Goal: Task Accomplishment & Management: Use online tool/utility

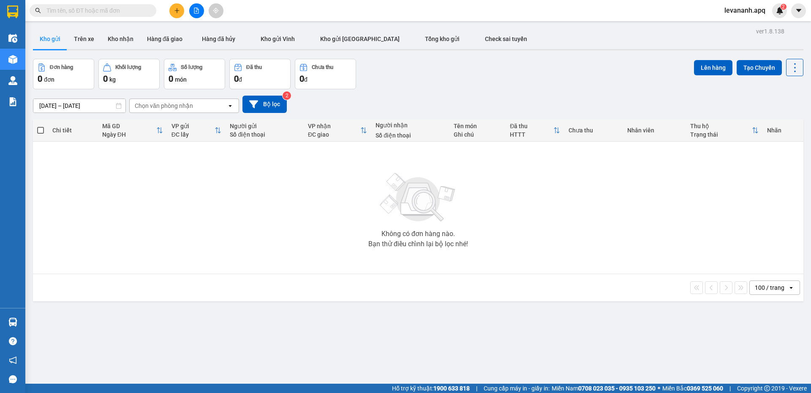
click at [101, 9] on input "text" at bounding box center [96, 10] width 100 height 9
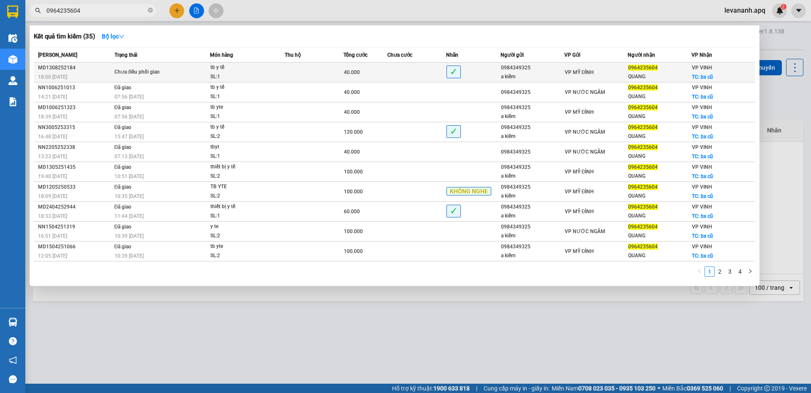
type input "0964235604"
click at [309, 66] on td at bounding box center [314, 73] width 59 height 20
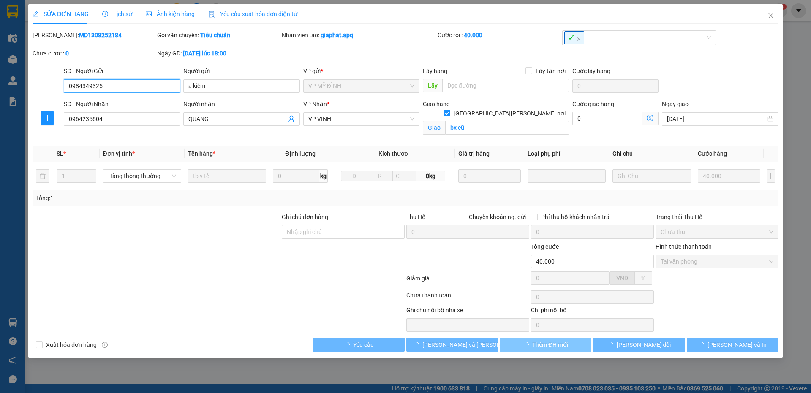
type input "0984349325"
type input "a kiếm"
type input "0964235604"
type input "QUANG"
checkbox input "true"
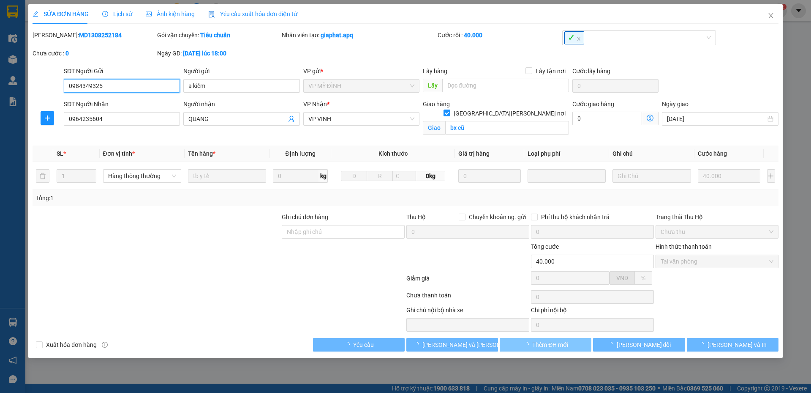
type input "bx cũ"
type input "40.000"
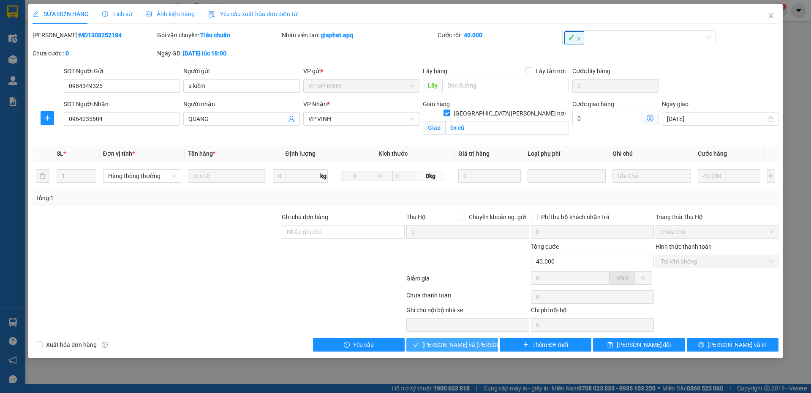
click at [464, 351] on button "[PERSON_NAME] và Giao hàng" at bounding box center [453, 345] width 92 height 14
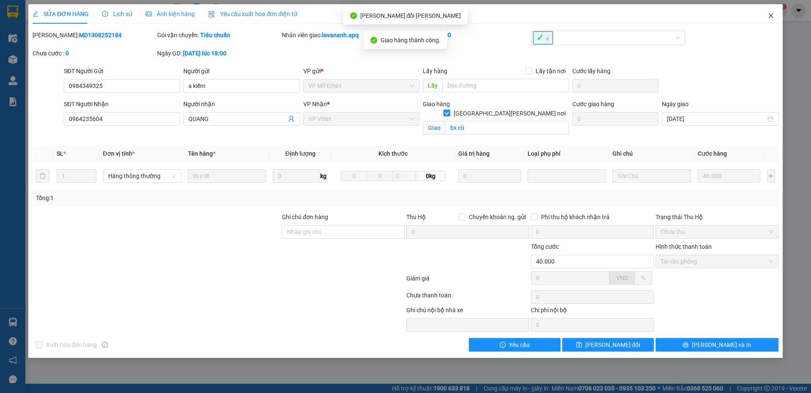
click at [772, 14] on icon "close" at bounding box center [771, 15] width 7 height 7
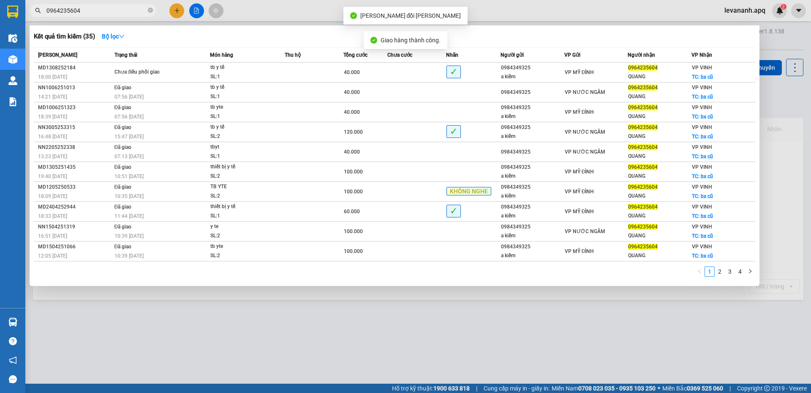
click at [83, 8] on input "0964235604" at bounding box center [96, 10] width 100 height 9
type input "0964235604"
click at [151, 11] on icon "close-circle" at bounding box center [150, 10] width 5 height 5
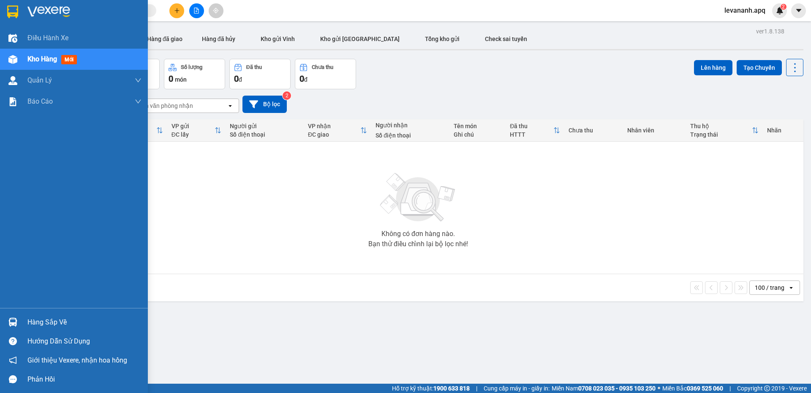
click at [11, 11] on img at bounding box center [12, 11] width 11 height 13
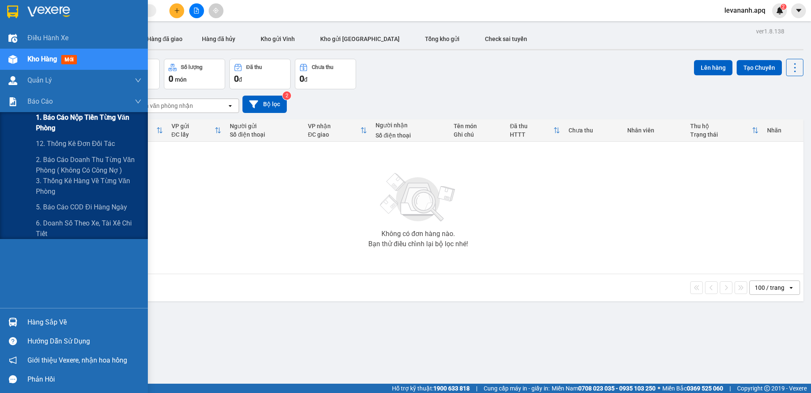
click at [45, 115] on span "1. Báo cáo nộp tiền từng văn phòng" at bounding box center [89, 122] width 106 height 21
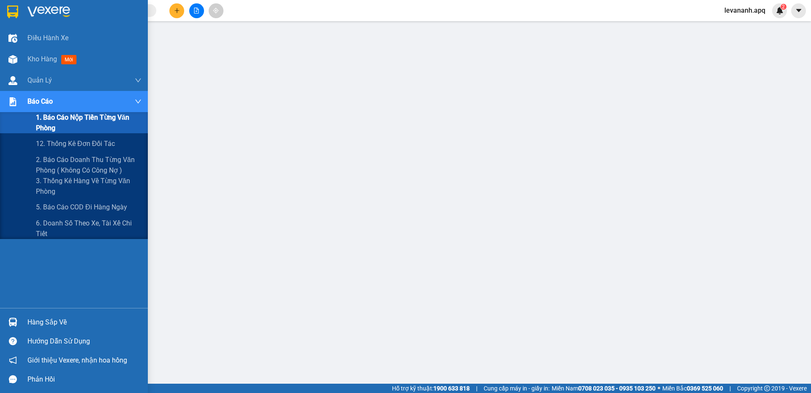
click at [73, 132] on span "1. Báo cáo nộp tiền từng văn phòng" at bounding box center [89, 122] width 106 height 21
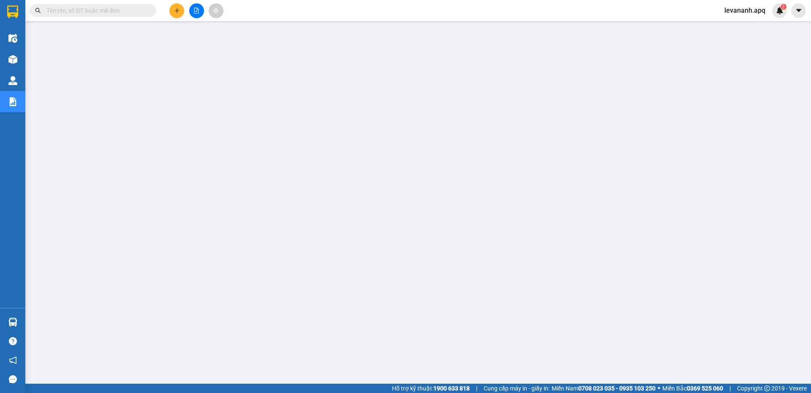
scroll to position [27, 0]
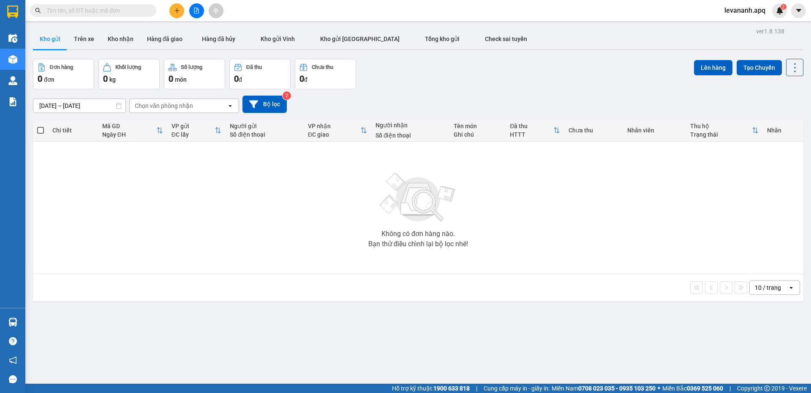
click at [93, 14] on input "text" at bounding box center [96, 10] width 100 height 9
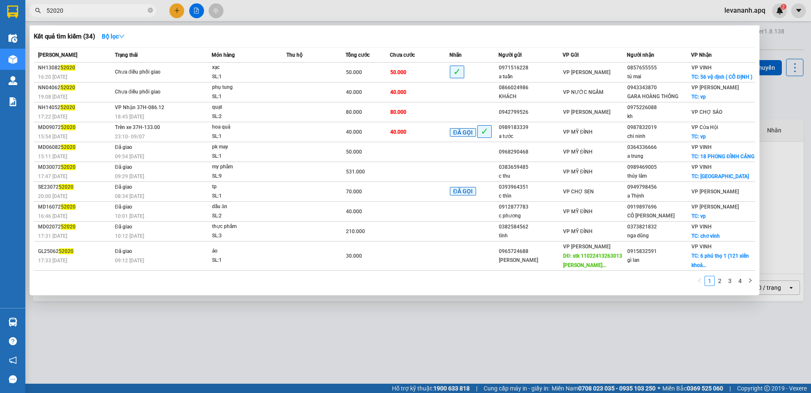
type input "52020"
click at [251, 343] on div at bounding box center [405, 196] width 811 height 393
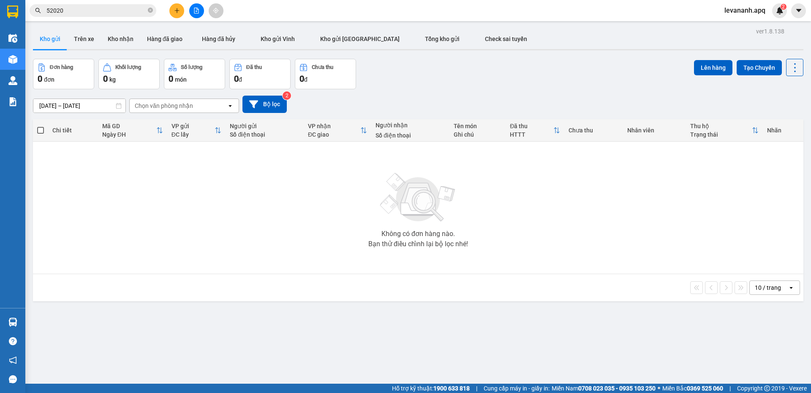
click at [103, 6] on input "52020" at bounding box center [96, 10] width 100 height 9
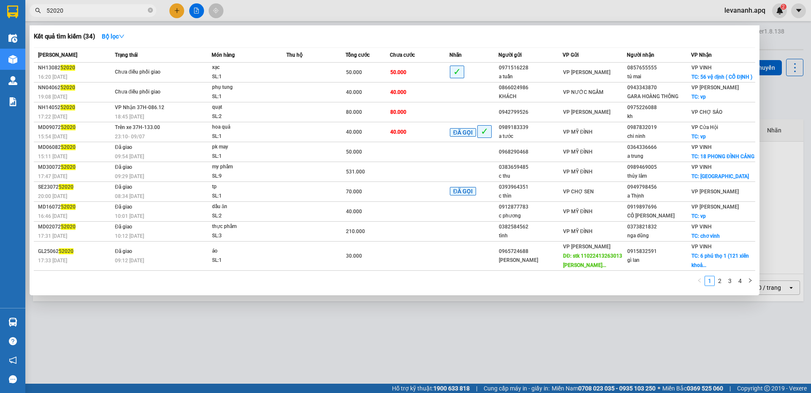
click at [149, 368] on div at bounding box center [405, 196] width 811 height 393
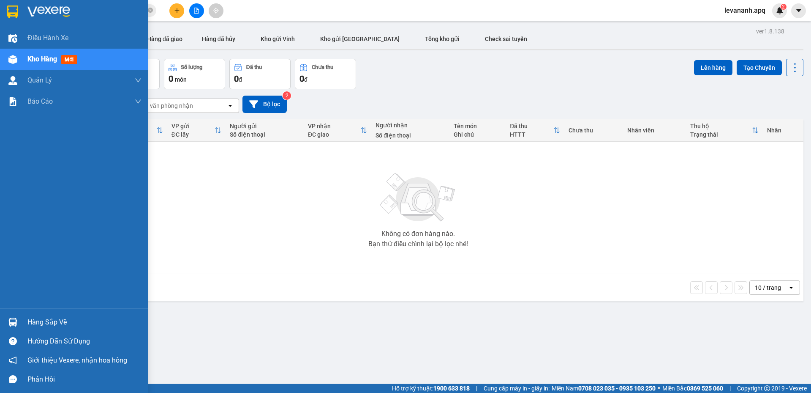
click at [16, 319] on img at bounding box center [12, 321] width 9 height 9
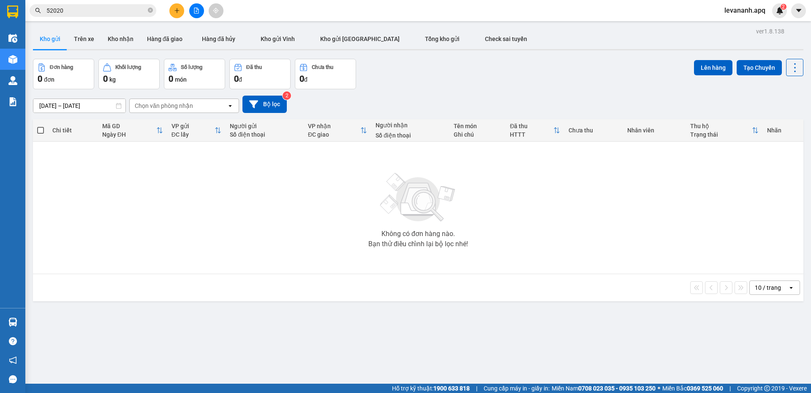
click at [243, 183] on section "Kết quả tìm kiếm ( 34 ) Bộ lọc Mã ĐH Trạng thái Món hàng Thu hộ Tổng cước Chưa …" at bounding box center [405, 196] width 811 height 393
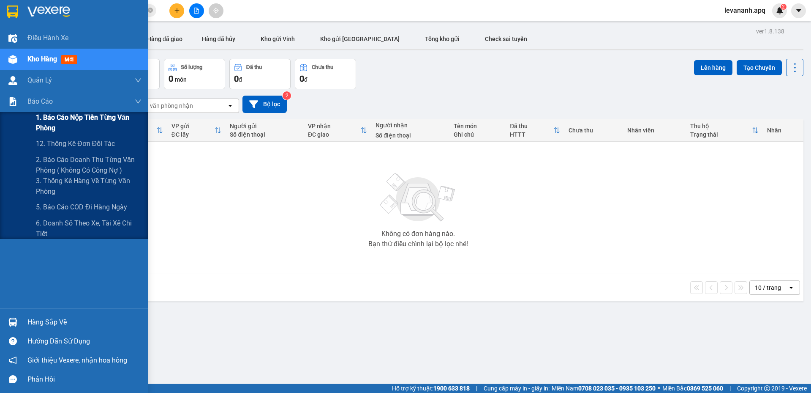
click at [47, 122] on span "1. Báo cáo nộp tiền từng văn phòng" at bounding box center [89, 122] width 106 height 21
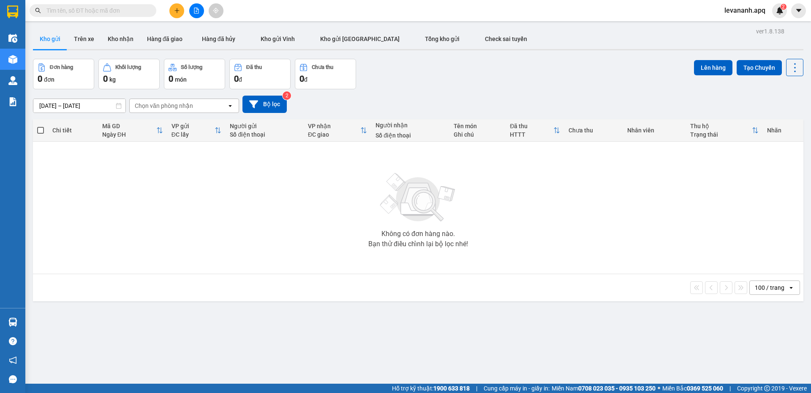
click at [107, 12] on input "text" at bounding box center [96, 10] width 100 height 9
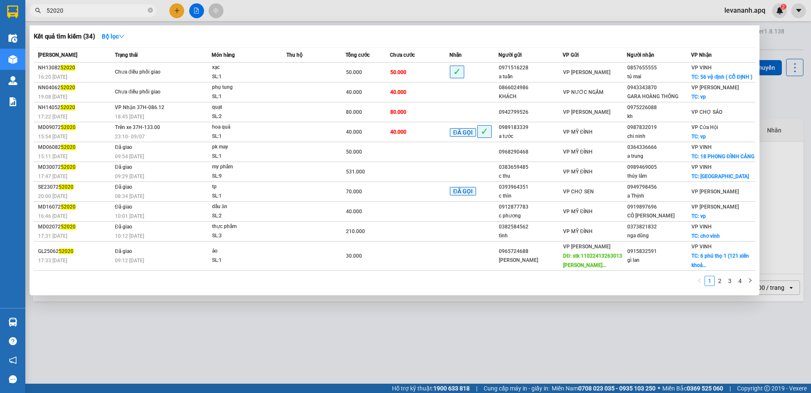
type input "52020"
click at [147, 7] on span "52020" at bounding box center [93, 10] width 127 height 13
click at [151, 11] on icon "close-circle" at bounding box center [150, 10] width 5 height 5
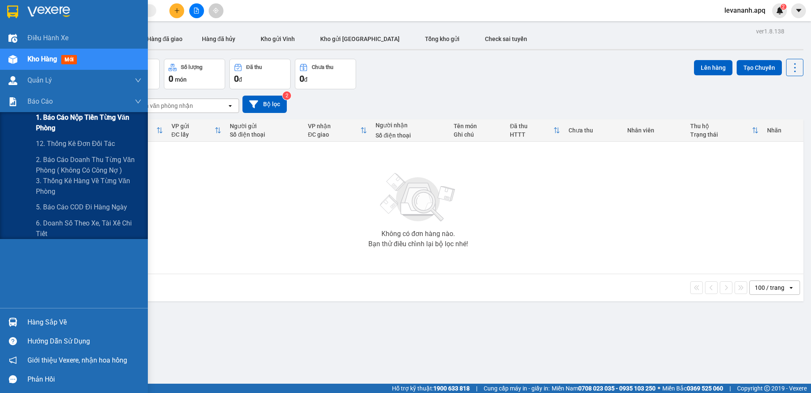
click at [44, 122] on span "1. Báo cáo nộp tiền từng văn phòng" at bounding box center [89, 122] width 106 height 21
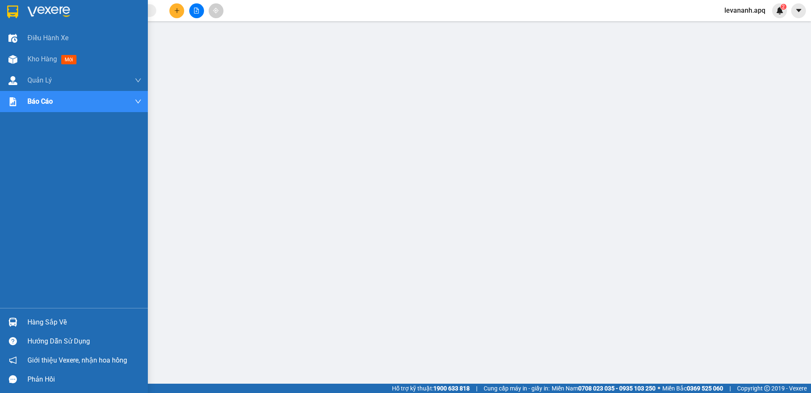
click at [18, 20] on div at bounding box center [74, 13] width 148 height 27
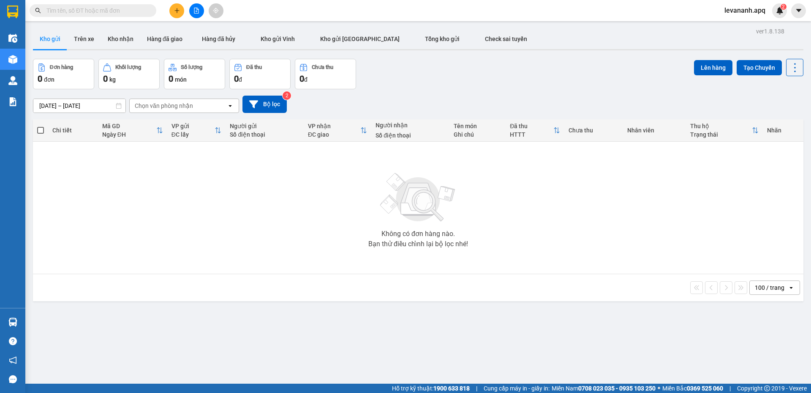
click at [131, 11] on input "text" at bounding box center [96, 10] width 100 height 9
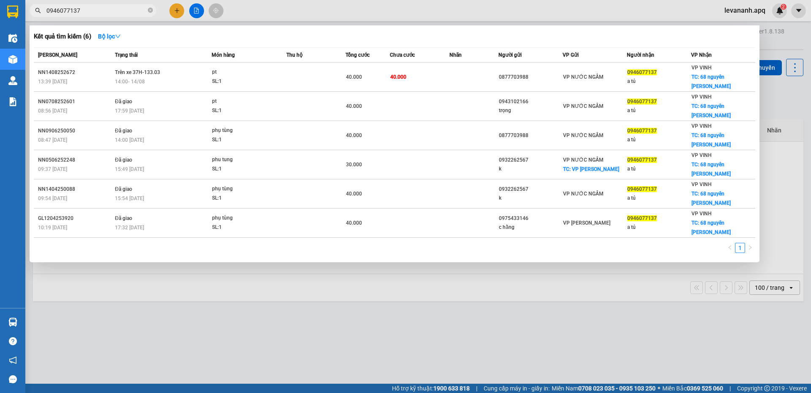
type input "0946077137"
click at [422, 60] on th "Chưa cước" at bounding box center [419, 55] width 59 height 15
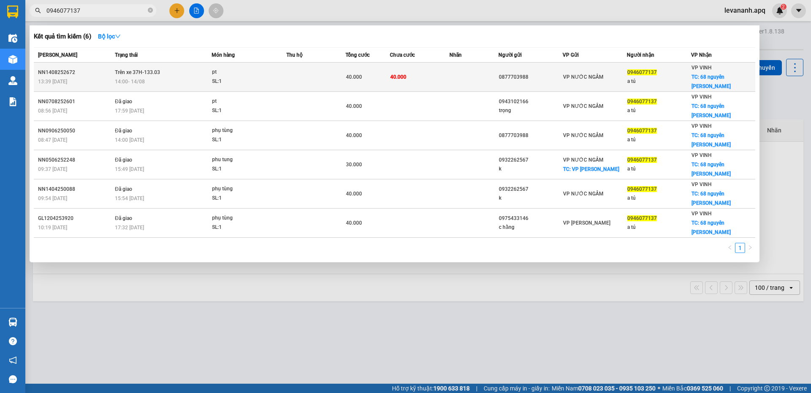
click at [421, 69] on td "40.000" at bounding box center [419, 77] width 59 height 29
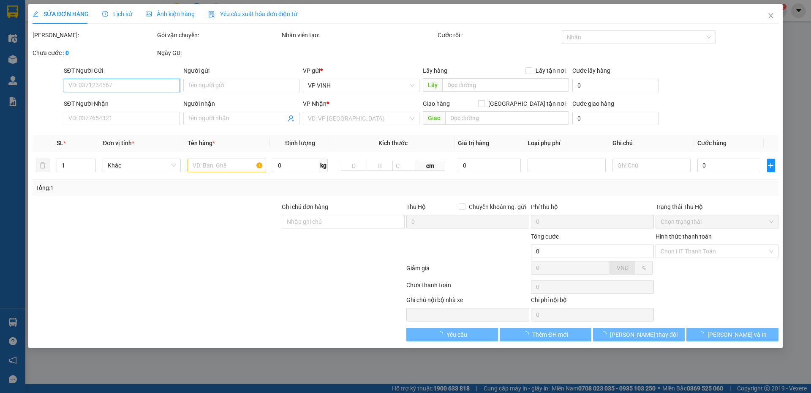
type input "0877703988"
type input "0946077137"
type input "a tú"
checkbox input "true"
type input "68 nguyên [PERSON_NAME]"
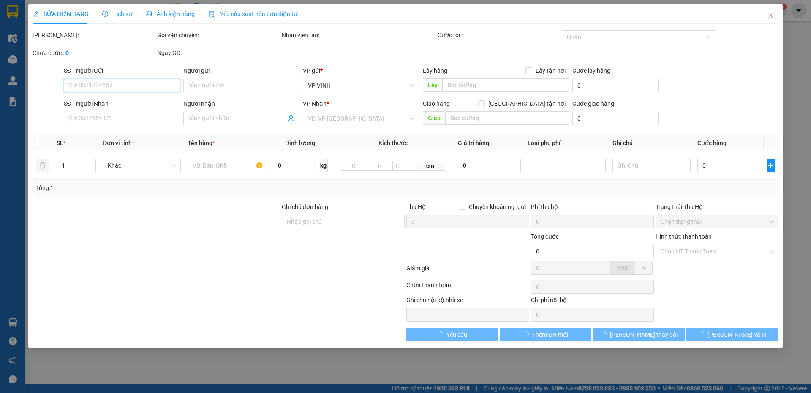
type input "40.000"
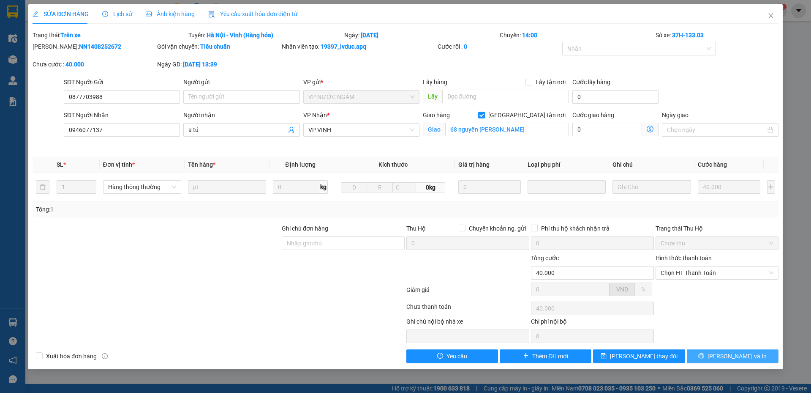
click at [727, 360] on span "[PERSON_NAME] và In" at bounding box center [737, 355] width 59 height 9
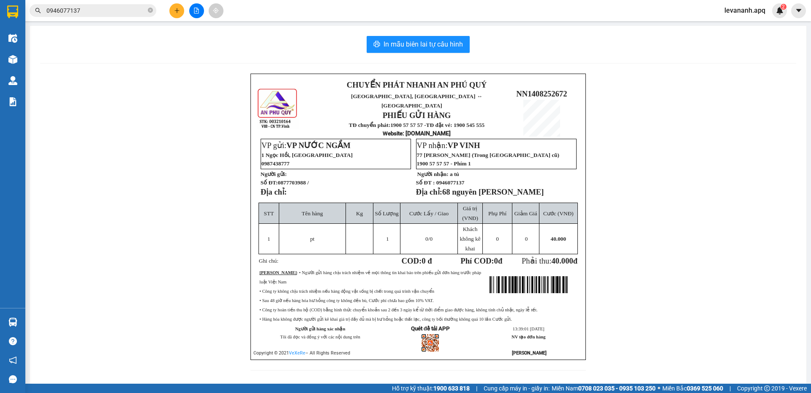
drag, startPoint x: 152, startPoint y: 10, endPoint x: 120, endPoint y: 11, distance: 32.1
click at [152, 10] on icon "close-circle" at bounding box center [150, 10] width 5 height 5
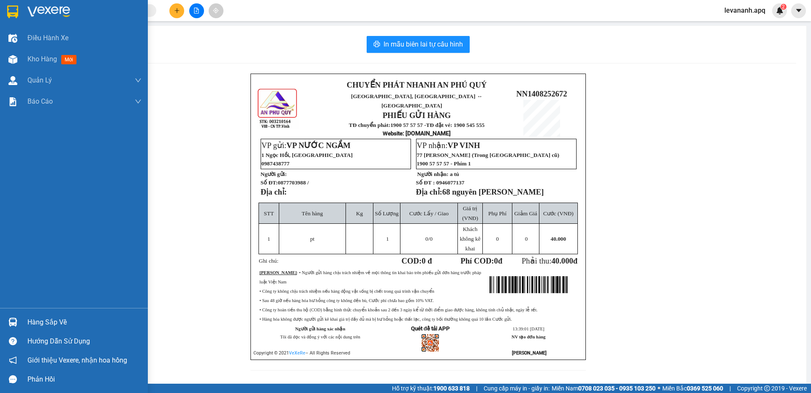
click at [16, 8] on img at bounding box center [12, 11] width 11 height 13
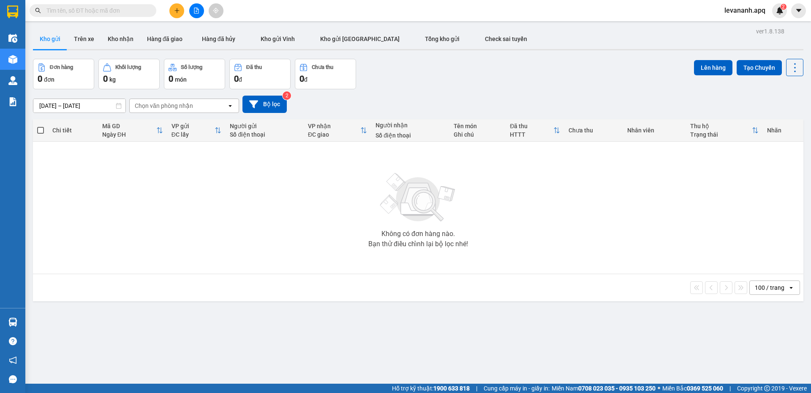
click at [112, 10] on input "text" at bounding box center [96, 10] width 100 height 9
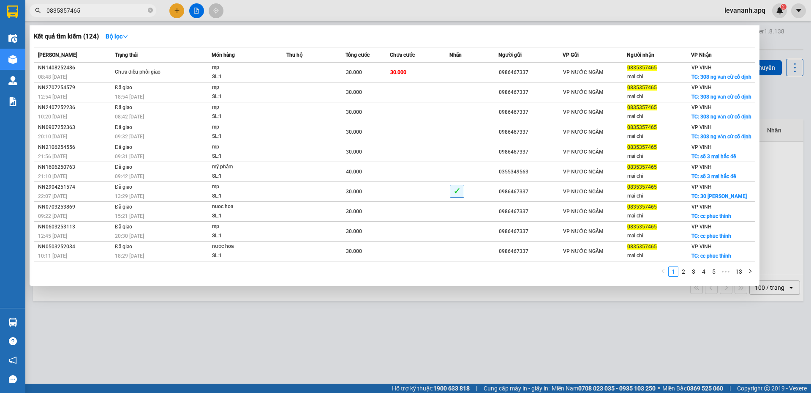
type input "0835357465"
click at [127, 370] on div at bounding box center [405, 196] width 811 height 393
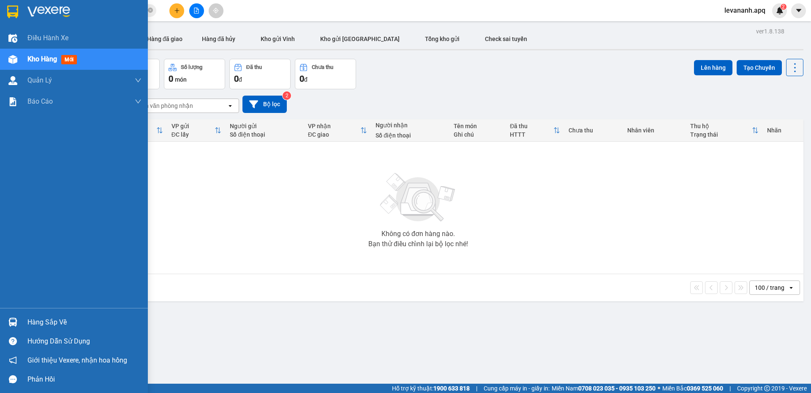
click at [25, 318] on div "Hàng sắp về" at bounding box center [74, 321] width 148 height 19
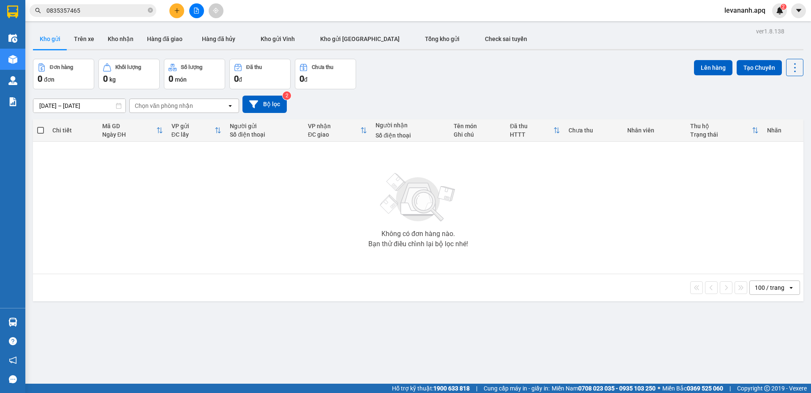
click at [178, 181] on section "Kết quả tìm kiếm ( 124 ) Bộ lọc Mã ĐH Trạng thái Món hàng Thu hộ Tổng cước Chưa…" at bounding box center [405, 196] width 811 height 393
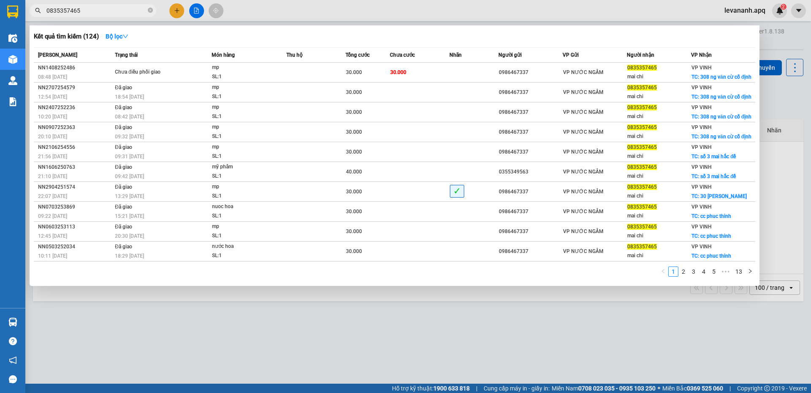
click at [93, 12] on input "0835357465" at bounding box center [96, 10] width 100 height 9
click at [150, 8] on icon "close-circle" at bounding box center [150, 10] width 5 height 5
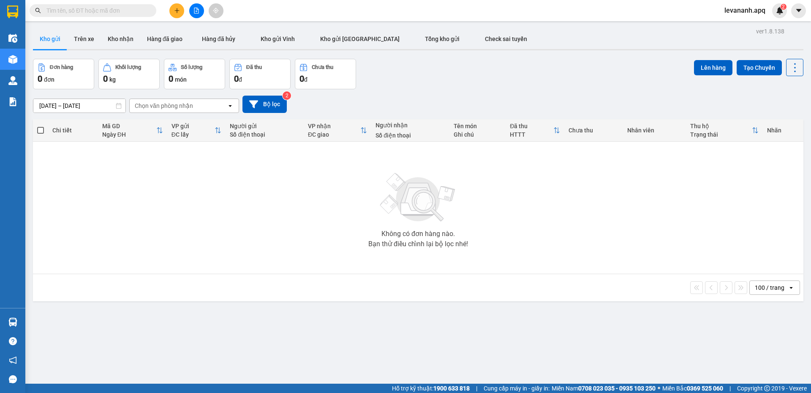
click at [103, 11] on input "text" at bounding box center [96, 10] width 100 height 9
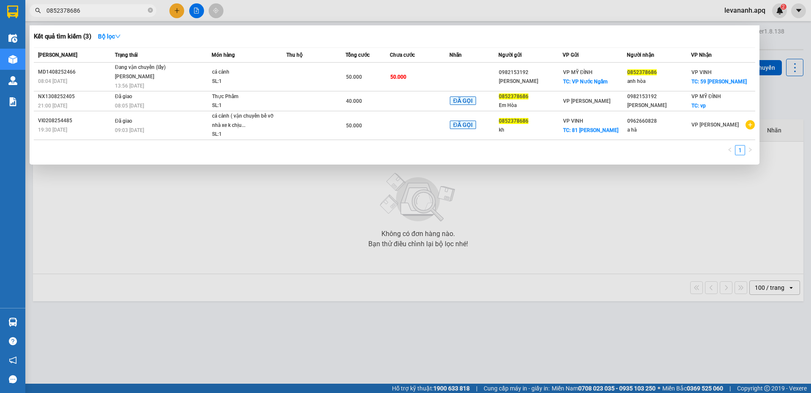
type input "0852378686"
drag, startPoint x: 167, startPoint y: 197, endPoint x: 156, endPoint y: 235, distance: 40.0
click at [167, 201] on div at bounding box center [405, 196] width 811 height 393
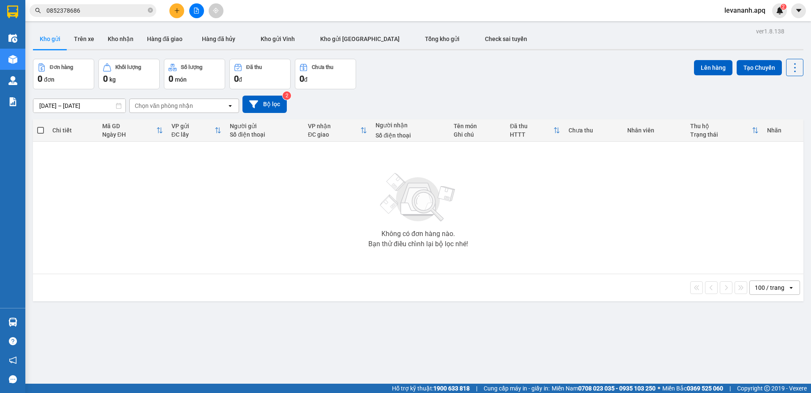
click at [111, 111] on div "ver 1.8.138 Kho gửi Trên xe Kho nhận Hàng đã giao Hàng đã hủy Kho gửi Vinh Kho …" at bounding box center [419, 221] width 778 height 393
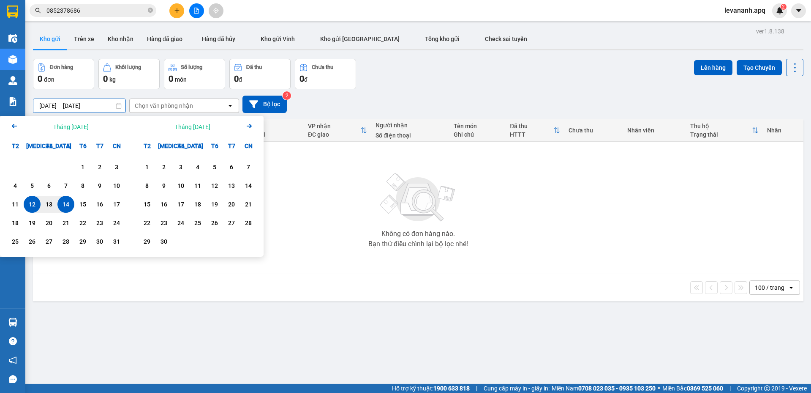
click at [450, 280] on div "100 / trang open" at bounding box center [418, 287] width 764 height 14
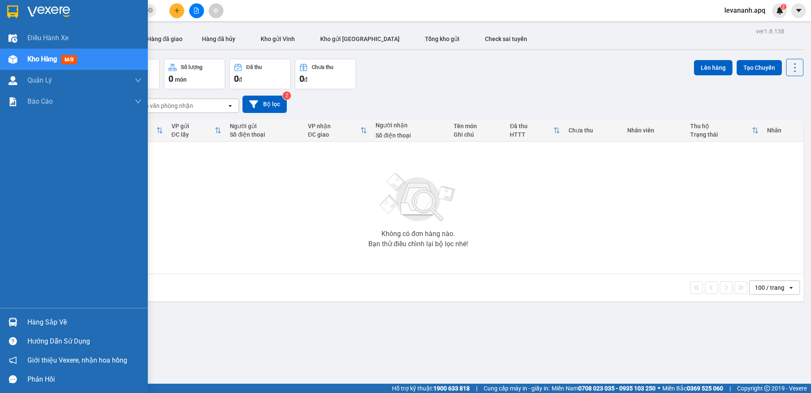
click at [12, 318] on img at bounding box center [12, 321] width 9 height 9
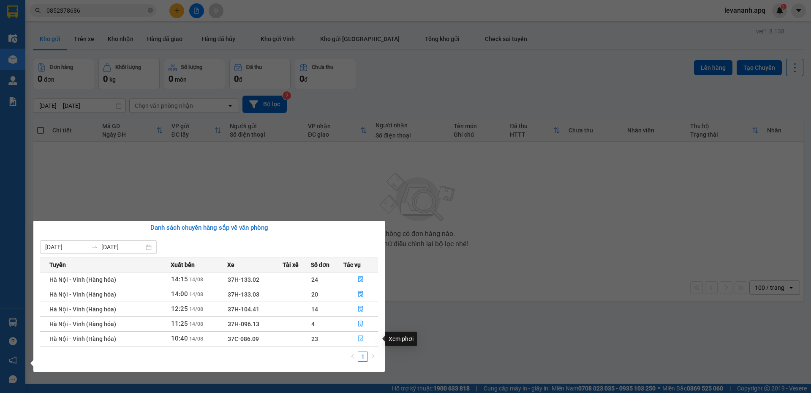
click at [360, 336] on icon "file-done" at bounding box center [361, 338] width 6 height 6
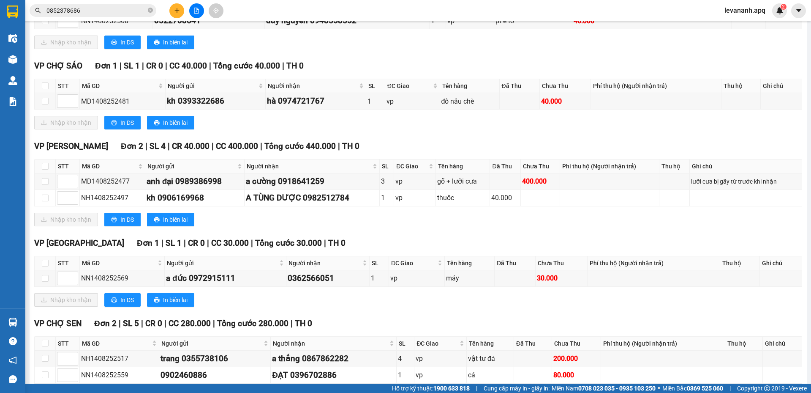
scroll to position [507, 0]
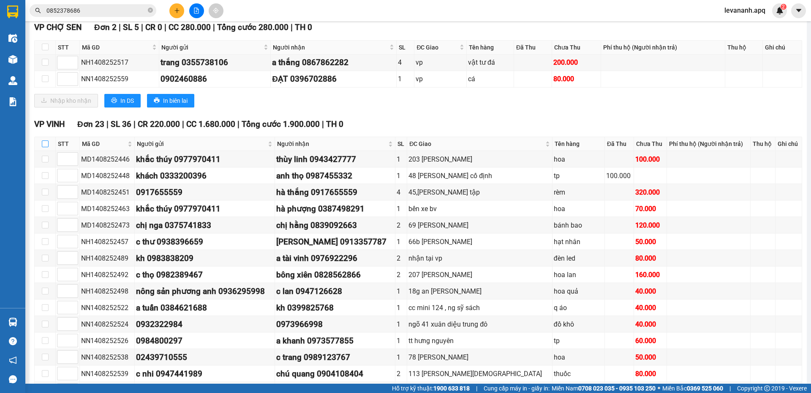
click at [45, 140] on label at bounding box center [45, 143] width 7 height 9
click at [45, 140] on input "checkbox" at bounding box center [45, 143] width 7 height 7
checkbox input "true"
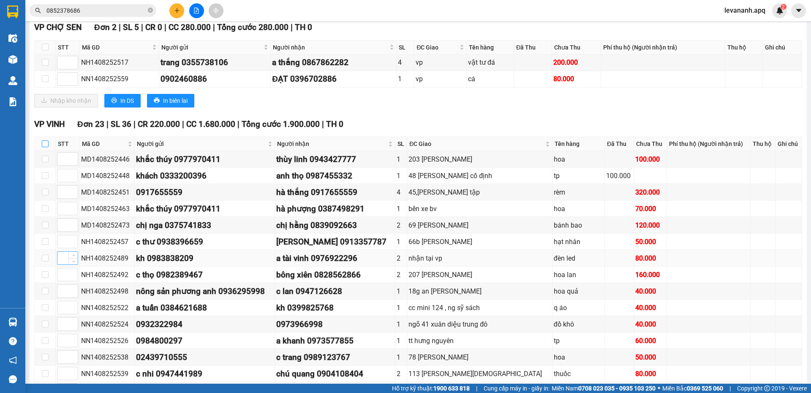
checkbox input "true"
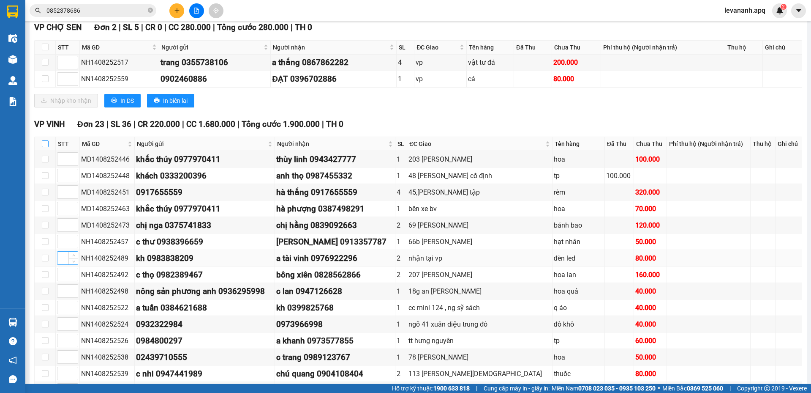
checkbox input "true"
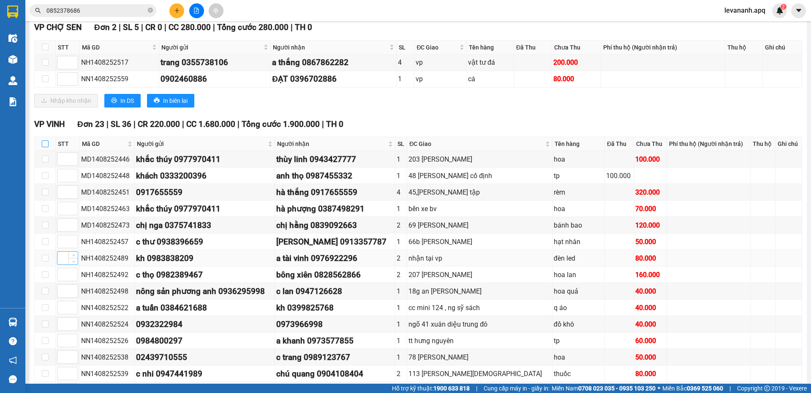
checkbox input "true"
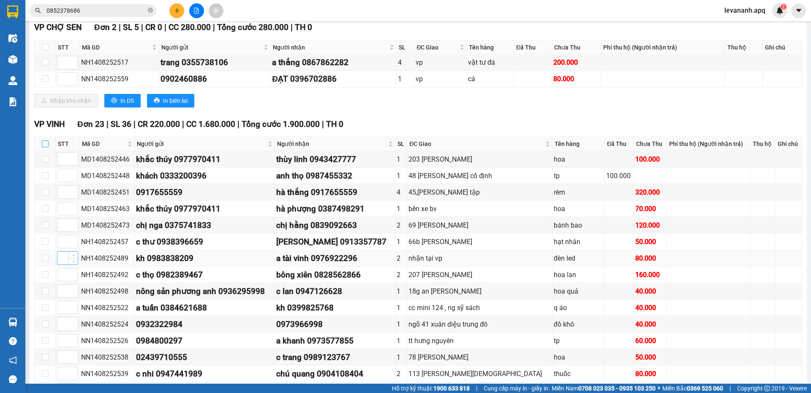
checkbox input "true"
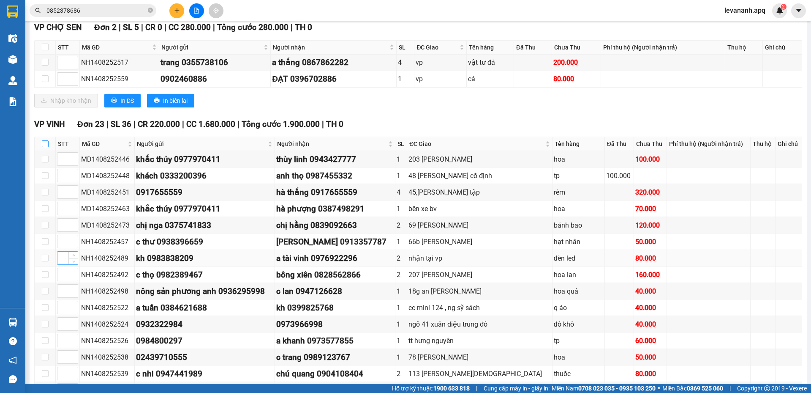
checkbox input "true"
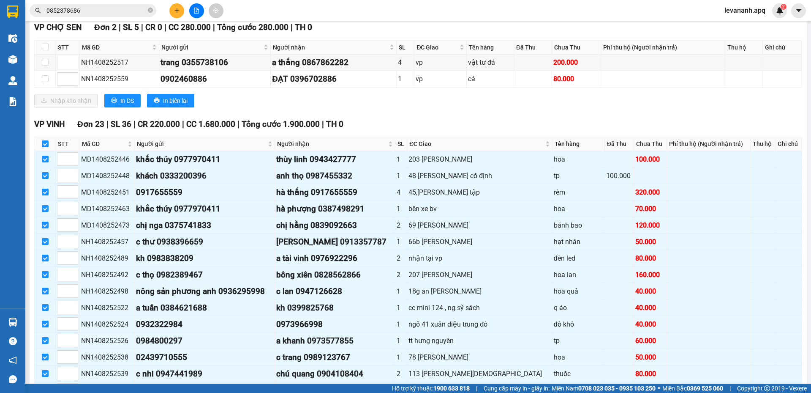
scroll to position [697, 0]
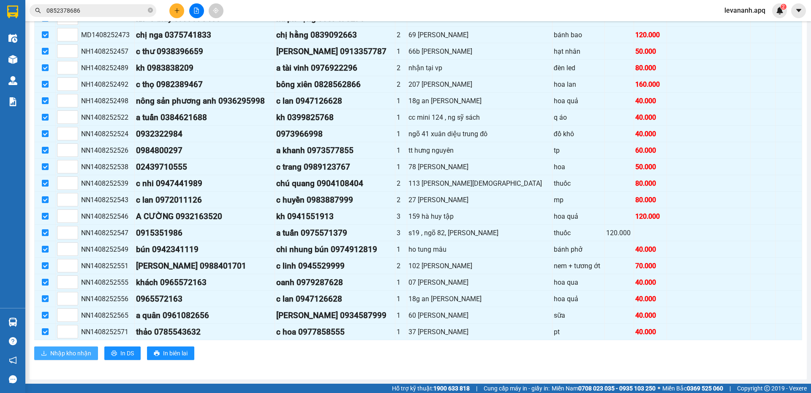
click at [78, 348] on button "Nhập kho nhận" at bounding box center [66, 353] width 64 height 14
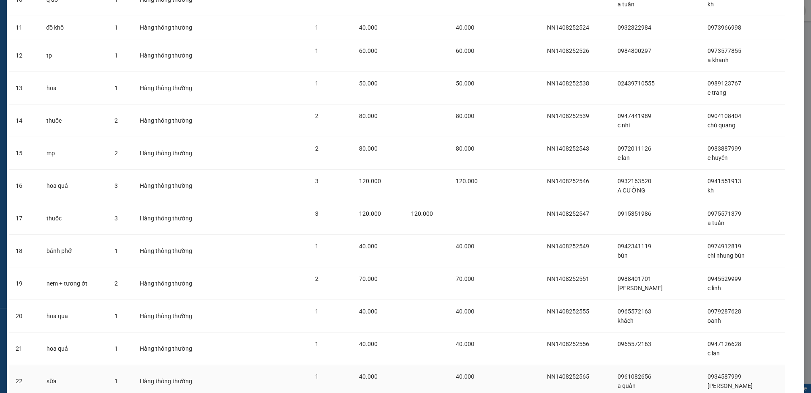
scroll to position [479, 0]
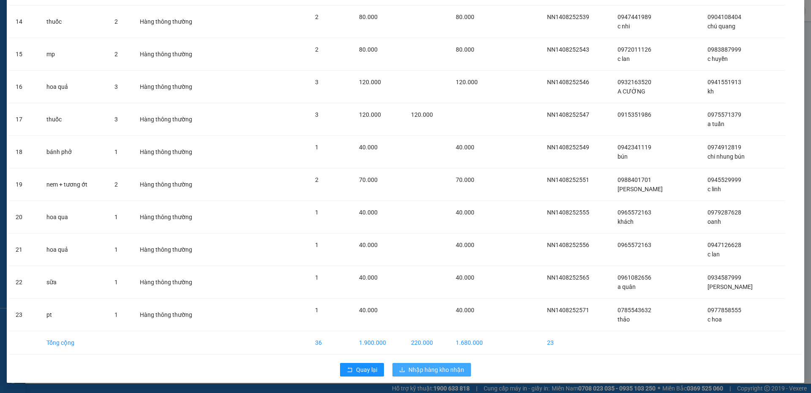
click at [453, 373] on span "Nhập hàng kho nhận" at bounding box center [437, 369] width 56 height 9
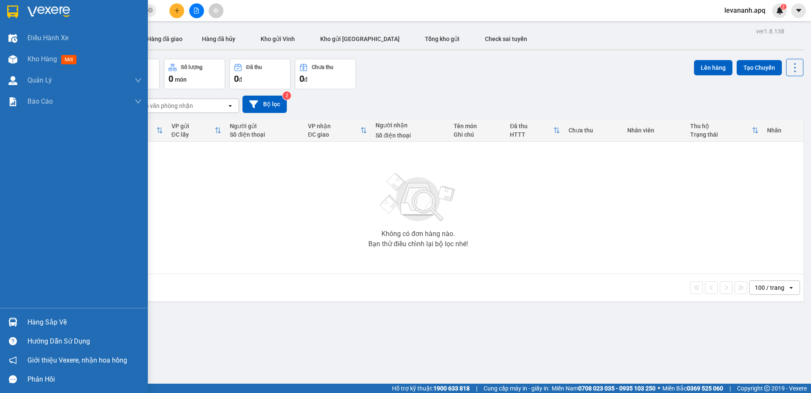
click at [0, 320] on div "Hàng sắp về" at bounding box center [74, 321] width 148 height 19
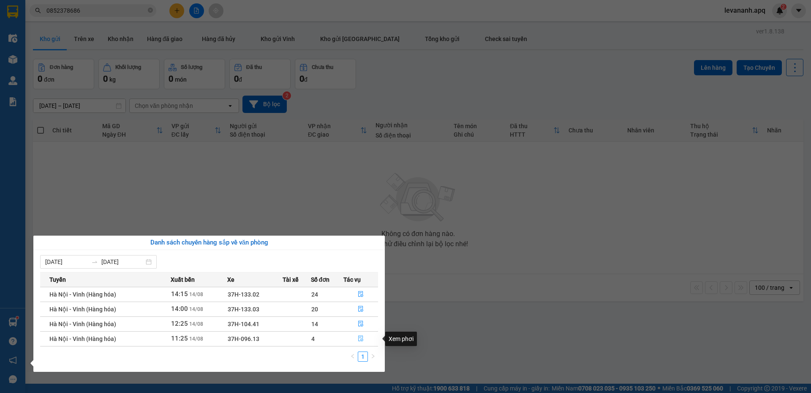
click at [364, 338] on icon "file-done" at bounding box center [361, 338] width 6 height 6
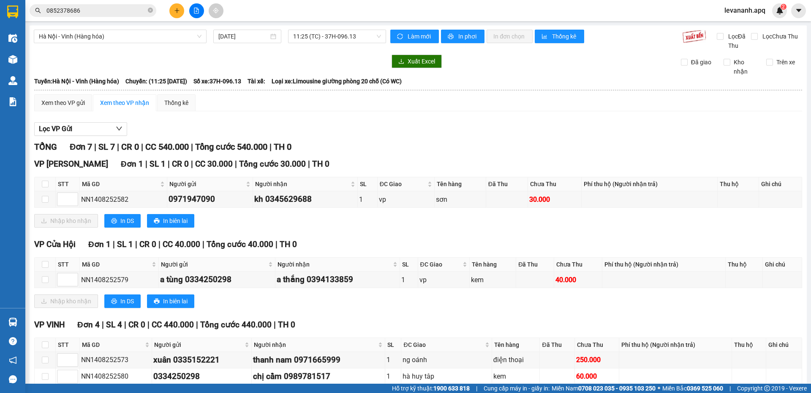
scroll to position [158, 0]
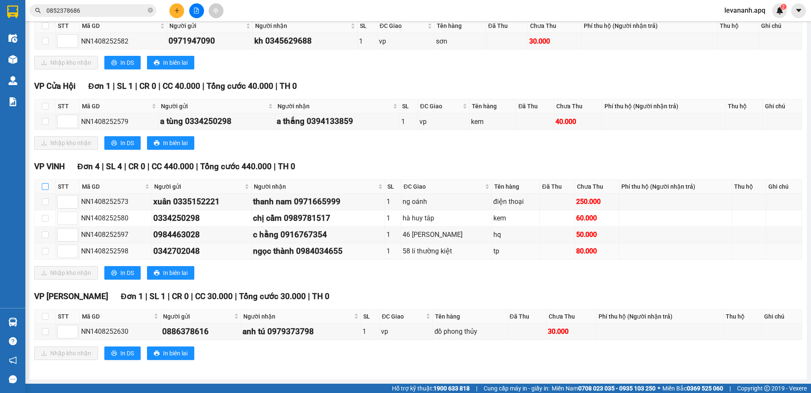
drag, startPoint x: 46, startPoint y: 186, endPoint x: 53, endPoint y: 246, distance: 60.5
click at [42, 186] on input "checkbox" at bounding box center [45, 186] width 7 height 7
checkbox input "true"
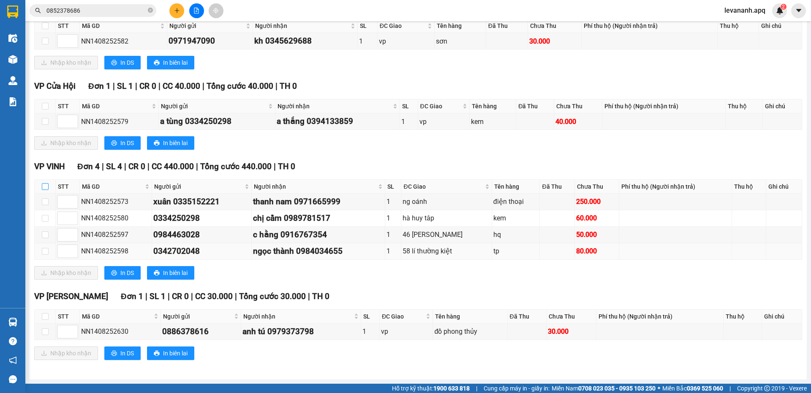
checkbox input "true"
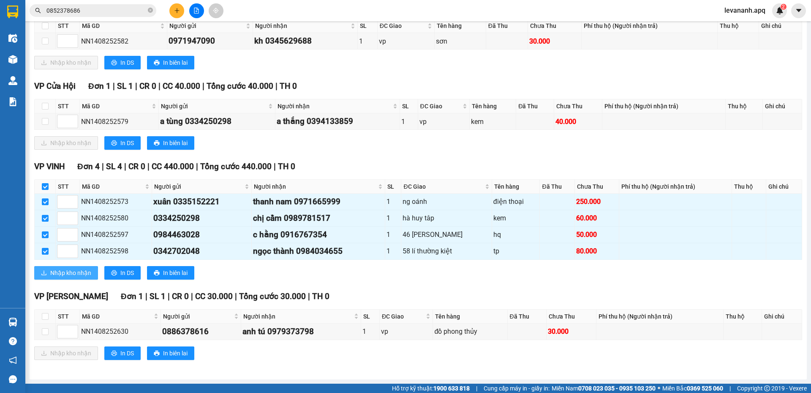
click at [63, 270] on span "Nhập kho nhận" at bounding box center [70, 272] width 41 height 9
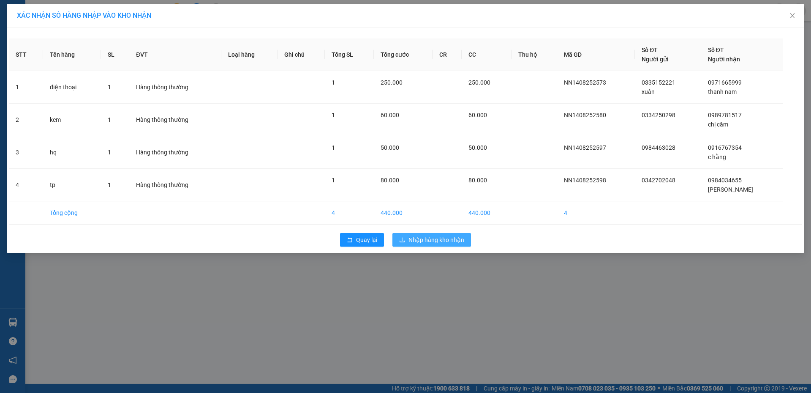
click at [440, 234] on button "Nhập hàng kho nhận" at bounding box center [432, 240] width 79 height 14
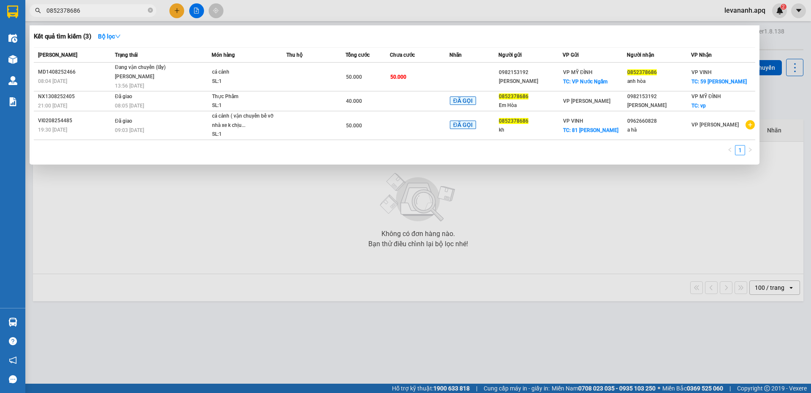
click at [108, 11] on input "0852378686" at bounding box center [96, 10] width 100 height 9
click at [202, 285] on div at bounding box center [405, 196] width 811 height 393
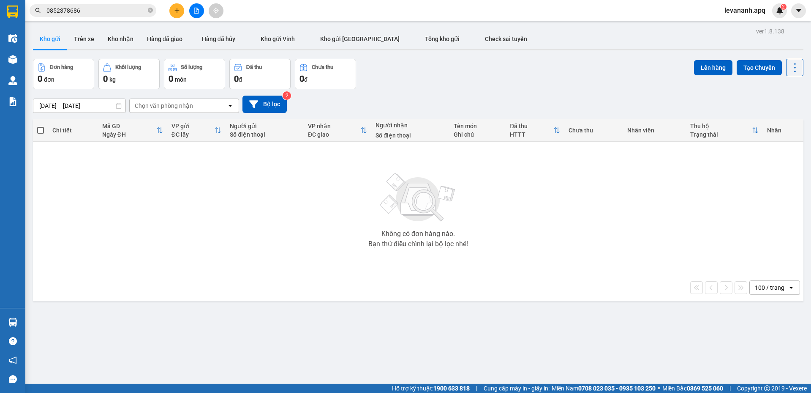
click at [135, 12] on input "0852378686" at bounding box center [96, 10] width 100 height 9
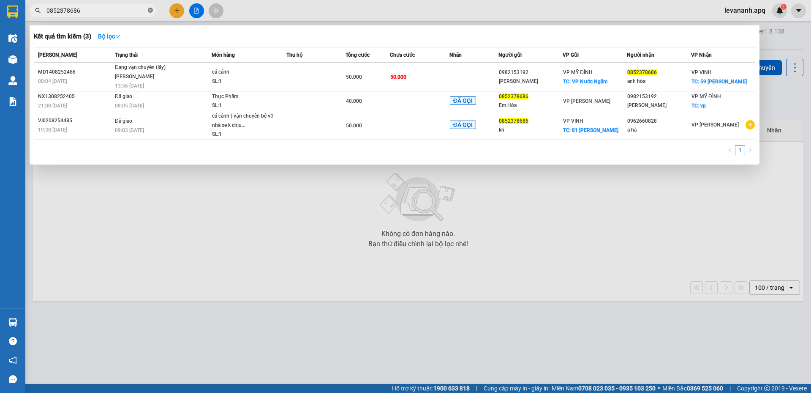
click at [150, 11] on icon "close-circle" at bounding box center [150, 10] width 5 height 5
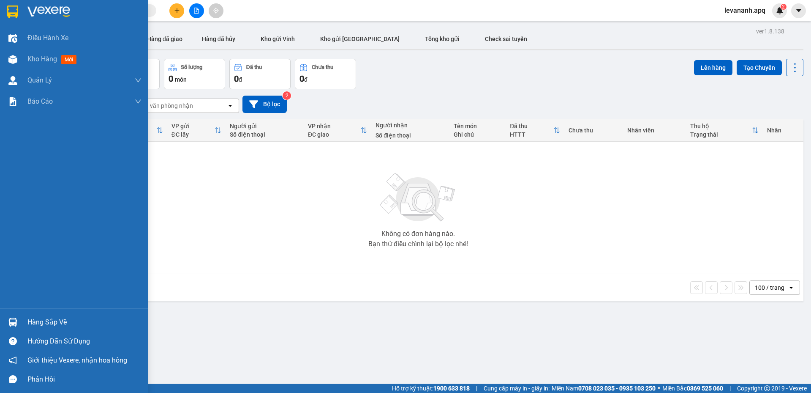
click at [21, 13] on div at bounding box center [74, 13] width 148 height 27
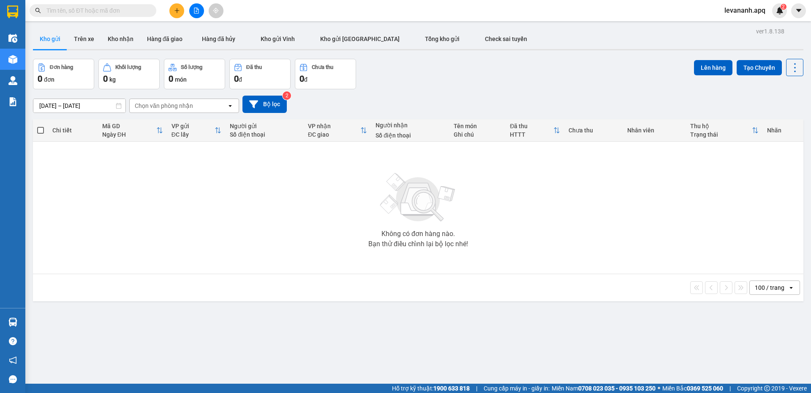
click at [126, 11] on input "text" at bounding box center [96, 10] width 100 height 9
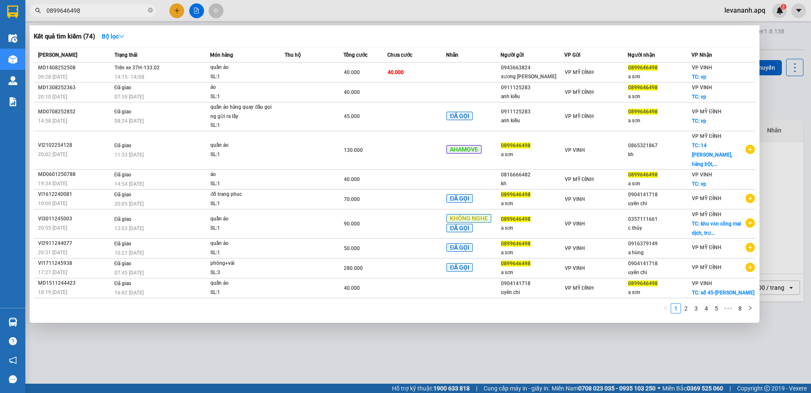
type input "0899646498"
click at [339, 59] on div "Thu hộ" at bounding box center [314, 54] width 58 height 9
click at [339, 62] on th "Thu hộ" at bounding box center [314, 55] width 59 height 15
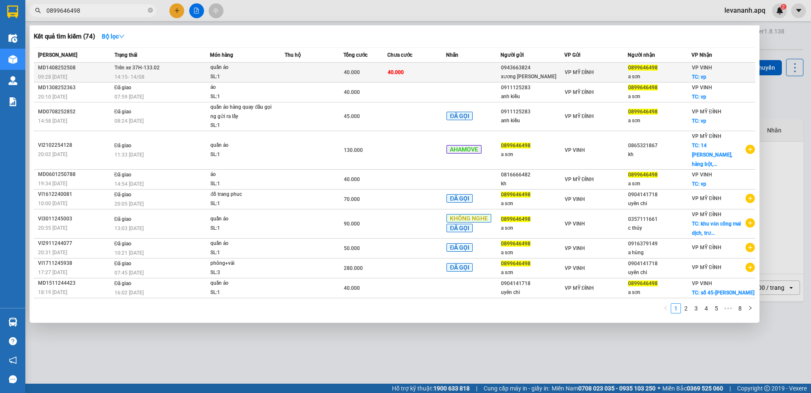
click at [338, 66] on td at bounding box center [314, 73] width 59 height 20
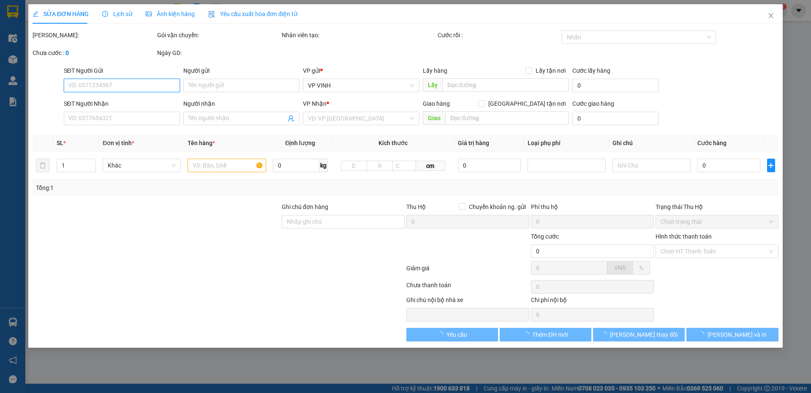
type input "0943663824"
type input "xương mai thanh dung"
type input "0899646498"
type input "a sơn"
checkbox input "true"
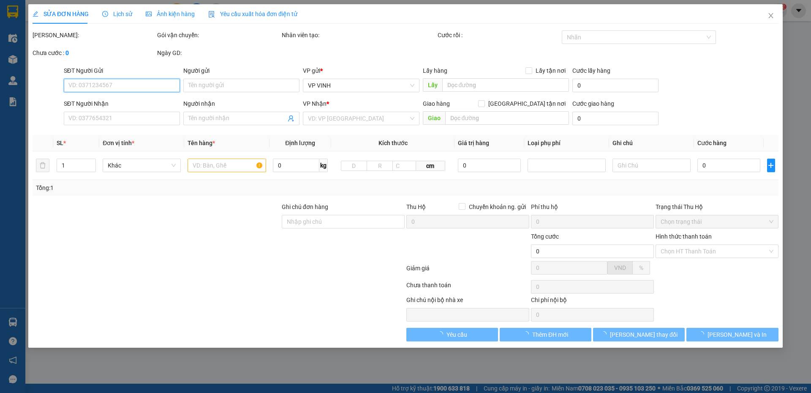
type input "vp"
type input "40.000"
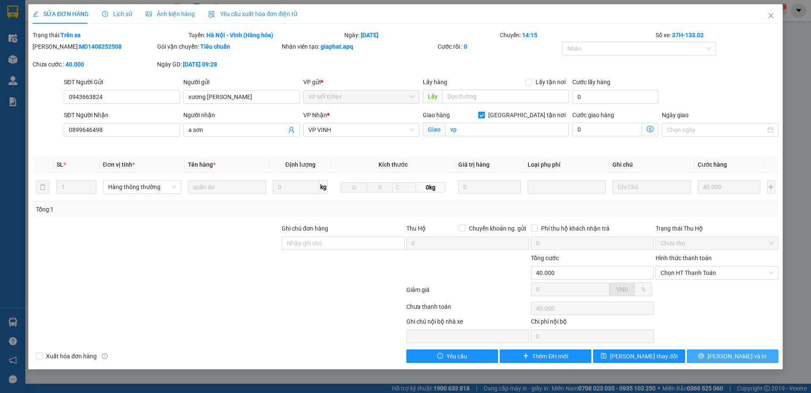
click at [740, 353] on span "[PERSON_NAME] và In" at bounding box center [737, 355] width 59 height 9
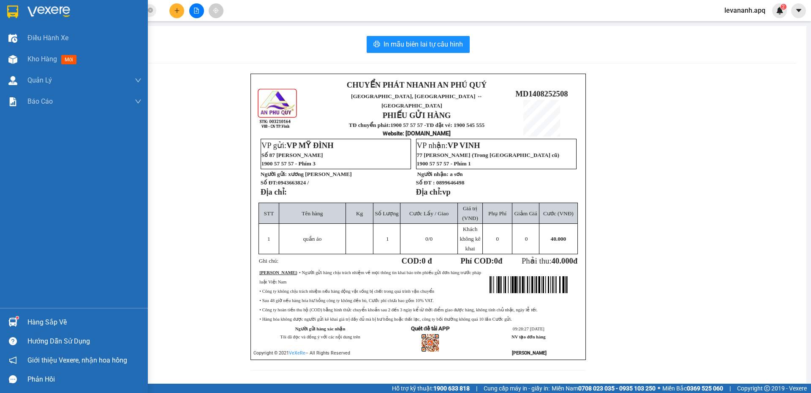
drag, startPoint x: 11, startPoint y: 10, endPoint x: 134, endPoint y: 316, distance: 329.4
click at [11, 10] on img at bounding box center [12, 11] width 11 height 13
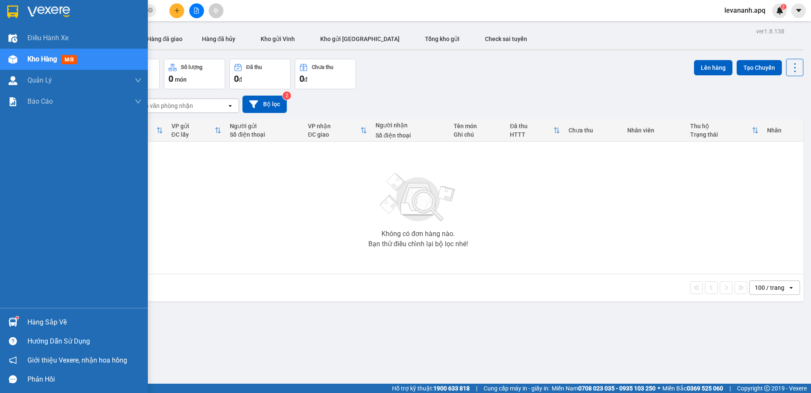
click at [23, 327] on div "Hàng sắp về" at bounding box center [74, 321] width 148 height 19
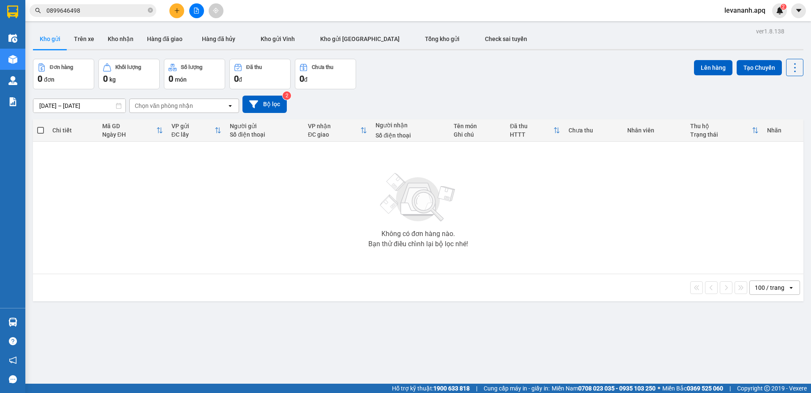
click at [192, 192] on section "Kết quả tìm kiếm ( 74 ) Bộ lọc Mã ĐH Trạng thái Món hàng Thu hộ Tổng cước Chưa …" at bounding box center [405, 196] width 811 height 393
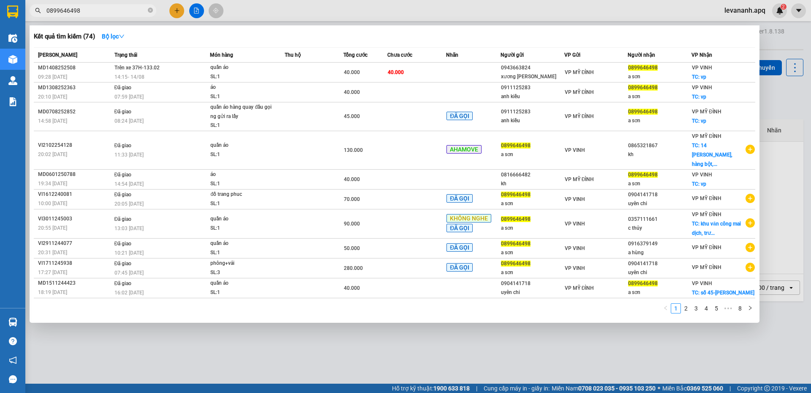
click at [135, 10] on input "0899646498" at bounding box center [96, 10] width 100 height 9
click at [149, 11] on icon "close-circle" at bounding box center [150, 10] width 5 height 5
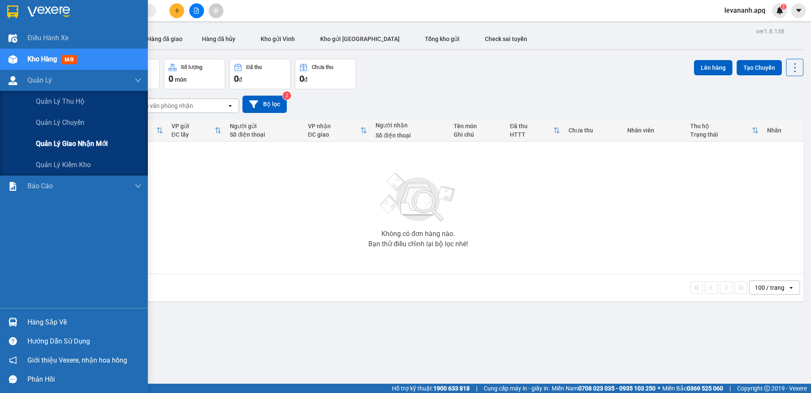
click at [66, 135] on div "Quản lý giao nhận mới" at bounding box center [89, 143] width 106 height 21
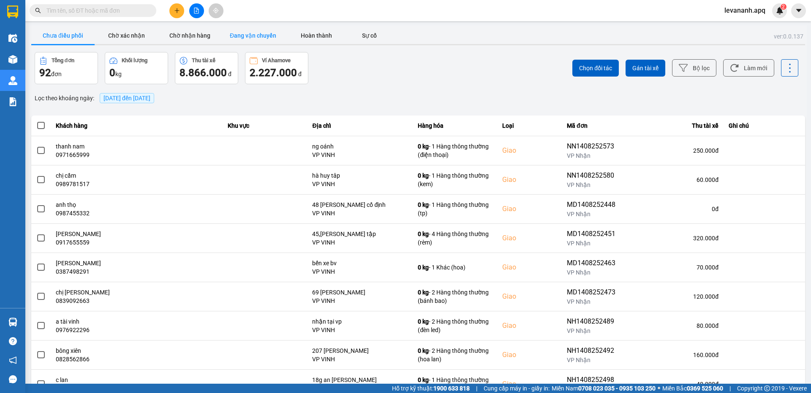
click at [264, 33] on button "Đang vận chuyển" at bounding box center [252, 35] width 63 height 17
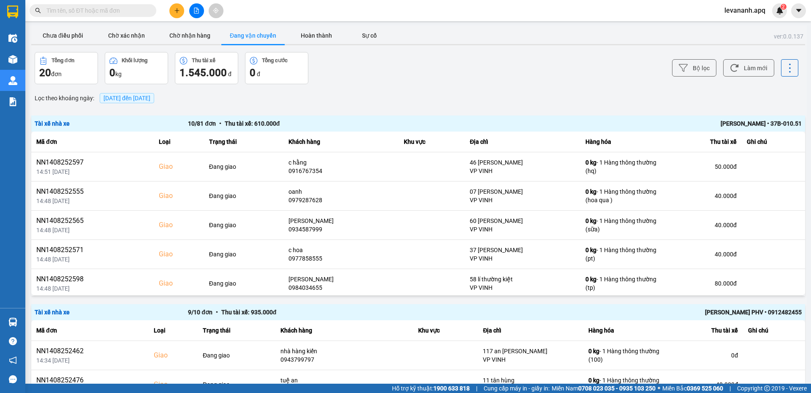
click at [724, 122] on div "Trương Tuấn Dũng • 37B-010.51" at bounding box center [648, 123] width 307 height 9
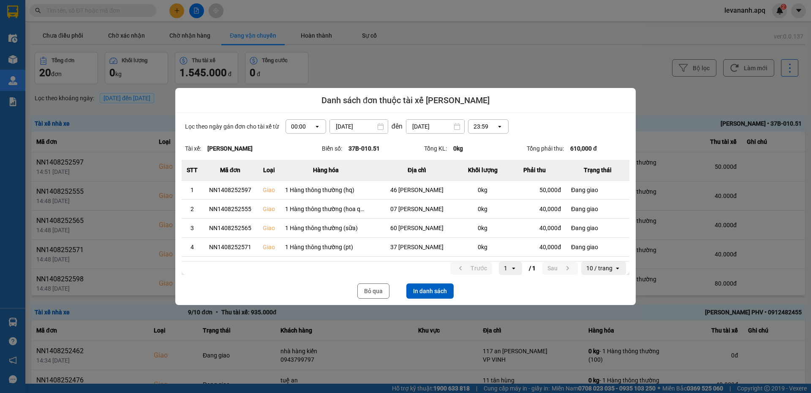
click at [434, 288] on button "In danh sách" at bounding box center [430, 290] width 47 height 15
click at [375, 295] on button "Bỏ qua" at bounding box center [374, 290] width 32 height 15
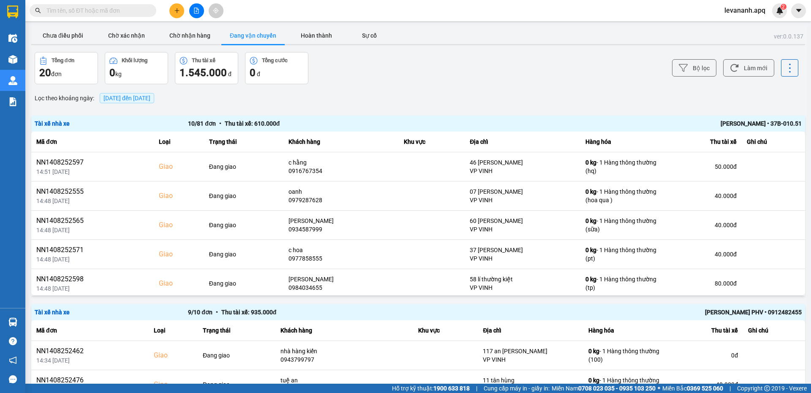
click at [720, 123] on div "Trương Tuấn Dũng • 37B-010.51" at bounding box center [648, 123] width 307 height 9
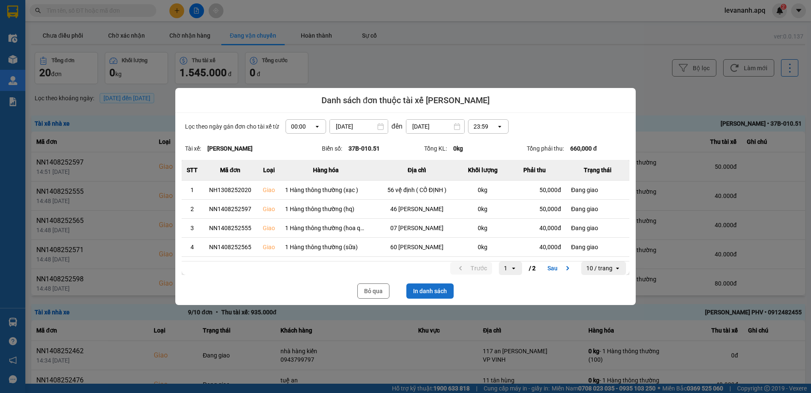
click at [445, 293] on button "In danh sách" at bounding box center [430, 290] width 47 height 15
click at [385, 292] on button "Bỏ qua" at bounding box center [374, 290] width 32 height 15
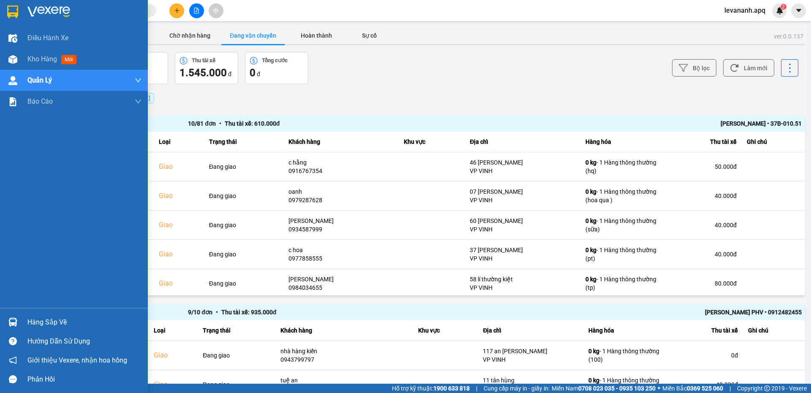
click at [8, 14] on img at bounding box center [12, 11] width 11 height 13
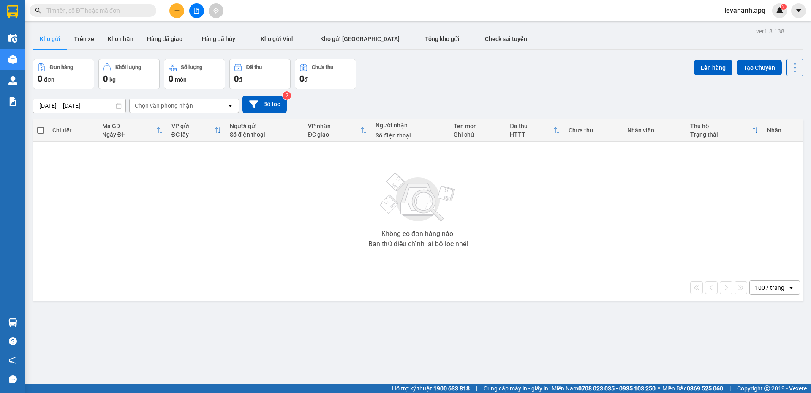
click at [103, 8] on input "text" at bounding box center [96, 10] width 100 height 9
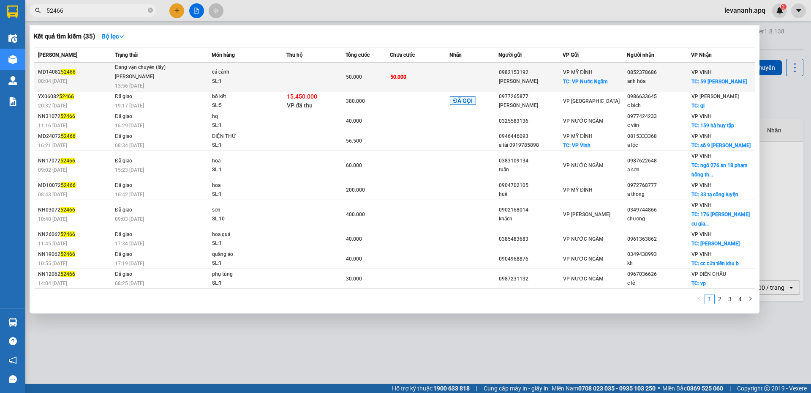
type input "52466"
click at [191, 78] on span "Đang vận chuyển (lấy) Nguyễn Tất Tiến 13:56 - 14/08" at bounding box center [163, 76] width 96 height 26
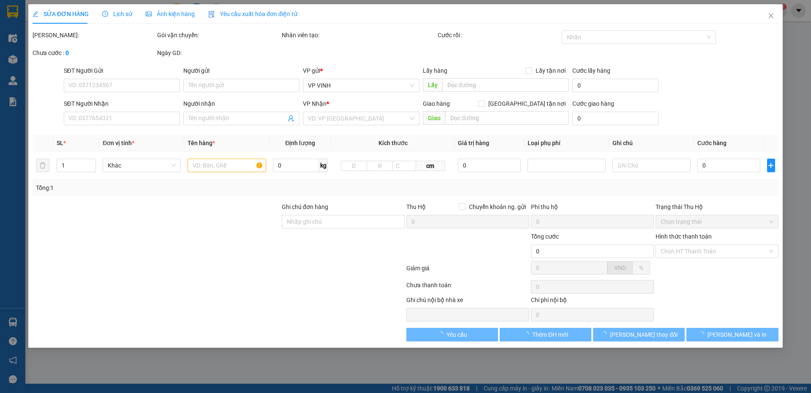
type input "0982153192"
type input "Anh Phong"
checkbox input "true"
type input "VP Nước Ngầm"
type input "0852378686"
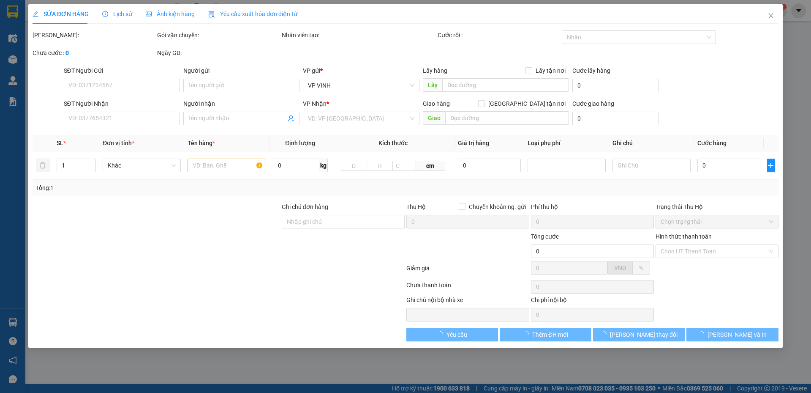
type input "anh hòa"
checkbox input "true"
type input "59 trần phú"
type input "50.000"
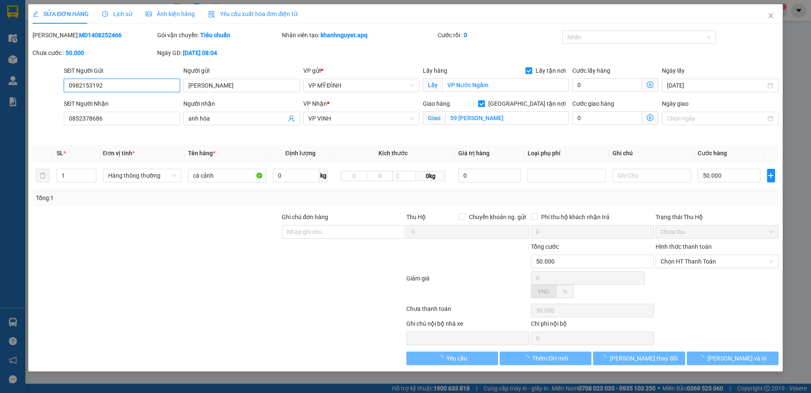
click at [120, 14] on div "SỬA ĐƠN HÀNG Lịch sử Ảnh kiện hàng Yêu cầu xuất hóa đơn điện tử Total Paid Fee …" at bounding box center [405, 196] width 811 height 393
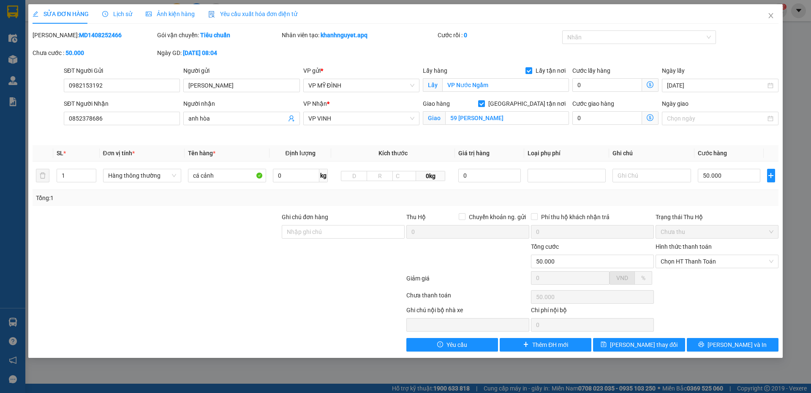
click at [120, 18] on div "Lịch sử" at bounding box center [117, 13] width 30 height 9
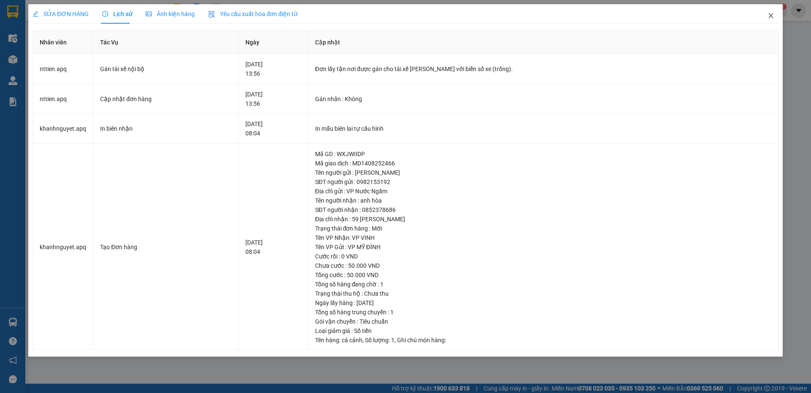
click at [778, 15] on span "Close" at bounding box center [771, 16] width 24 height 24
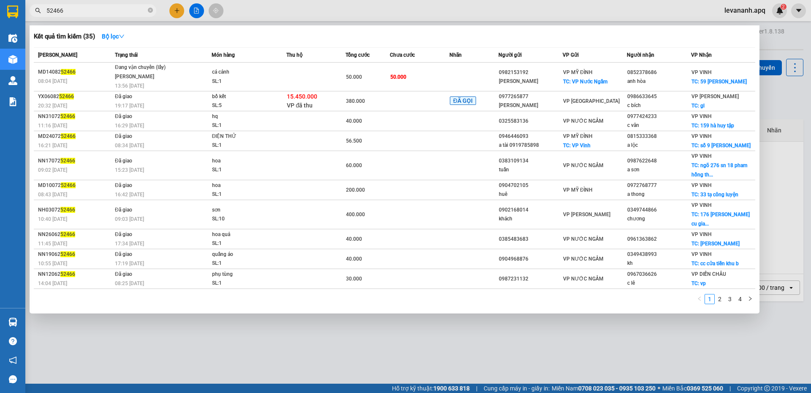
click at [107, 14] on input "52466" at bounding box center [96, 10] width 100 height 9
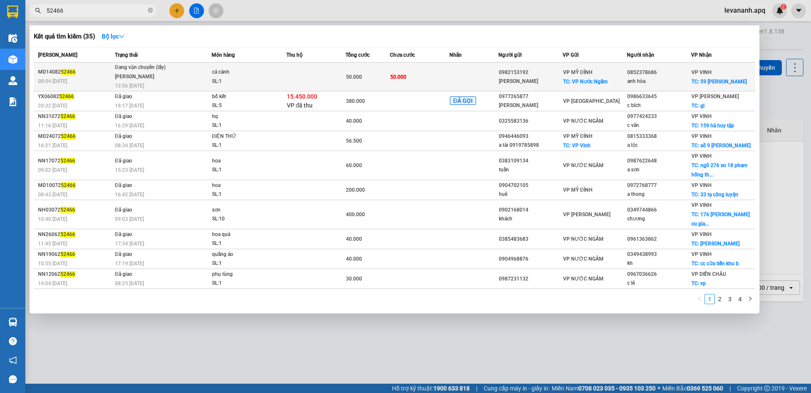
click at [175, 79] on div "[PERSON_NAME] [PERSON_NAME]" at bounding box center [146, 76] width 63 height 9
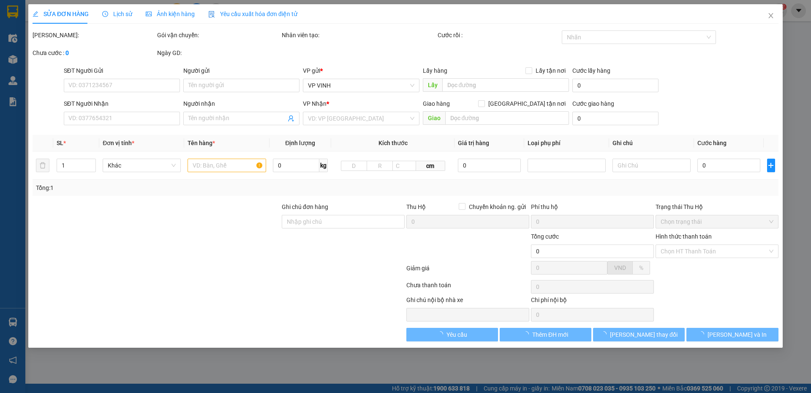
type input "0982153192"
type input "Anh Phong"
checkbox input "true"
type input "VP Nước Ngầm"
type input "0852378686"
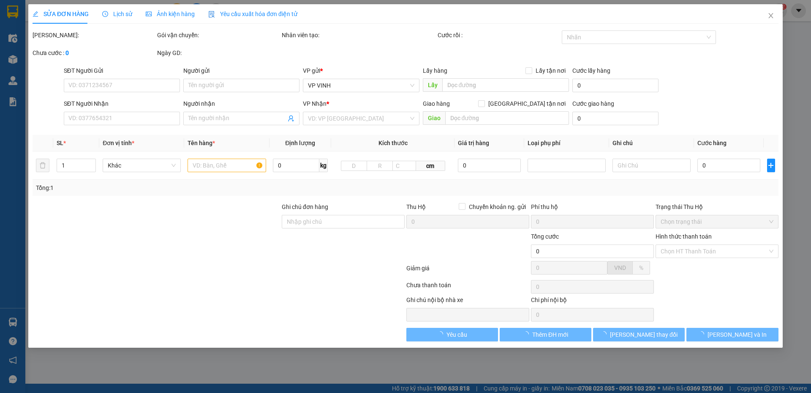
type input "anh hòa"
checkbox input "true"
type input "59 trần phú"
type input "50.000"
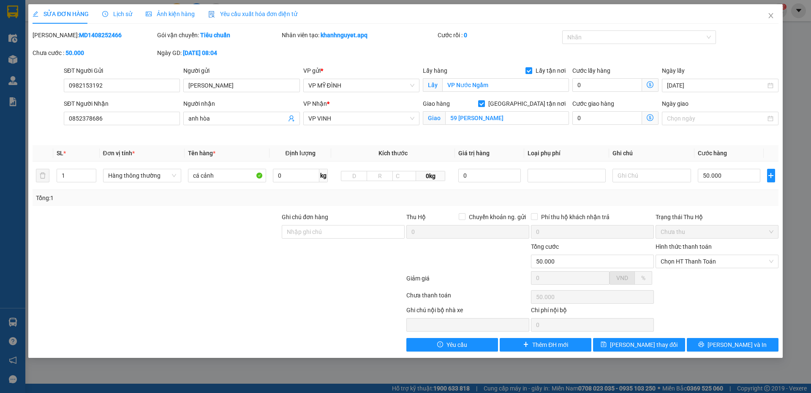
click at [123, 12] on span "Lịch sử" at bounding box center [117, 14] width 30 height 7
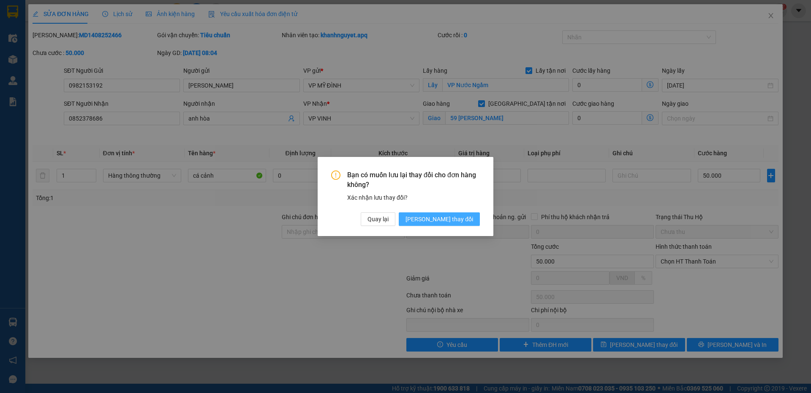
click at [454, 217] on span "[PERSON_NAME] đổi" at bounding box center [440, 218] width 68 height 9
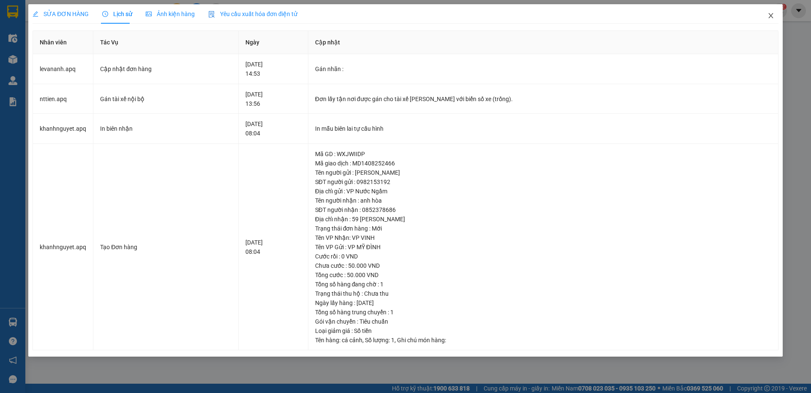
click at [777, 19] on span "Close" at bounding box center [771, 16] width 24 height 24
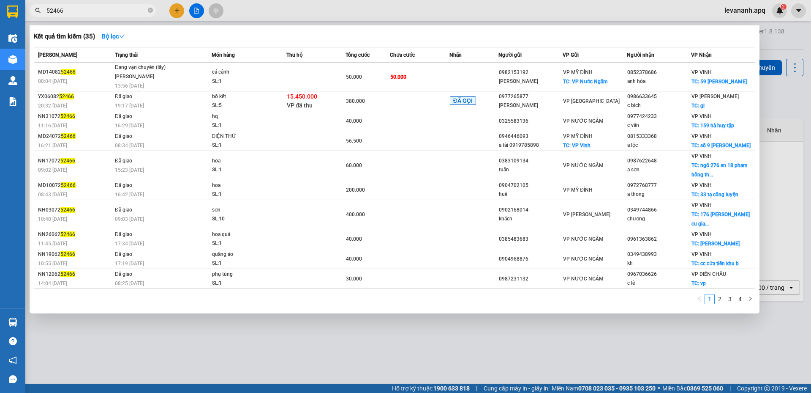
click at [117, 11] on input "52466" at bounding box center [96, 10] width 100 height 9
click at [774, 186] on div at bounding box center [405, 196] width 811 height 393
click at [102, 12] on input "52466" at bounding box center [96, 10] width 100 height 9
click at [162, 339] on div at bounding box center [405, 196] width 811 height 393
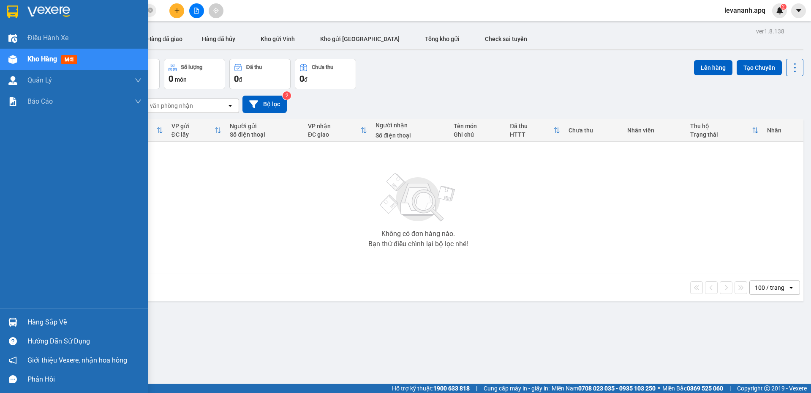
click at [15, 322] on img at bounding box center [12, 321] width 9 height 9
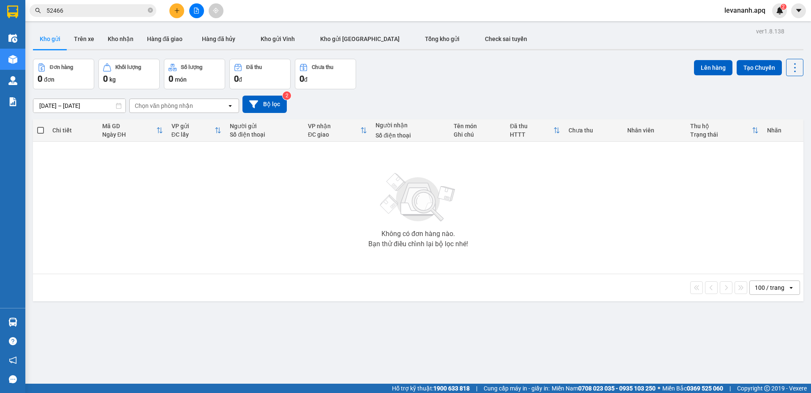
click at [198, 215] on section "Kết quả tìm kiếm ( 35 ) Bộ lọc Mã ĐH Trạng thái Món hàng Thu hộ Tổng cước Chưa …" at bounding box center [405, 196] width 811 height 393
click at [84, 11] on input "52466" at bounding box center [96, 10] width 100 height 9
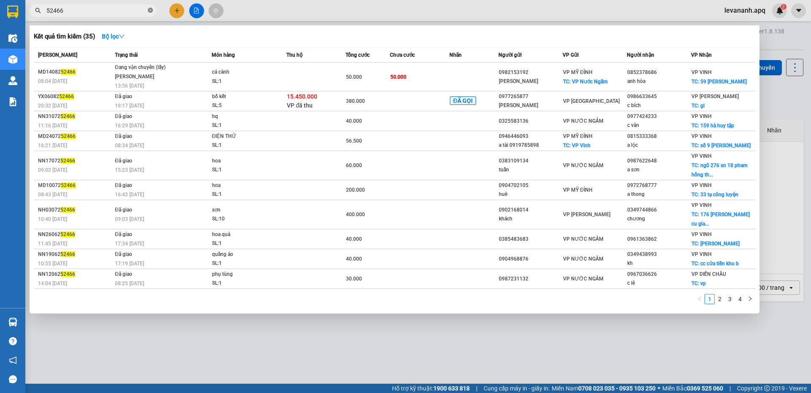
click at [151, 10] on icon "close-circle" at bounding box center [150, 10] width 5 height 5
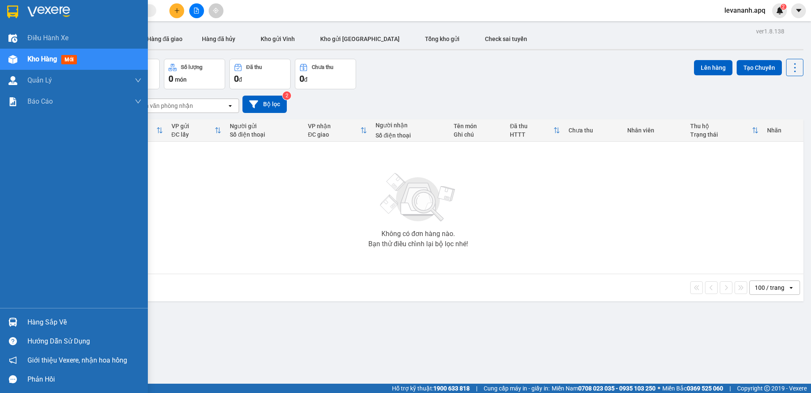
click at [24, 317] on div "Hàng sắp về" at bounding box center [74, 321] width 148 height 19
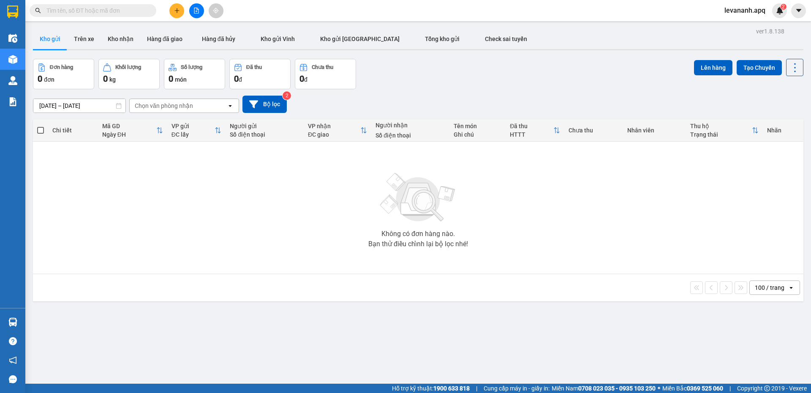
drag, startPoint x: 285, startPoint y: 214, endPoint x: 122, endPoint y: 373, distance: 227.7
click at [284, 214] on section "Kết quả tìm kiếm ( 35 ) Bộ lọc Mã ĐH Trạng thái Món hàng Thu hộ Tổng cước Chưa …" at bounding box center [405, 196] width 811 height 393
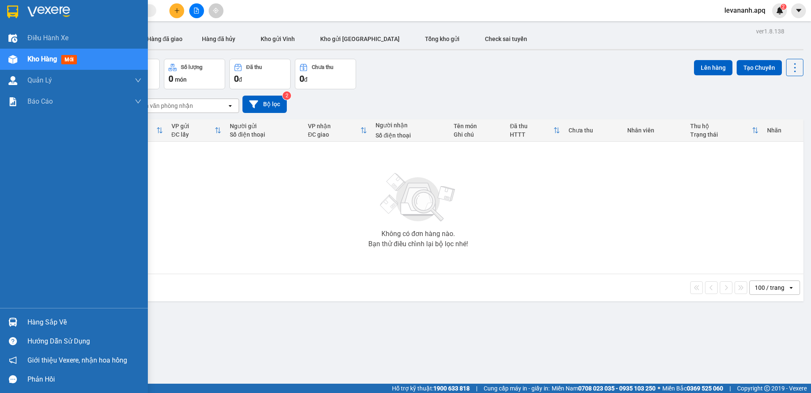
click at [12, 18] on div at bounding box center [12, 11] width 15 height 15
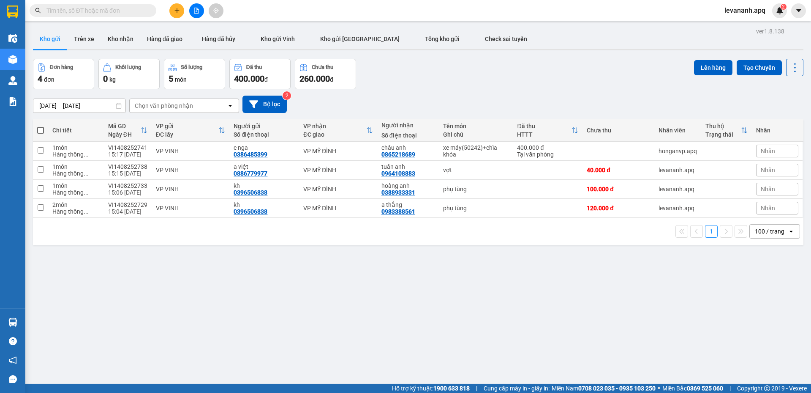
click at [123, 11] on input "text" at bounding box center [96, 10] width 100 height 9
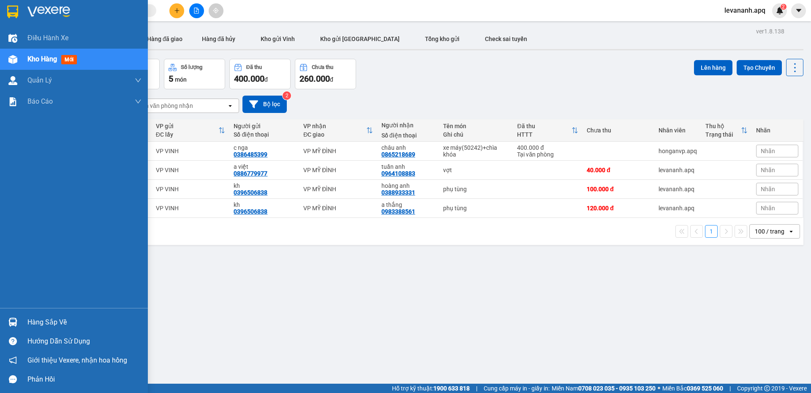
click at [16, 9] on img at bounding box center [12, 11] width 11 height 13
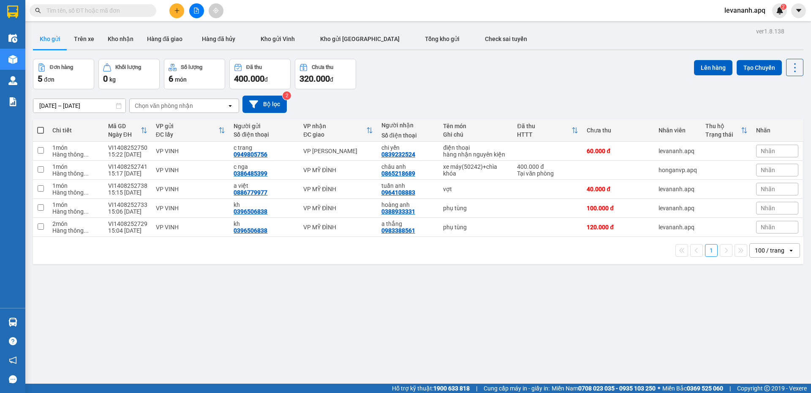
drag, startPoint x: 444, startPoint y: 78, endPoint x: 423, endPoint y: 264, distance: 187.2
click at [423, 264] on div "ver 1.8.138 Kho gửi Trên xe Kho nhận Hàng đã giao Hàng đã hủy Kho gửi Vinh Kho …" at bounding box center [419, 221] width 778 height 393
click at [423, 266] on div "ver 1.8.138 Kho gửi Trên xe Kho nhận Hàng đã giao Hàng đã hủy Kho gửi Vinh Kho …" at bounding box center [419, 221] width 778 height 393
click at [501, 56] on div "ver 1.8.138 Kho gửi Trên xe Kho nhận Hàng đã giao Hàng đã hủy Kho gửi Vinh Kho …" at bounding box center [419, 221] width 778 height 393
click at [734, 169] on icon at bounding box center [737, 170] width 6 height 6
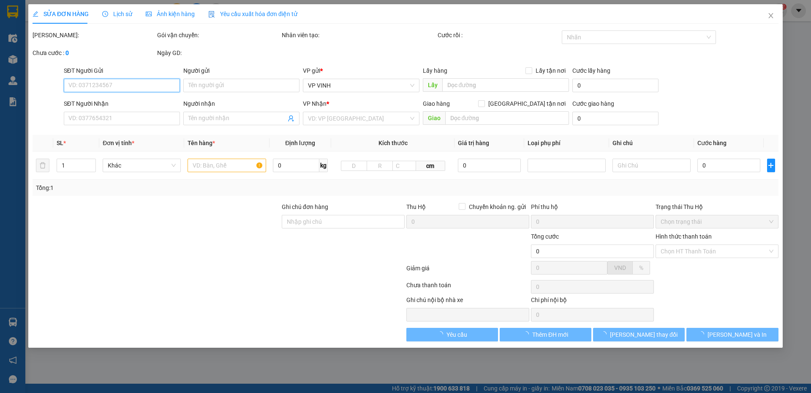
type input "0386485399"
type input "c nga"
type input "0865218689"
type input "châu anh"
type input "400.000"
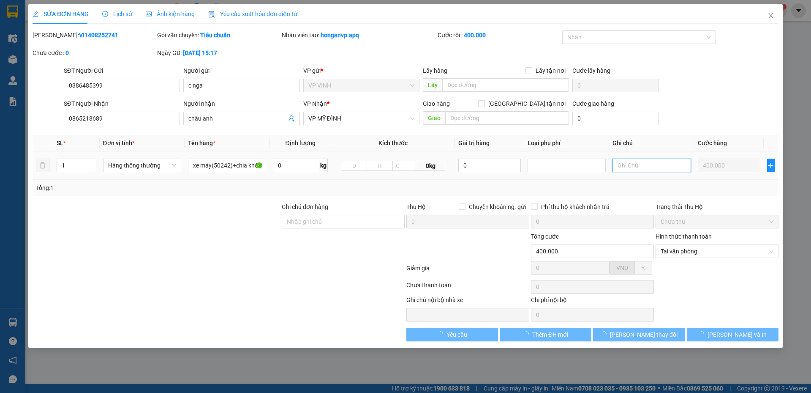
click at [628, 171] on input "text" at bounding box center [652, 165] width 78 height 14
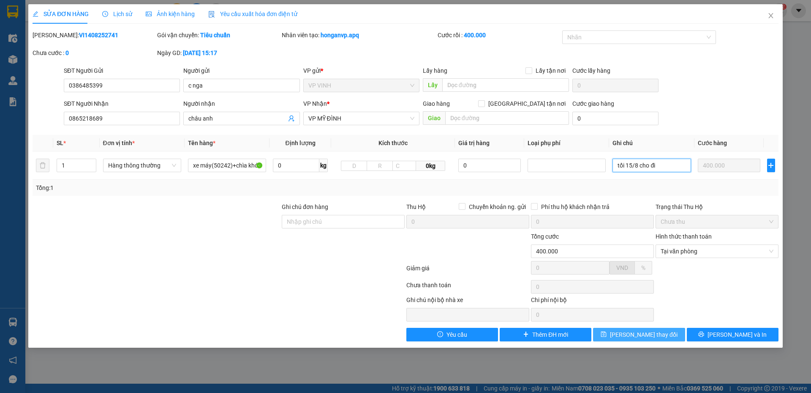
type input "tối 15/8 cho đi"
click at [649, 330] on span "[PERSON_NAME] đổi" at bounding box center [644, 334] width 68 height 9
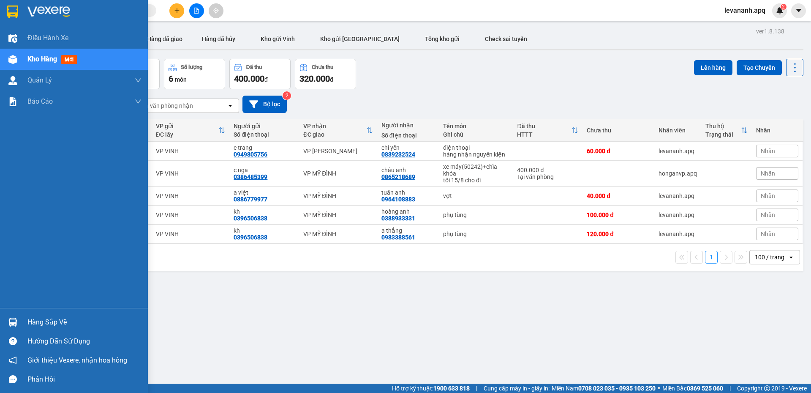
click at [5, 15] on div at bounding box center [74, 13] width 148 height 27
click at [16, 326] on div at bounding box center [12, 321] width 15 height 15
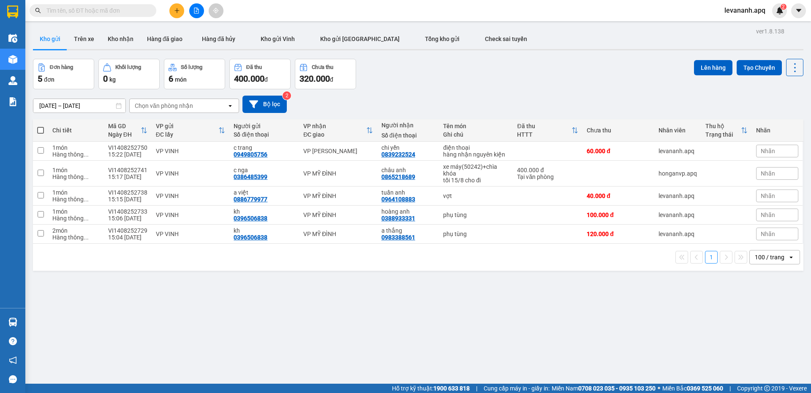
click at [461, 319] on section "Kết quả tìm kiếm ( 35 ) Bộ lọc Mã ĐH Trạng thái Món hàng Thu hộ Tổng cước Chưa …" at bounding box center [405, 196] width 811 height 393
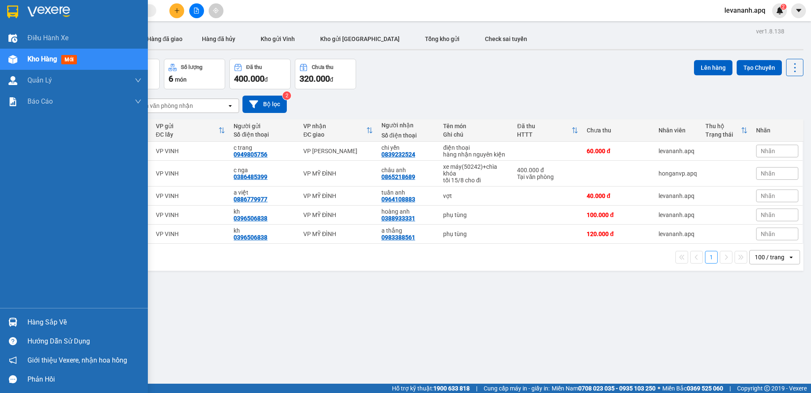
click at [3, 325] on div "Hàng sắp về" at bounding box center [74, 321] width 148 height 19
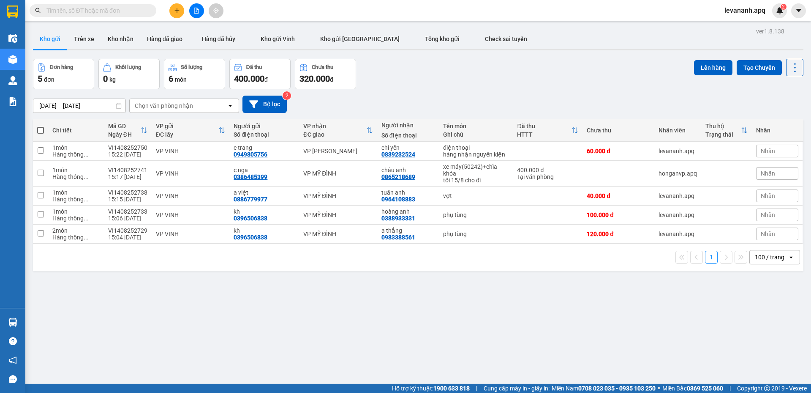
click at [435, 305] on section "Kết quả tìm kiếm ( 35 ) Bộ lọc Mã ĐH Trạng thái Món hàng Thu hộ Tổng cước Chưa …" at bounding box center [405, 196] width 811 height 393
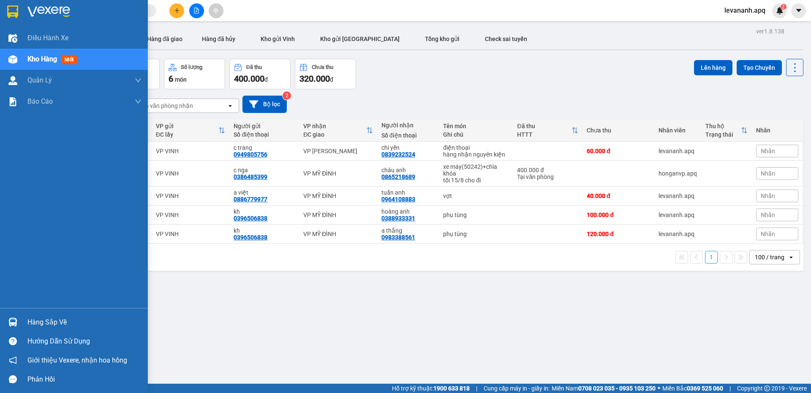
click at [14, 321] on img at bounding box center [12, 321] width 9 height 9
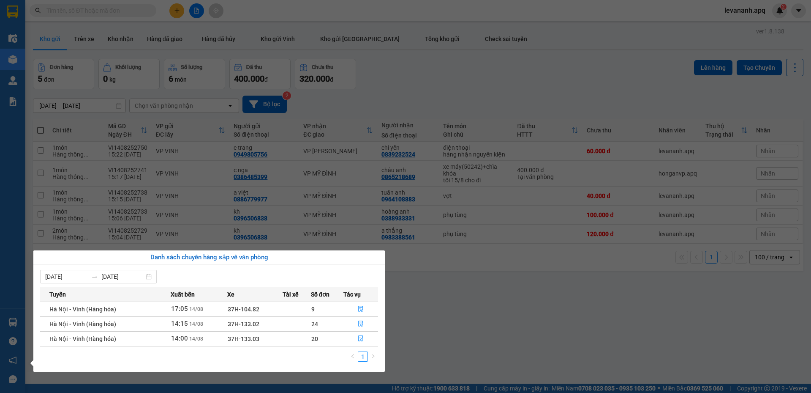
drag, startPoint x: 432, startPoint y: 297, endPoint x: 421, endPoint y: 302, distance: 12.7
click at [421, 302] on section "Kết quả tìm kiếm ( 35 ) Bộ lọc Mã ĐH Trạng thái Món hàng Thu hộ Tổng cước Chưa …" at bounding box center [405, 196] width 811 height 393
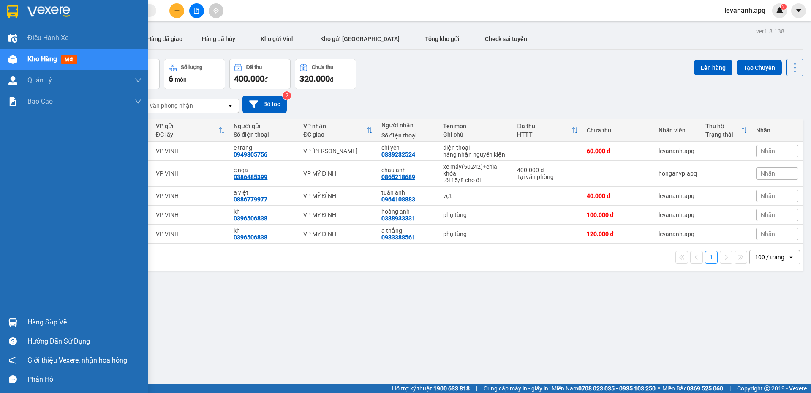
click at [13, 14] on img at bounding box center [12, 11] width 11 height 13
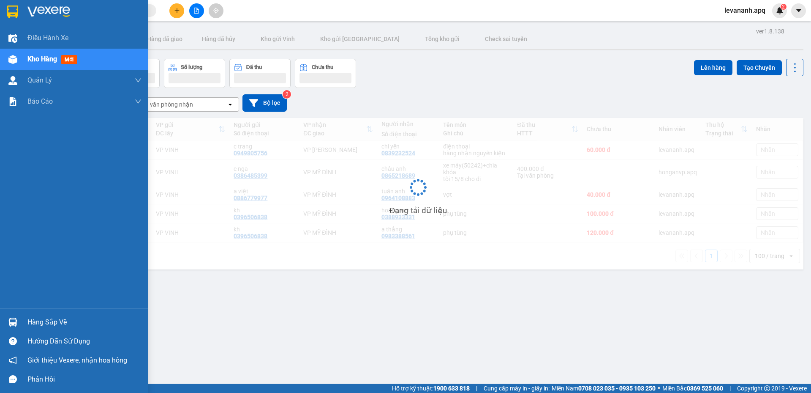
click at [40, 330] on div "Hàng sắp về" at bounding box center [74, 321] width 148 height 19
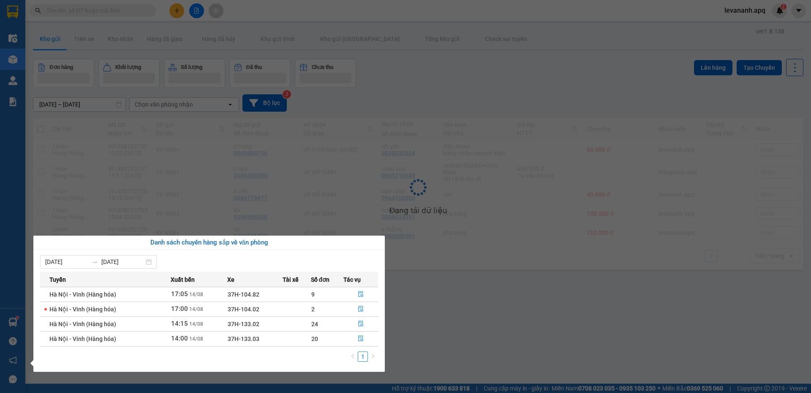
click at [478, 323] on section "Kết quả tìm kiếm ( 35 ) Bộ lọc Mã ĐH Trạng thái Món hàng Thu hộ Tổng cước Chưa …" at bounding box center [405, 196] width 811 height 393
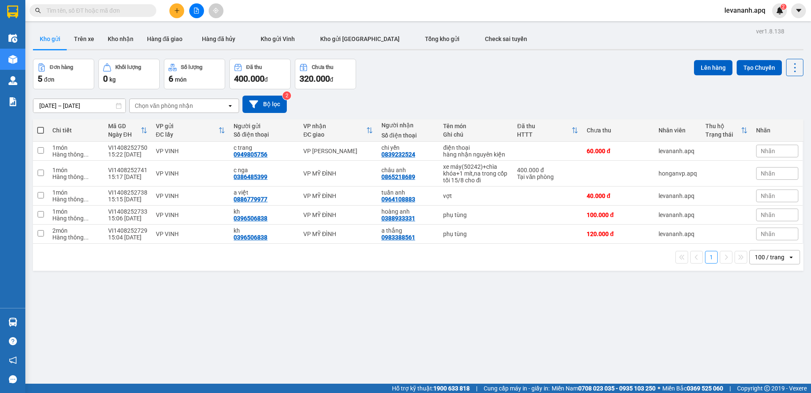
click at [114, 14] on input "text" at bounding box center [96, 10] width 100 height 9
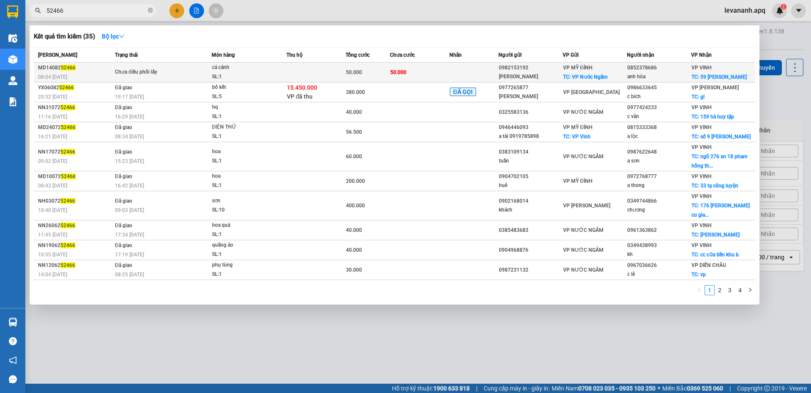
type input "52466"
click at [270, 72] on div "SL: 1" at bounding box center [243, 76] width 63 height 9
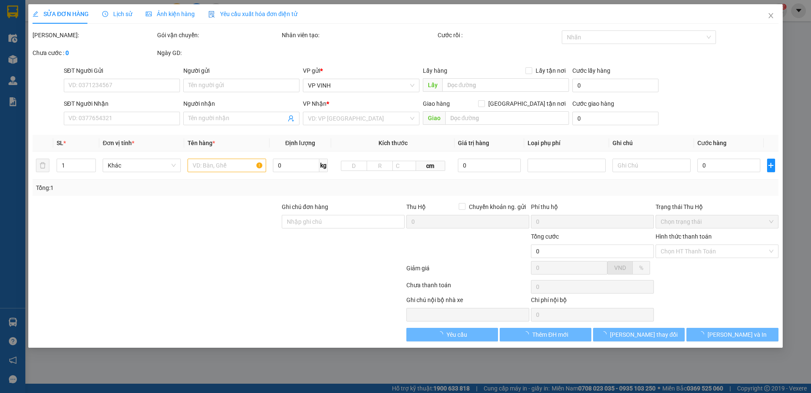
type input "0982153192"
type input "Anh Phong"
checkbox input "true"
type input "VP Nước Ngầm"
type input "0852378686"
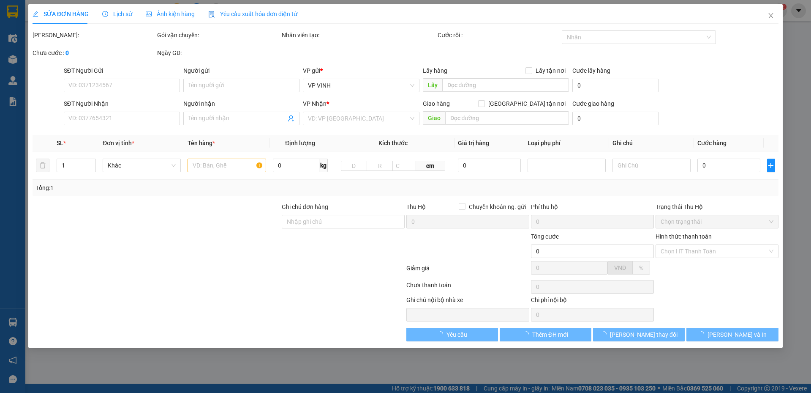
type input "anh hòa"
checkbox input "true"
type input "59 trần phú"
type input "50.000"
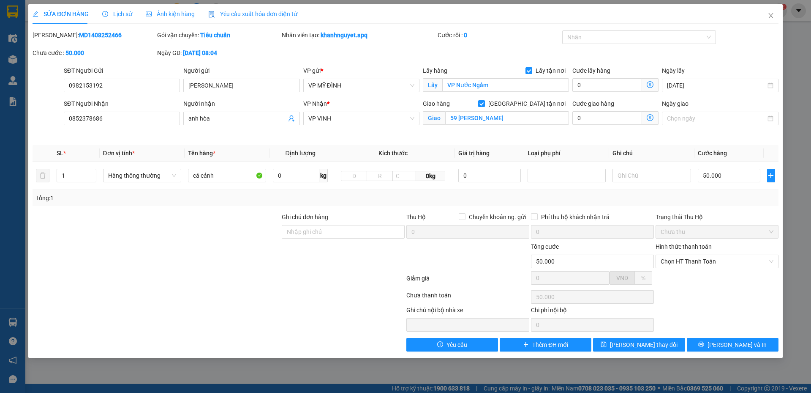
click at [124, 14] on span "Lịch sử" at bounding box center [117, 14] width 30 height 7
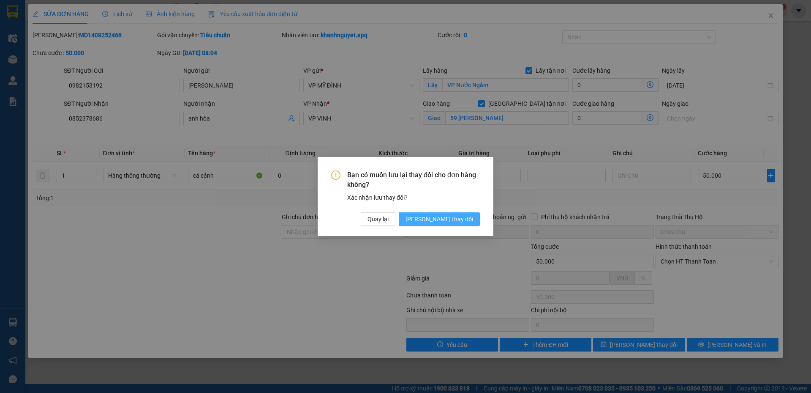
click at [465, 218] on span "Lưu thay đổi" at bounding box center [440, 218] width 68 height 9
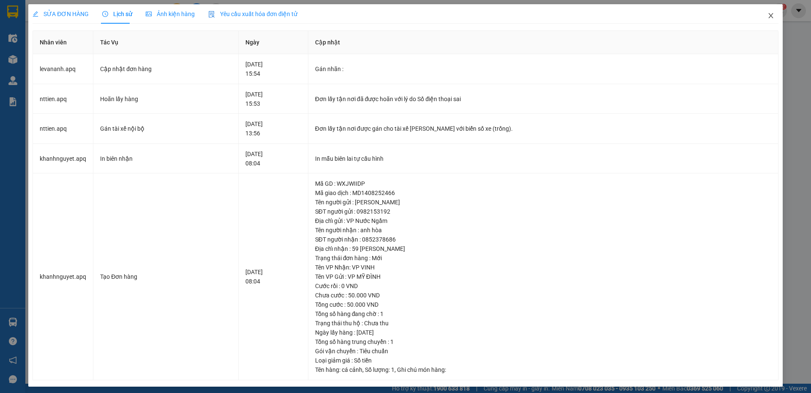
drag, startPoint x: 766, startPoint y: 17, endPoint x: 811, endPoint y: 3, distance: 46.8
click at [768, 17] on icon "close" at bounding box center [771, 15] width 7 height 7
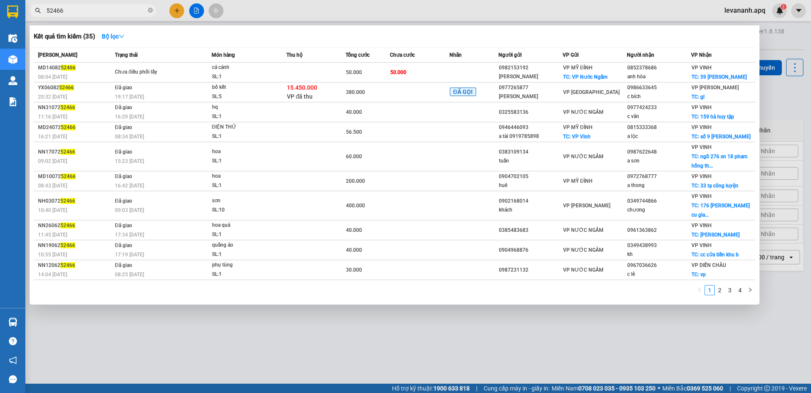
click at [95, 15] on input "52466" at bounding box center [96, 10] width 100 height 9
click at [781, 116] on div at bounding box center [405, 196] width 811 height 393
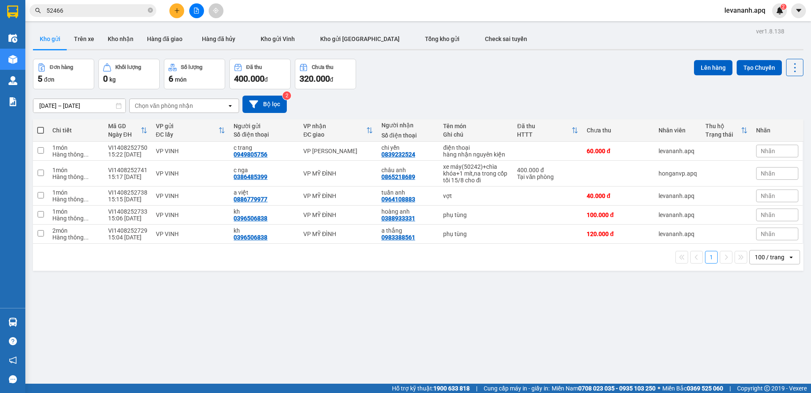
drag, startPoint x: 71, startPoint y: 16, endPoint x: 96, endPoint y: 23, distance: 25.3
click at [71, 16] on span "52466" at bounding box center [93, 10] width 127 height 13
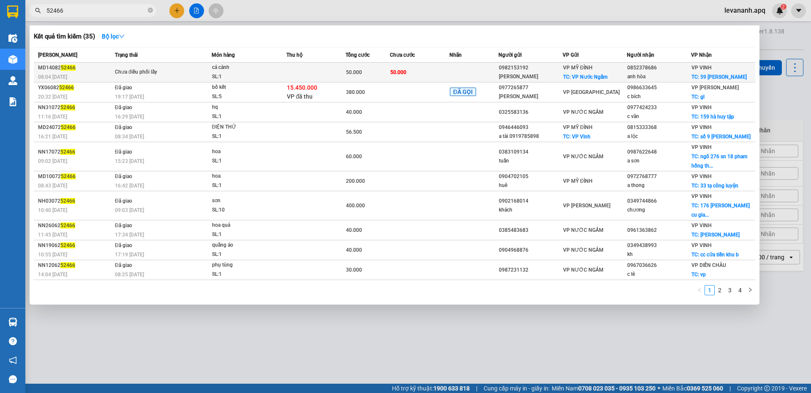
click at [186, 67] on td "Chưa điều phối lấy" at bounding box center [162, 73] width 99 height 20
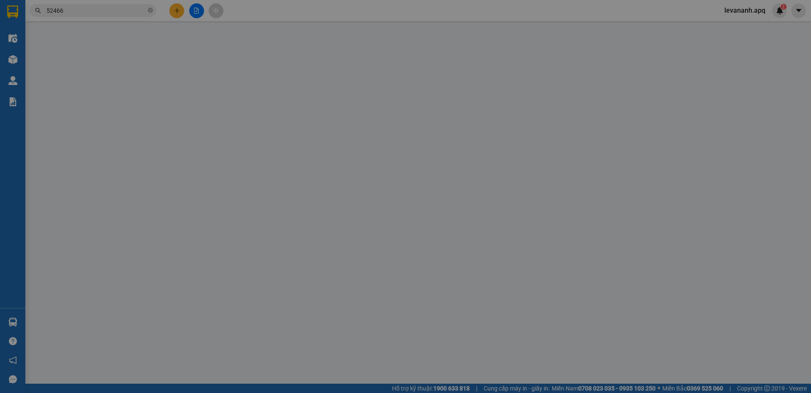
type input "0982153192"
type input "Anh Phong"
checkbox input "true"
type input "VP Nước Ngầm"
type input "0852378686"
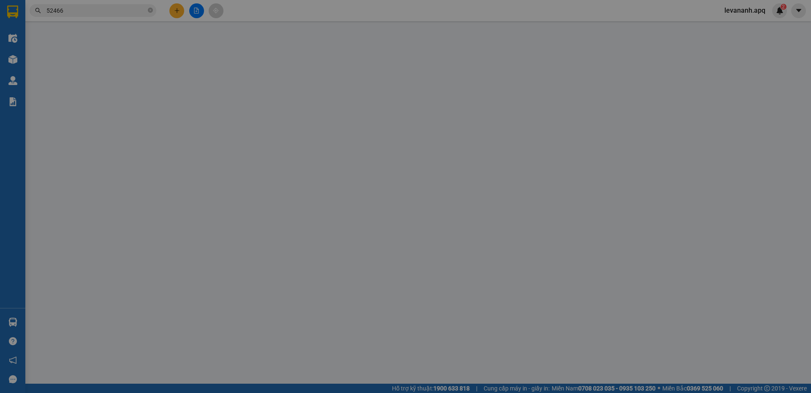
type input "anh hòa"
checkbox input "true"
type input "59 trần phú"
type input "50.000"
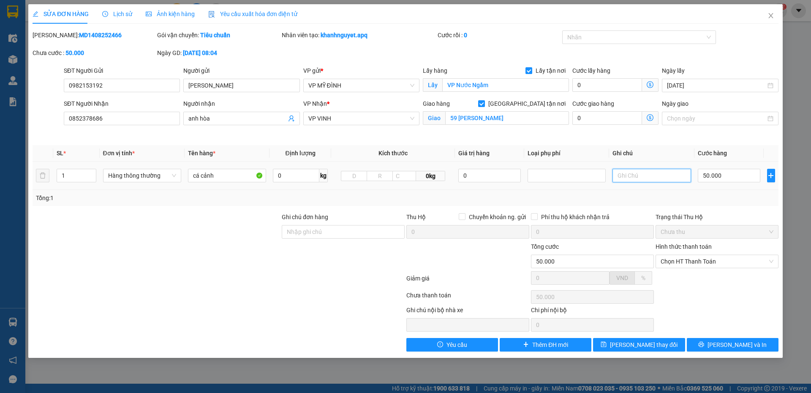
click at [634, 178] on input "text" at bounding box center [652, 176] width 78 height 14
type input "hàng đã giao"
click at [656, 167] on td "hàng đã giao" at bounding box center [651, 175] width 85 height 28
drag, startPoint x: 667, startPoint y: 177, endPoint x: 568, endPoint y: 188, distance: 99.0
click at [568, 188] on tr "1 Hàng thông thường cá cảnh 0 kg 0kg 0 hàng đã giao 50.000" at bounding box center [406, 175] width 746 height 28
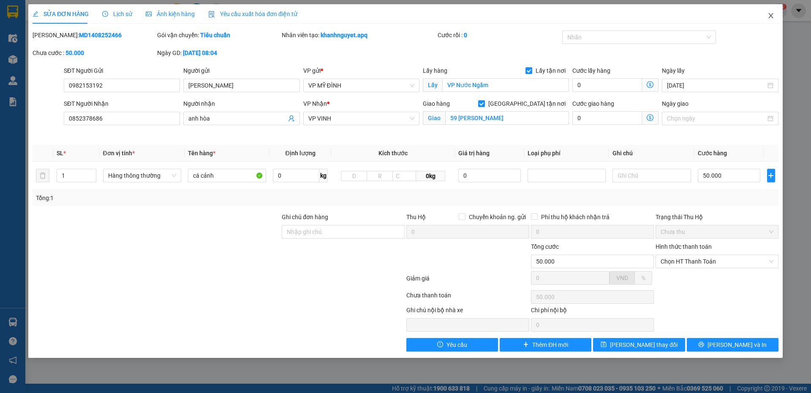
click at [771, 16] on icon "close" at bounding box center [771, 15] width 5 height 5
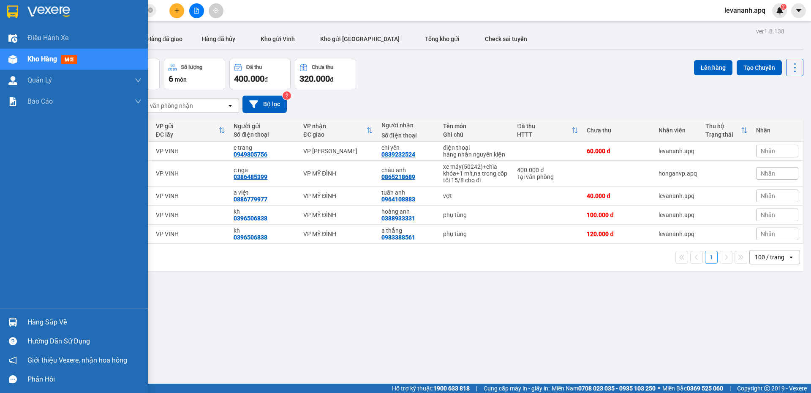
click at [16, 20] on div at bounding box center [74, 13] width 148 height 27
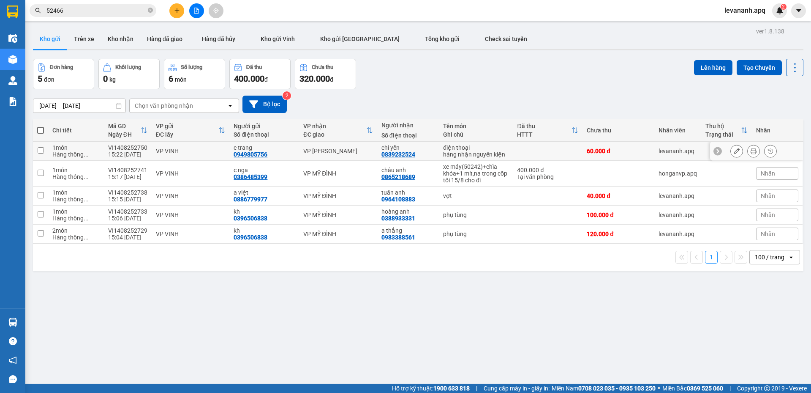
click at [41, 149] on input "checkbox" at bounding box center [41, 150] width 6 height 6
checkbox input "true"
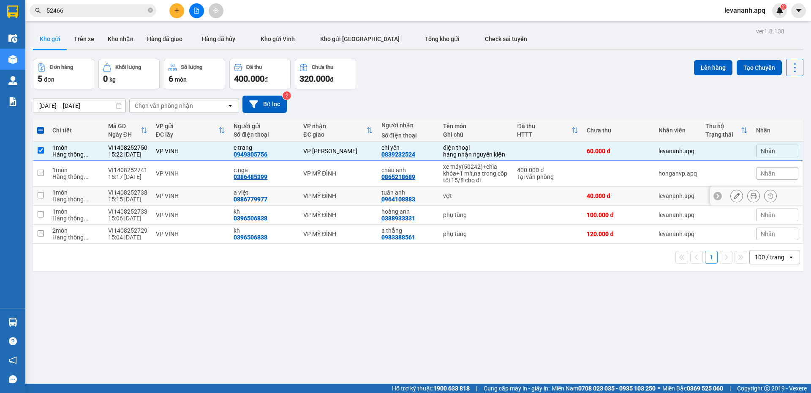
click at [43, 205] on td at bounding box center [40, 195] width 15 height 19
checkbox input "true"
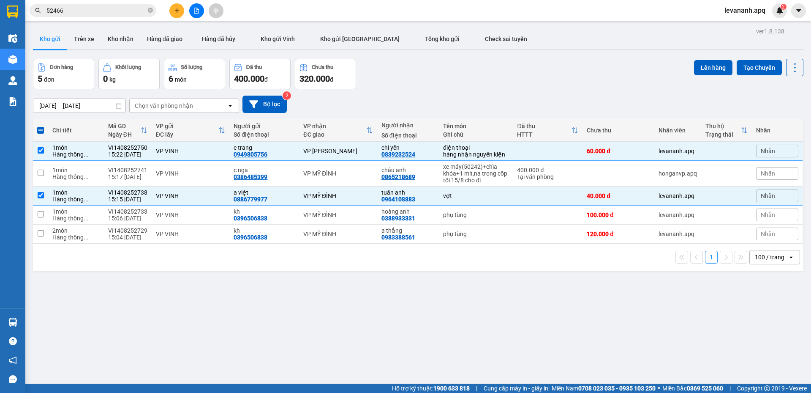
click at [31, 229] on div "ver 1.8.138 Kho gửi Trên xe Kho nhận Hàng đã giao Hàng đã hủy Kho gửi Vinh Kho …" at bounding box center [419, 221] width 778 height 393
click at [41, 236] on input "checkbox" at bounding box center [41, 233] width 6 height 6
checkbox input "true"
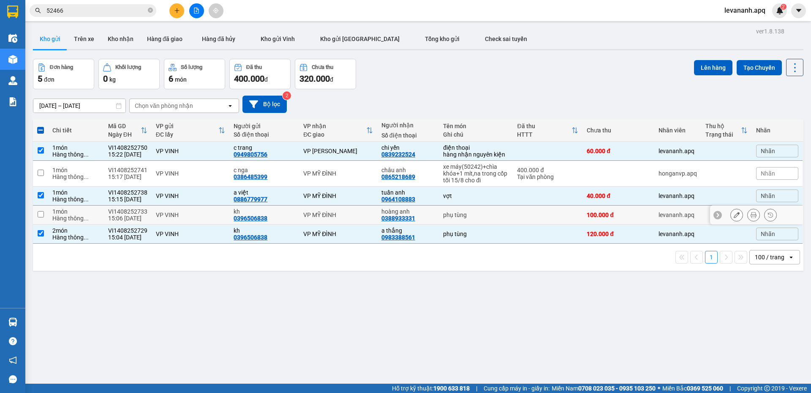
click at [45, 224] on td at bounding box center [40, 214] width 15 height 19
checkbox input "true"
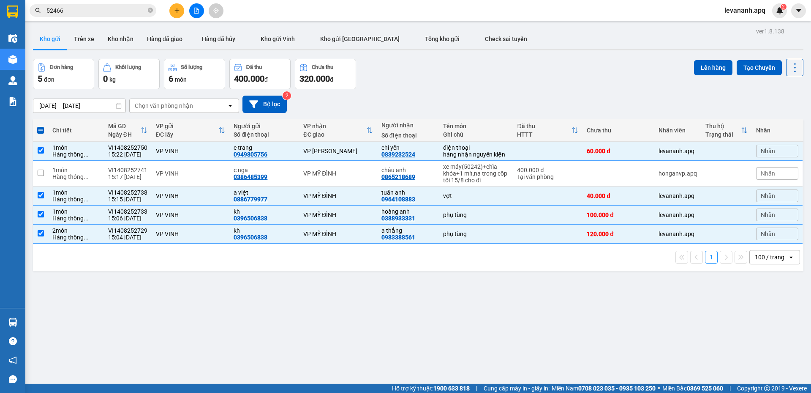
click at [38, 129] on span at bounding box center [40, 130] width 7 height 7
click at [41, 126] on input "checkbox" at bounding box center [41, 126] width 0 height 0
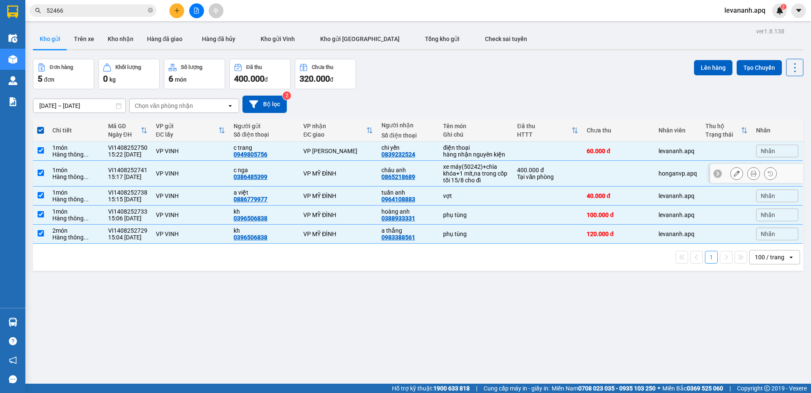
click at [38, 176] on input "checkbox" at bounding box center [41, 172] width 6 height 6
checkbox input "false"
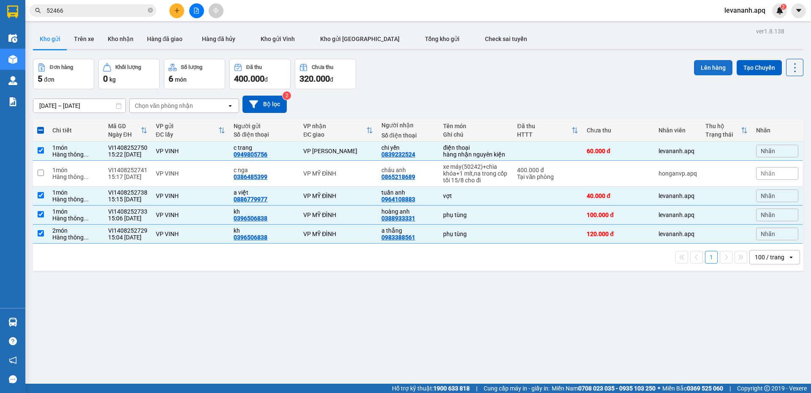
click at [700, 61] on button "Lên hàng" at bounding box center [713, 67] width 38 height 15
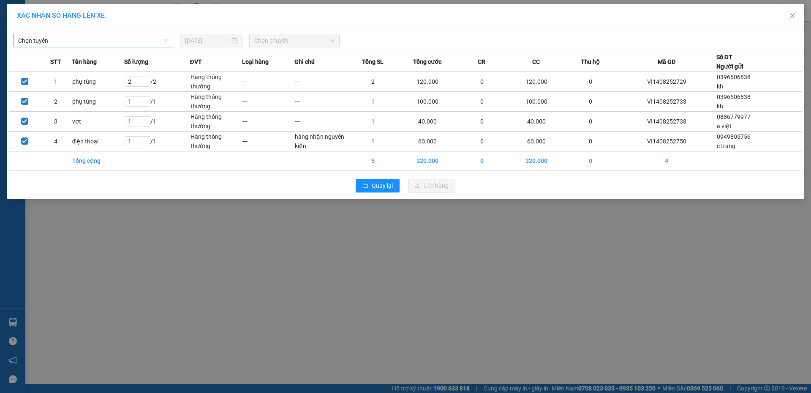
click at [132, 44] on span "Chọn tuyến" at bounding box center [93, 40] width 150 height 13
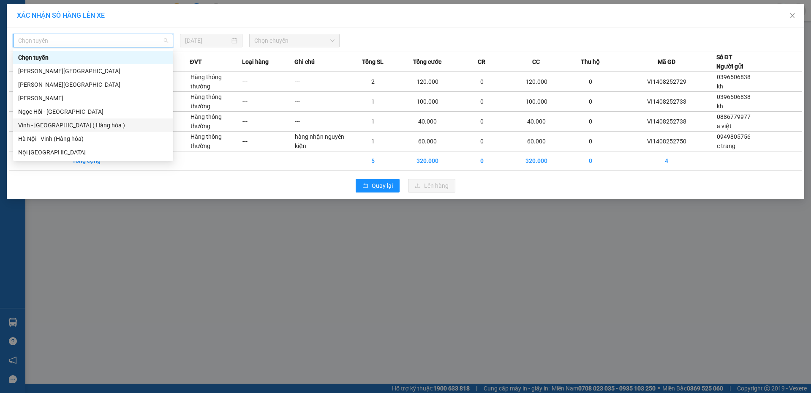
click at [113, 123] on div "Vinh - Hà Nội ( Hàng hóa )" at bounding box center [93, 124] width 150 height 9
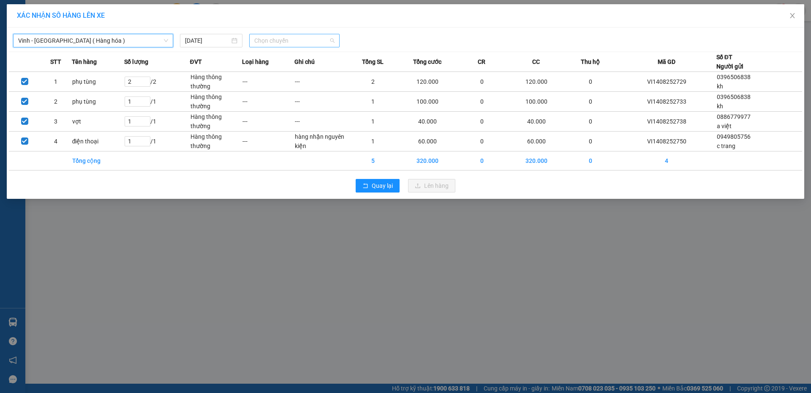
click at [282, 46] on span "Chọn chuyến" at bounding box center [294, 40] width 80 height 13
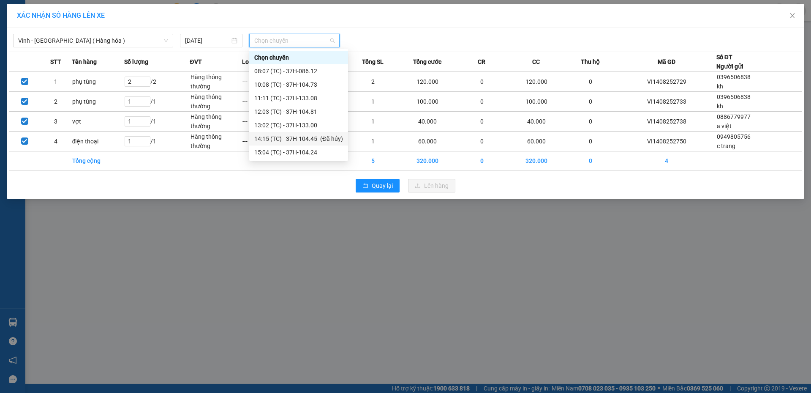
scroll to position [14, 0]
click at [281, 153] on div "17:09 (TC) - 37H-104.78" at bounding box center [298, 151] width 89 height 9
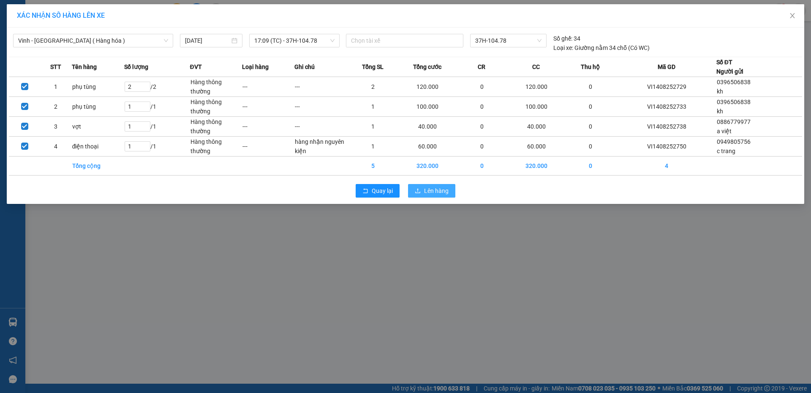
click at [433, 191] on span "Lên hàng" at bounding box center [436, 190] width 25 height 9
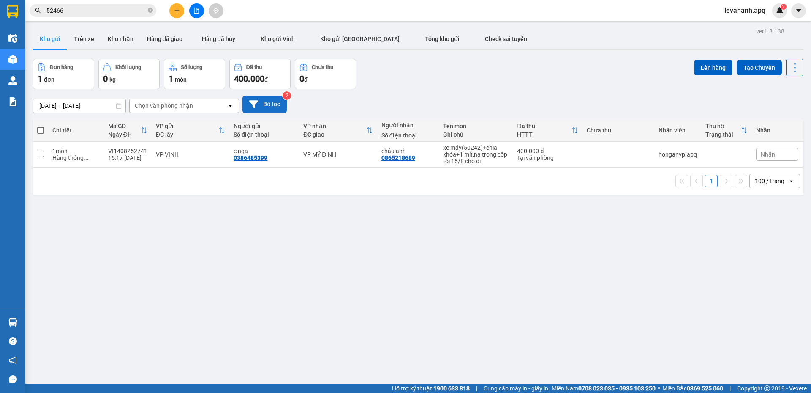
click at [272, 108] on button "Bộ lọc" at bounding box center [265, 104] width 44 height 17
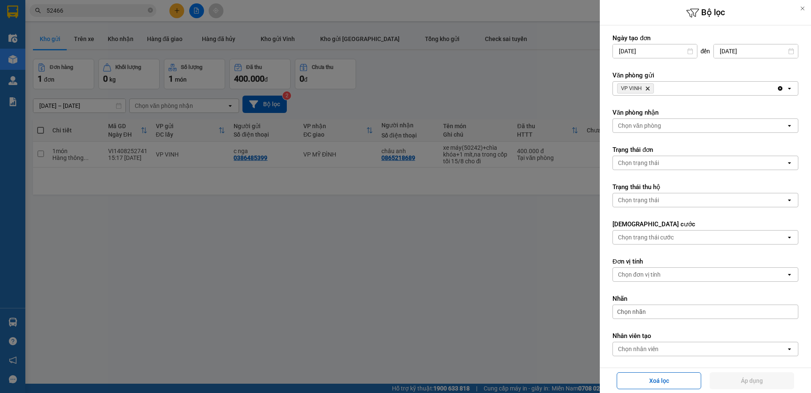
click at [648, 88] on icon "VP VINH, close by backspace" at bounding box center [648, 89] width 4 height 4
click at [655, 95] on div "Chọn văn phòng" at bounding box center [699, 89] width 173 height 14
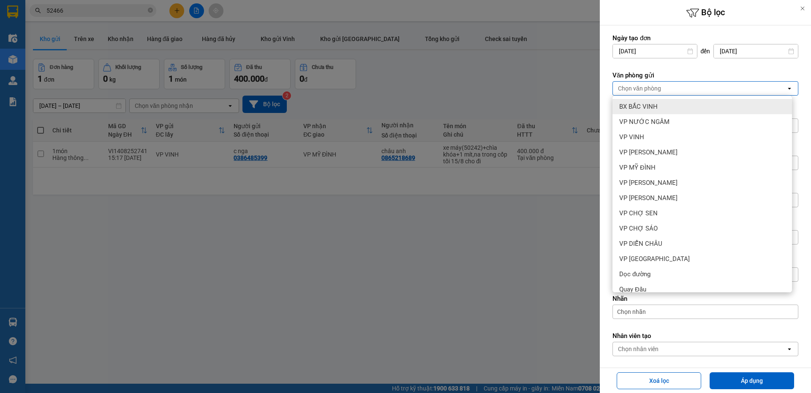
click at [655, 110] on span "BX BẮC VINH" at bounding box center [639, 106] width 38 height 8
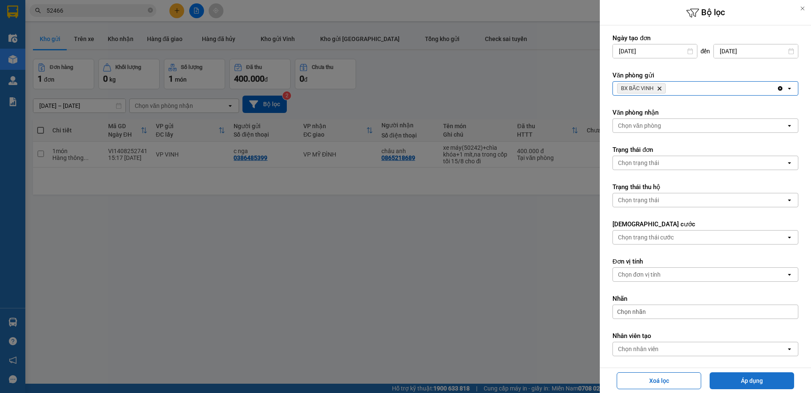
click at [771, 380] on button "Áp dụng" at bounding box center [752, 380] width 85 height 17
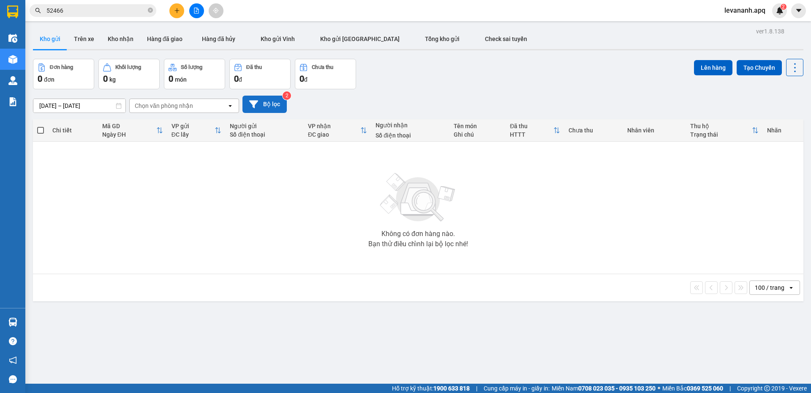
click at [270, 104] on button "Bộ lọc" at bounding box center [265, 104] width 44 height 17
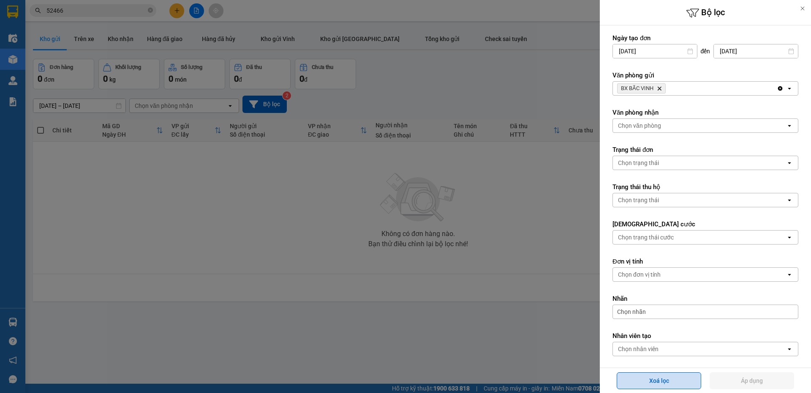
click at [650, 380] on button "Xoá lọc" at bounding box center [659, 380] width 85 height 17
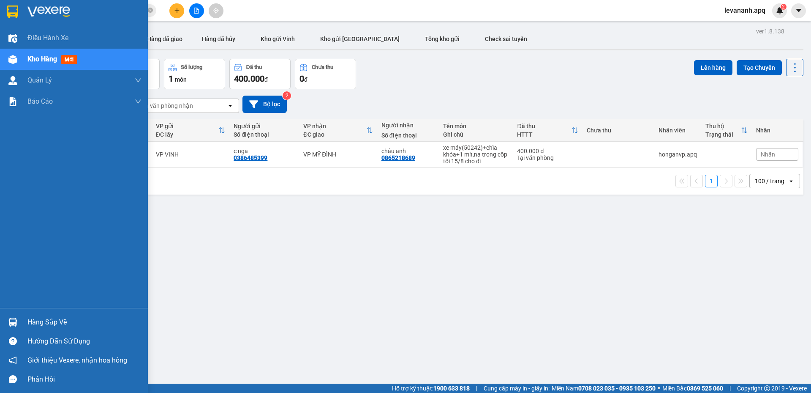
click at [3, 17] on div at bounding box center [74, 13] width 148 height 27
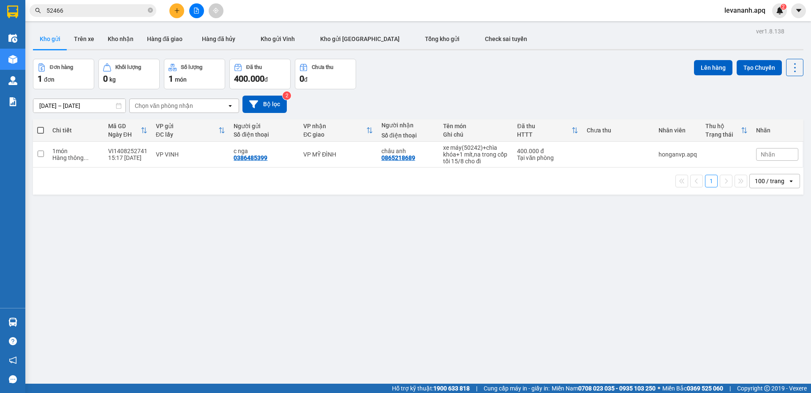
click at [132, 17] on div "Kết quả tìm kiếm ( 35 ) Bộ lọc Mã ĐH Trạng thái Món hàng Thu hộ Tổng cước Chưa …" at bounding box center [82, 10] width 165 height 15
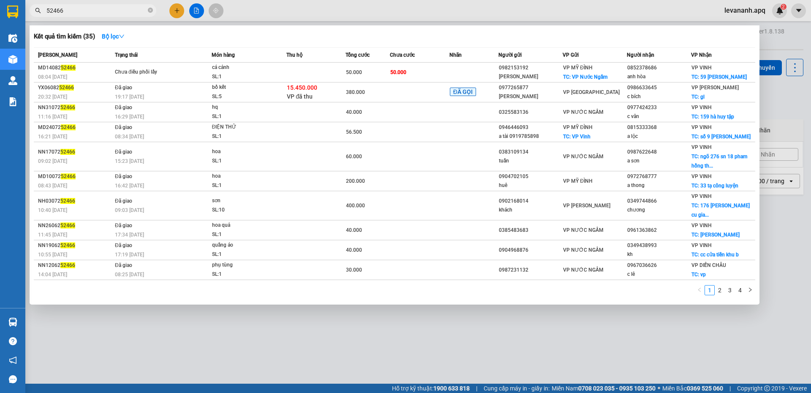
click at [132, 11] on input "52466" at bounding box center [96, 10] width 100 height 9
click at [261, 330] on div at bounding box center [405, 196] width 811 height 393
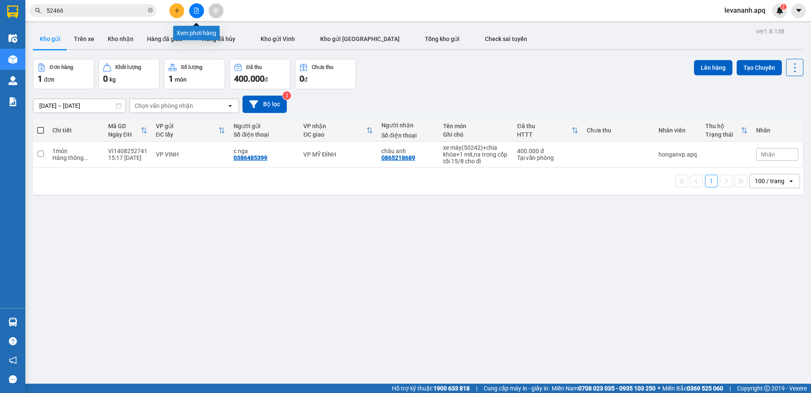
click at [198, 8] on icon "file-add" at bounding box center [197, 11] width 6 height 6
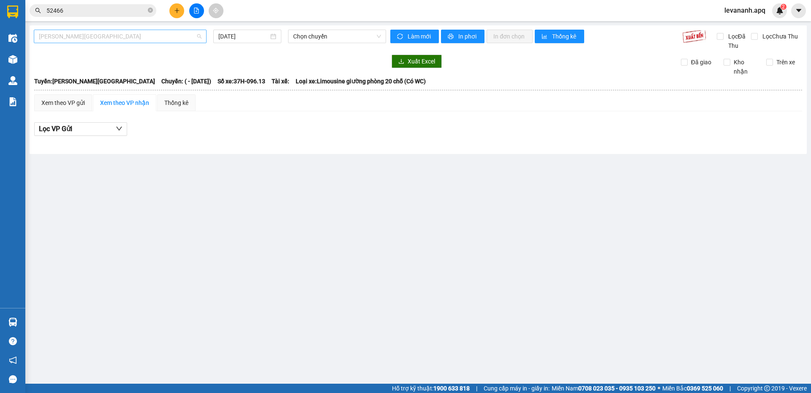
click at [145, 38] on span "Gia Lâm - Mỹ Đình" at bounding box center [120, 36] width 163 height 13
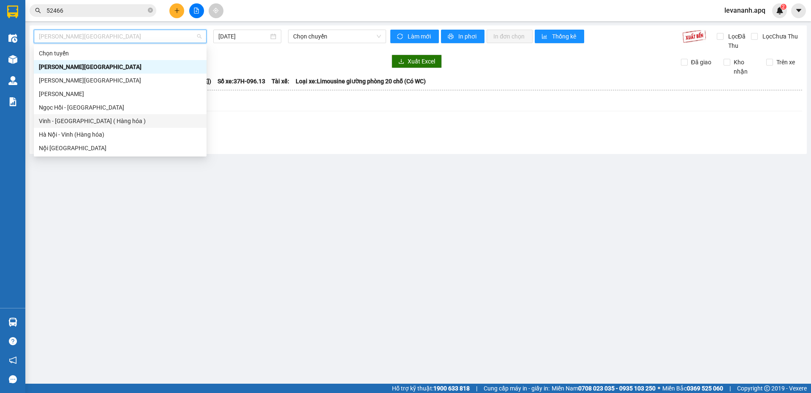
click at [107, 118] on div "Vinh - Hà Nội ( Hàng hóa )" at bounding box center [120, 120] width 163 height 9
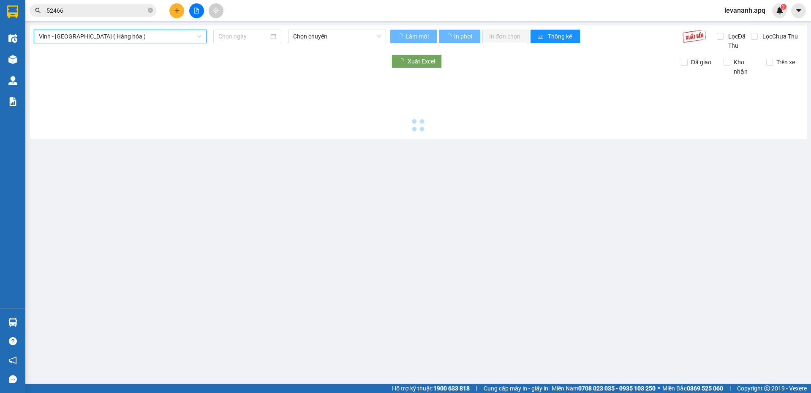
type input "14/08/2025"
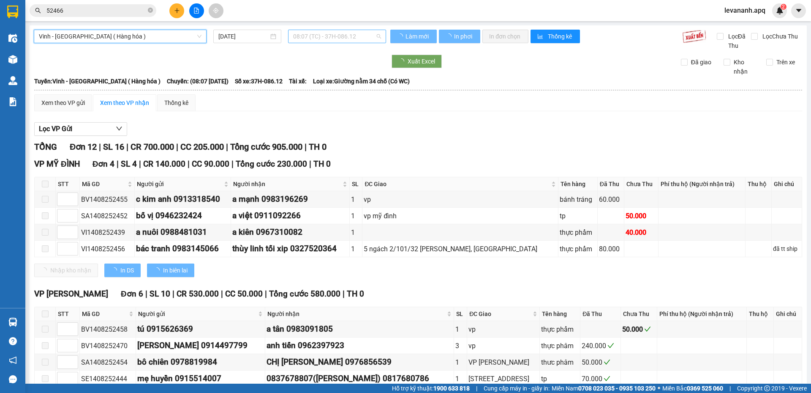
click at [321, 40] on span "08:07 (TC) - 37H-086.12" at bounding box center [337, 36] width 88 height 13
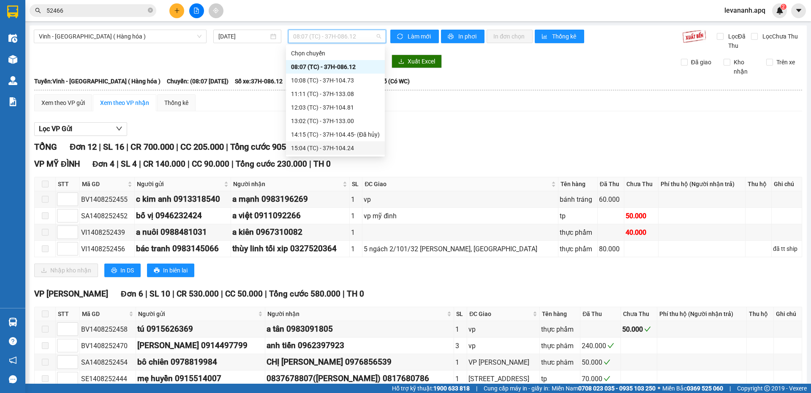
scroll to position [14, 0]
click at [319, 150] on div "17:09 (TC) - 37H-104.78" at bounding box center [335, 147] width 89 height 9
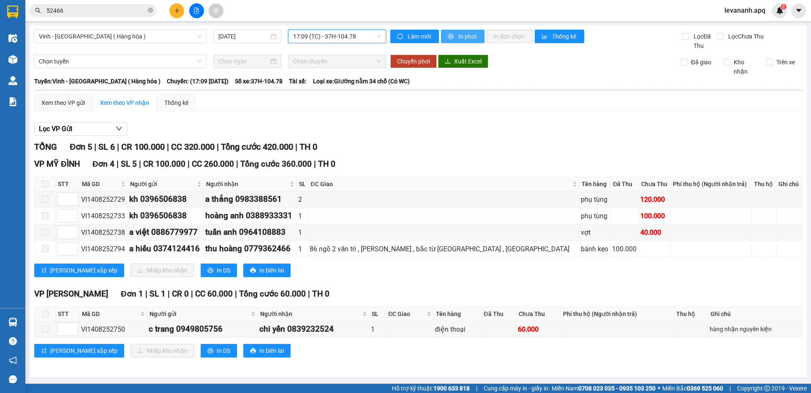
click at [475, 33] on span "In phơi" at bounding box center [468, 36] width 19 height 9
click at [32, 16] on div "52466" at bounding box center [82, 10] width 165 height 13
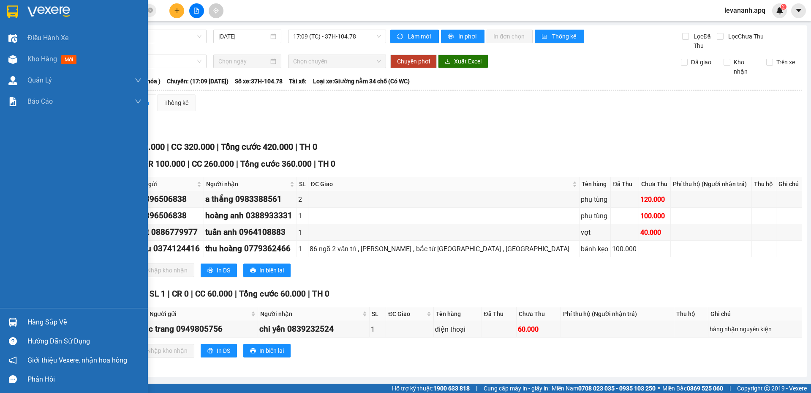
click at [23, 15] on div at bounding box center [74, 13] width 148 height 27
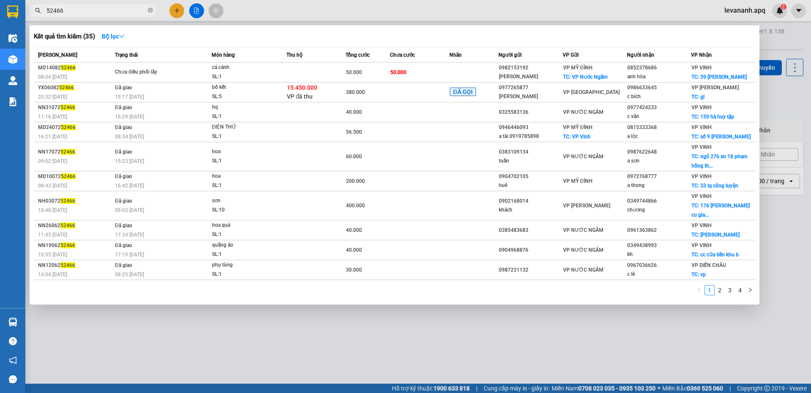
click at [85, 13] on input "52466" at bounding box center [96, 10] width 100 height 9
click at [151, 10] on icon "close-circle" at bounding box center [150, 10] width 5 height 5
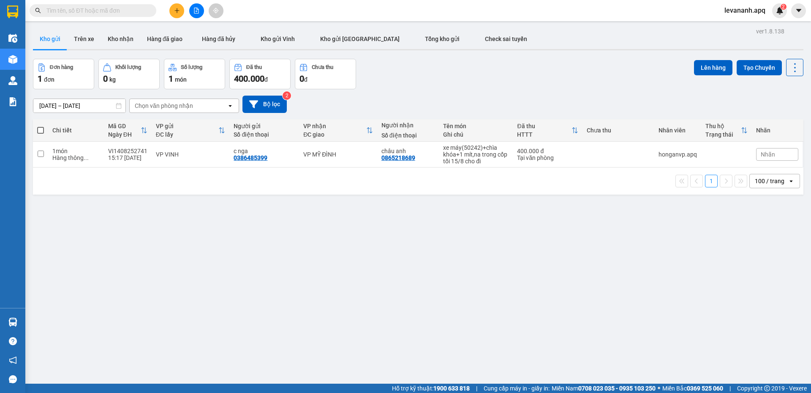
click at [77, 11] on input "text" at bounding box center [96, 10] width 100 height 9
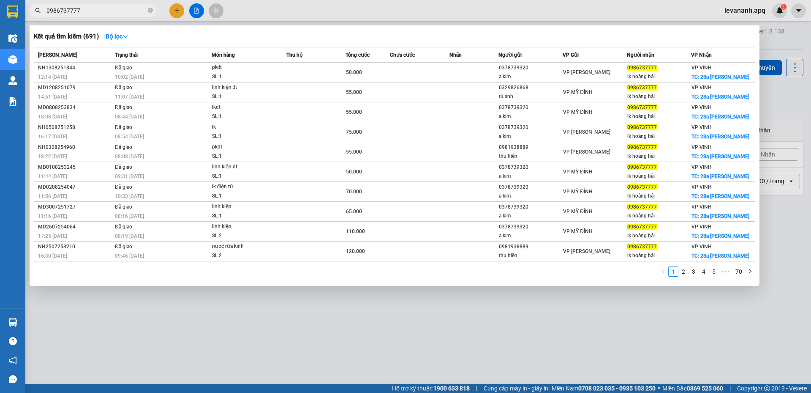
click at [76, 9] on input "0986737777" at bounding box center [96, 10] width 100 height 9
type input "0986737777"
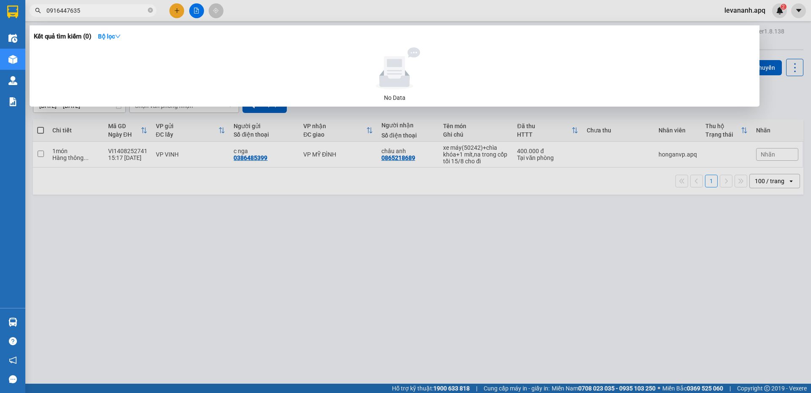
type input "0916447635"
click at [256, 280] on div at bounding box center [405, 196] width 811 height 393
click at [108, 9] on input "0916447635" at bounding box center [96, 10] width 100 height 9
click at [109, 9] on input "0916447635" at bounding box center [96, 10] width 100 height 9
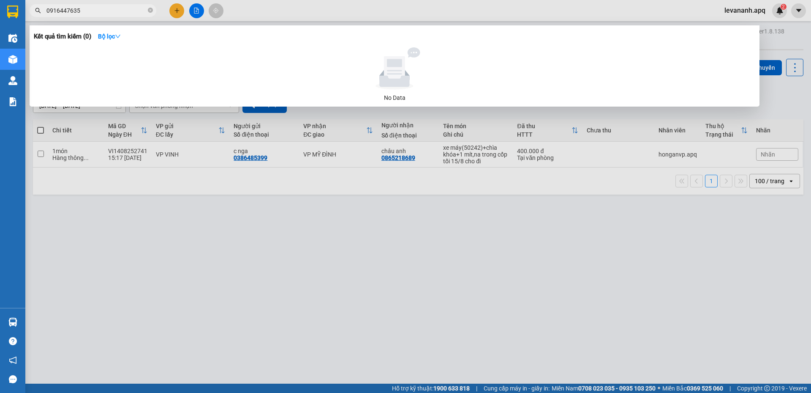
click at [209, 312] on div at bounding box center [405, 196] width 811 height 393
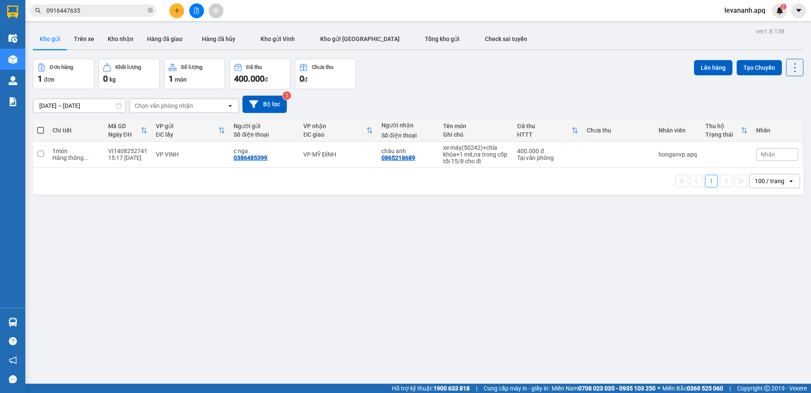
click at [89, 14] on input "0916447635" at bounding box center [96, 10] width 100 height 9
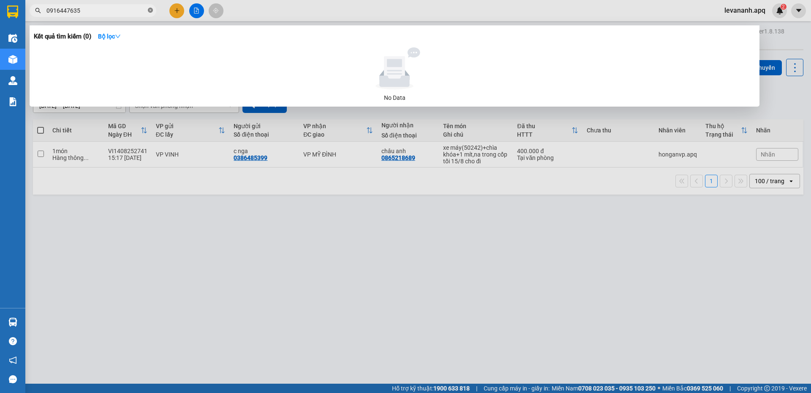
click at [150, 11] on icon "close-circle" at bounding box center [150, 10] width 5 height 5
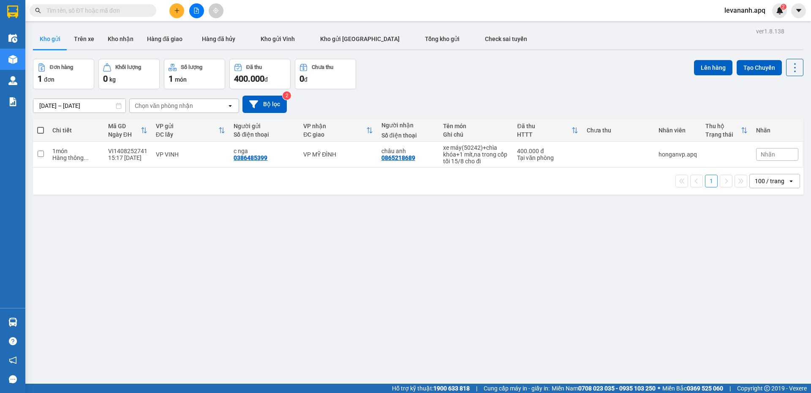
click at [145, 12] on input "text" at bounding box center [96, 10] width 100 height 9
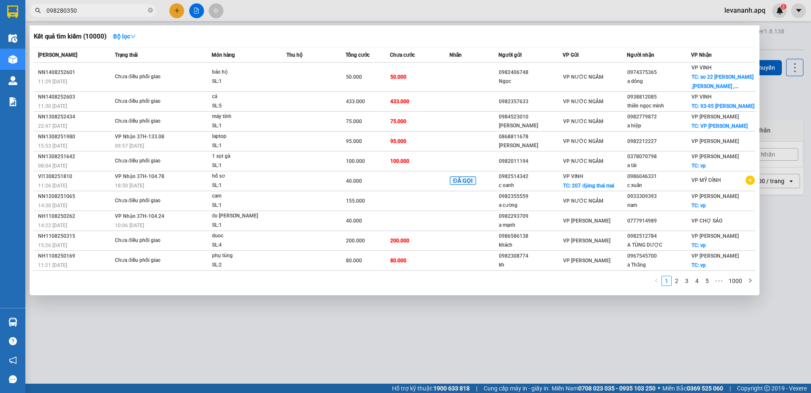
type input "0982803507"
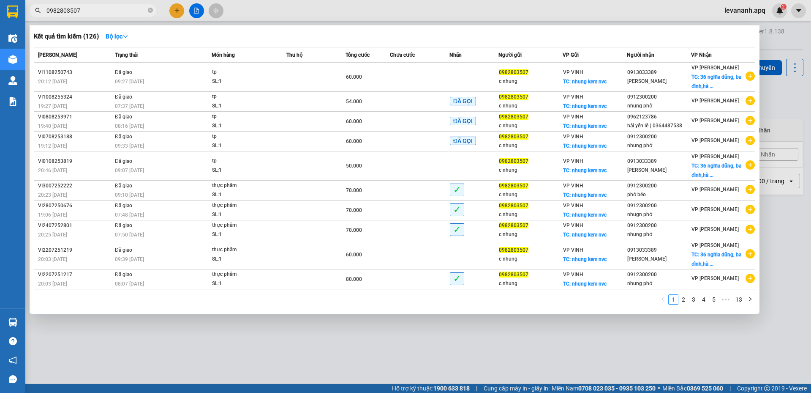
click at [113, 13] on input "0982803507" at bounding box center [96, 10] width 100 height 9
click at [114, 10] on input "0982803507" at bounding box center [96, 10] width 100 height 9
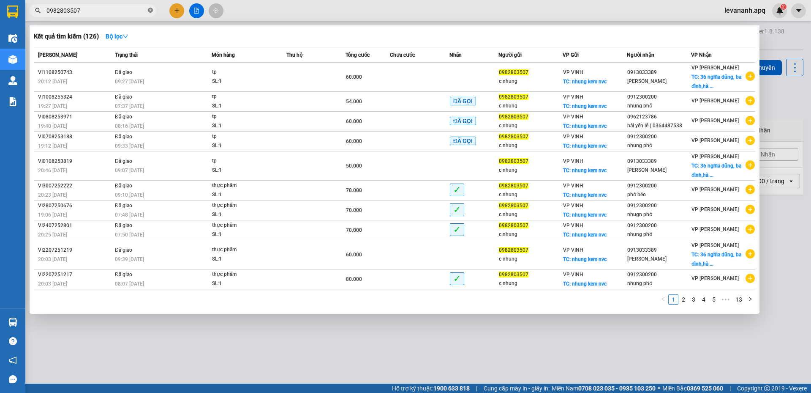
click at [151, 10] on icon "close-circle" at bounding box center [150, 10] width 5 height 5
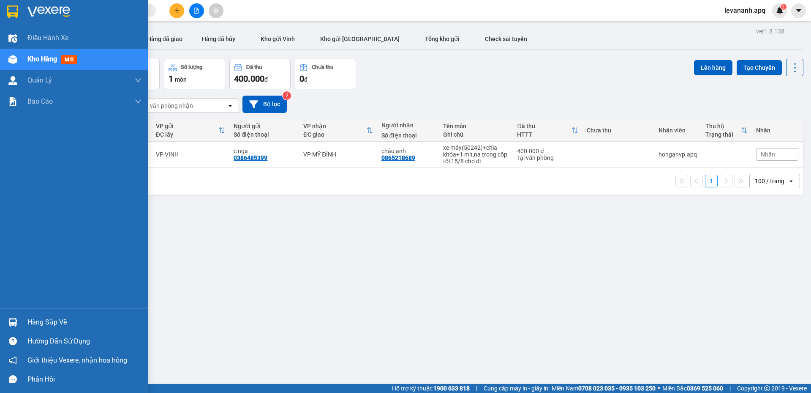
click at [12, 321] on img at bounding box center [12, 321] width 9 height 9
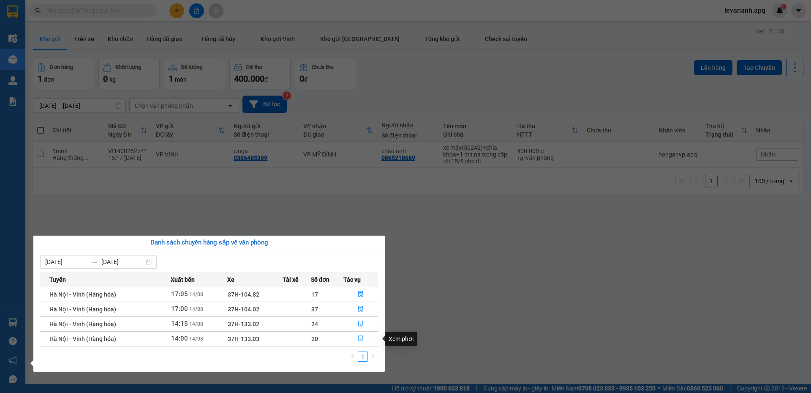
click at [364, 336] on button "button" at bounding box center [361, 339] width 34 height 14
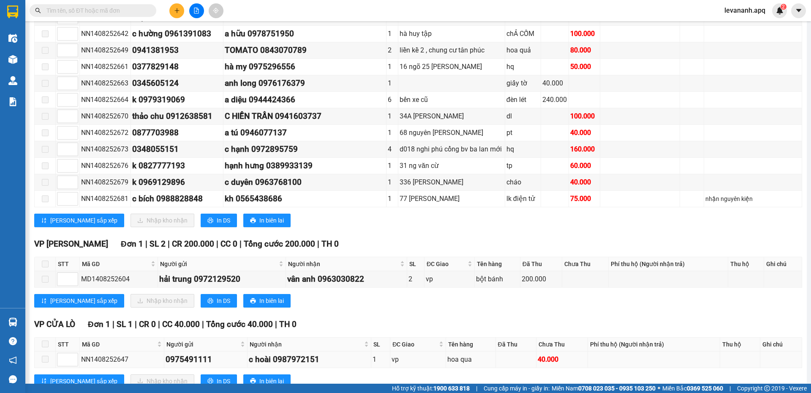
scroll to position [535, 0]
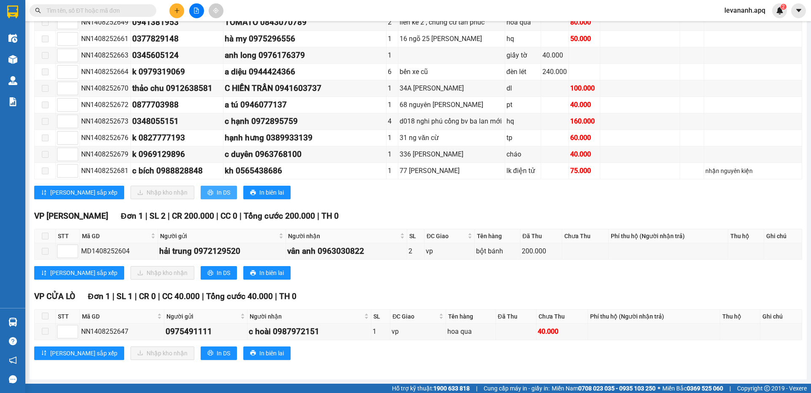
click at [201, 197] on button "In DS" at bounding box center [219, 193] width 36 height 14
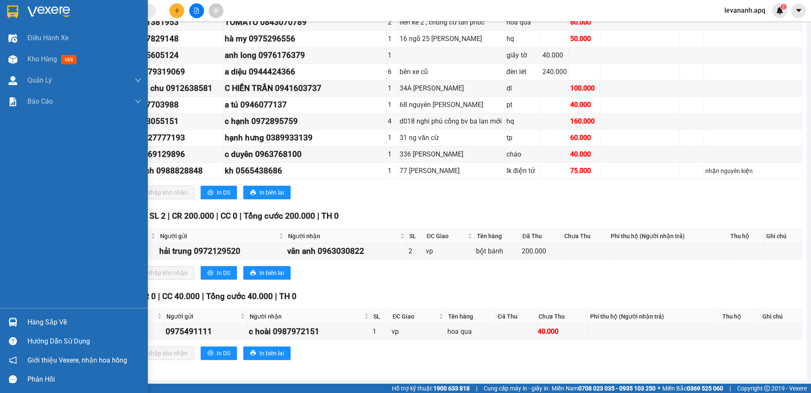
click at [12, 318] on img at bounding box center [12, 321] width 9 height 9
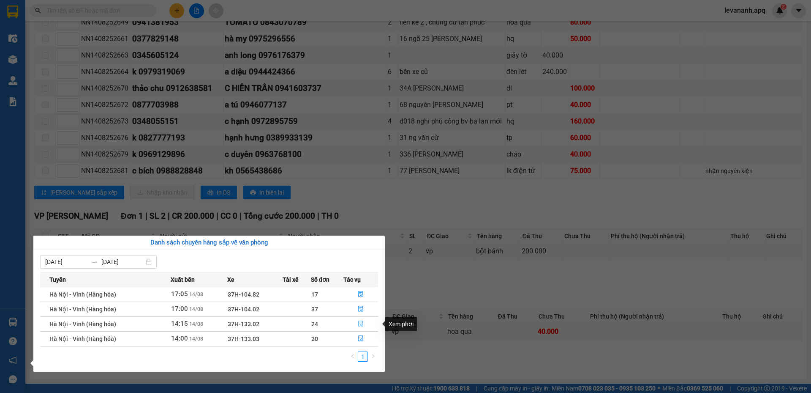
click at [363, 322] on icon "file-done" at bounding box center [360, 324] width 5 height 6
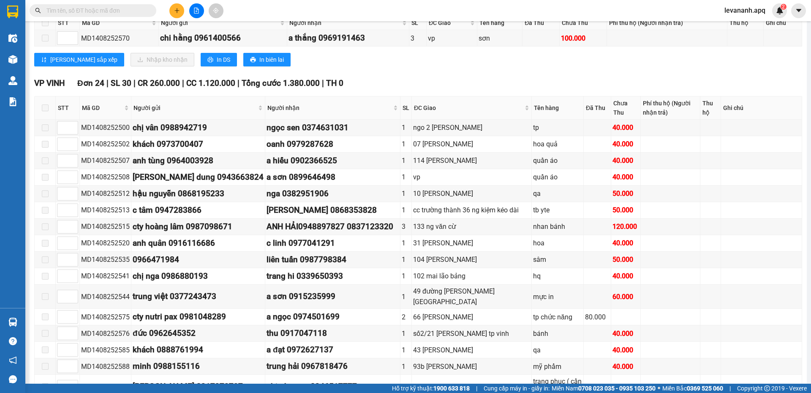
scroll to position [552, 0]
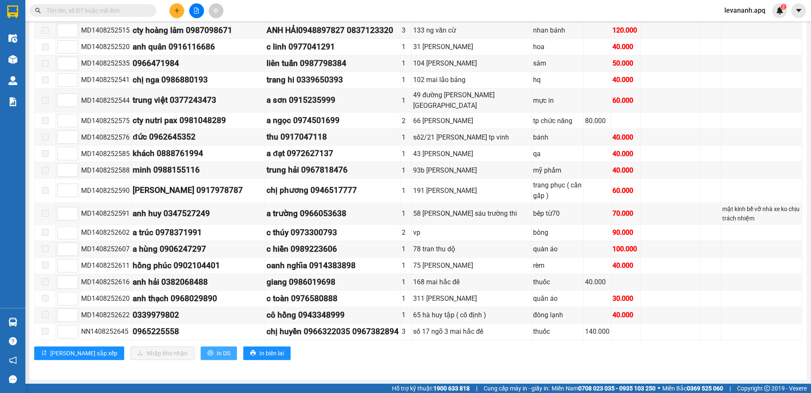
click at [184, 346] on div "VP VINH Đơn 24 | SL 30 | CR 260.000 | CC 1.120.000 | Tổng cước 1.380.000 | TH 0…" at bounding box center [418, 123] width 768 height 485
click at [201, 348] on button "In DS" at bounding box center [219, 353] width 36 height 14
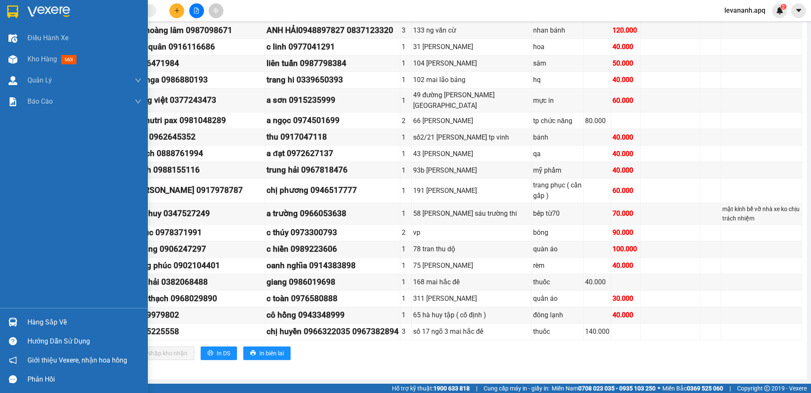
click at [16, 11] on img at bounding box center [12, 11] width 11 height 13
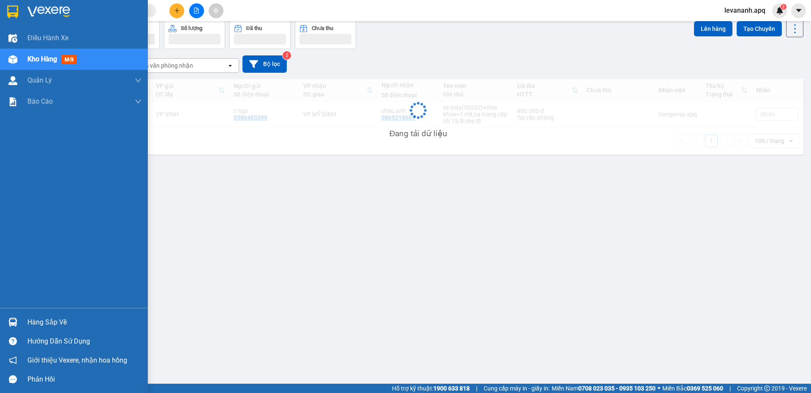
scroll to position [39, 0]
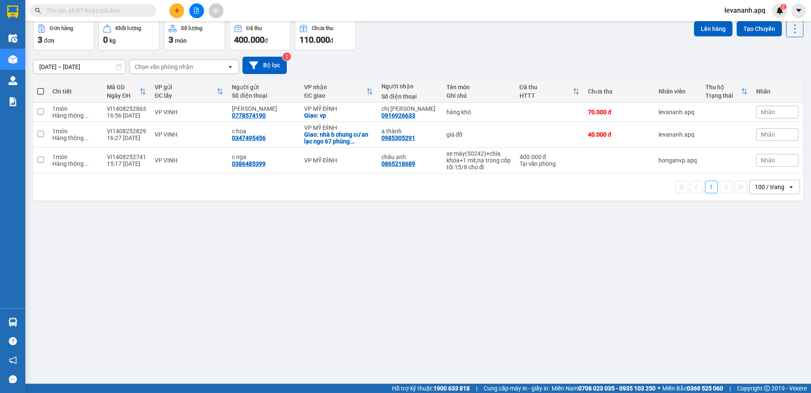
click at [339, 61] on div "12/08/2025 – 14/08/2025 Press the down arrow key to interact with the calendar …" at bounding box center [418, 65] width 771 height 17
click at [755, 28] on button "Tạo Chuyến" at bounding box center [759, 28] width 45 height 15
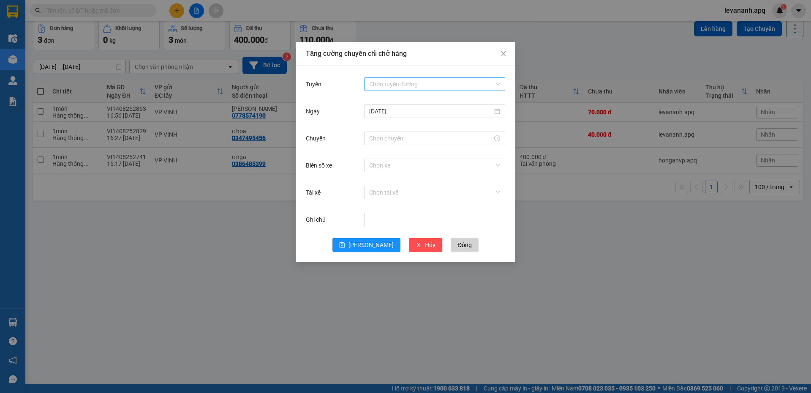
click at [406, 87] on input "Tuyến" at bounding box center [431, 84] width 125 height 13
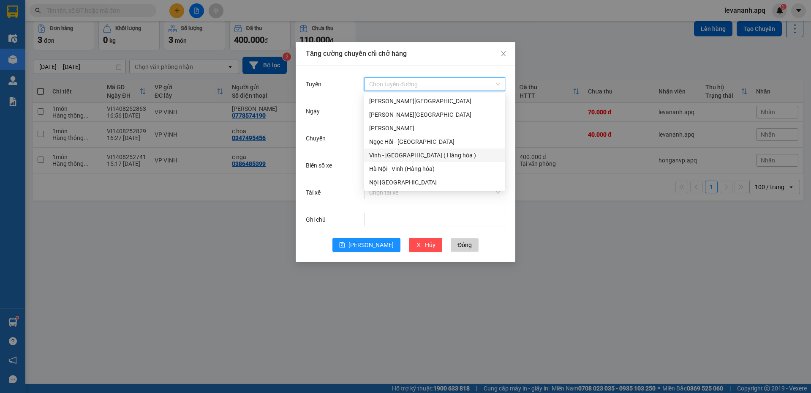
click at [401, 154] on div "Vinh - Hà Nội ( Hàng hóa )" at bounding box center [434, 154] width 131 height 9
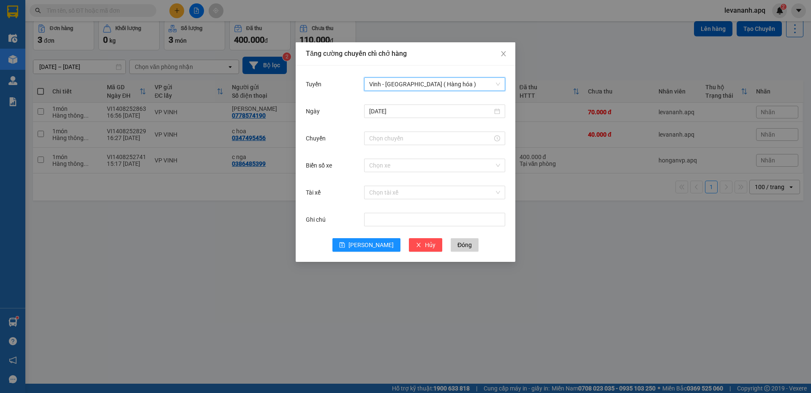
click at [385, 128] on div "Ngày 14/08/2025" at bounding box center [405, 116] width 199 height 27
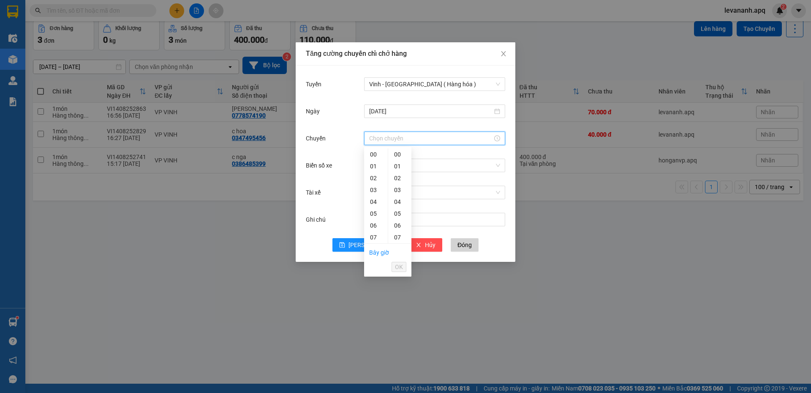
click at [385, 134] on input "Chuyến" at bounding box center [430, 138] width 123 height 9
click at [373, 161] on div "22" at bounding box center [376, 161] width 24 height 12
type input "22:00"
click at [399, 262] on span "OK" at bounding box center [399, 266] width 8 height 9
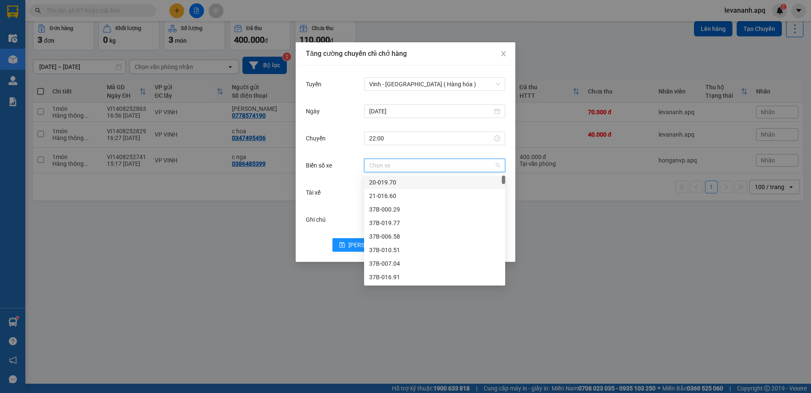
click at [382, 169] on input "Biển số xe" at bounding box center [431, 165] width 125 height 13
type input "086"
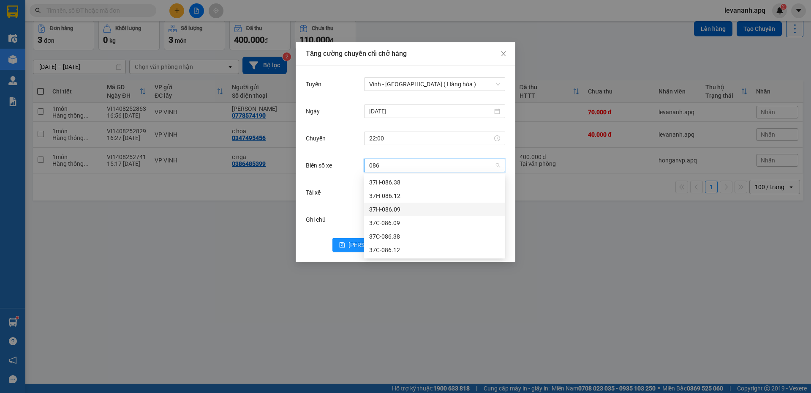
click at [389, 210] on div "37H-086.09" at bounding box center [434, 209] width 131 height 9
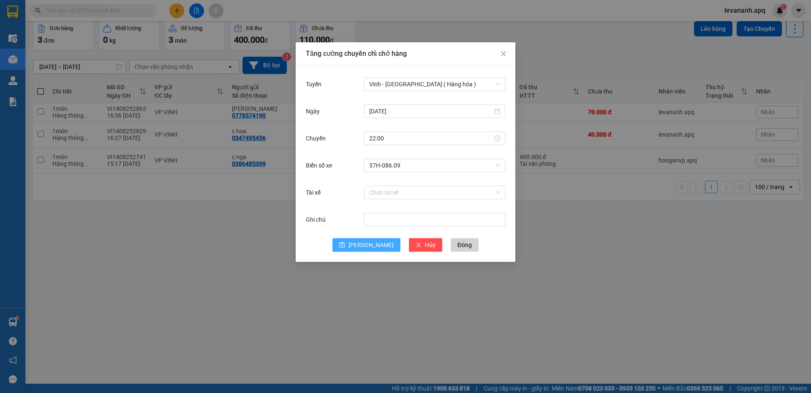
click at [366, 248] on button "Lưu" at bounding box center [367, 245] width 68 height 14
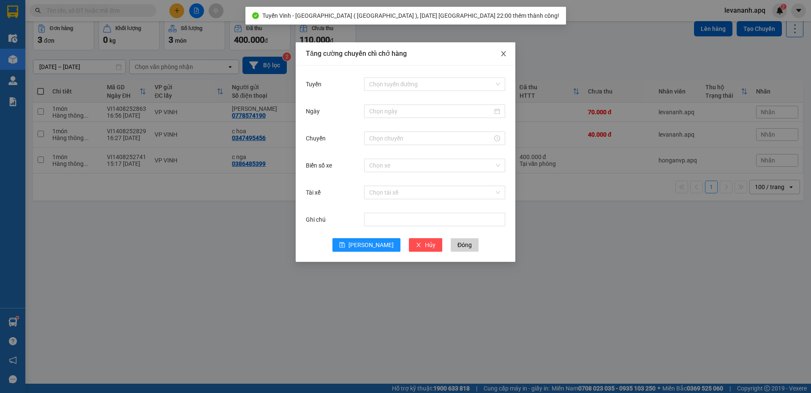
click at [505, 57] on span "Close" at bounding box center [504, 54] width 24 height 24
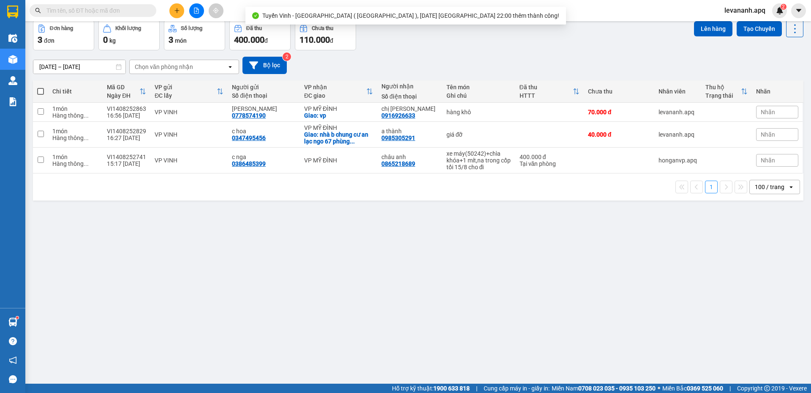
drag, startPoint x: 745, startPoint y: 30, endPoint x: 666, endPoint y: 56, distance: 82.6
click at [745, 30] on button "Tạo Chuyến" at bounding box center [759, 28] width 45 height 15
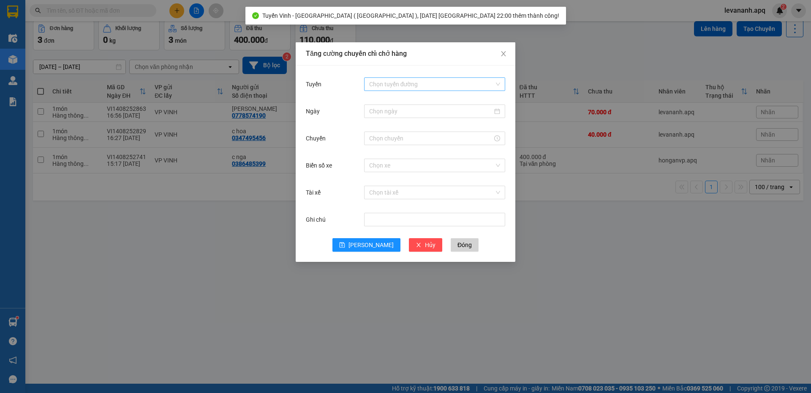
click at [427, 86] on input "Tuyến" at bounding box center [431, 84] width 125 height 13
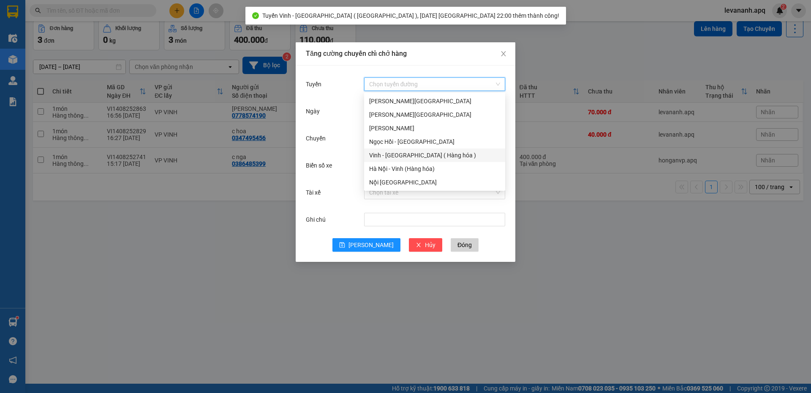
drag, startPoint x: 406, startPoint y: 153, endPoint x: 392, endPoint y: 139, distance: 20.0
click at [405, 153] on div "Vinh - Hà Nội ( Hàng hóa )" at bounding box center [434, 154] width 131 height 9
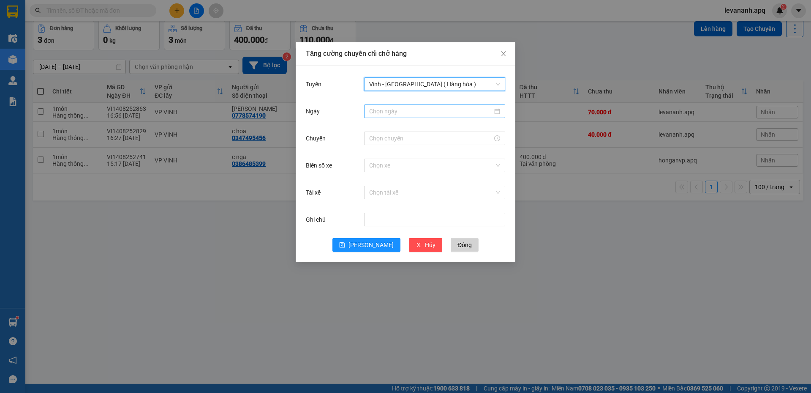
click at [383, 117] on div at bounding box center [434, 111] width 141 height 14
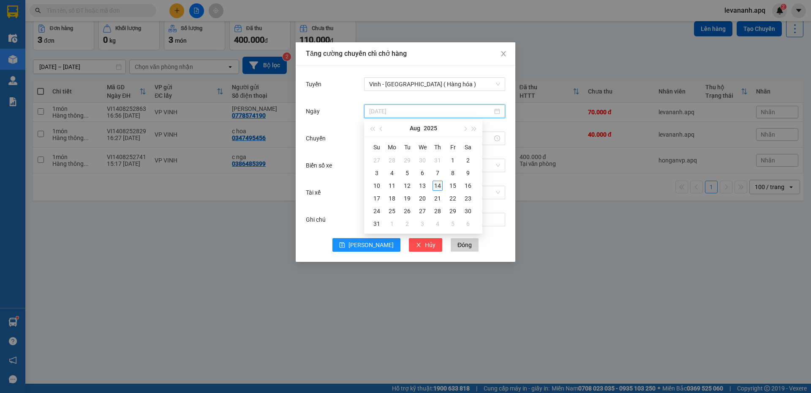
type input "14/08/2025"
click at [438, 183] on div "14" at bounding box center [438, 185] width 10 height 10
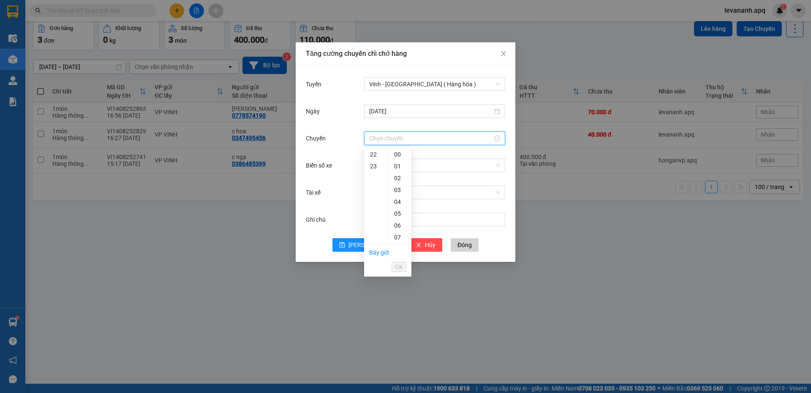
click at [378, 139] on input "Chuyến" at bounding box center [430, 138] width 123 height 9
click at [372, 151] on div "22" at bounding box center [376, 154] width 24 height 12
drag, startPoint x: 399, startPoint y: 225, endPoint x: 399, endPoint y: 249, distance: 23.7
click at [399, 226] on div "10" at bounding box center [399, 230] width 23 height 12
type input "22:10"
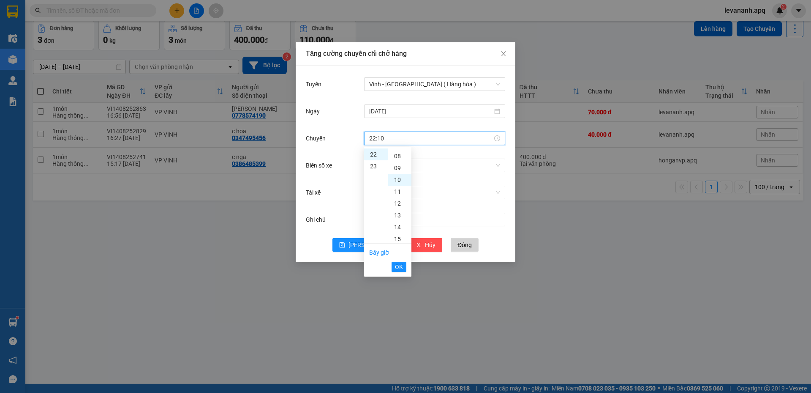
scroll to position [118, 0]
click at [399, 261] on li "OK" at bounding box center [399, 266] width 15 height 14
click at [399, 266] on span "OK" at bounding box center [399, 266] width 8 height 9
click at [377, 168] on input "Biển số xe" at bounding box center [431, 165] width 125 height 13
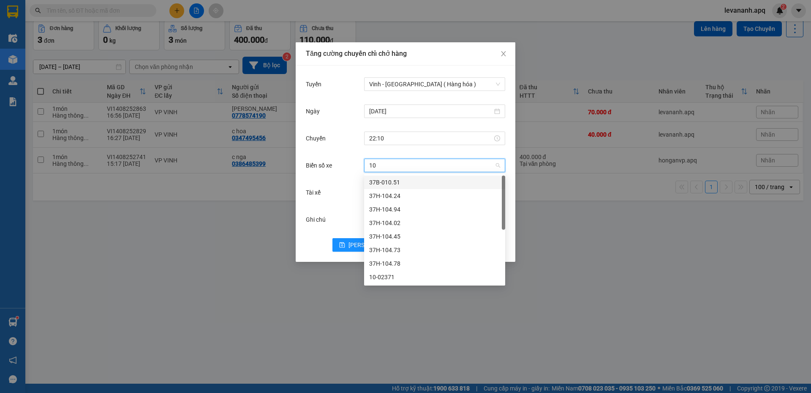
type input "104"
click at [397, 196] on div "37H-104.94" at bounding box center [434, 195] width 131 height 9
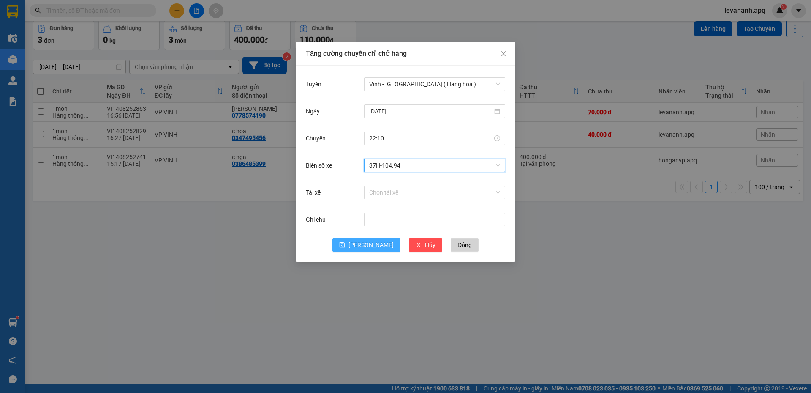
click at [377, 239] on button "Lưu" at bounding box center [367, 245] width 68 height 14
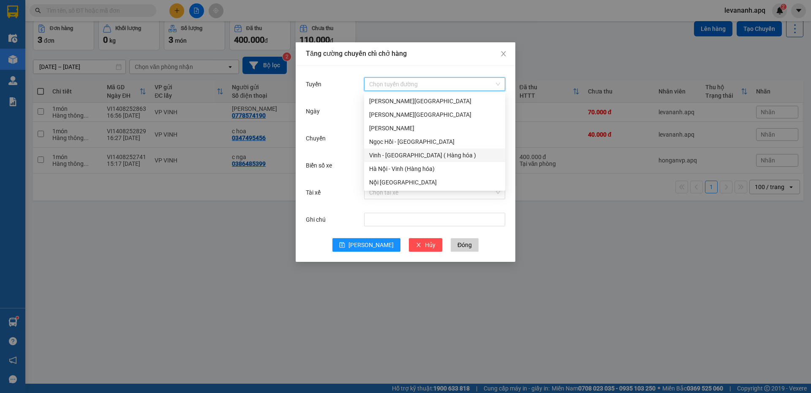
click at [400, 85] on input "Tuyến" at bounding box center [431, 84] width 125 height 13
click at [393, 156] on div "Vinh - Hà Nội ( Hàng hóa )" at bounding box center [434, 154] width 131 height 9
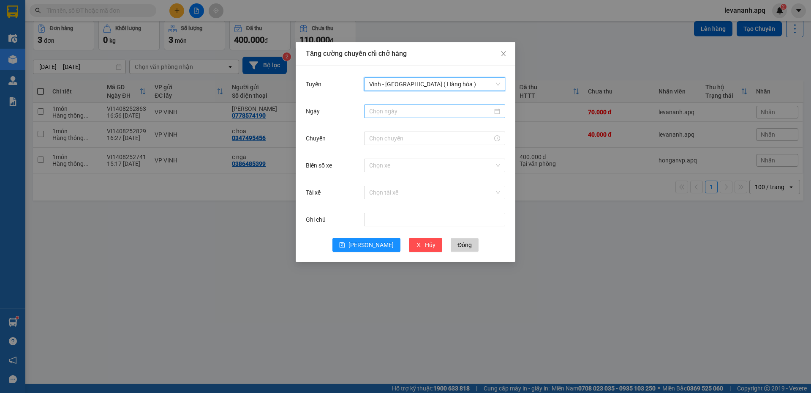
click at [395, 109] on input "Ngày" at bounding box center [430, 111] width 123 height 9
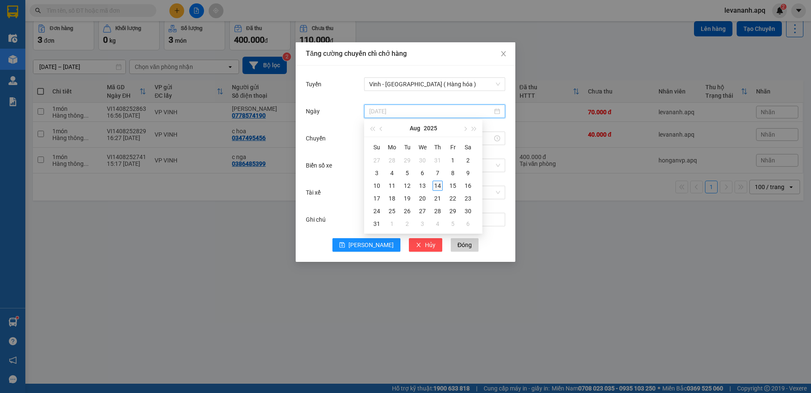
type input "14/08/2025"
click at [436, 184] on div "14" at bounding box center [438, 185] width 10 height 10
click at [385, 139] on input "Chuyến" at bounding box center [430, 138] width 123 height 9
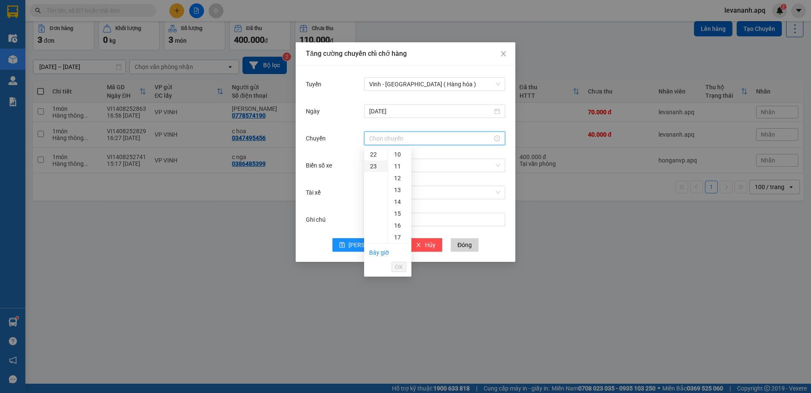
click at [372, 162] on div "23" at bounding box center [376, 166] width 24 height 12
click at [398, 212] on div "05" at bounding box center [399, 214] width 23 height 12
type input "23:05"
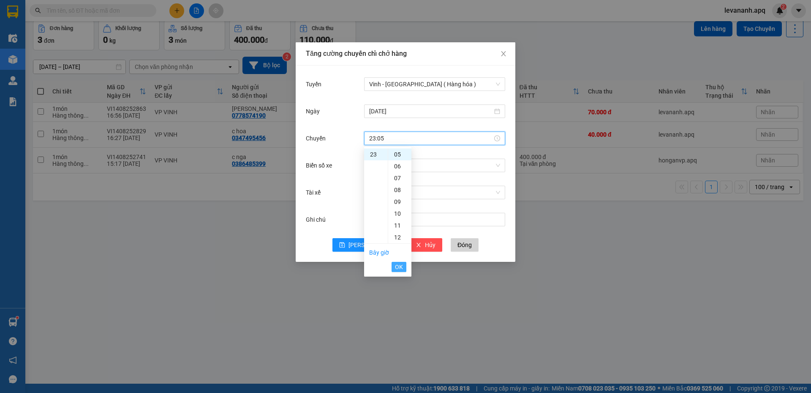
click at [400, 269] on span "OK" at bounding box center [399, 266] width 8 height 9
click at [374, 162] on input "Biển số xe" at bounding box center [431, 165] width 125 height 13
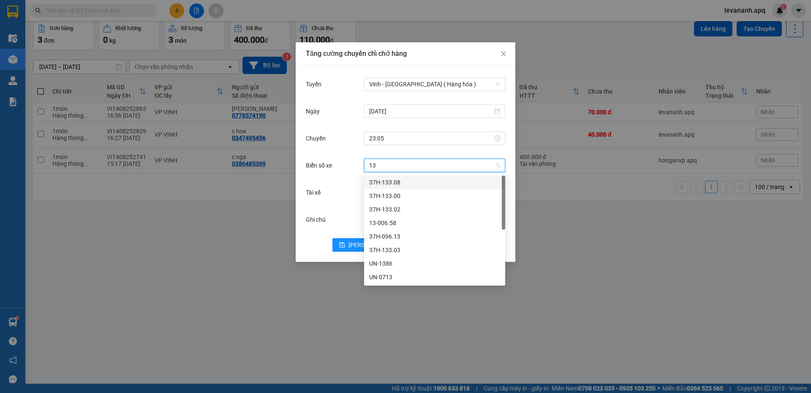
type input "133"
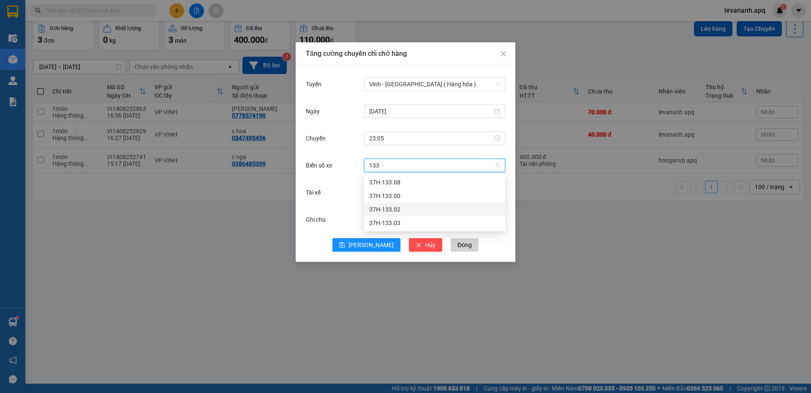
click at [430, 206] on div "37H-133.02" at bounding box center [434, 209] width 131 height 9
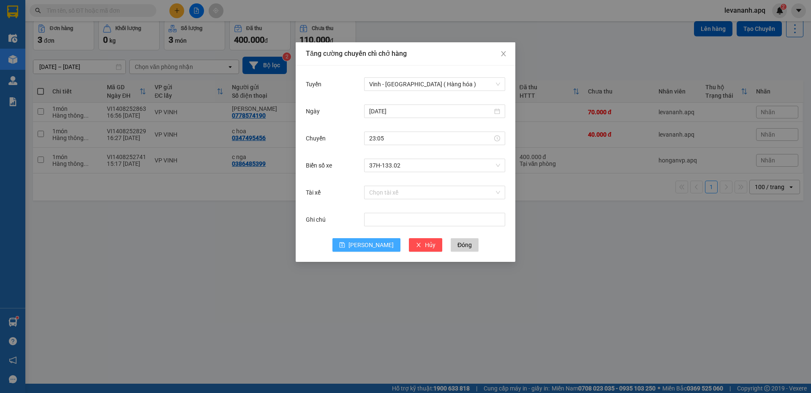
click at [365, 245] on button "Lưu" at bounding box center [367, 245] width 68 height 14
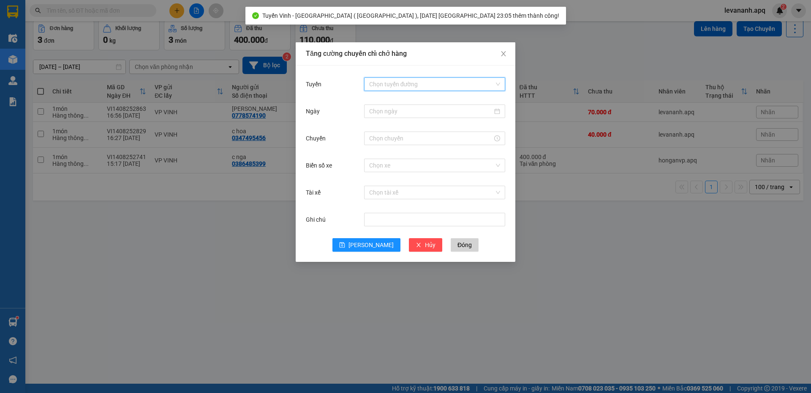
click at [392, 81] on input "Tuyến" at bounding box center [431, 84] width 125 height 13
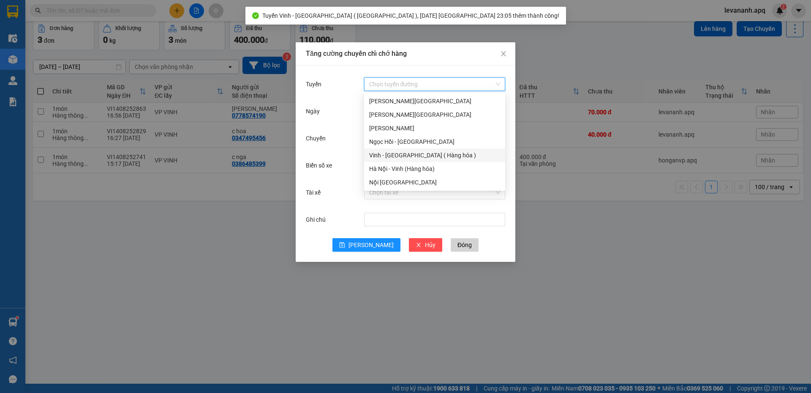
click at [396, 150] on div "Vinh - Hà Nội ( Hàng hóa )" at bounding box center [434, 154] width 131 height 9
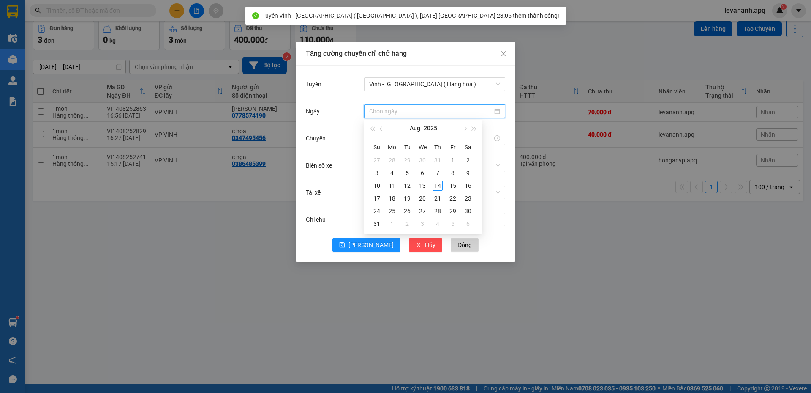
click at [393, 115] on input "Ngày" at bounding box center [430, 111] width 123 height 9
type input "14/08/2025"
click at [435, 185] on div "14" at bounding box center [438, 185] width 10 height 10
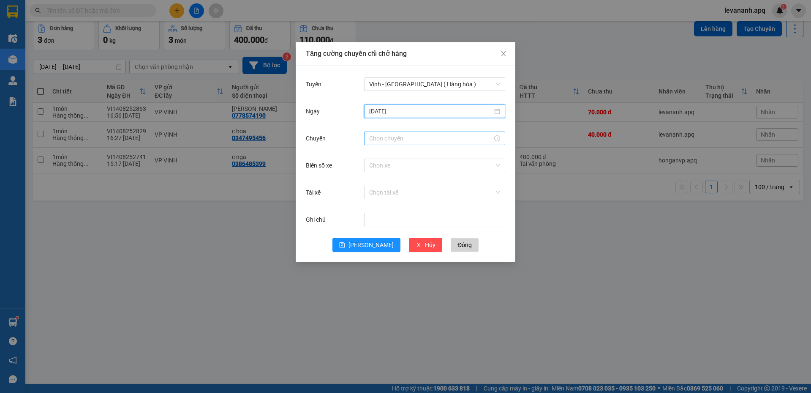
click at [378, 139] on input "Chuyến" at bounding box center [430, 138] width 123 height 9
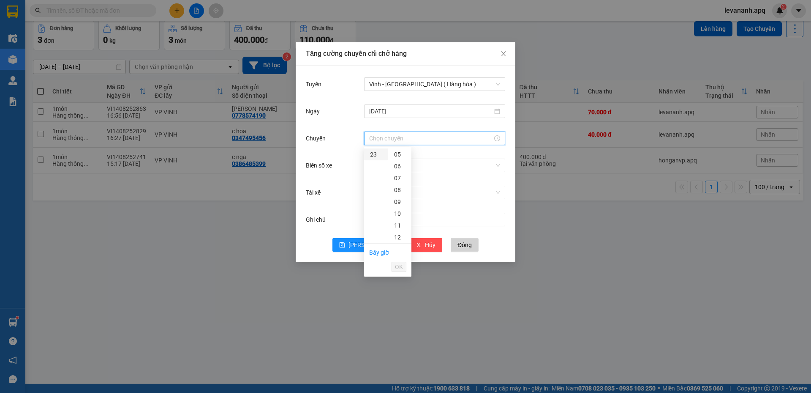
click at [373, 153] on div "23" at bounding box center [376, 154] width 24 height 12
click at [396, 224] on div "06" at bounding box center [399, 225] width 23 height 12
type input "23:06"
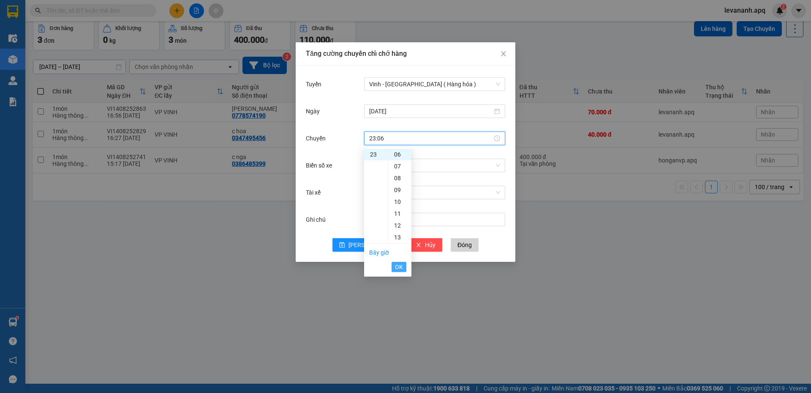
click at [399, 263] on li "OK" at bounding box center [399, 266] width 15 height 14
click at [397, 265] on span "OK" at bounding box center [399, 266] width 8 height 9
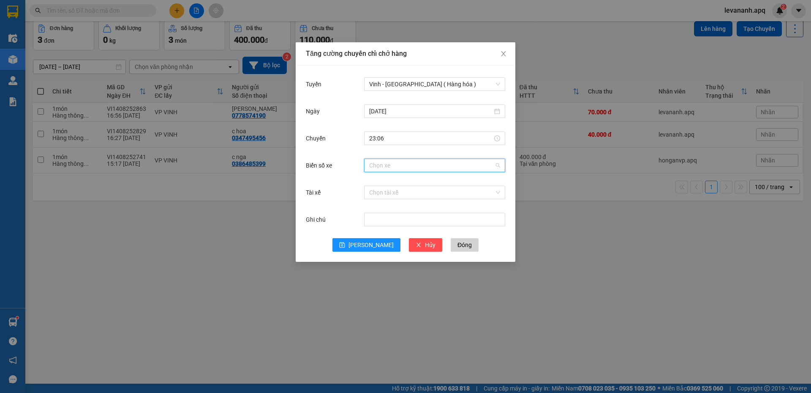
drag, startPoint x: 376, startPoint y: 164, endPoint x: 376, endPoint y: 149, distance: 14.8
click at [376, 161] on input "Biển số xe" at bounding box center [431, 165] width 125 height 13
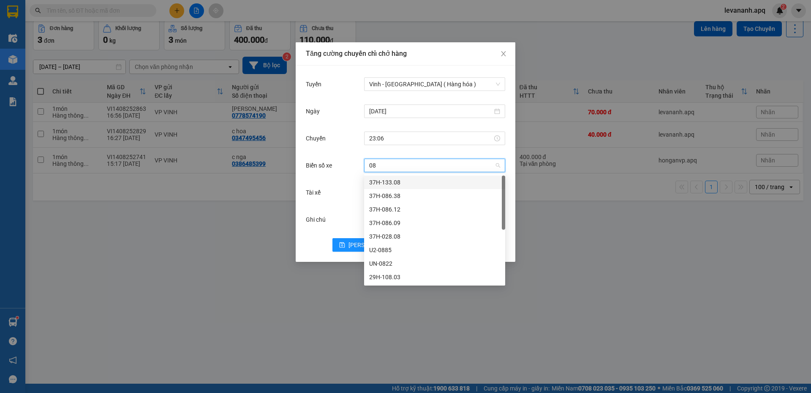
type input "086"
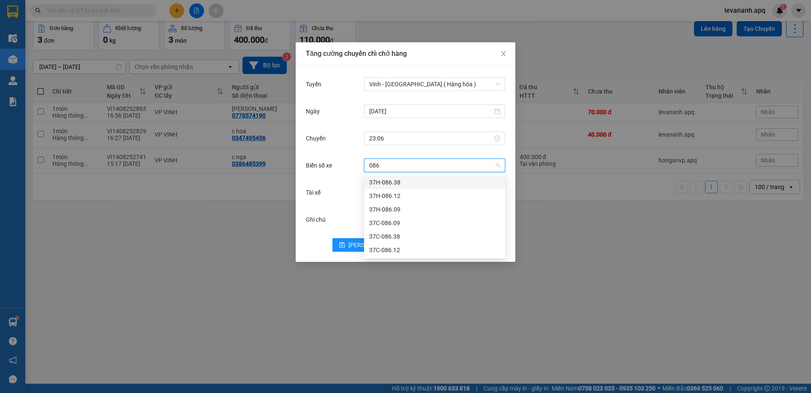
click at [390, 183] on div "37H-086.38" at bounding box center [434, 182] width 131 height 9
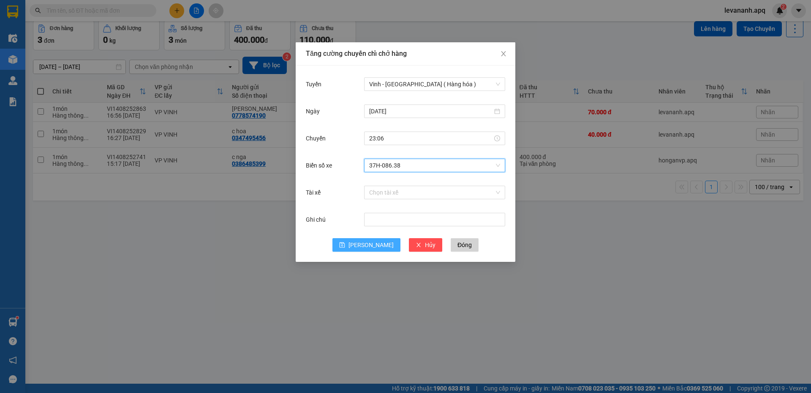
click at [369, 248] on span "Lưu" at bounding box center [371, 244] width 45 height 9
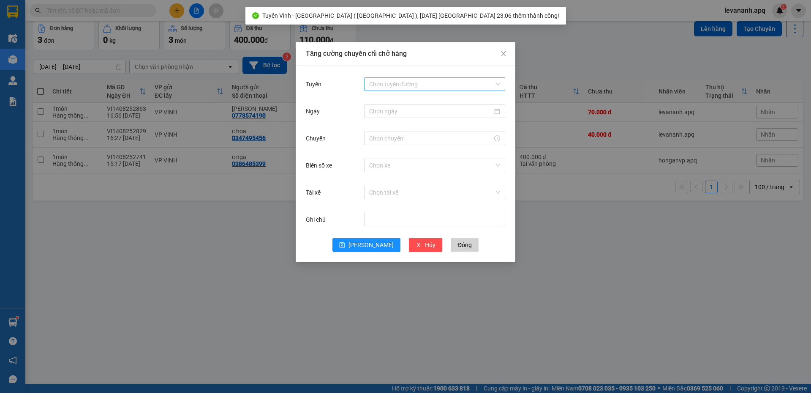
click at [391, 86] on input "Tuyến" at bounding box center [431, 84] width 125 height 13
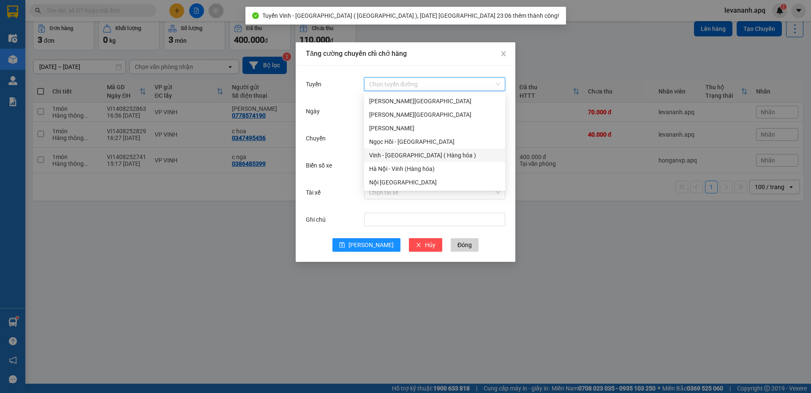
click at [397, 152] on div "Vinh - Hà Nội ( Hàng hóa )" at bounding box center [434, 154] width 131 height 9
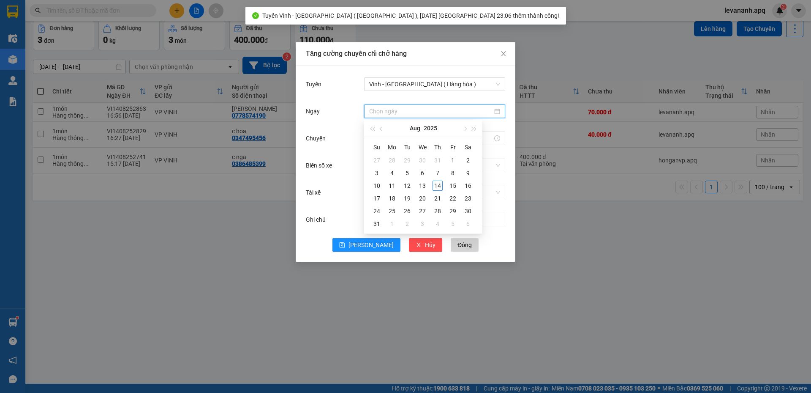
click at [387, 115] on input "Ngày" at bounding box center [430, 111] width 123 height 9
type input "14/08/2025"
drag, startPoint x: 437, startPoint y: 187, endPoint x: 403, endPoint y: 158, distance: 44.3
click at [437, 187] on div "14" at bounding box center [438, 185] width 10 height 10
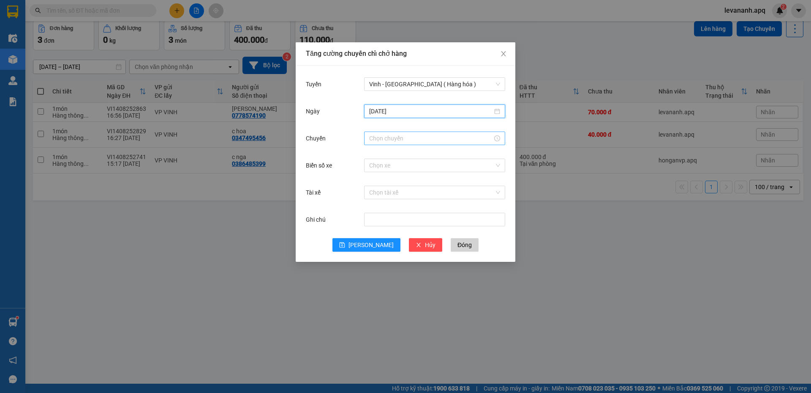
click at [372, 138] on input "Chuyến" at bounding box center [430, 138] width 123 height 9
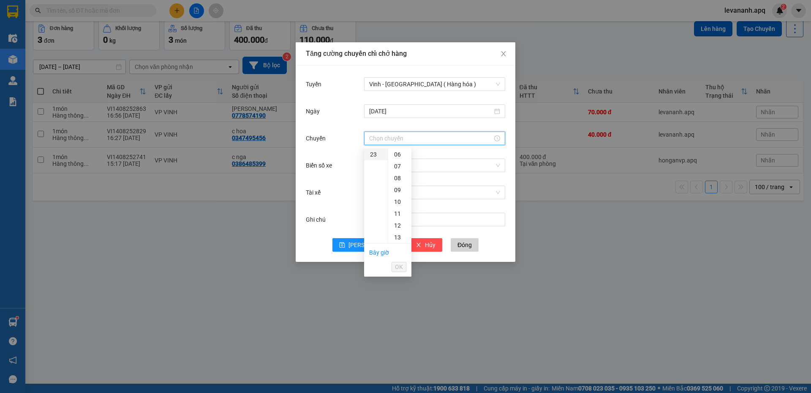
click at [373, 156] on div "23" at bounding box center [376, 154] width 24 height 12
drag, startPoint x: 400, startPoint y: 210, endPoint x: 401, endPoint y: 228, distance: 17.8
click at [401, 212] on div "12" at bounding box center [399, 212] width 23 height 12
type input "23:12"
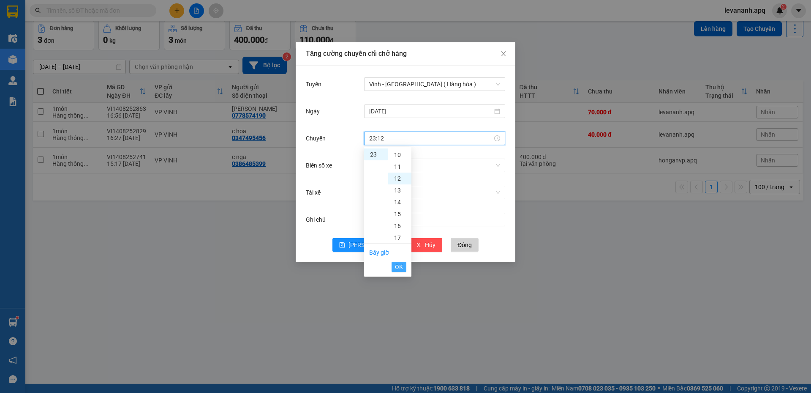
scroll to position [142, 0]
click at [402, 270] on span "OK" at bounding box center [399, 266] width 8 height 9
click at [373, 167] on input "Biển số xe" at bounding box center [431, 165] width 125 height 13
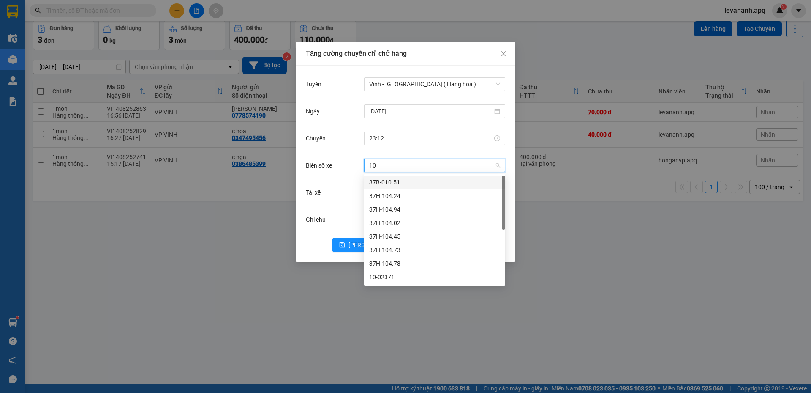
type input "104"
click at [388, 209] on div "37H-104.02" at bounding box center [434, 209] width 131 height 9
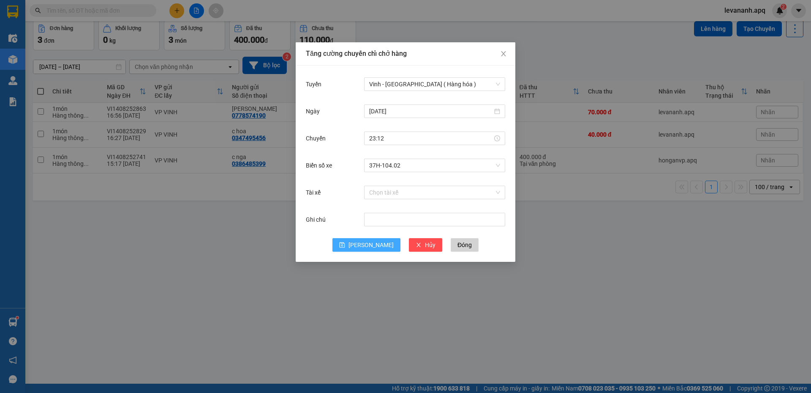
click at [374, 249] on span "Lưu" at bounding box center [371, 244] width 45 height 9
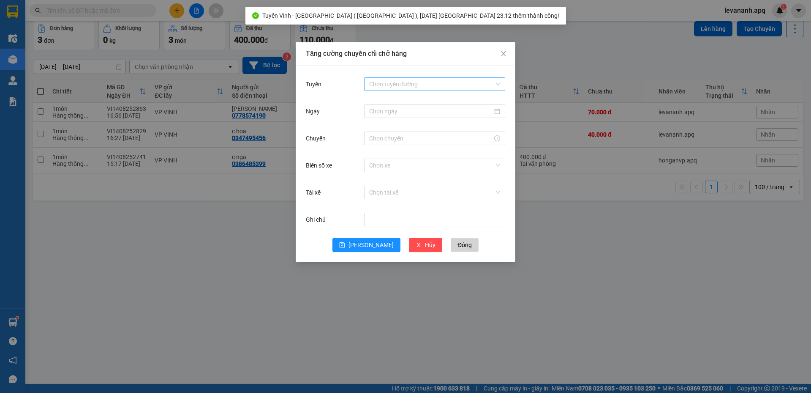
click at [393, 82] on input "Tuyến" at bounding box center [431, 84] width 125 height 13
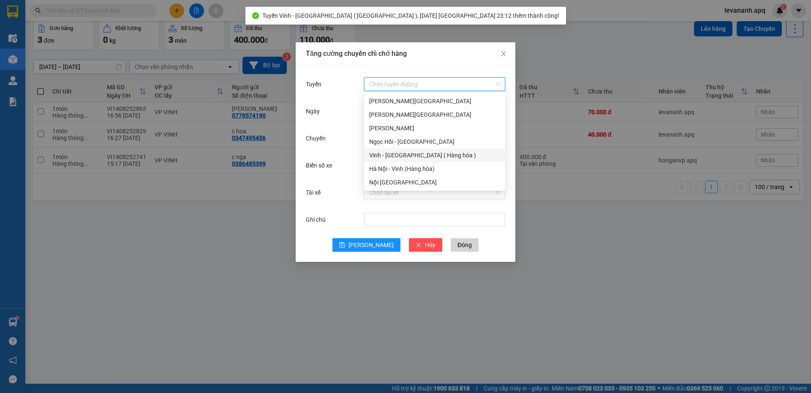
click at [398, 157] on div "Vinh - Hà Nội ( Hàng hóa )" at bounding box center [434, 154] width 131 height 9
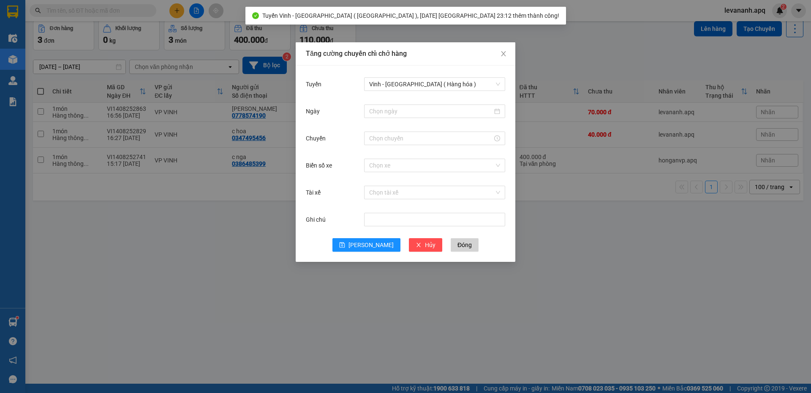
click at [388, 104] on div at bounding box center [434, 111] width 141 height 17
click at [387, 112] on input "Ngày" at bounding box center [430, 111] width 123 height 9
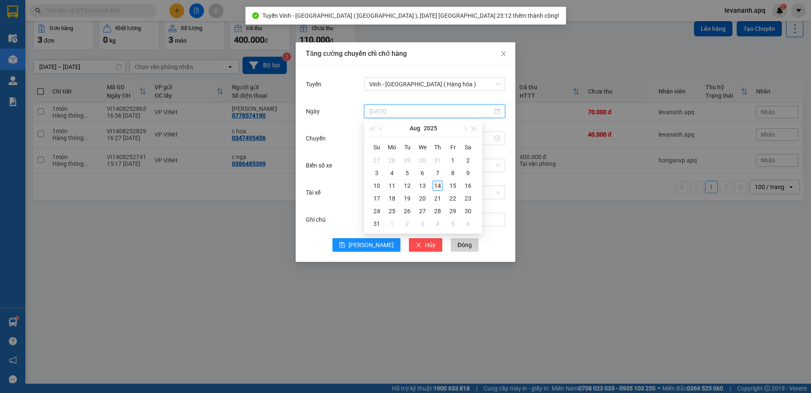
type input "14/08/2025"
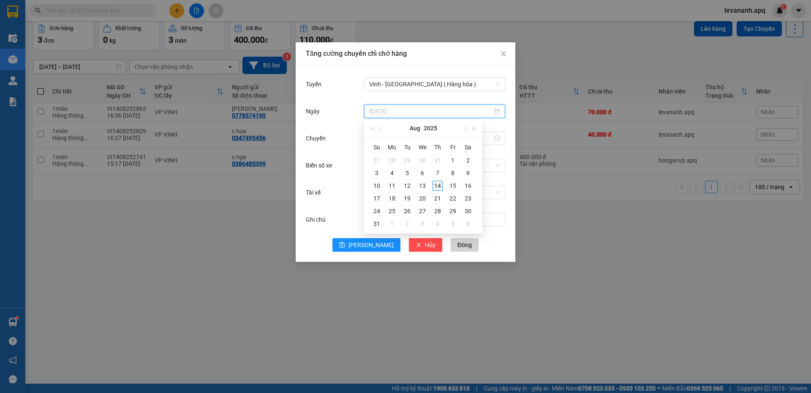
click at [434, 186] on div "14" at bounding box center [438, 185] width 10 height 10
click at [382, 139] on input "Chuyến" at bounding box center [430, 138] width 123 height 9
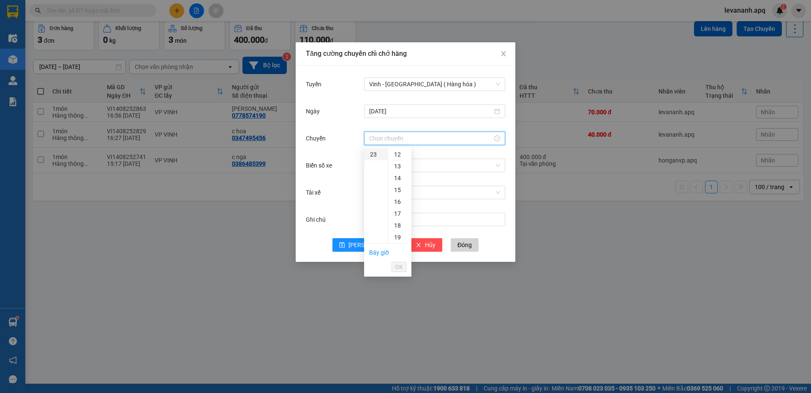
click at [374, 158] on div "23" at bounding box center [376, 154] width 24 height 12
click at [397, 162] on div "15" at bounding box center [399, 163] width 23 height 12
type input "23:15"
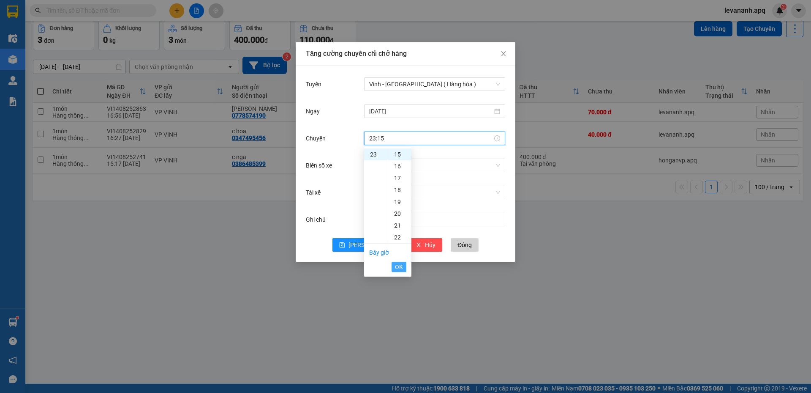
click at [399, 266] on span "OK" at bounding box center [399, 266] width 8 height 9
click at [379, 168] on input "Biển số xe" at bounding box center [431, 165] width 125 height 13
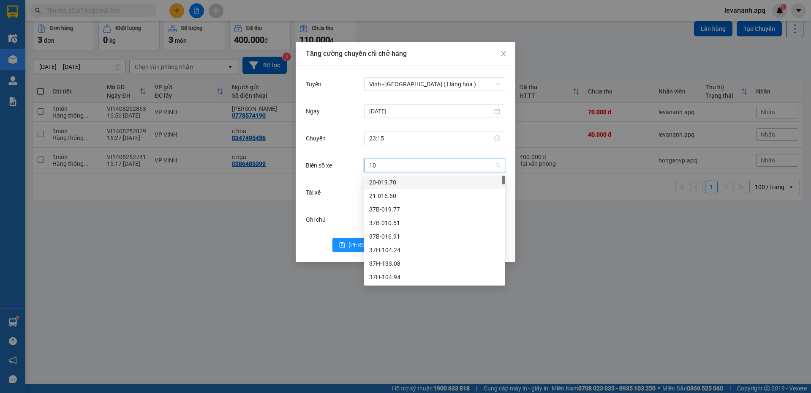
type input "104"
click at [400, 218] on div "37H-104.45" at bounding box center [434, 222] width 131 height 9
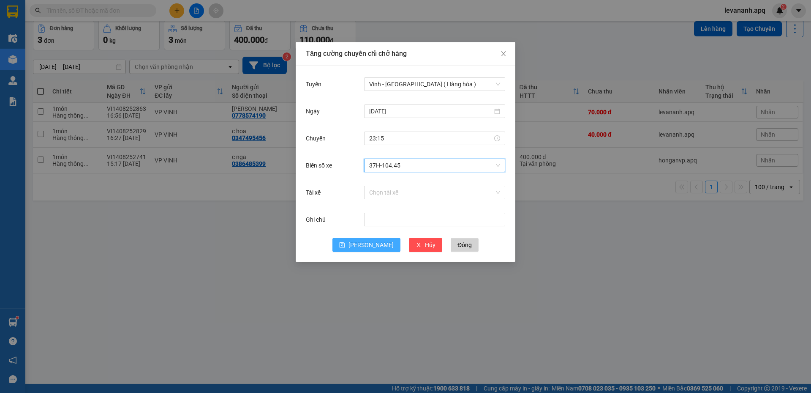
click at [370, 249] on span "Lưu" at bounding box center [371, 244] width 45 height 9
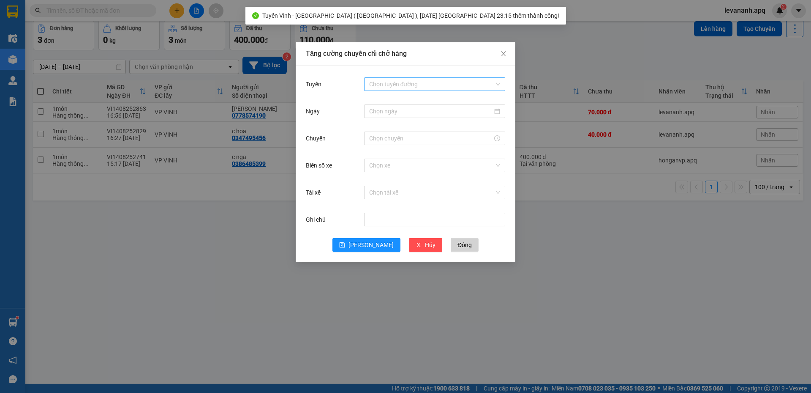
click at [383, 81] on input "Tuyến" at bounding box center [431, 84] width 125 height 13
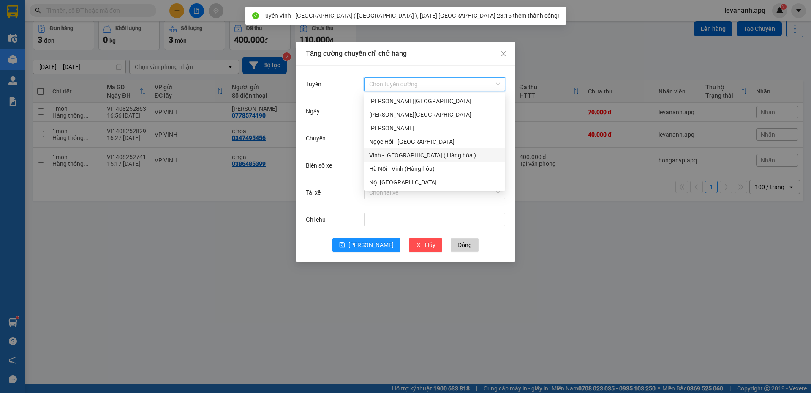
click at [395, 156] on div "Vinh - Hà Nội ( Hàng hóa )" at bounding box center [434, 154] width 131 height 9
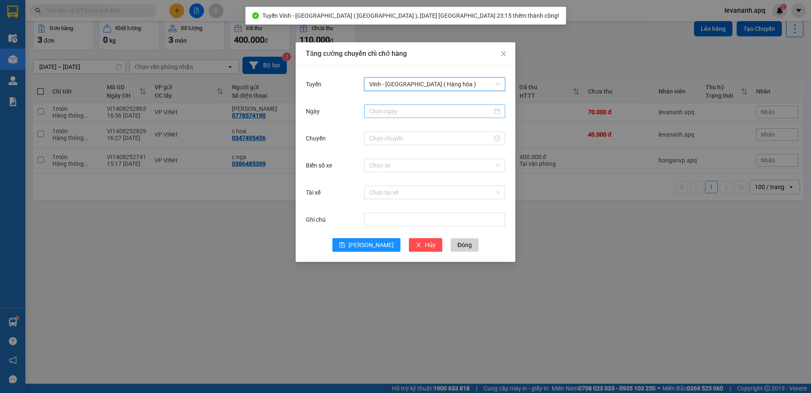
click at [389, 111] on input "Ngày" at bounding box center [430, 111] width 123 height 9
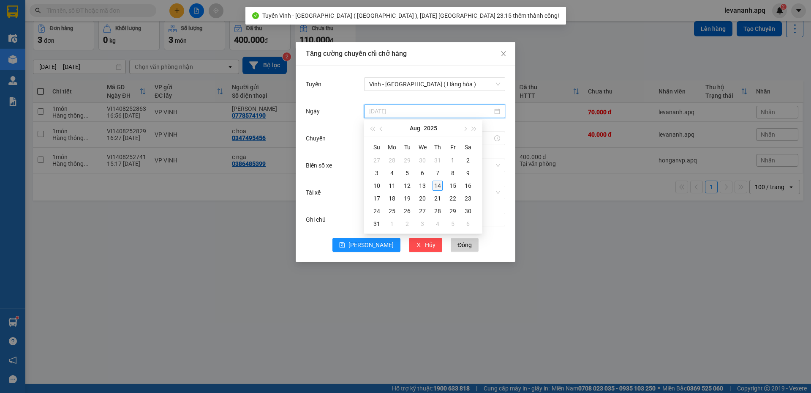
type input "14/08/2025"
drag, startPoint x: 439, startPoint y: 182, endPoint x: 415, endPoint y: 164, distance: 29.2
click at [439, 182] on div "14" at bounding box center [438, 185] width 10 height 10
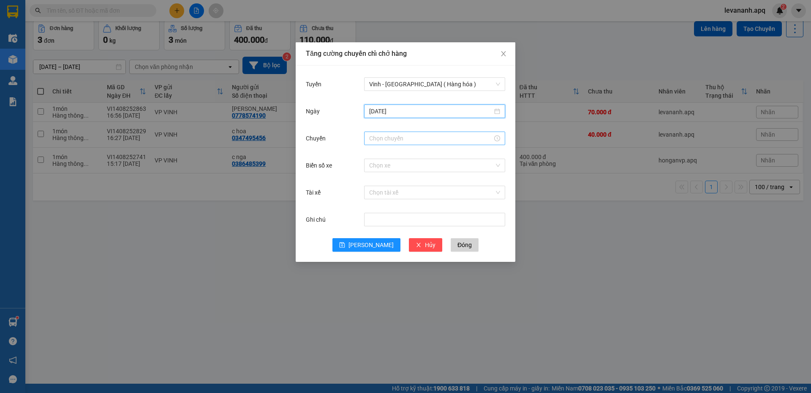
click at [374, 138] on input "Chuyến" at bounding box center [430, 138] width 123 height 9
click at [375, 153] on div "23" at bounding box center [376, 154] width 24 height 12
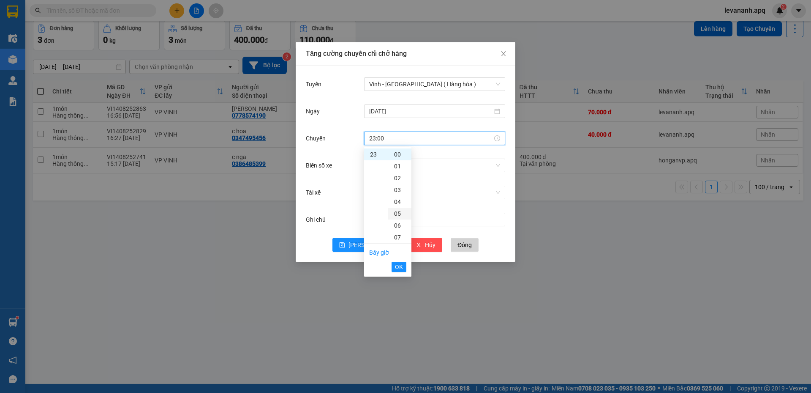
scroll to position [127, 0]
click at [398, 228] on div "17" at bounding box center [399, 229] width 23 height 12
type input "23:17"
click at [399, 273] on li "OK" at bounding box center [399, 266] width 15 height 14
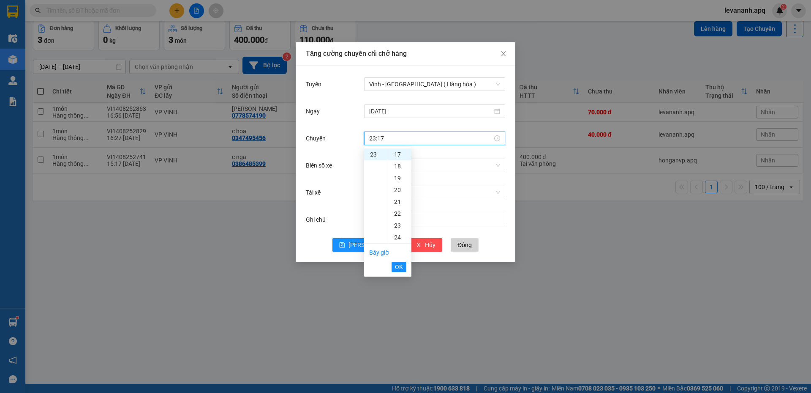
click at [400, 272] on li "OK" at bounding box center [399, 266] width 15 height 14
click at [402, 267] on span "OK" at bounding box center [399, 266] width 8 height 9
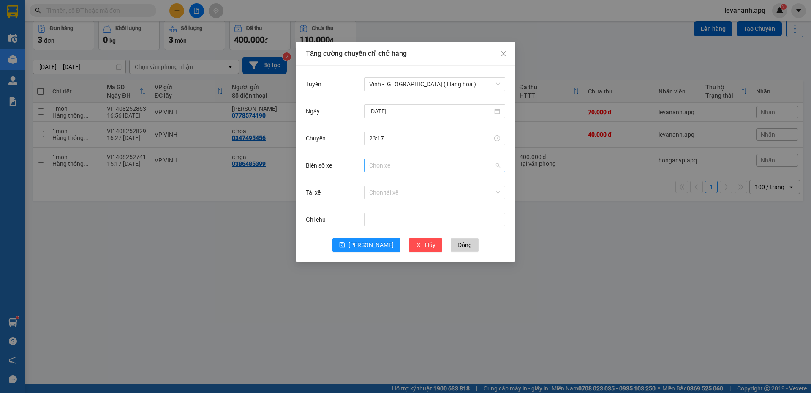
click at [377, 169] on input "Biển số xe" at bounding box center [431, 165] width 125 height 13
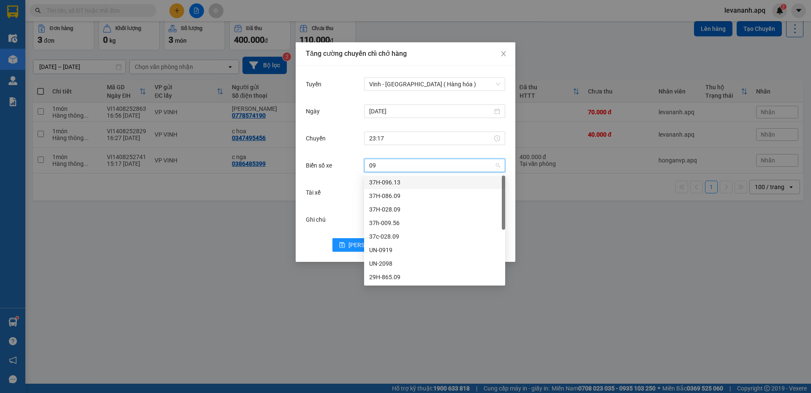
type input "096"
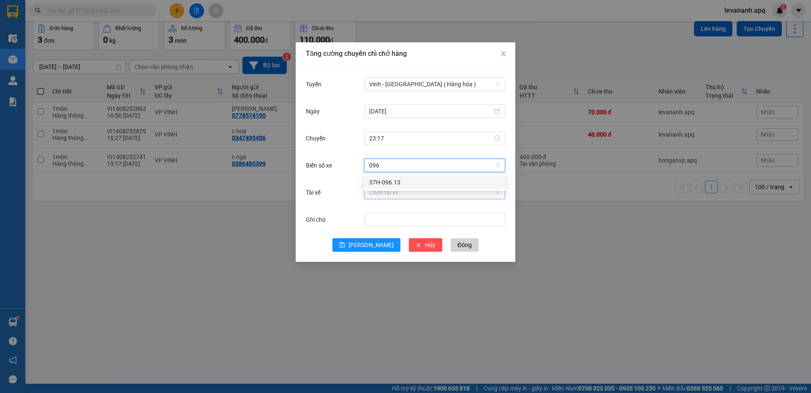
drag, startPoint x: 379, startPoint y: 182, endPoint x: 379, endPoint y: 195, distance: 13.1
click at [380, 182] on div "37H-096.13" at bounding box center [434, 182] width 131 height 9
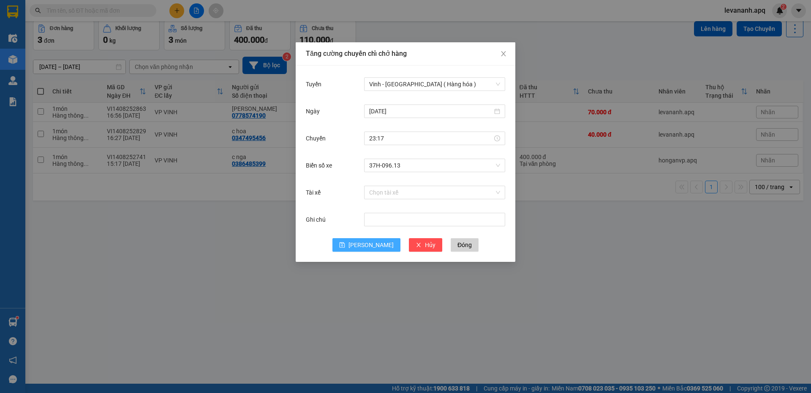
click at [374, 243] on span "Lưu" at bounding box center [371, 244] width 45 height 9
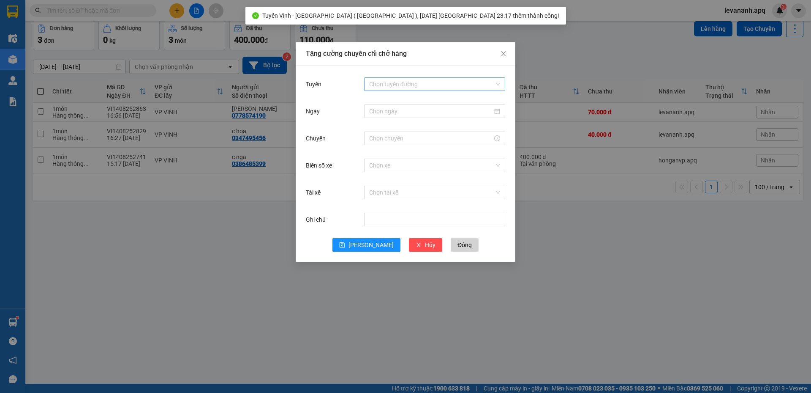
click at [410, 86] on input "Tuyến" at bounding box center [431, 84] width 125 height 13
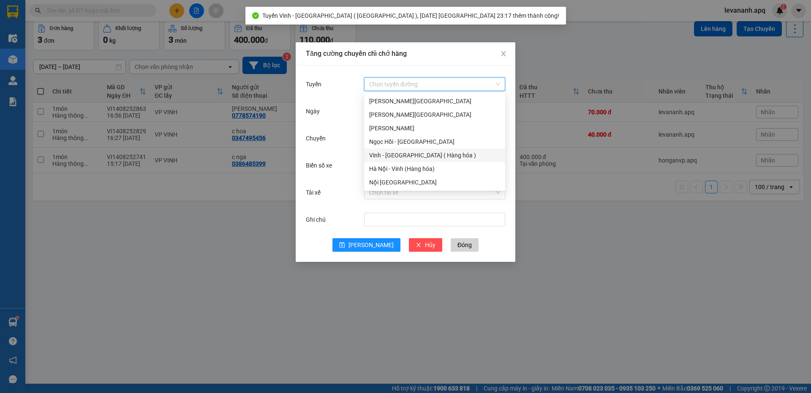
click at [395, 155] on div "Vinh - Hà Nội ( Hàng hóa )" at bounding box center [434, 154] width 131 height 9
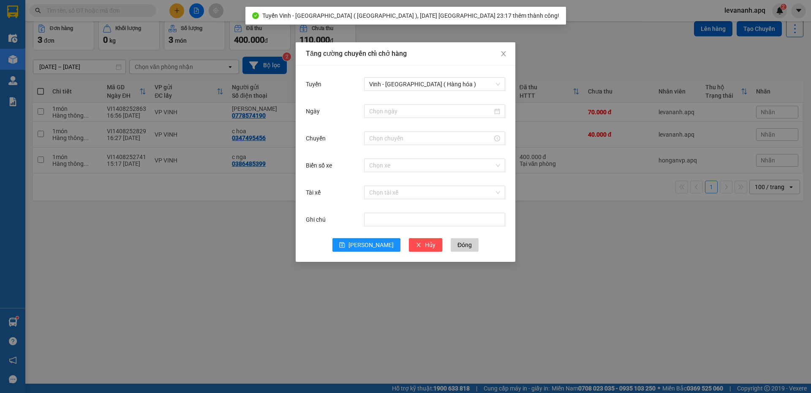
click at [389, 104] on div at bounding box center [434, 111] width 141 height 17
click at [391, 107] on input "Ngày" at bounding box center [430, 111] width 123 height 9
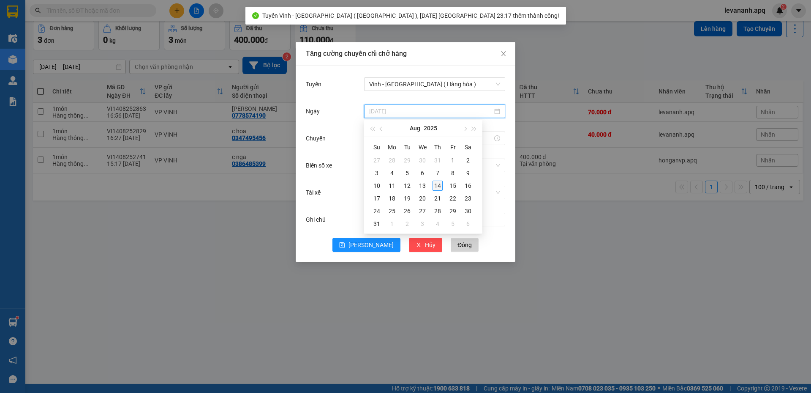
type input "14/08/2025"
click at [439, 181] on div "14" at bounding box center [438, 185] width 10 height 10
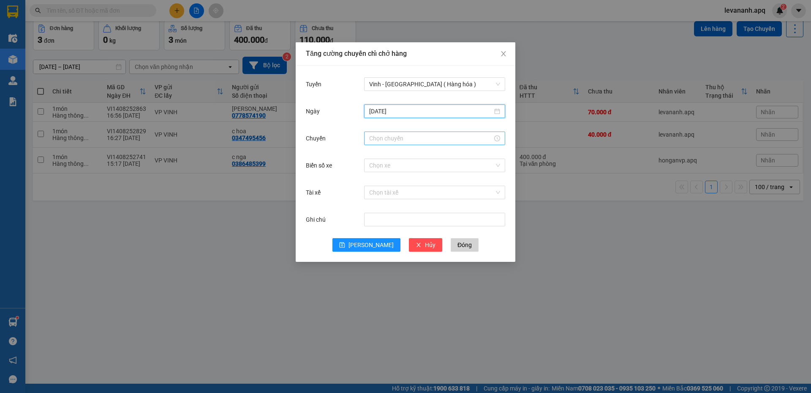
click at [385, 142] on input "Chuyến" at bounding box center [430, 138] width 123 height 9
drag, startPoint x: 374, startPoint y: 150, endPoint x: 370, endPoint y: 145, distance: 6.3
click at [374, 150] on div "23" at bounding box center [376, 154] width 24 height 12
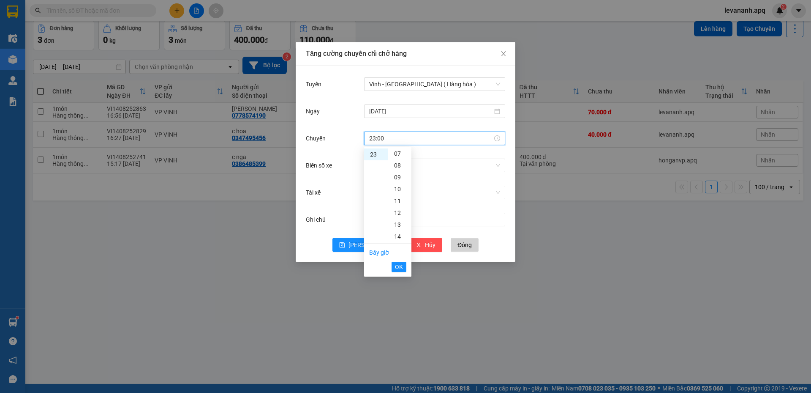
scroll to position [0, 0]
click at [395, 238] on div "18" at bounding box center [399, 241] width 23 height 12
type input "23:18"
click at [398, 268] on span "OK" at bounding box center [399, 266] width 8 height 9
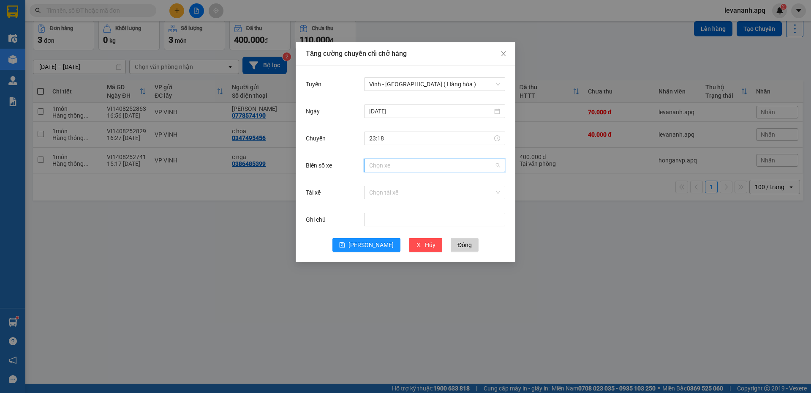
click at [385, 168] on input "Biển số xe" at bounding box center [431, 165] width 125 height 13
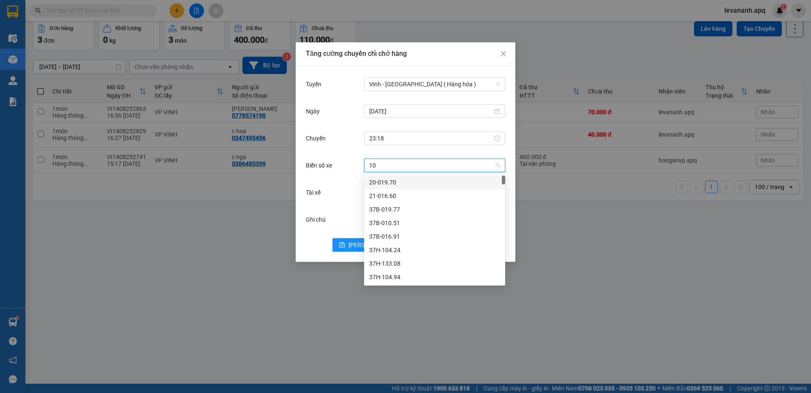
type input "104"
click at [398, 252] on div "37H-104.41" at bounding box center [434, 249] width 131 height 9
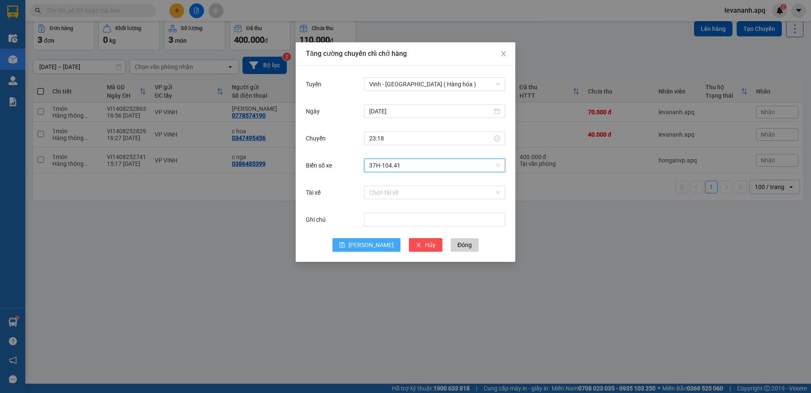
click at [377, 245] on button "Lưu" at bounding box center [367, 245] width 68 height 14
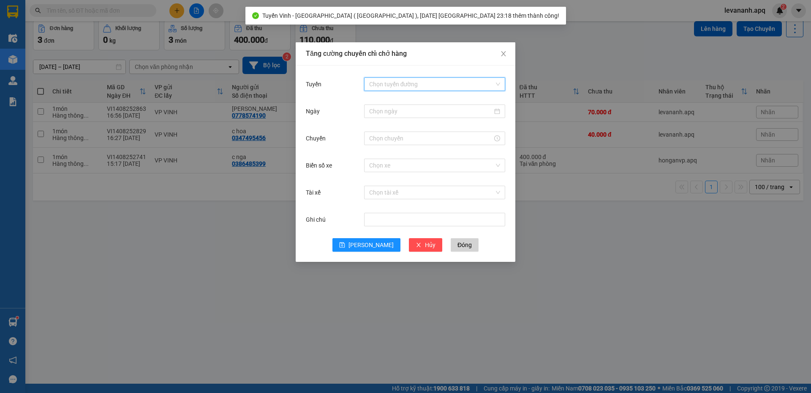
click at [396, 83] on input "Tuyến" at bounding box center [431, 84] width 125 height 13
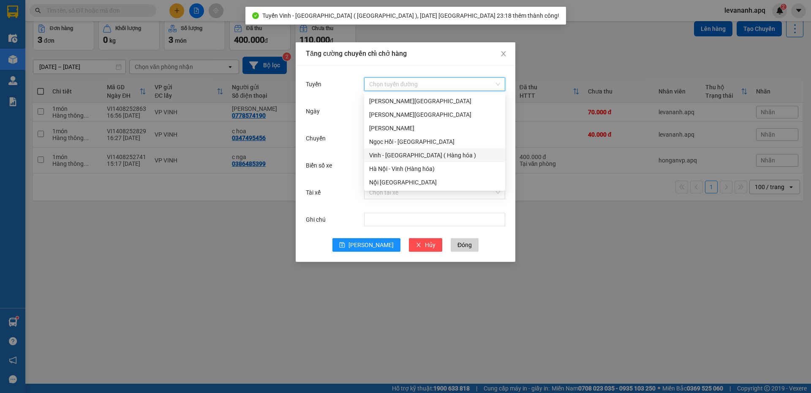
click at [396, 156] on div "Vinh - Hà Nội ( Hàng hóa )" at bounding box center [434, 154] width 131 height 9
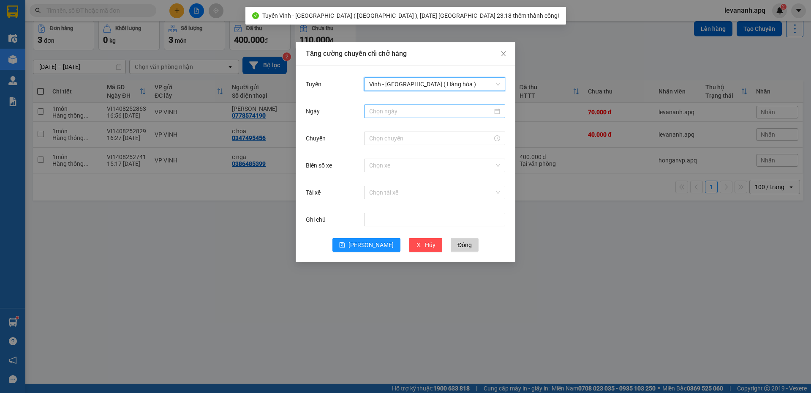
click at [390, 107] on input "Ngày" at bounding box center [430, 111] width 123 height 9
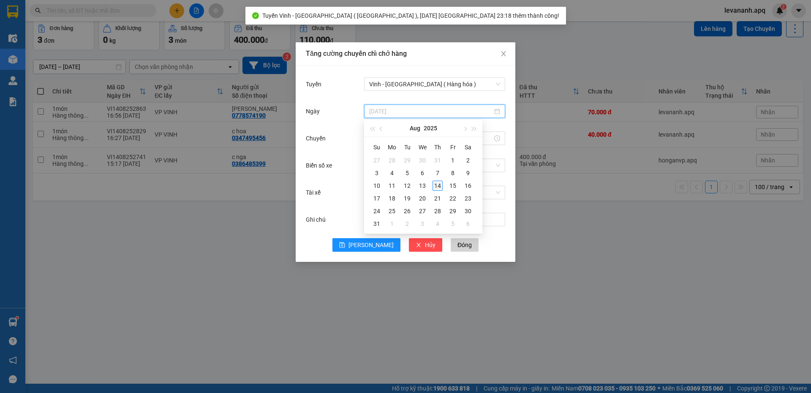
type input "14/08/2025"
click at [438, 185] on div "14" at bounding box center [438, 185] width 10 height 10
click at [375, 138] on input "Chuyến" at bounding box center [430, 138] width 123 height 9
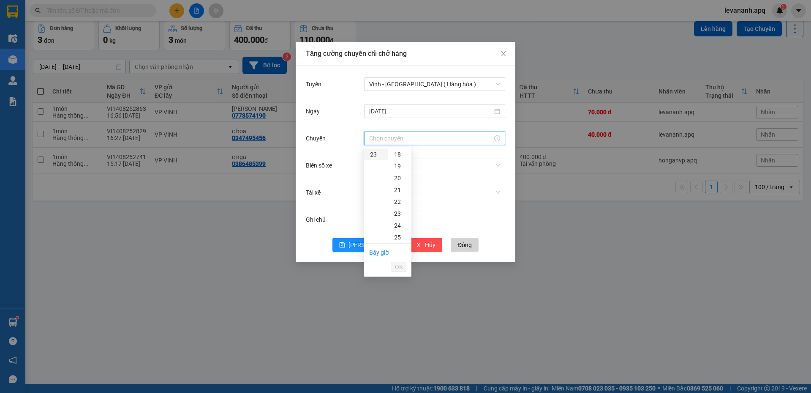
click at [372, 154] on div "23" at bounding box center [376, 154] width 24 height 12
click at [397, 211] on div "19" at bounding box center [399, 210] width 23 height 12
type input "23:19"
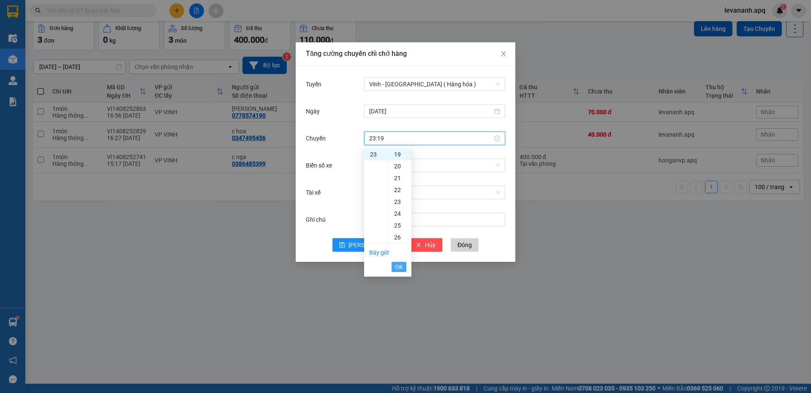
click at [399, 262] on span "OK" at bounding box center [399, 266] width 8 height 9
click at [376, 165] on input "Biển số xe" at bounding box center [431, 165] width 125 height 13
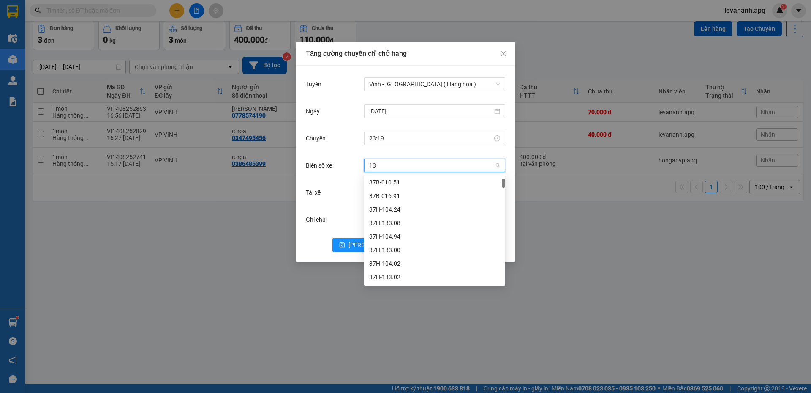
type input "133"
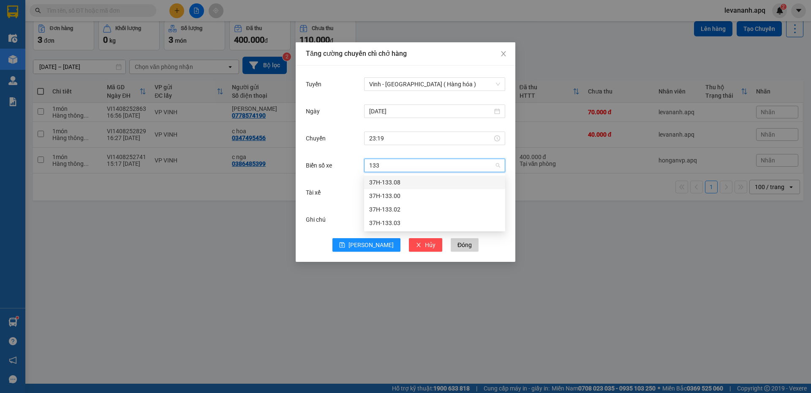
scroll to position [0, 0]
click at [391, 221] on div "37H-133.03" at bounding box center [434, 222] width 131 height 9
click at [367, 245] on span "Lưu" at bounding box center [371, 244] width 45 height 9
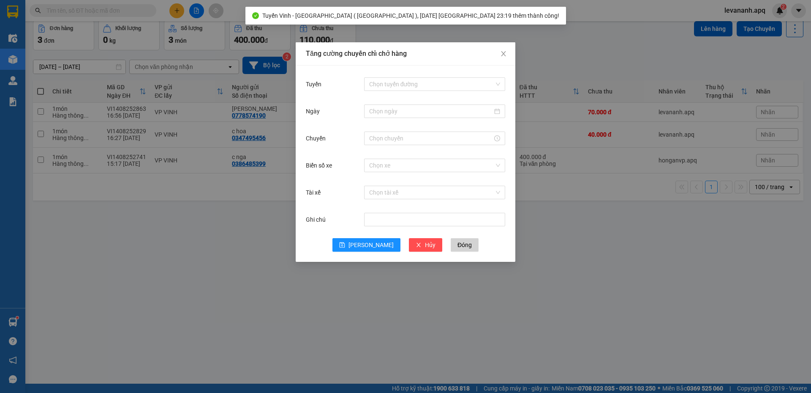
drag, startPoint x: 199, startPoint y: 352, endPoint x: 216, endPoint y: 332, distance: 26.4
click at [199, 352] on div "Tăng cường chuyến chỉ chở hàng Tuyến Chọn tuyến đường Ngày Chuyến Biển số xe Ch…" at bounding box center [405, 196] width 811 height 393
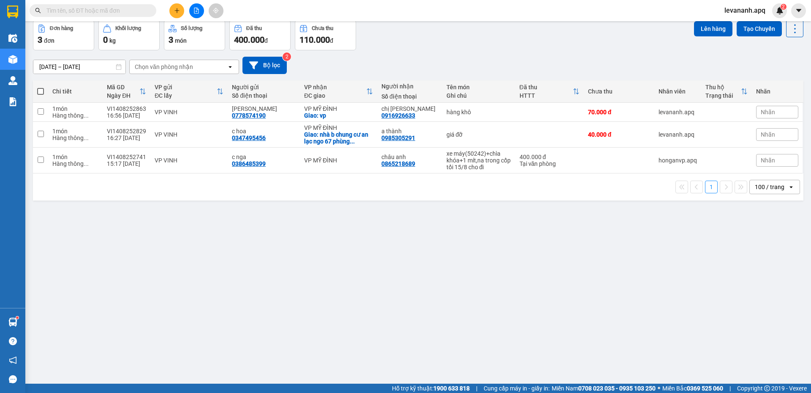
click at [114, 8] on input "text" at bounding box center [96, 10] width 100 height 9
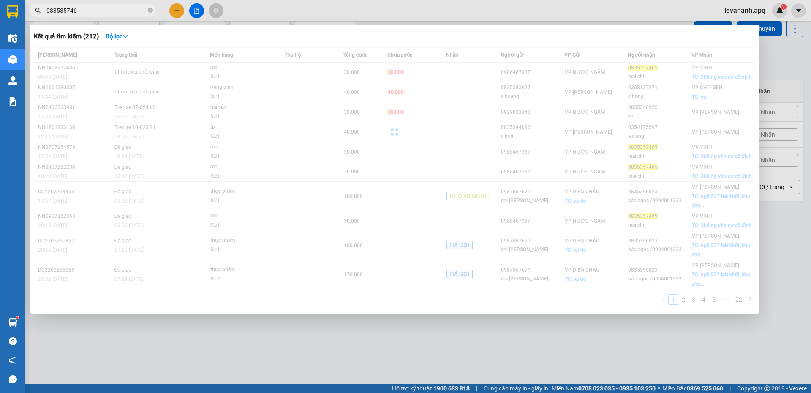
type input "0835357465"
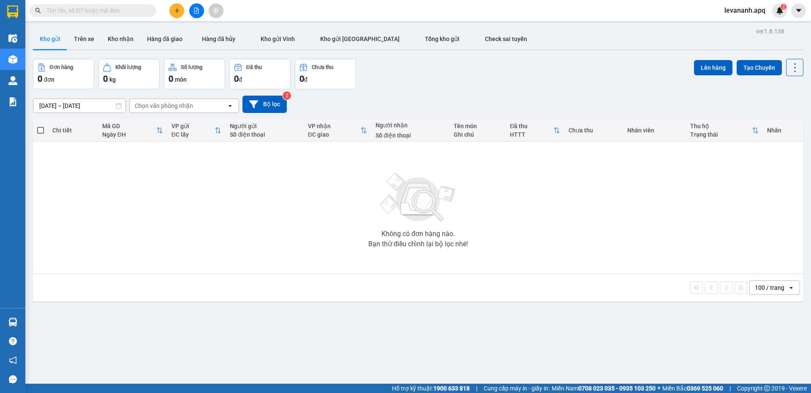
click at [93, 14] on input "text" at bounding box center [96, 10] width 100 height 9
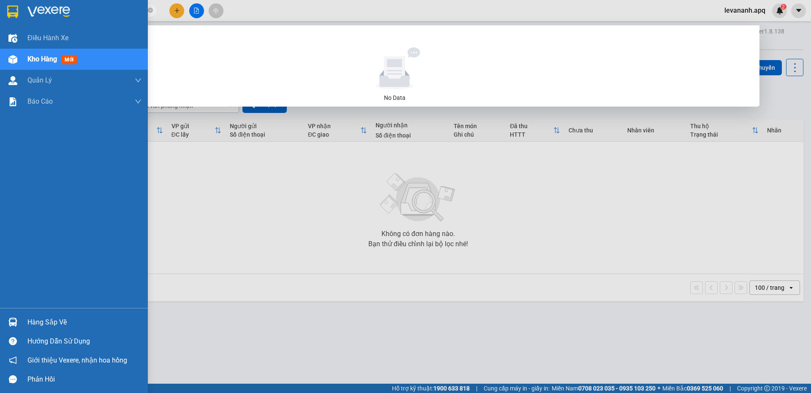
type input "0948877725"
click at [0, 322] on div "Hàng sắp về" at bounding box center [74, 321] width 148 height 19
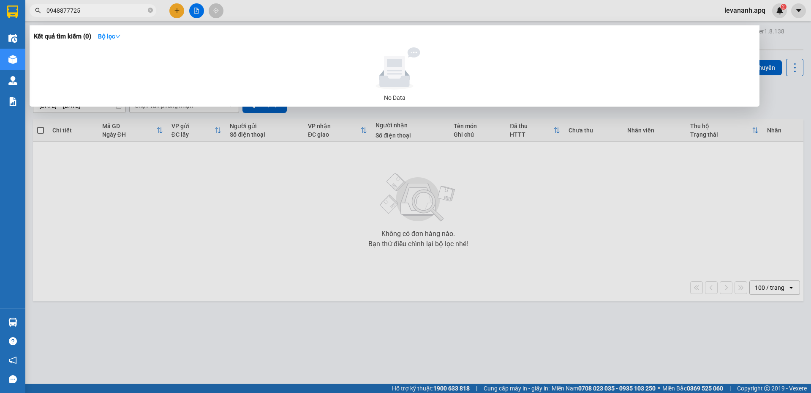
click at [187, 190] on section "Kết quả tìm kiếm ( 0 ) Bộ lọc No Data 0948877725 levananh.apq 2 Điều hành xe Kh…" at bounding box center [405, 196] width 811 height 393
drag, startPoint x: 146, startPoint y: 217, endPoint x: 183, endPoint y: 385, distance: 171.8
click at [145, 223] on div at bounding box center [405, 196] width 811 height 393
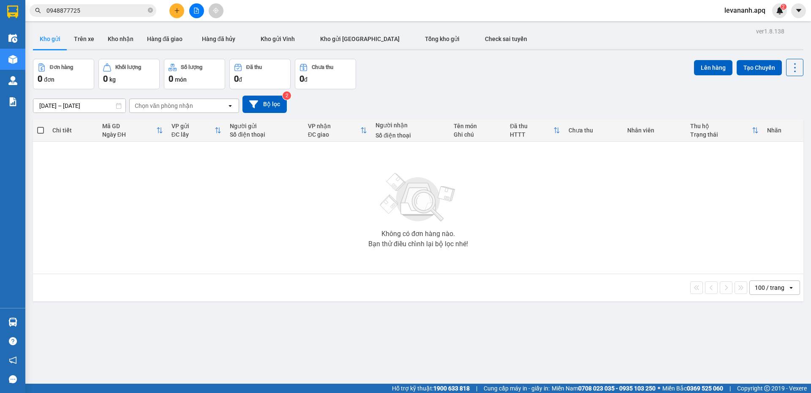
click at [106, 11] on input "0948877725" at bounding box center [96, 10] width 100 height 9
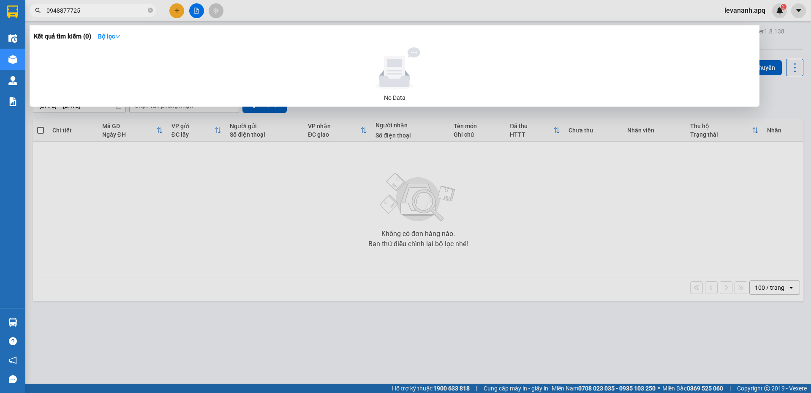
click at [172, 262] on div at bounding box center [405, 196] width 811 height 393
click at [87, 11] on input "0948877725" at bounding box center [96, 10] width 100 height 9
click at [150, 11] on icon "close-circle" at bounding box center [150, 10] width 5 height 5
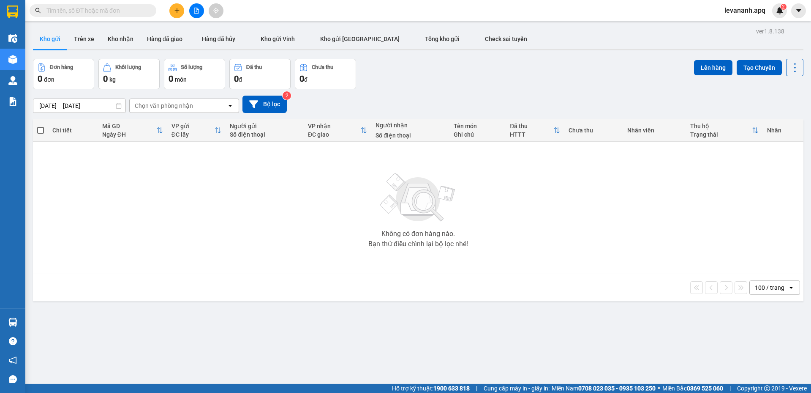
click at [139, 13] on input "text" at bounding box center [96, 10] width 100 height 9
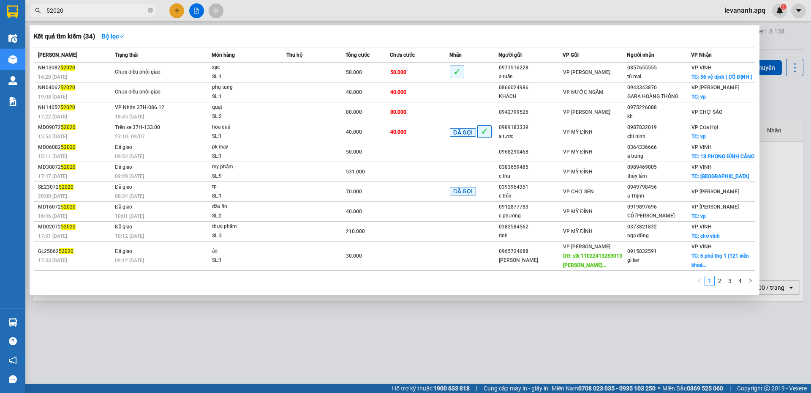
type input "52020"
click at [137, 324] on div at bounding box center [405, 196] width 811 height 393
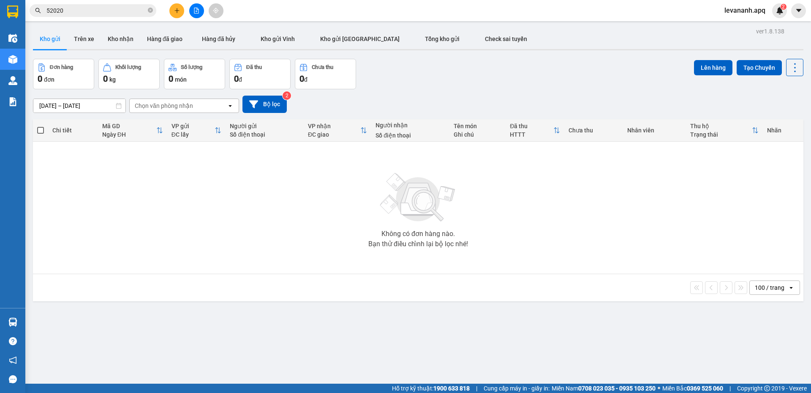
click at [107, 16] on span "52020" at bounding box center [93, 10] width 127 height 13
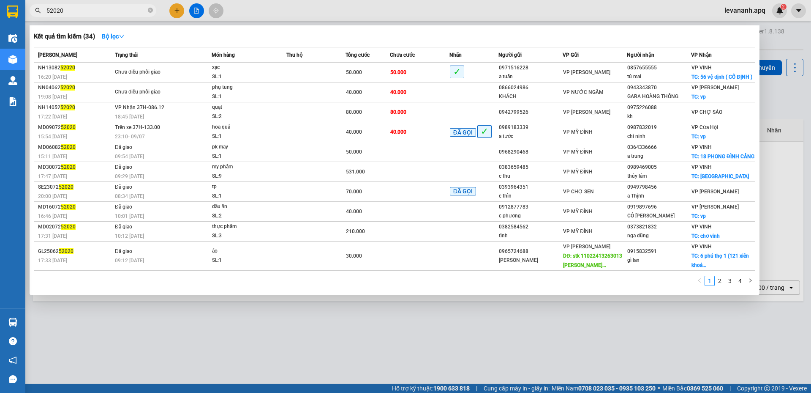
click at [199, 335] on div at bounding box center [405, 196] width 811 height 393
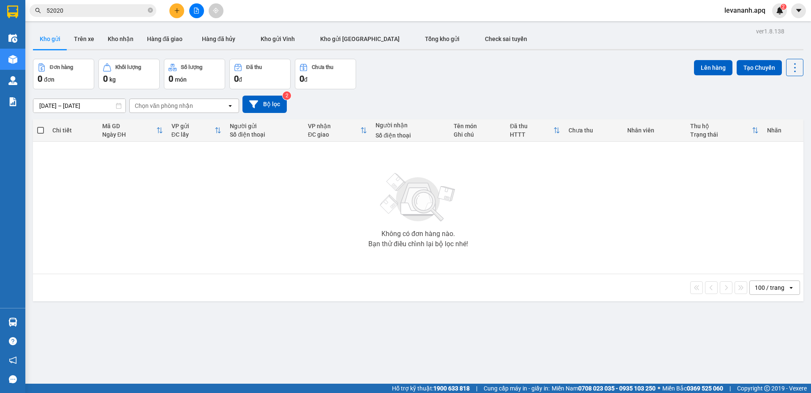
click at [116, 21] on div "Kết quả tìm kiếm ( 34 ) Bộ lọc Mã ĐH Trạng thái Món hàng Thu hộ Tổng cước Chưa …" at bounding box center [405, 10] width 811 height 21
click at [117, 14] on input "52020" at bounding box center [96, 10] width 100 height 9
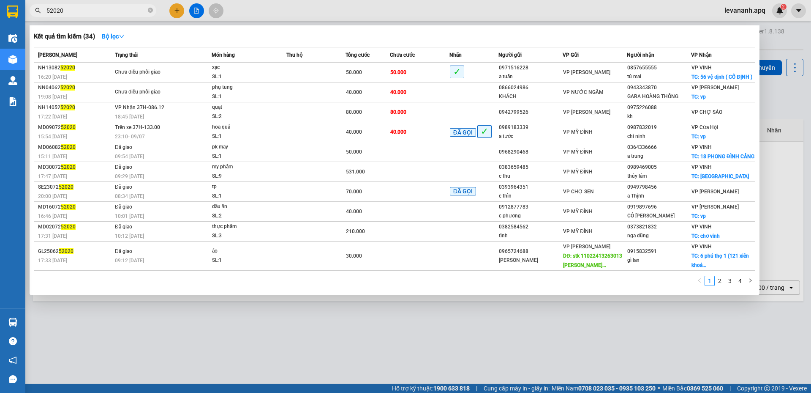
click at [273, 344] on div at bounding box center [405, 196] width 811 height 393
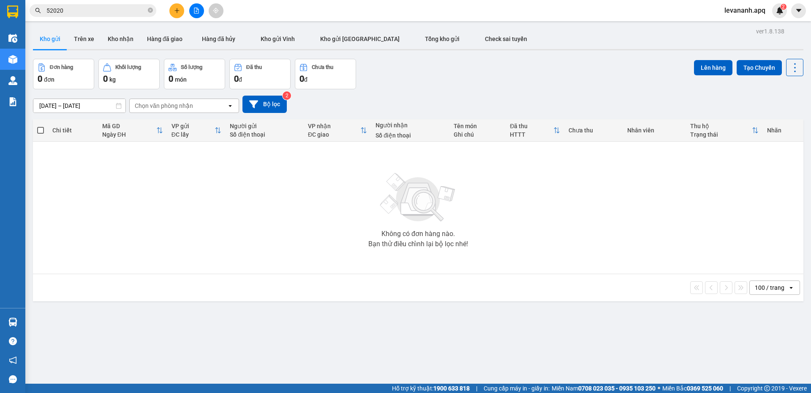
click at [108, 18] on div "Kết quả tìm kiếm ( 34 ) Bộ lọc Mã ĐH Trạng thái Món hàng Thu hộ Tổng cước Chưa …" at bounding box center [82, 10] width 165 height 15
click at [111, 9] on input "52020" at bounding box center [96, 10] width 100 height 9
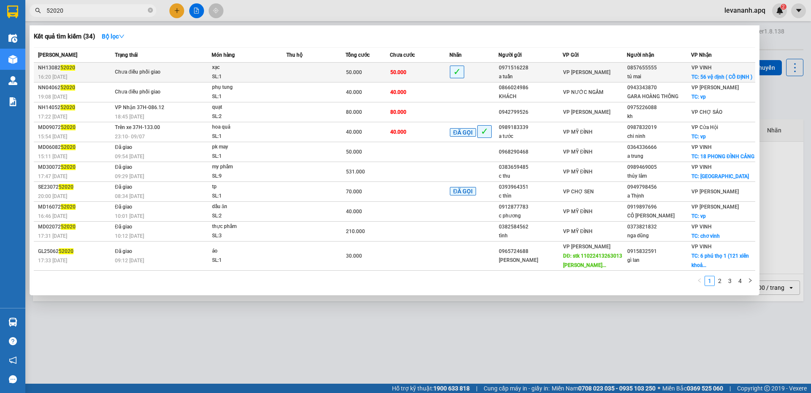
click at [172, 77] on td "Chưa điều phối giao" at bounding box center [162, 73] width 99 height 20
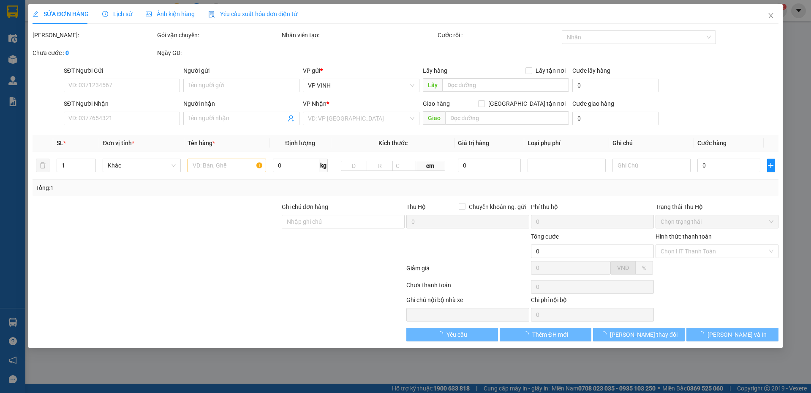
click at [115, 14] on span "Lịch sử" at bounding box center [117, 14] width 30 height 7
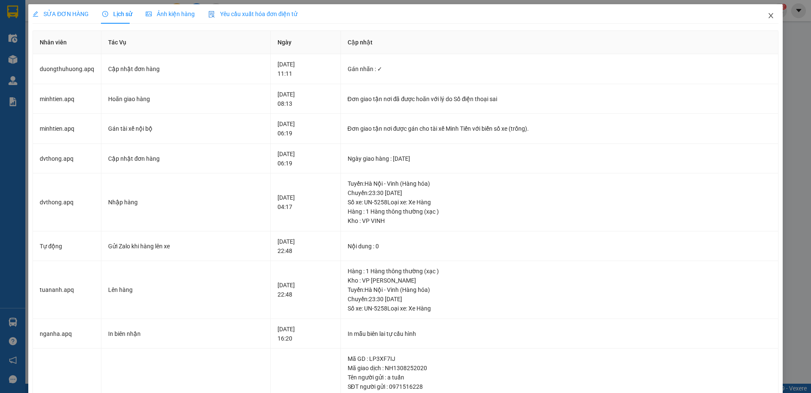
click at [768, 15] on icon "close" at bounding box center [771, 15] width 7 height 7
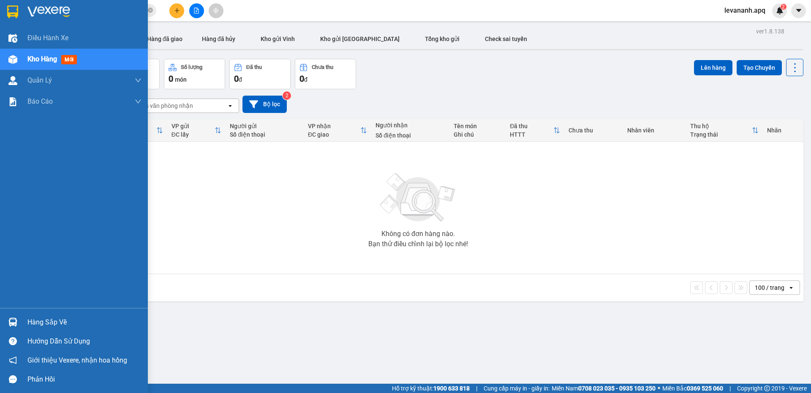
drag, startPoint x: 12, startPoint y: 316, endPoint x: 12, endPoint y: 304, distance: 11.4
click at [12, 316] on div at bounding box center [12, 321] width 15 height 15
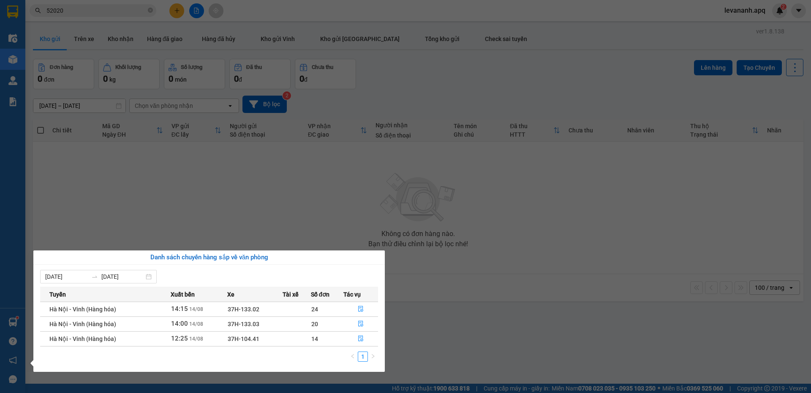
click at [352, 197] on section "Kết quả tìm kiếm ( 34 ) Bộ lọc Mã ĐH Trạng thái Món hàng Thu hộ Tổng cước Chưa …" at bounding box center [405, 196] width 811 height 393
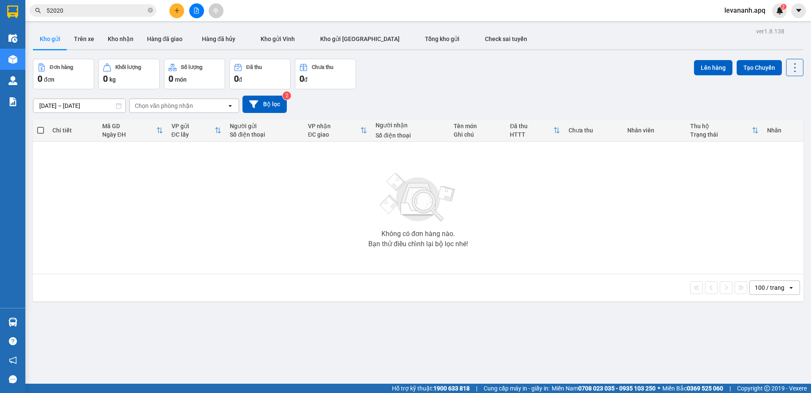
click at [203, 13] on button at bounding box center [196, 10] width 15 height 15
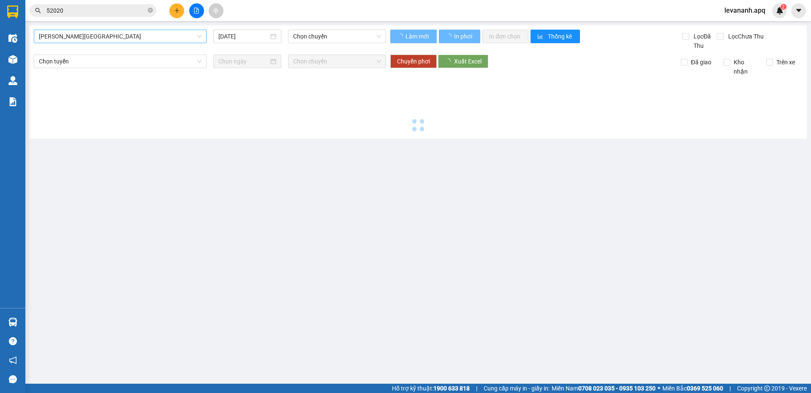
click at [177, 41] on span "Gia Lâm - Mỹ Đình" at bounding box center [120, 36] width 163 height 13
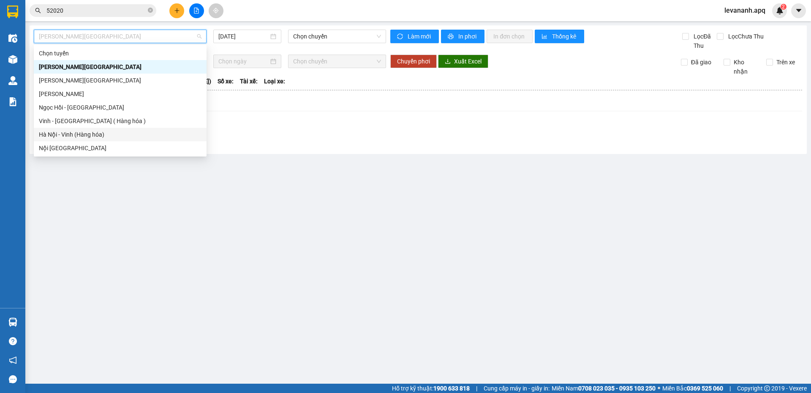
click at [135, 135] on div "Hà Nội - Vinh (Hàng hóa)" at bounding box center [120, 134] width 163 height 9
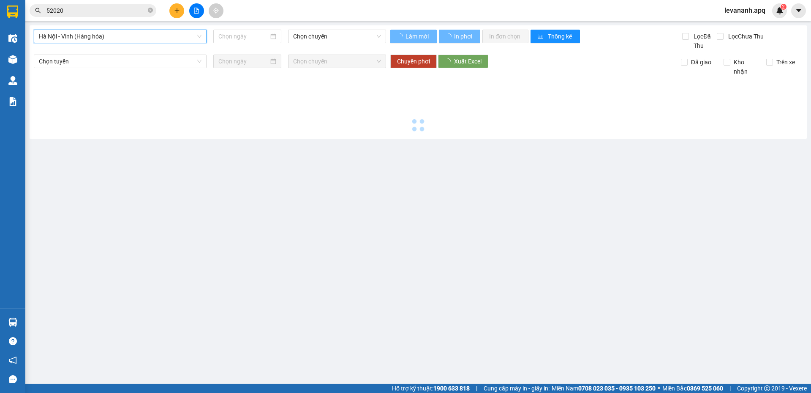
type input "[DATE]"
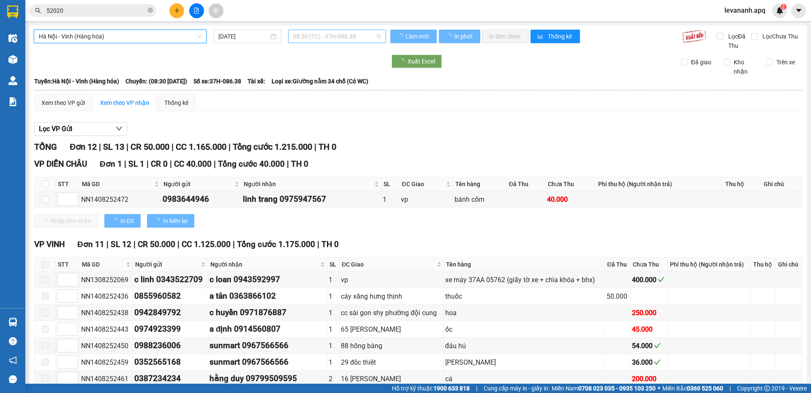
click at [332, 43] on div "08:30 (TC) - 37H-086.38" at bounding box center [337, 37] width 98 height 14
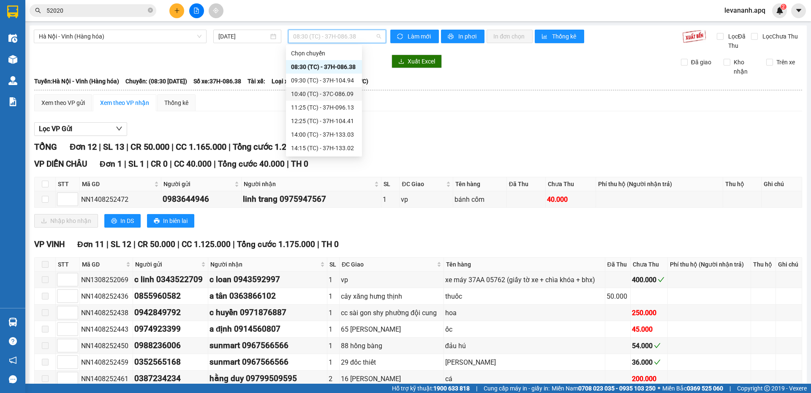
click at [321, 93] on div "10:40 (TC) - 37C-086.09" at bounding box center [324, 93] width 66 height 9
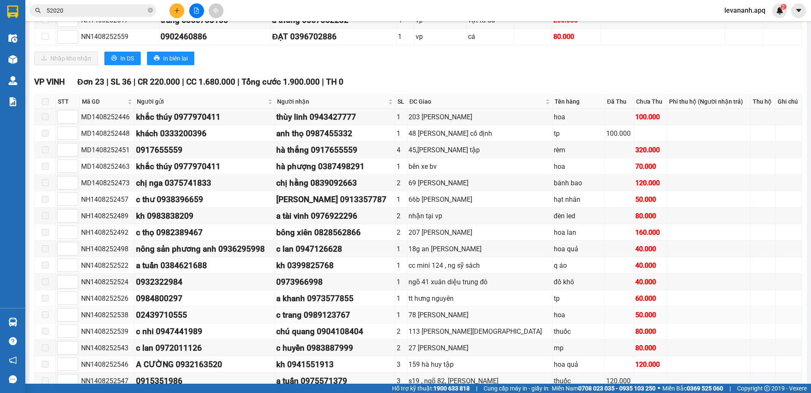
scroll to position [697, 0]
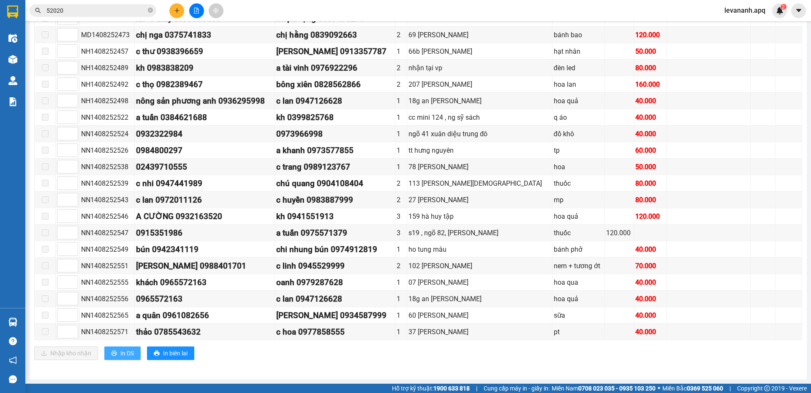
click at [134, 351] on button "In DS" at bounding box center [122, 353] width 36 height 14
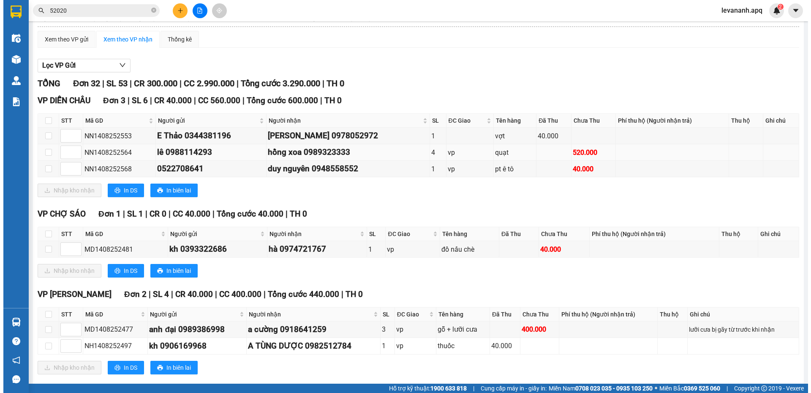
scroll to position [0, 0]
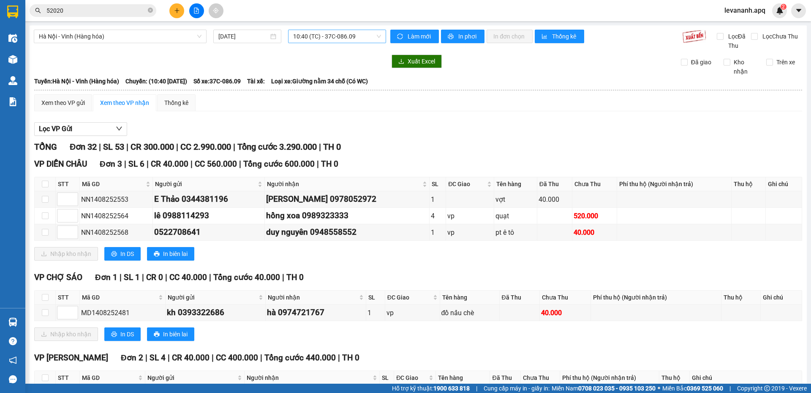
click at [335, 35] on span "10:40 (TC) - 37C-086.09" at bounding box center [337, 36] width 88 height 13
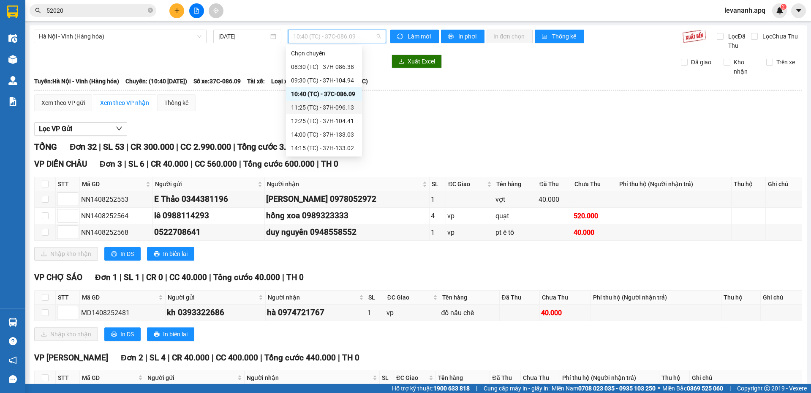
click at [321, 106] on div "11:25 (TC) - 37H-096.13" at bounding box center [324, 107] width 66 height 9
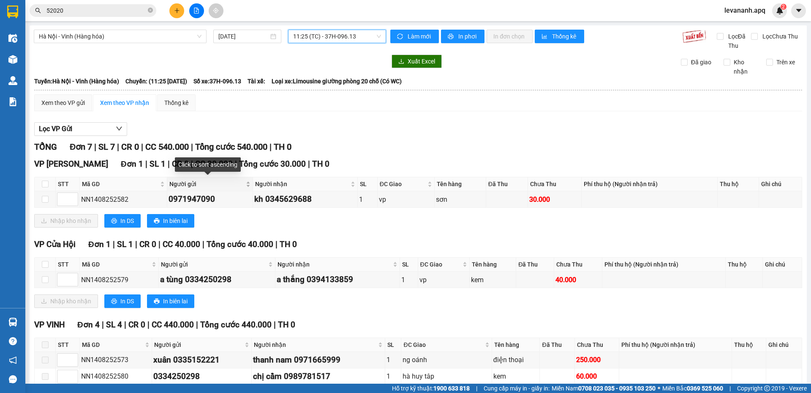
scroll to position [158, 0]
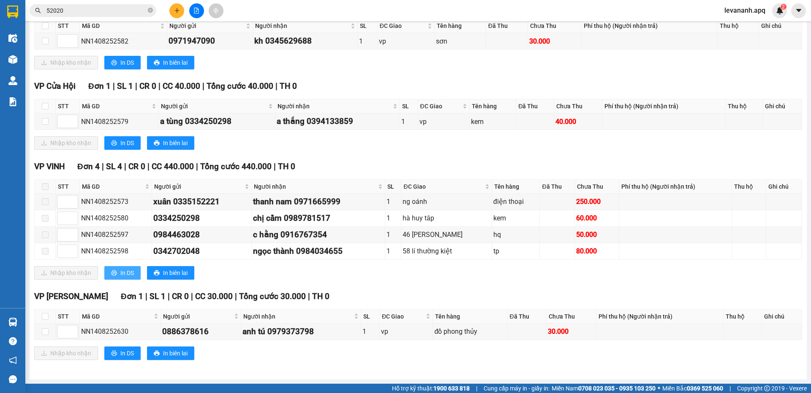
click at [125, 277] on span "In DS" at bounding box center [127, 272] width 14 height 9
click at [133, 274] on span "In DS" at bounding box center [127, 272] width 14 height 9
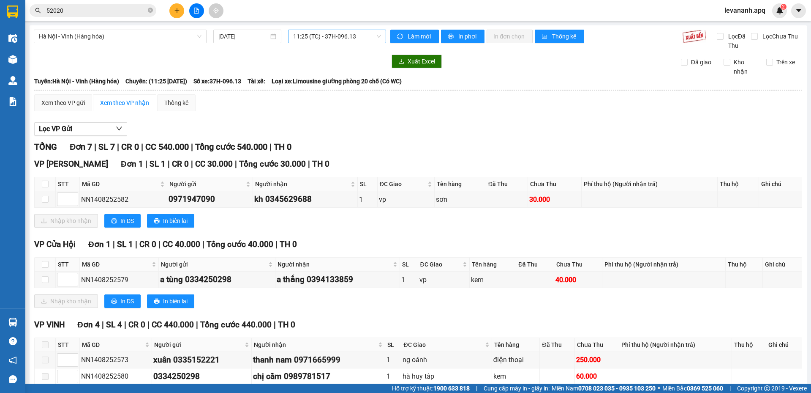
click at [341, 33] on span "11:25 (TC) - 37H-096.13" at bounding box center [337, 36] width 88 height 13
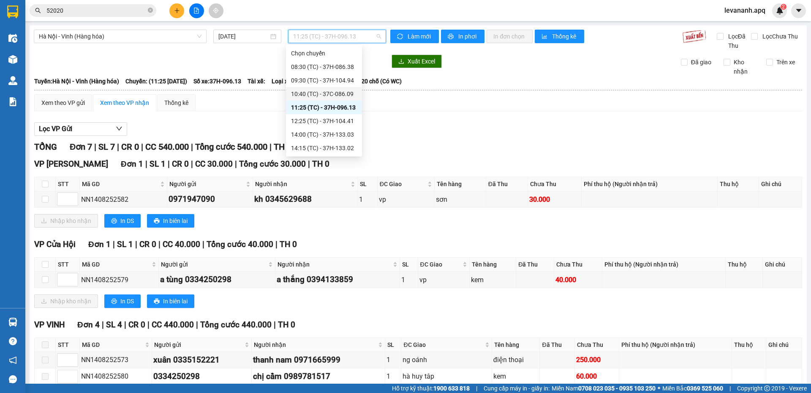
click at [319, 93] on div "10:40 (TC) - 37C-086.09" at bounding box center [324, 93] width 66 height 9
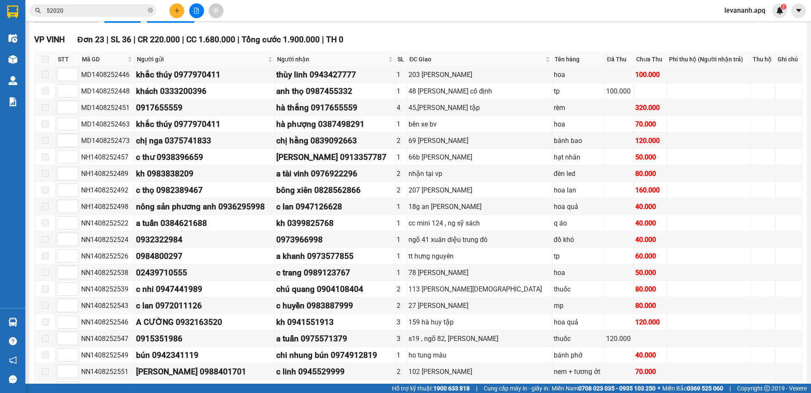
scroll to position [697, 0]
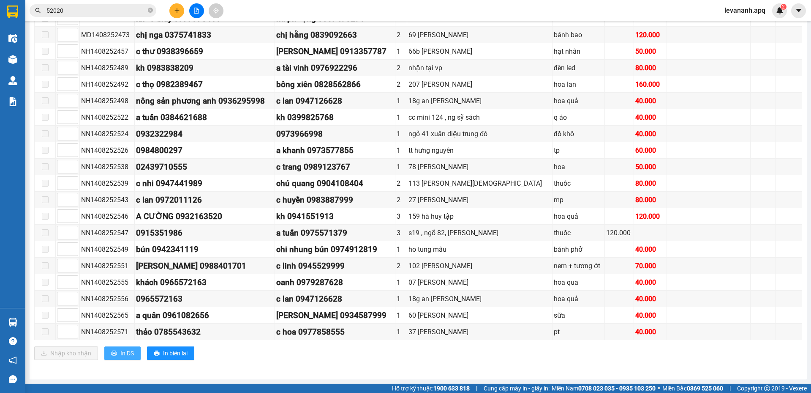
click at [118, 350] on button "In DS" at bounding box center [122, 353] width 36 height 14
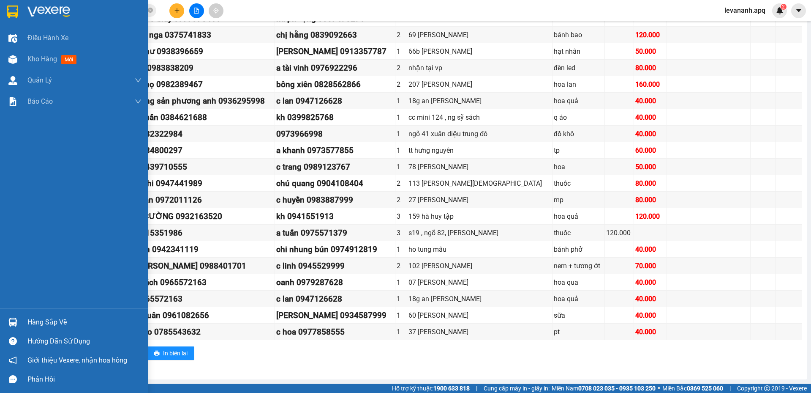
click at [4, 8] on div at bounding box center [74, 13] width 148 height 27
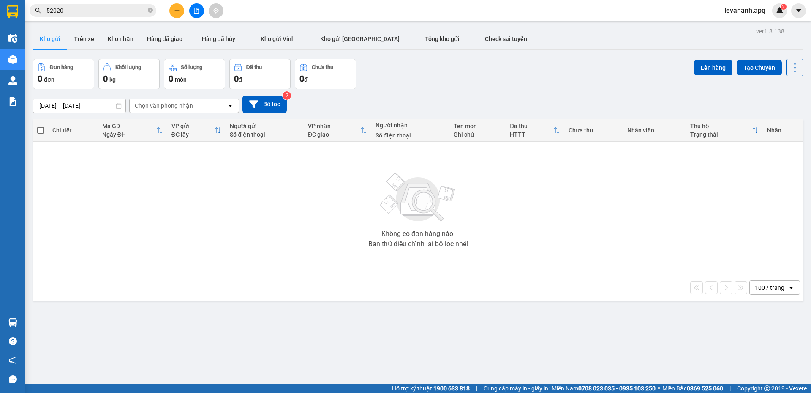
click at [85, 8] on input "52020" at bounding box center [96, 10] width 100 height 9
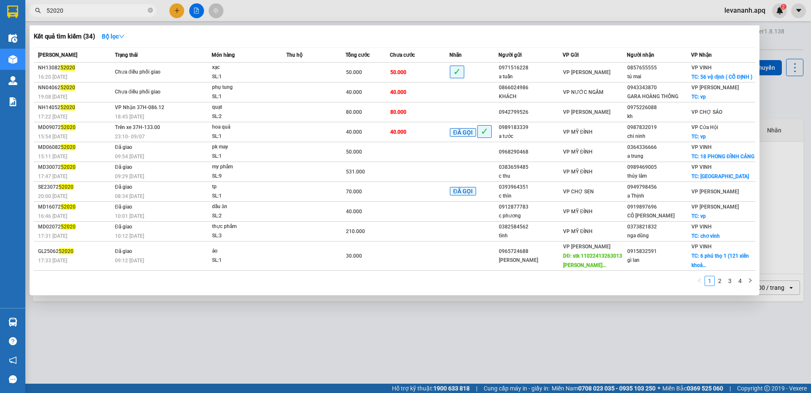
click at [149, 10] on icon "close-circle" at bounding box center [150, 10] width 5 height 5
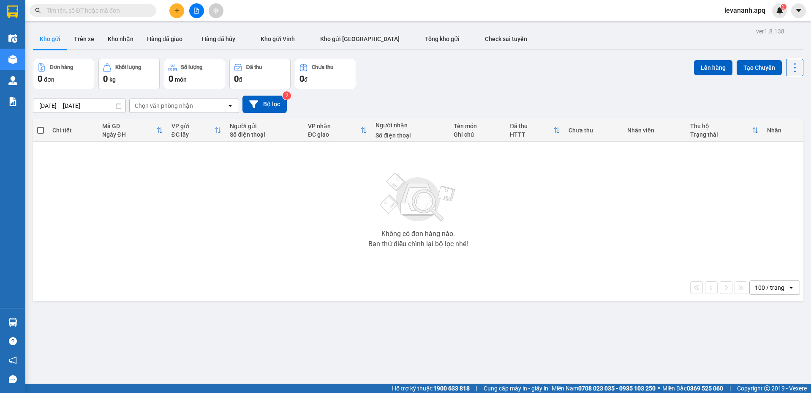
click at [174, 11] on icon "plus" at bounding box center [177, 11] width 6 height 6
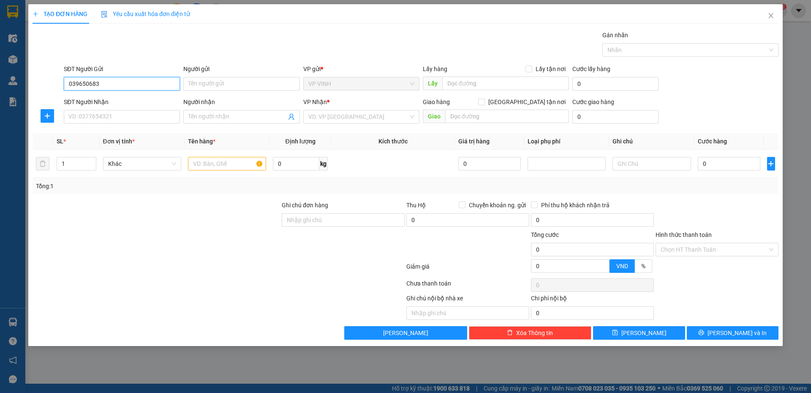
type input "0396506838"
click at [87, 85] on input "0396506838" at bounding box center [122, 84] width 116 height 14
click at [102, 85] on input "0396506838" at bounding box center [122, 84] width 116 height 14
click at [107, 99] on div "0396506838 - kh" at bounding box center [122, 100] width 106 height 9
type input "kh"
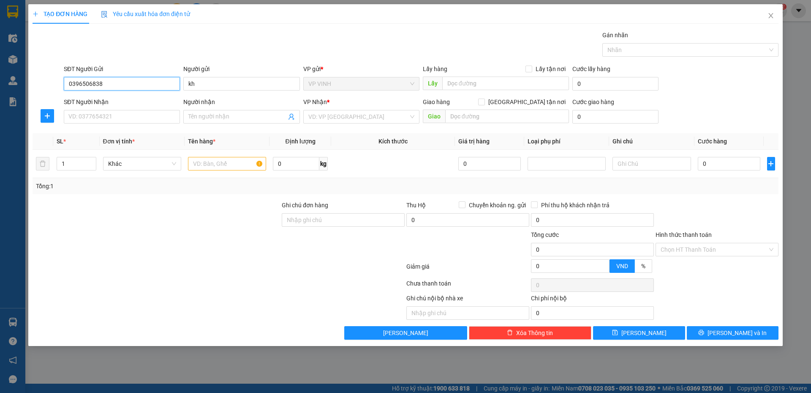
click at [99, 82] on input "0396506838" at bounding box center [122, 84] width 116 height 14
type input "0396506838"
click at [116, 117] on input "SĐT Người Nhận" at bounding box center [122, 117] width 116 height 14
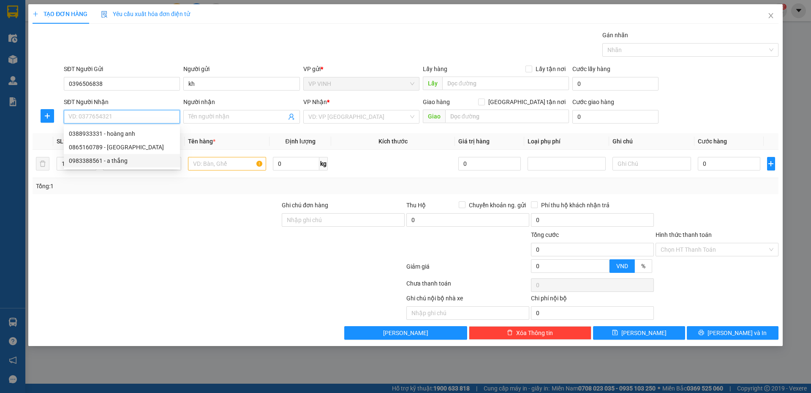
click at [132, 163] on div "0983388561 - a thắng" at bounding box center [122, 160] width 106 height 9
type input "0983388561"
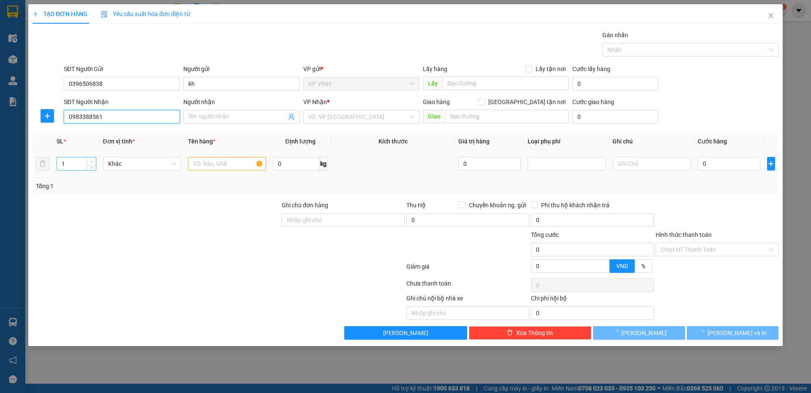
type input "a thắng"
click at [93, 161] on icon "up" at bounding box center [91, 161] width 3 height 3
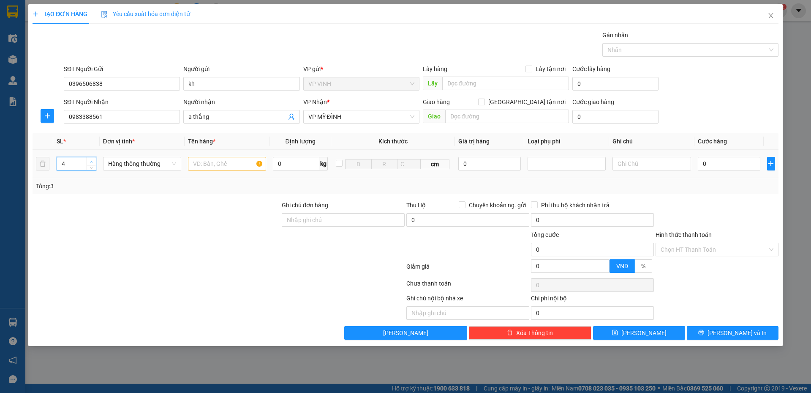
click at [93, 161] on icon "up" at bounding box center [91, 161] width 3 height 3
click at [92, 164] on span "Increase Value" at bounding box center [91, 161] width 9 height 8
click at [92, 166] on icon "down" at bounding box center [91, 167] width 3 height 2
type input "3"
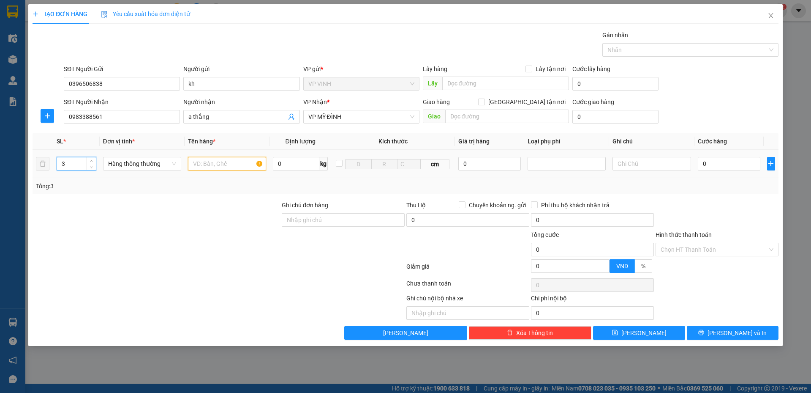
click at [217, 162] on input "text" at bounding box center [227, 164] width 78 height 14
type input "phụ tùng"
click at [710, 164] on input "0" at bounding box center [729, 164] width 63 height 14
type input "2"
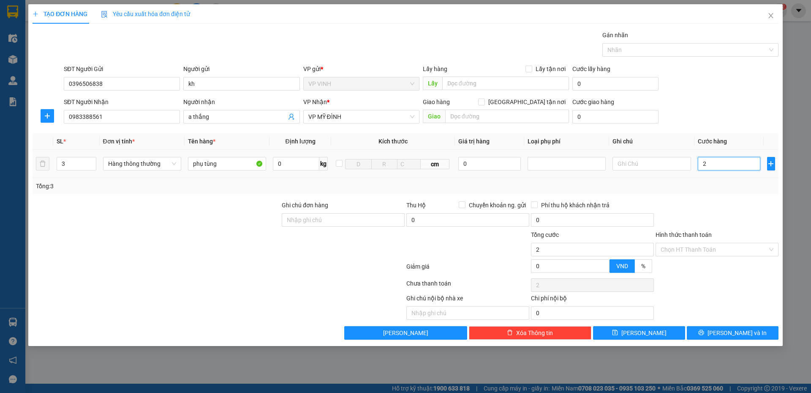
type input "2"
type input "21"
type input "210"
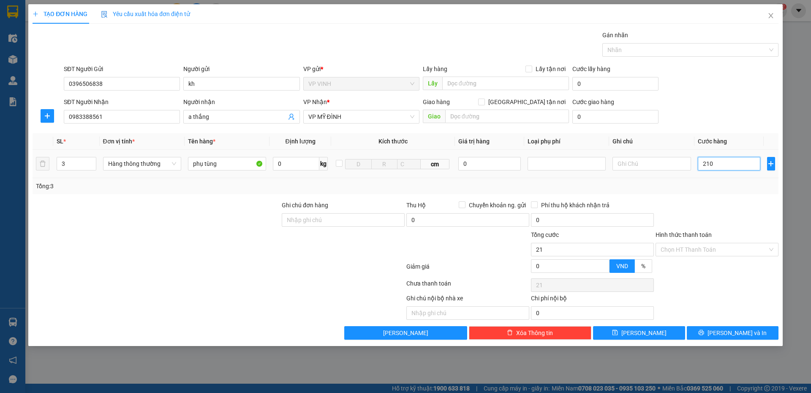
type input "210"
type input "210.000"
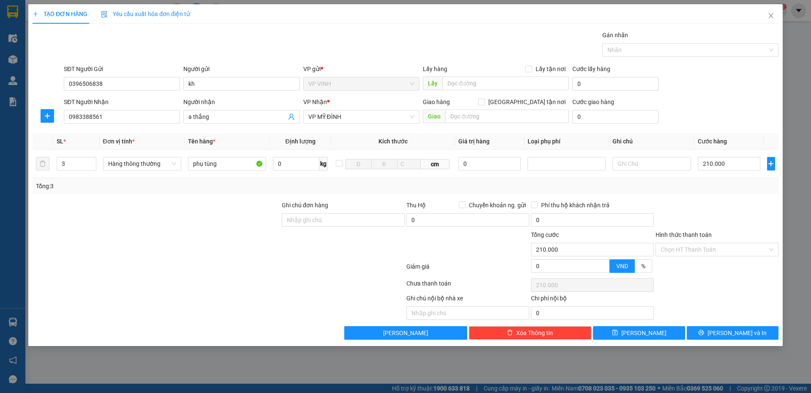
click at [692, 193] on div "Tổng: 3" at bounding box center [406, 186] width 746 height 16
click at [732, 328] on span "[PERSON_NAME] và In" at bounding box center [737, 332] width 59 height 9
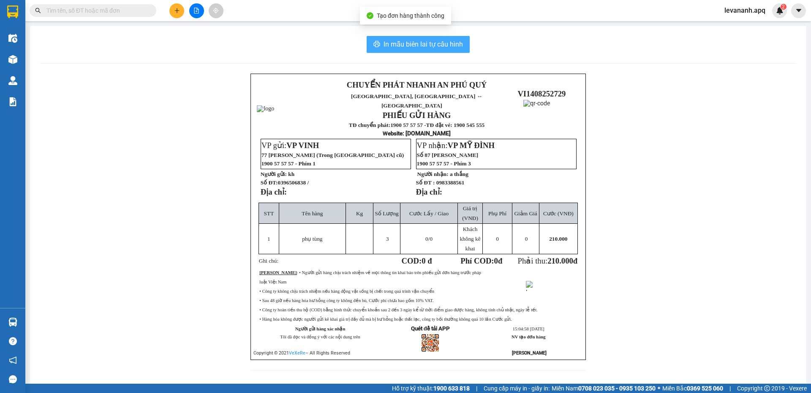
click at [400, 39] on span "In mẫu biên lai tự cấu hình" at bounding box center [423, 44] width 79 height 11
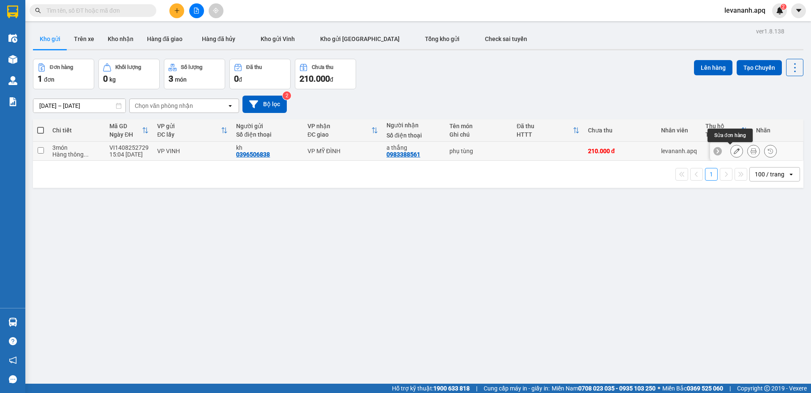
click at [734, 152] on icon at bounding box center [737, 151] width 6 height 6
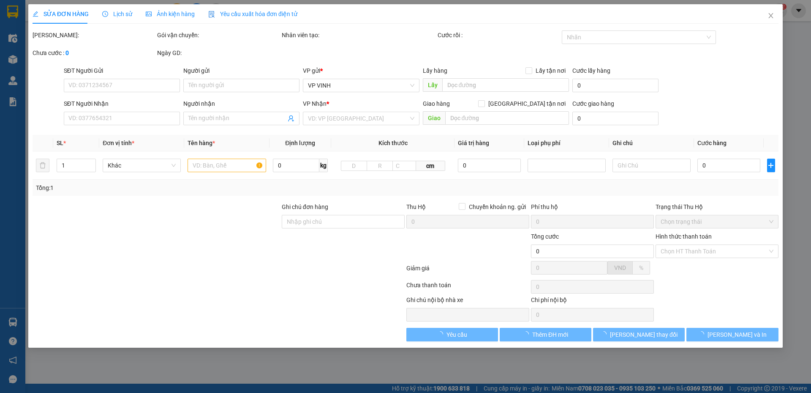
type input "0396506838"
type input "kh"
type input "0983388561"
type input "a thắng"
type input "210.000"
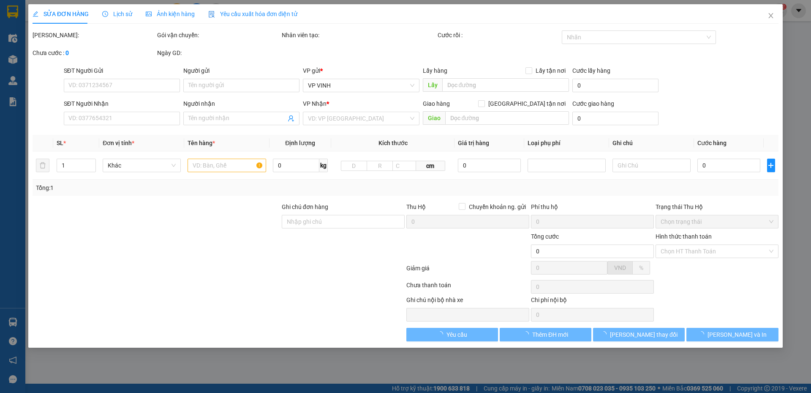
type input "210.000"
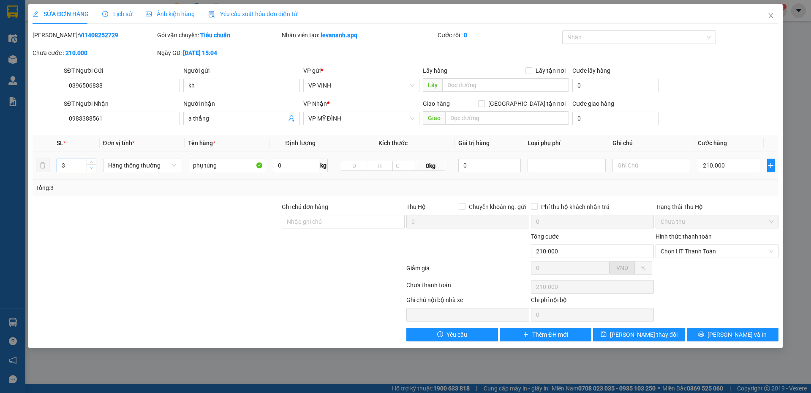
type input "2"
click at [92, 169] on icon "down" at bounding box center [91, 168] width 3 height 3
type input "0"
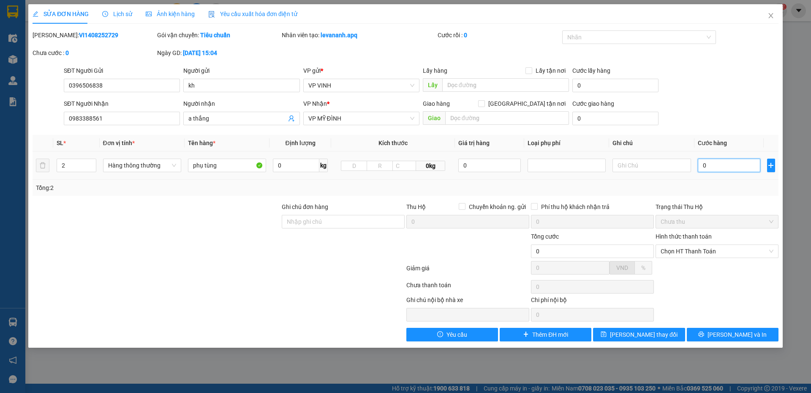
type input "1"
type input "01"
type input "12"
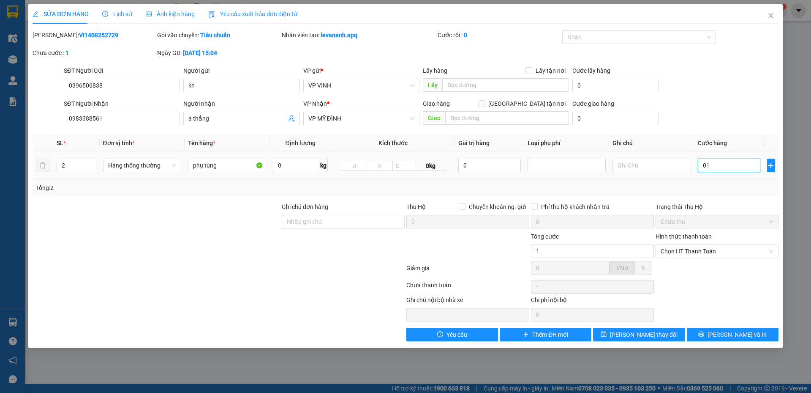
type input "012"
type input "120"
type input "0.120"
type input "120.000"
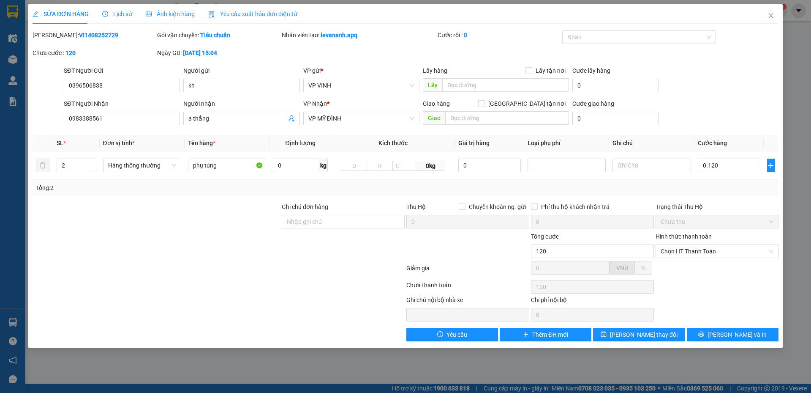
type input "120.000"
click at [697, 186] on div "Tổng: 2" at bounding box center [406, 187] width 740 height 9
click at [650, 332] on span "[PERSON_NAME] đổi" at bounding box center [644, 334] width 68 height 9
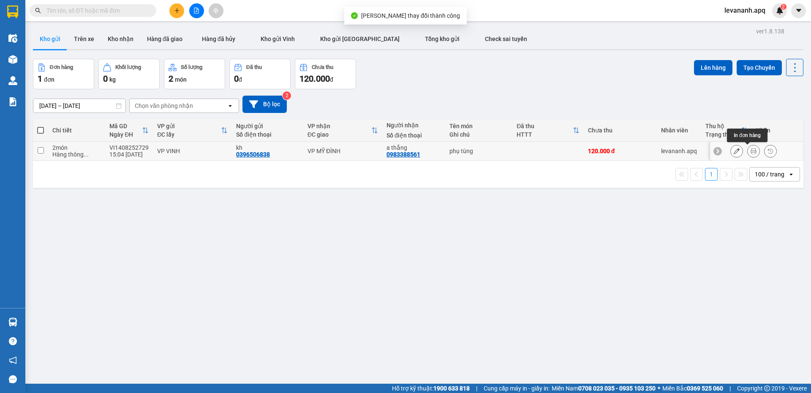
click at [751, 152] on icon at bounding box center [754, 151] width 6 height 6
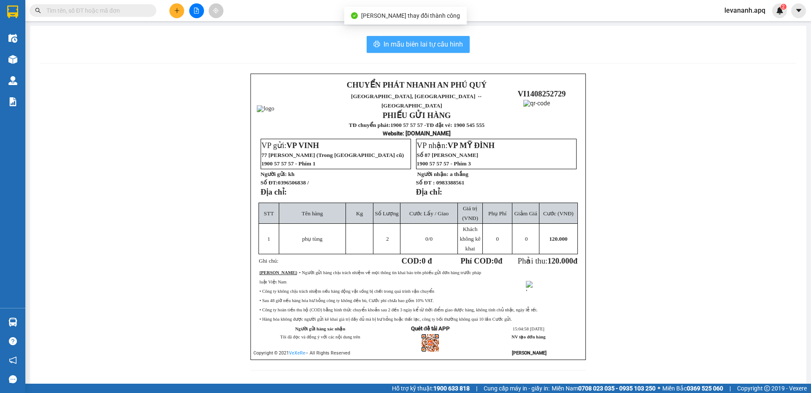
click at [426, 43] on span "In mẫu biên lai tự cấu hình" at bounding box center [423, 44] width 79 height 11
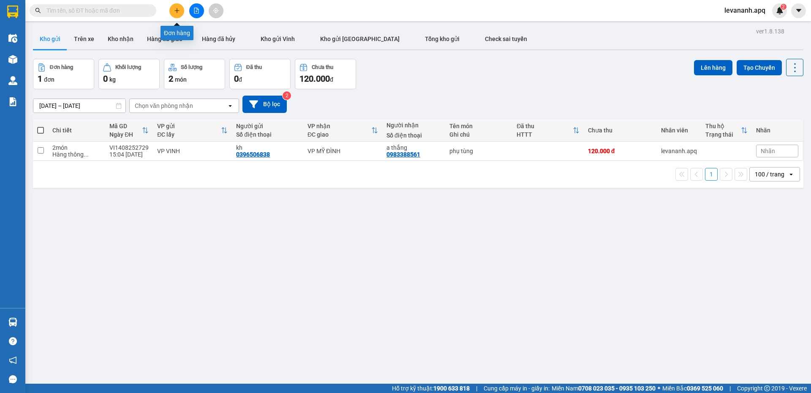
click at [179, 11] on icon "plus" at bounding box center [177, 11] width 6 height 6
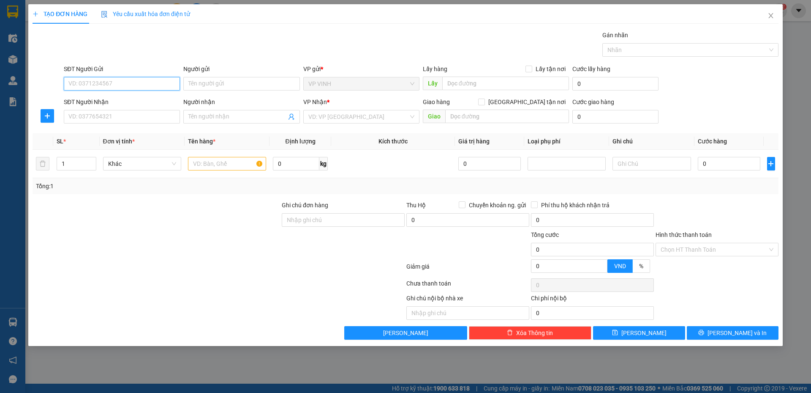
click at [120, 83] on input "SĐT Người Gửi" at bounding box center [122, 84] width 116 height 14
paste input "0396506838"
type input "0396506838"
click at [93, 92] on div "SĐT Người Gửi 0396506838 0396506838" at bounding box center [122, 79] width 116 height 30
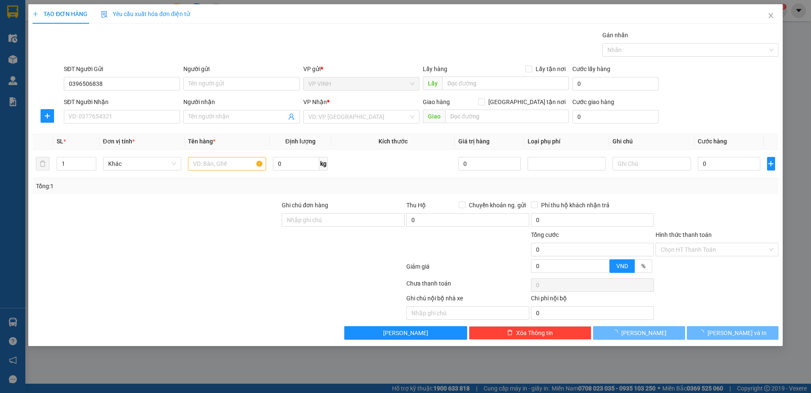
click at [98, 90] on div "SĐT Người Gửi 0396506838" at bounding box center [122, 79] width 116 height 30
click at [98, 89] on input "0396506838" at bounding box center [122, 84] width 116 height 14
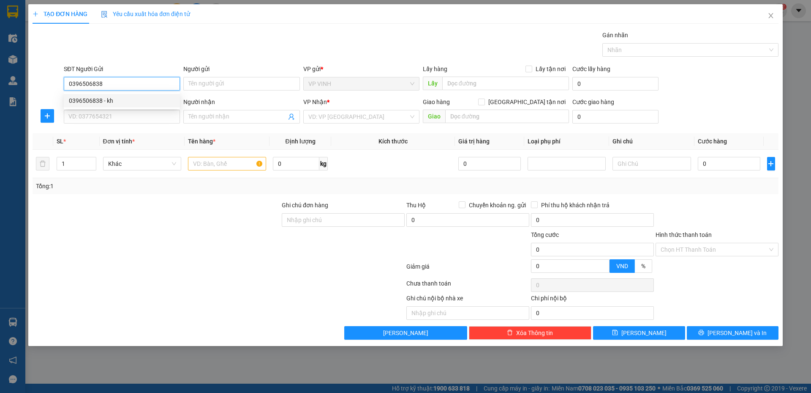
click at [98, 84] on input "0396506838" at bounding box center [122, 84] width 116 height 14
click at [100, 84] on input "0396506838" at bounding box center [122, 84] width 116 height 14
click at [104, 101] on div "0396506838 - kh" at bounding box center [122, 100] width 106 height 9
type input "kh"
click at [107, 118] on input "SĐT Người Nhận" at bounding box center [122, 117] width 116 height 14
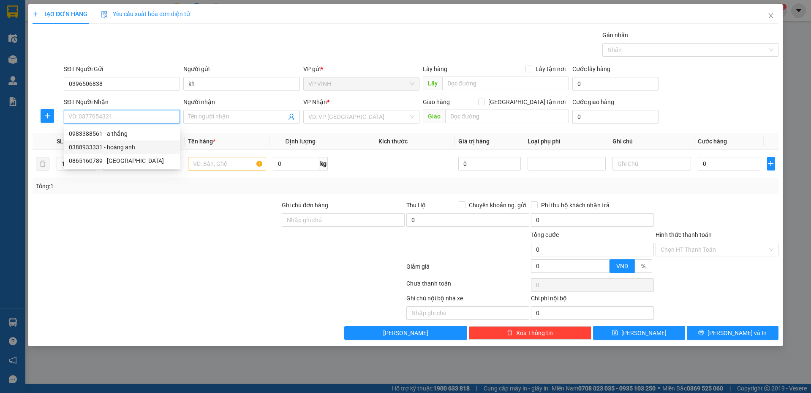
click at [123, 145] on div "0388933331 - hoàng anh" at bounding box center [122, 146] width 106 height 9
type input "0388933331"
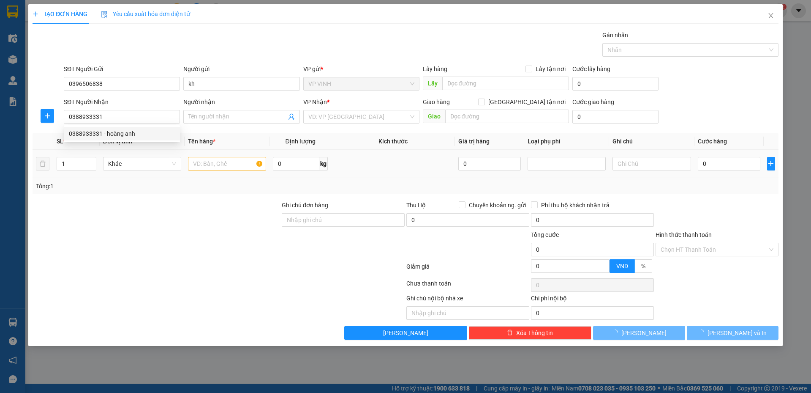
click at [200, 170] on div at bounding box center [227, 163] width 78 height 17
type input "hoàng anh"
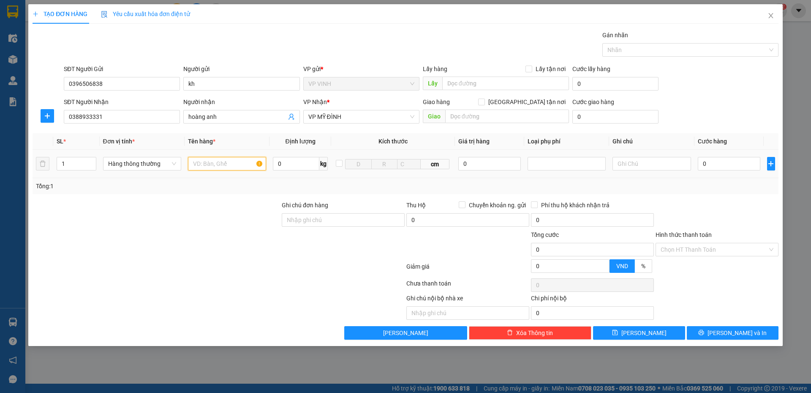
click at [204, 169] on input "text" at bounding box center [227, 164] width 78 height 14
type input "phụ tùng"
click at [715, 171] on div "0" at bounding box center [729, 163] width 63 height 17
click at [716, 169] on input "0" at bounding box center [729, 164] width 63 height 14
type input "1"
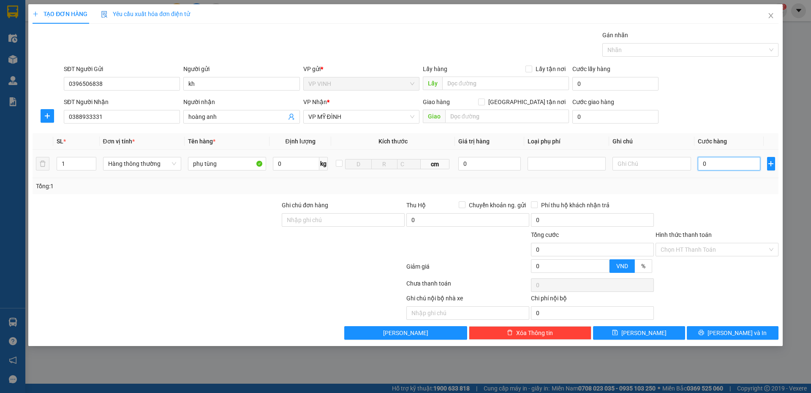
type input "1"
type input "10"
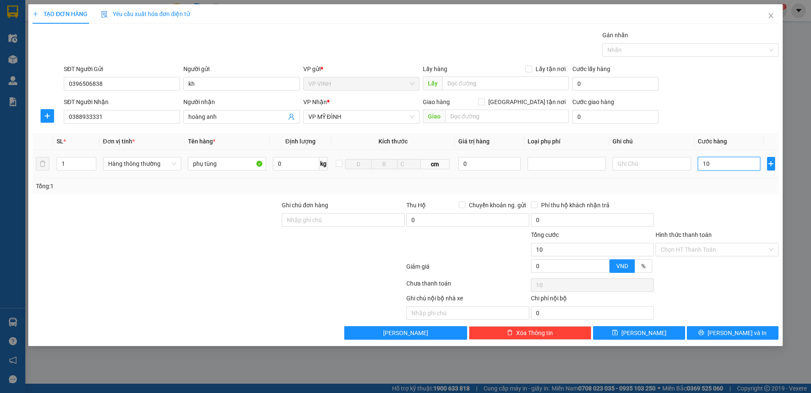
type input "100"
type input "100.000"
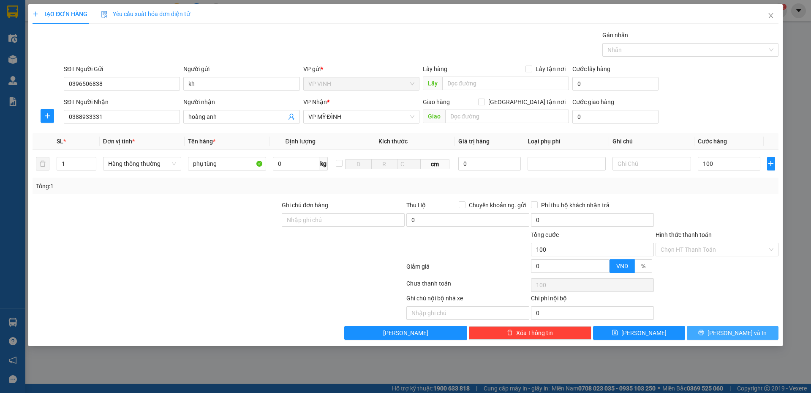
type input "100.000"
click at [737, 328] on span "[PERSON_NAME] và In" at bounding box center [737, 332] width 59 height 9
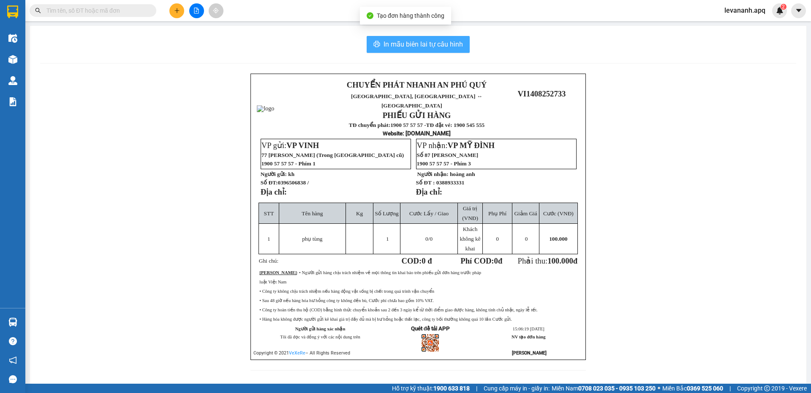
click at [426, 48] on span "In mẫu biên lai tự cấu hình" at bounding box center [423, 44] width 79 height 11
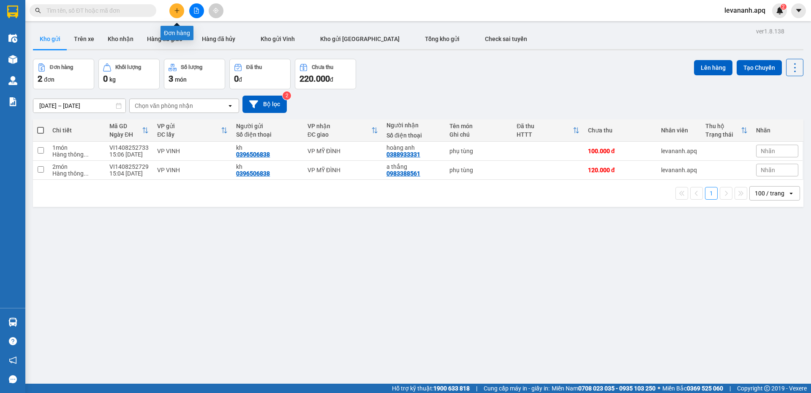
click at [173, 13] on button at bounding box center [176, 10] width 15 height 15
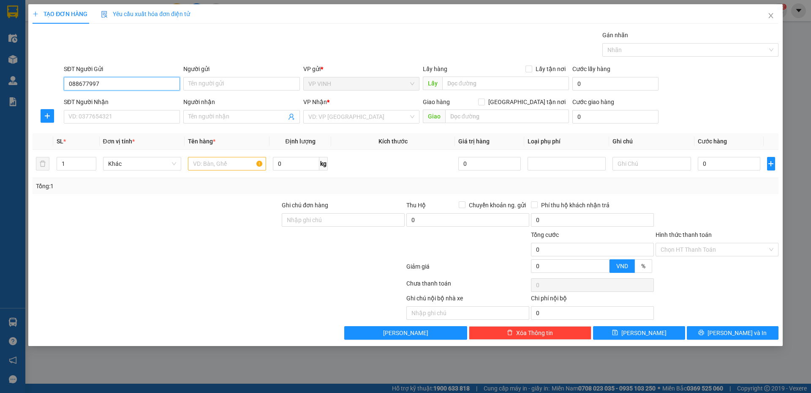
type input "0886779977"
click at [88, 94] on div "0886779977 - a việt" at bounding box center [122, 101] width 116 height 14
type input "a việt"
click at [91, 88] on input "0886779977" at bounding box center [122, 84] width 116 height 14
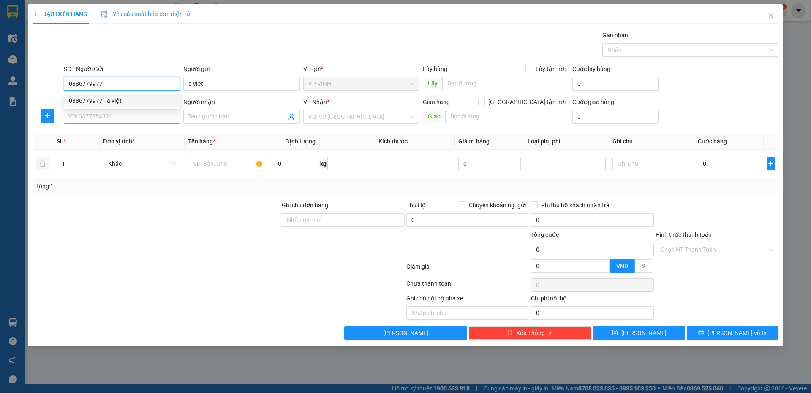
type input "0886779977"
click at [99, 114] on input "SĐT Người Nhận" at bounding box center [122, 117] width 116 height 14
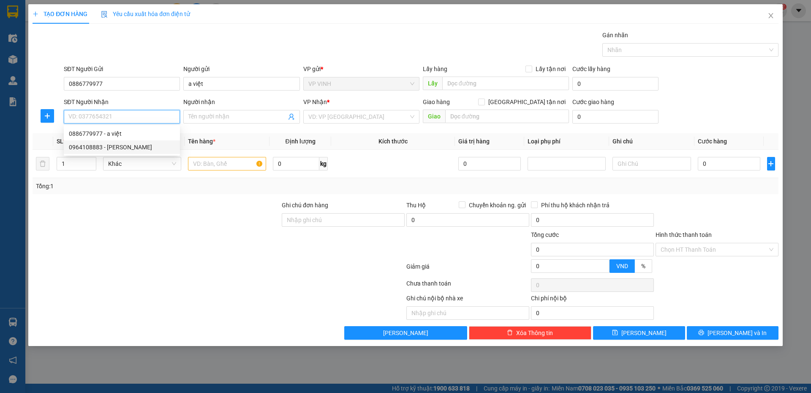
click at [123, 146] on div "0964108883 - tuấn anh" at bounding box center [122, 146] width 106 height 9
type input "0964108883"
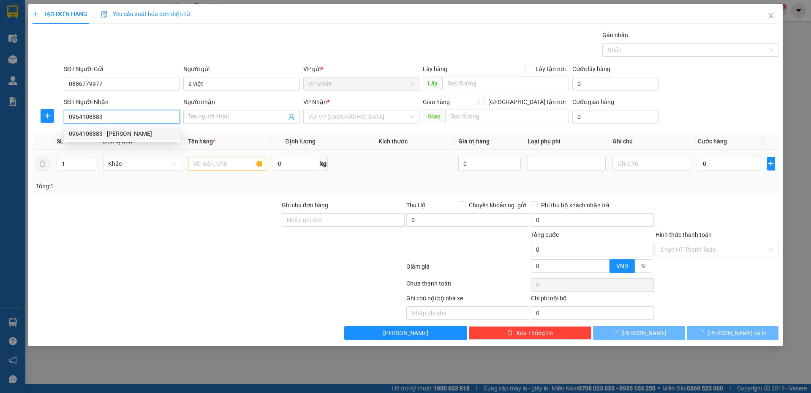
type input "tuấn anh"
click at [226, 165] on input "text" at bounding box center [227, 164] width 78 height 14
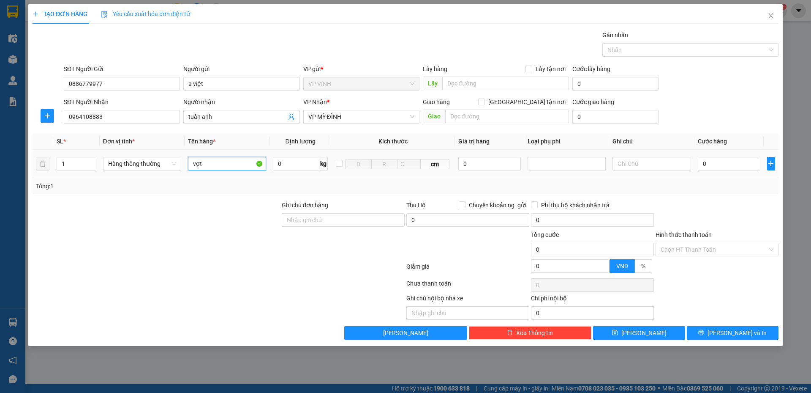
type input "vợt"
click at [695, 166] on td "0" at bounding box center [730, 164] width 70 height 28
click at [717, 167] on input "0" at bounding box center [729, 164] width 63 height 14
type input "4"
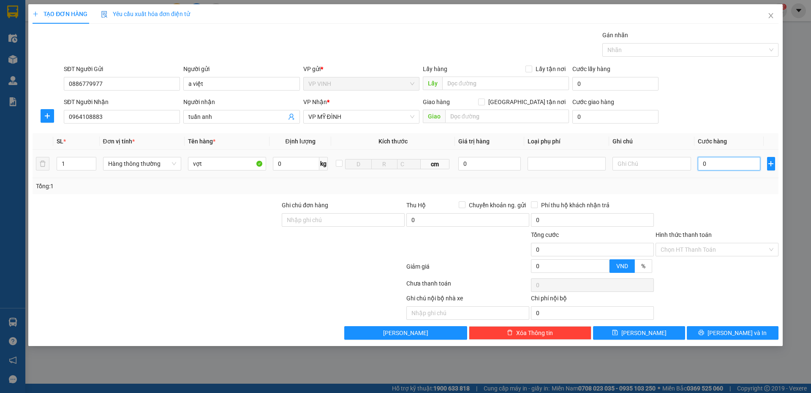
type input "4"
type input "40"
type input "40.000"
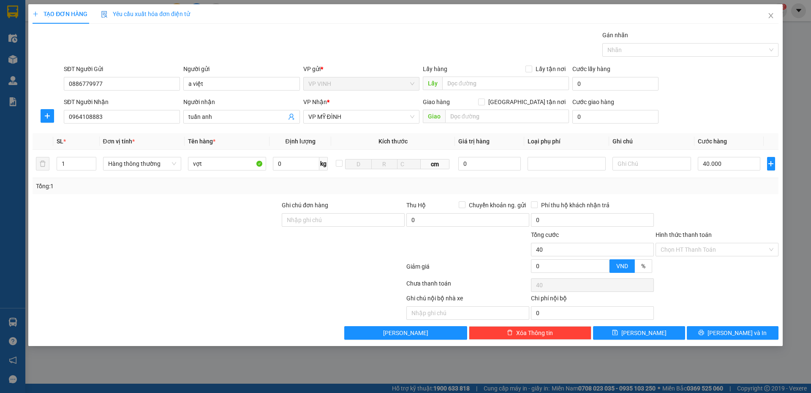
type input "40.000"
click at [721, 202] on div at bounding box center [717, 215] width 125 height 30
click at [705, 330] on icon "printer" at bounding box center [702, 332] width 6 height 6
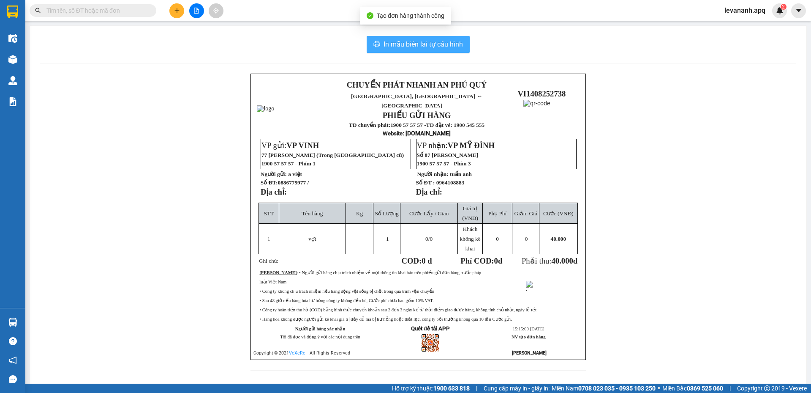
click at [454, 49] on span "In mẫu biên lai tự cấu hình" at bounding box center [423, 44] width 79 height 11
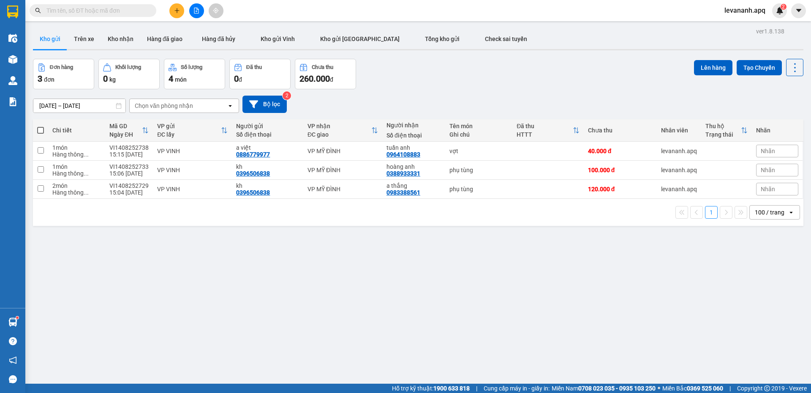
click at [172, 8] on button at bounding box center [176, 10] width 15 height 15
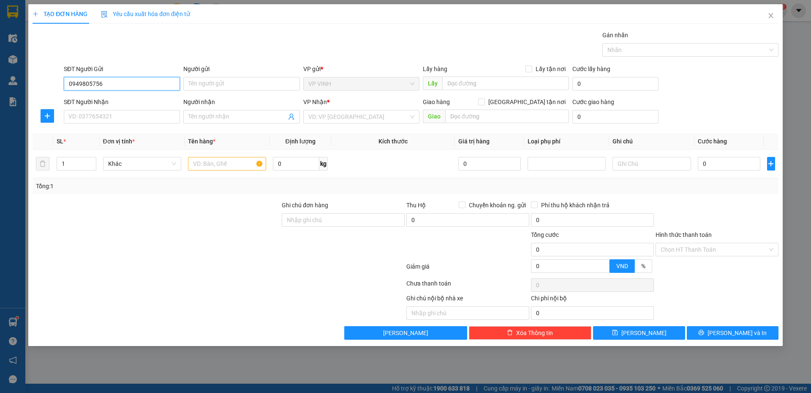
click at [95, 89] on input "0949805756" at bounding box center [122, 84] width 116 height 14
click at [99, 89] on input "0949805756" at bounding box center [122, 84] width 116 height 14
click at [100, 89] on input "0949805756" at bounding box center [122, 84] width 116 height 14
click at [121, 90] on input "0949805756" at bounding box center [122, 84] width 116 height 14
type input "0949805756"
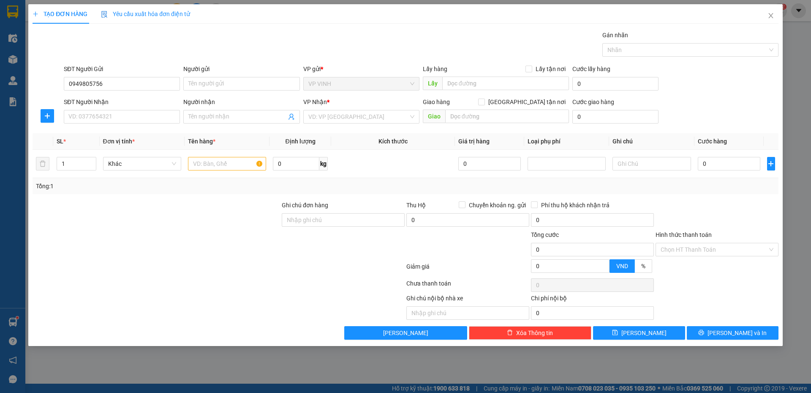
click at [219, 92] on div "Người gửi Tên người gửi" at bounding box center [241, 79] width 116 height 30
click at [221, 85] on input "Người gửi" at bounding box center [241, 84] width 116 height 14
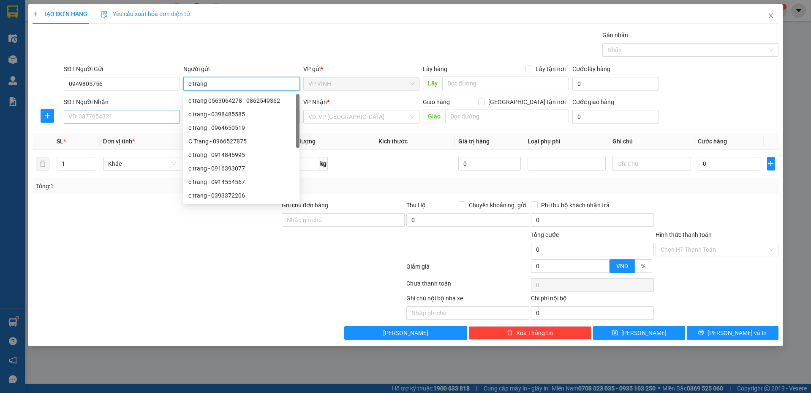
type input "c trang"
click at [102, 117] on input "SĐT Người Nhận" at bounding box center [122, 117] width 116 height 14
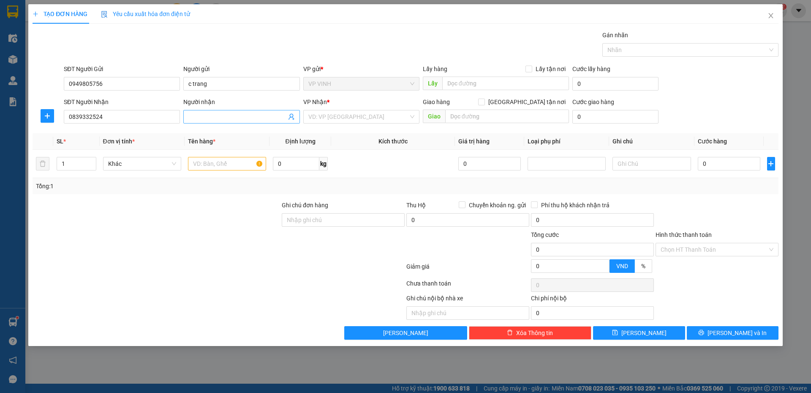
click at [206, 115] on input "Người nhận" at bounding box center [237, 116] width 98 height 9
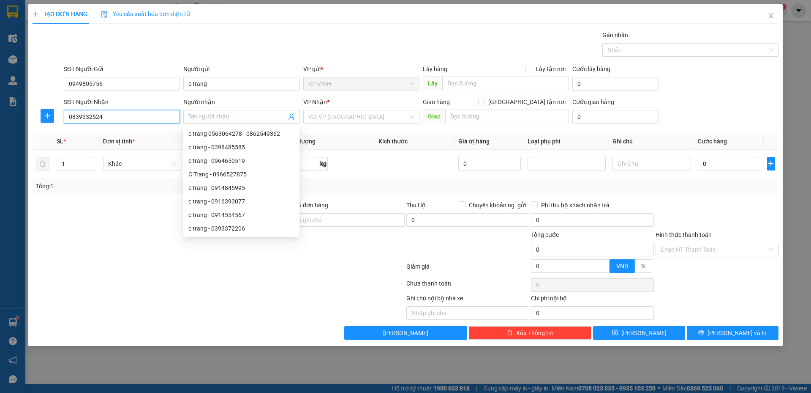
click at [85, 117] on input "0839332524" at bounding box center [122, 117] width 116 height 14
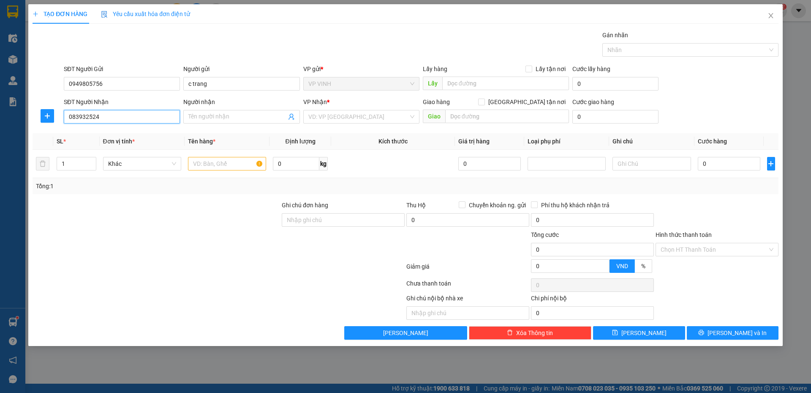
type input "0839232524"
click at [118, 130] on div "0839232524 - chi yến" at bounding box center [122, 133] width 106 height 9
type input "chi yến"
type input "0839232524"
click at [225, 164] on input "text" at bounding box center [227, 164] width 78 height 14
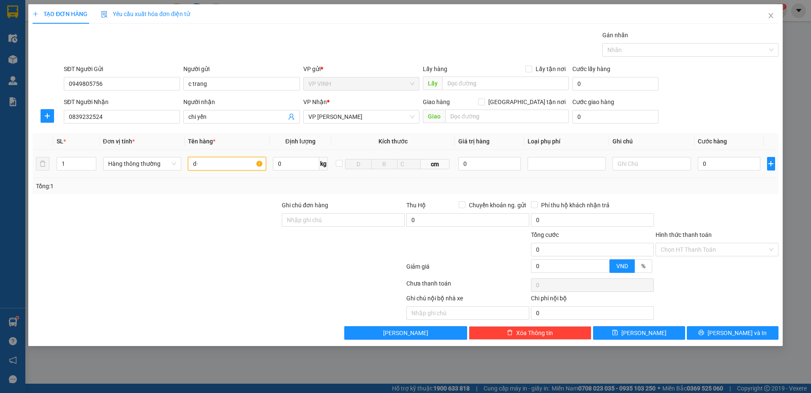
type input "d"
type input "điện thoại"
click at [474, 167] on input "0" at bounding box center [490, 164] width 63 height 14
click at [554, 161] on div at bounding box center [567, 163] width 74 height 10
type input "2.000.000"
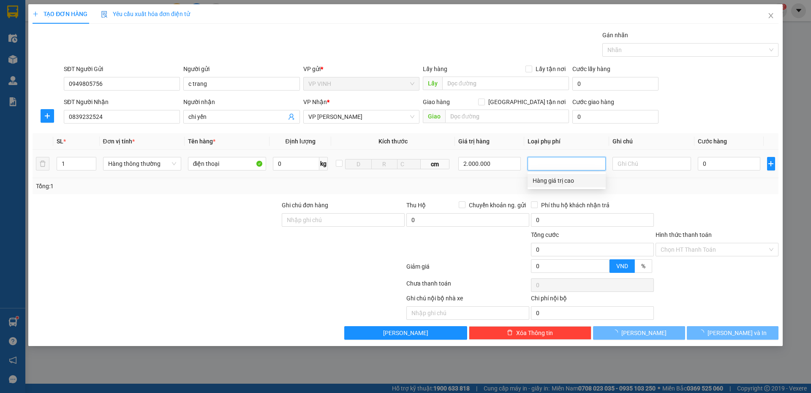
click at [553, 181] on div "Hàng giá trị cao" at bounding box center [567, 180] width 68 height 9
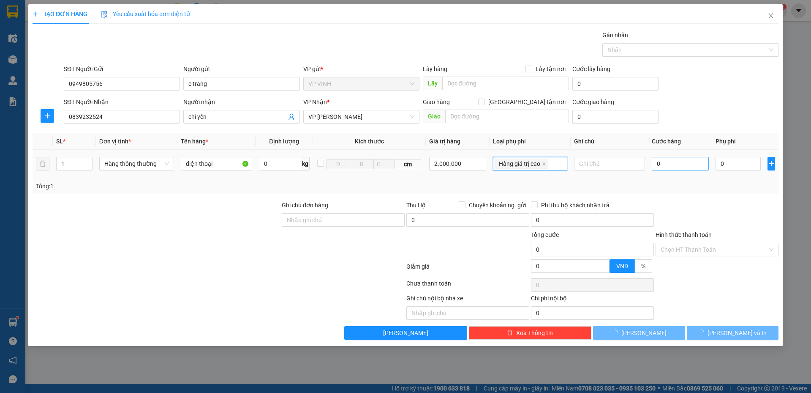
type input "10.000"
click at [665, 162] on input "0" at bounding box center [680, 164] width 57 height 14
type input "5"
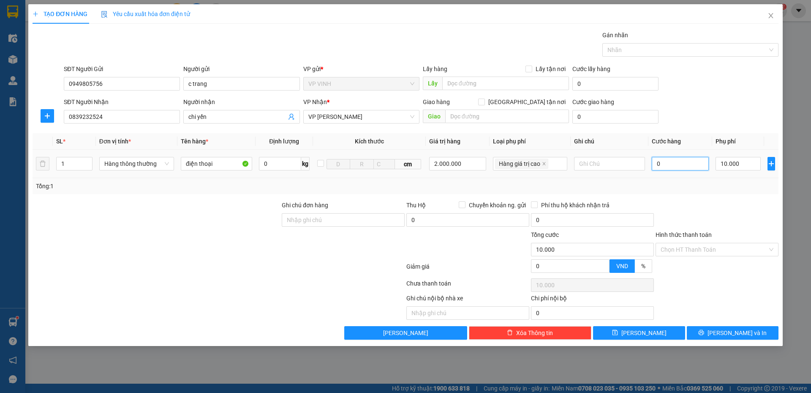
type input "10.005"
type input "50"
type input "10.050"
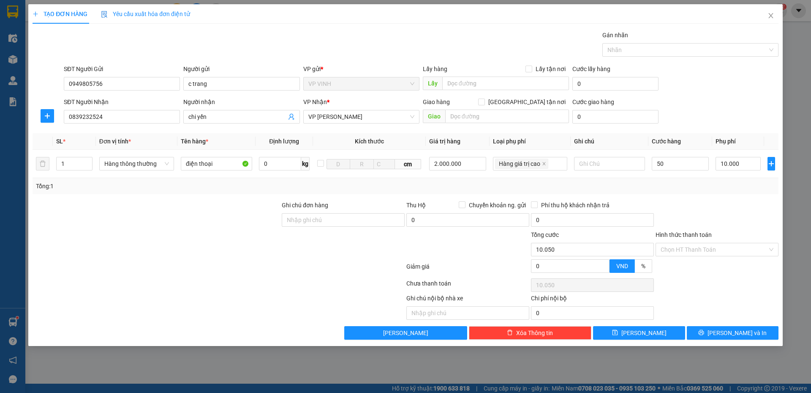
type input "50.000"
type input "60.000"
click at [667, 195] on div "Transit Pickup Surcharge Ids Transit Deliver Surcharge Ids Transit Deliver Surc…" at bounding box center [406, 184] width 746 height 309
click at [596, 164] on input "text" at bounding box center [609, 164] width 71 height 14
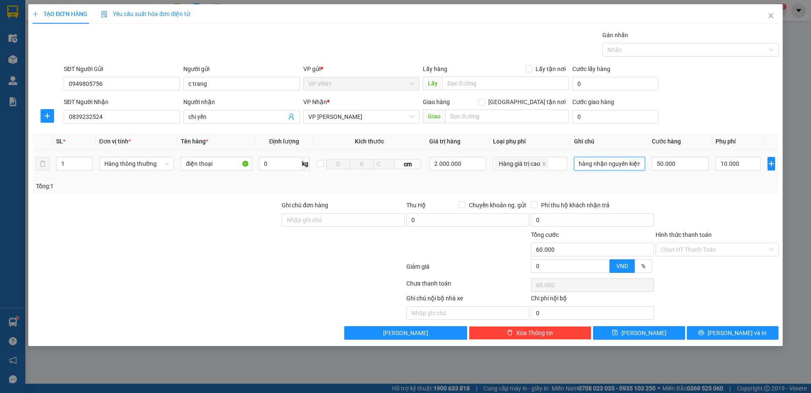
scroll to position [0, 0]
type input "hàng nhận nguyên kiện"
click at [672, 186] on div "Tổng: 1" at bounding box center [406, 185] width 740 height 9
click at [735, 332] on span "[PERSON_NAME] và In" at bounding box center [737, 332] width 59 height 9
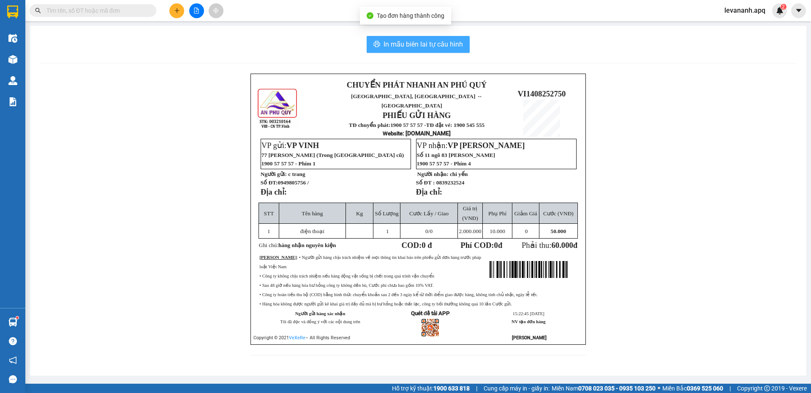
click at [406, 46] on span "In mẫu biên lai tự cấu hình" at bounding box center [423, 44] width 79 height 11
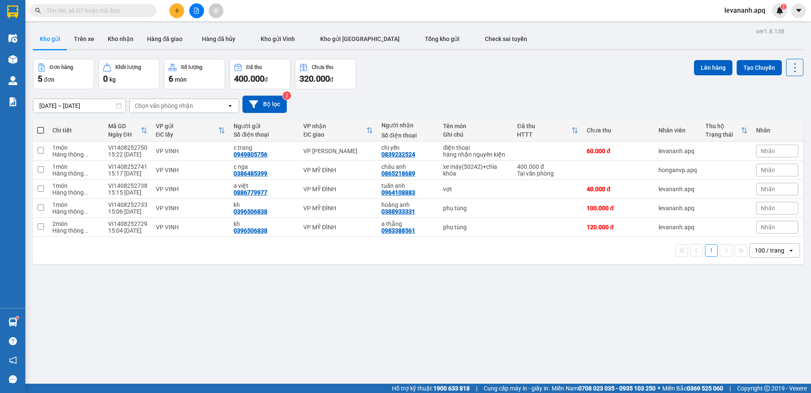
click at [129, 13] on input "text" at bounding box center [96, 10] width 100 height 9
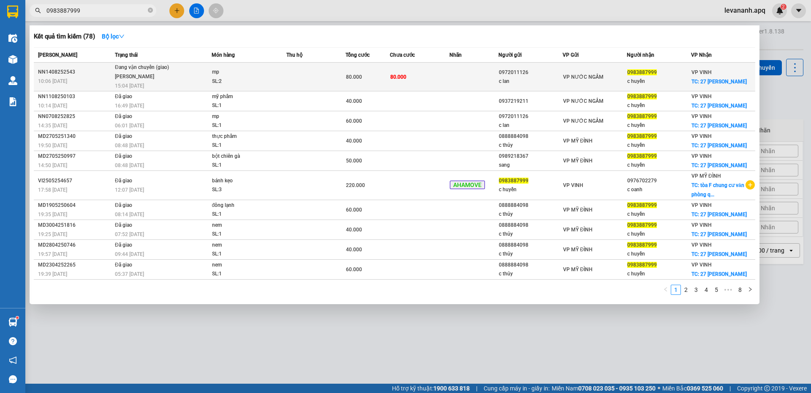
type input "0983887999"
click at [231, 70] on div "mp" at bounding box center [243, 72] width 63 height 9
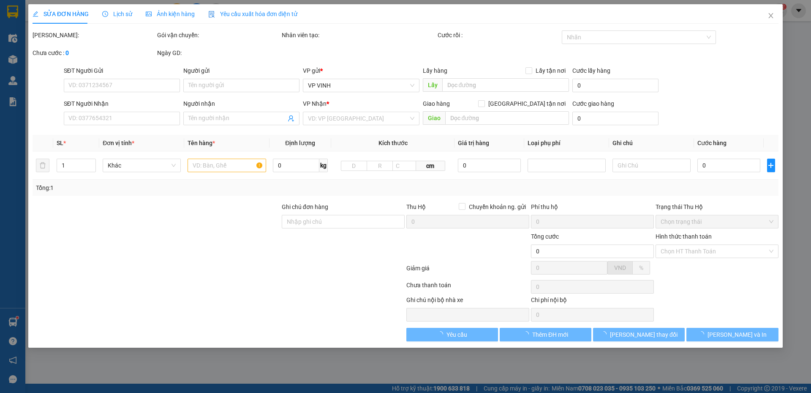
click at [120, 11] on span "Lịch sử" at bounding box center [117, 14] width 30 height 7
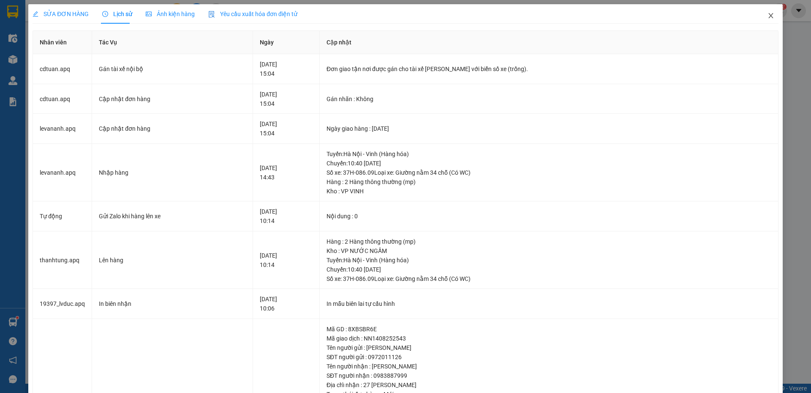
click at [768, 17] on icon "close" at bounding box center [771, 15] width 7 height 7
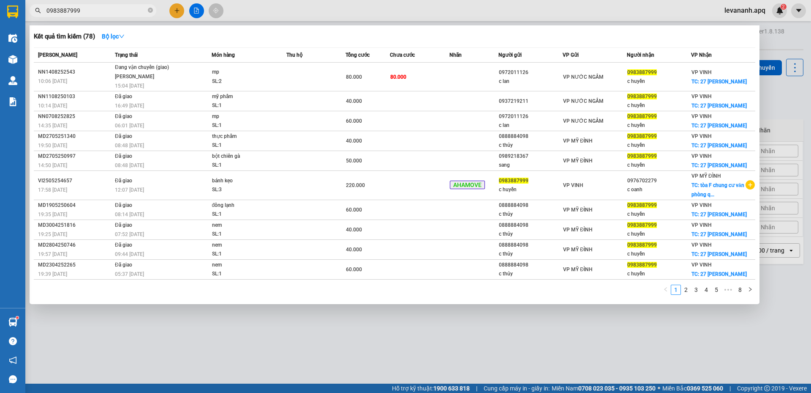
click at [101, 9] on input "0983887999" at bounding box center [96, 10] width 100 height 9
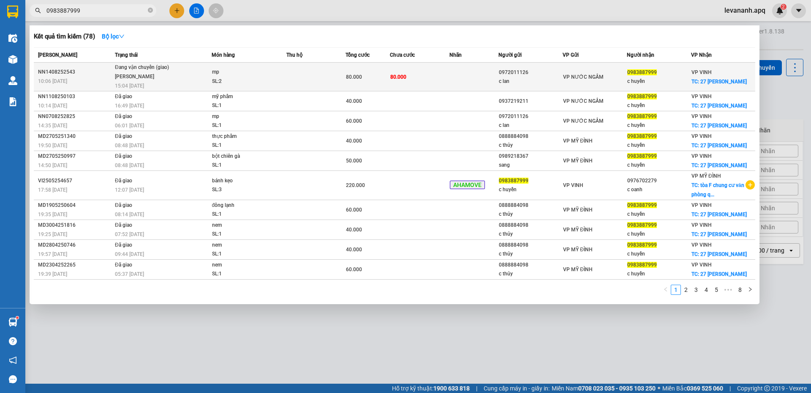
click at [474, 74] on td at bounding box center [474, 77] width 49 height 29
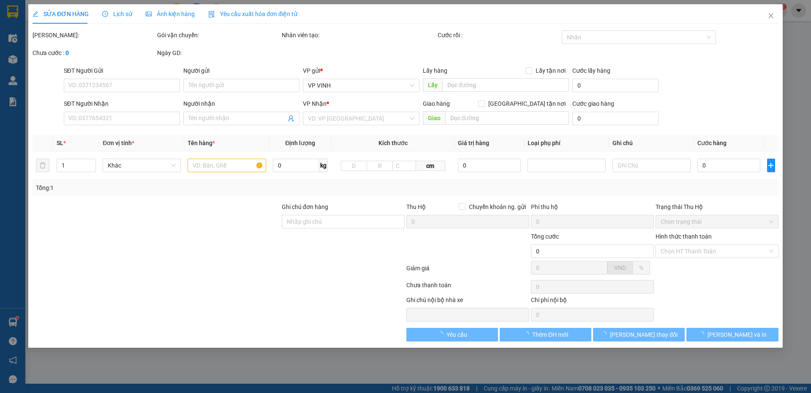
type input "0972011126"
type input "c lan"
type input "0983887999"
type input "c huyền"
checkbox input "true"
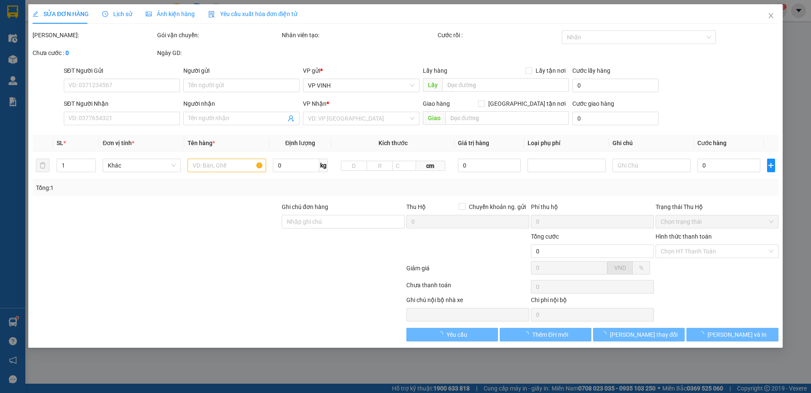
type input "27 NGÔ QUYỀN"
type input "80.000"
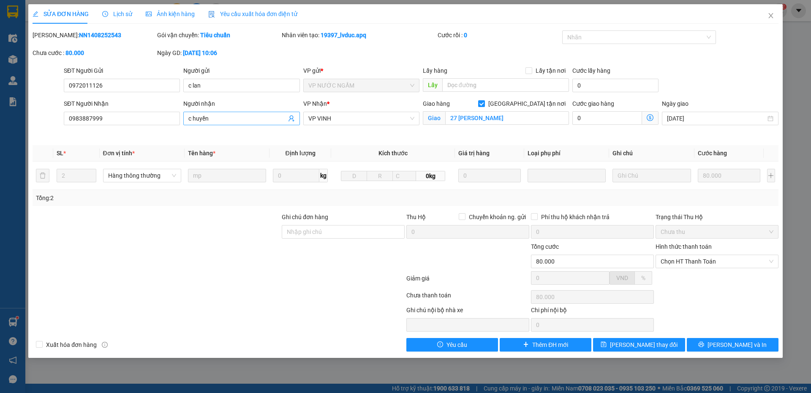
click at [219, 119] on input "c huyền" at bounding box center [237, 118] width 98 height 9
type input "c huyền 0866538062"
click at [636, 348] on span "Lưu thay đổi" at bounding box center [644, 344] width 68 height 9
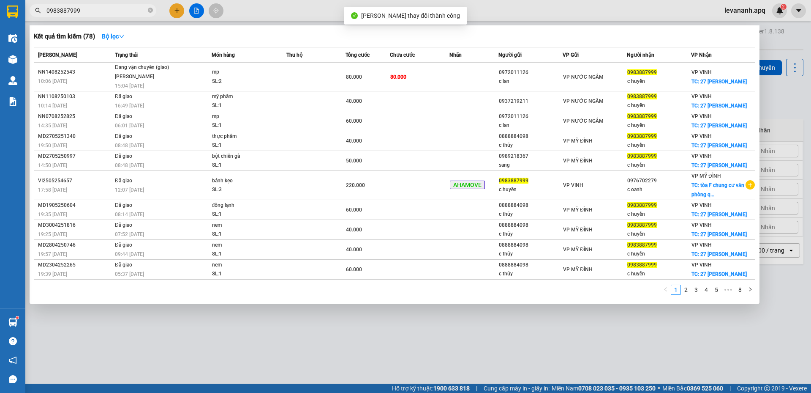
click at [94, 8] on input "0983887999" at bounding box center [96, 10] width 100 height 9
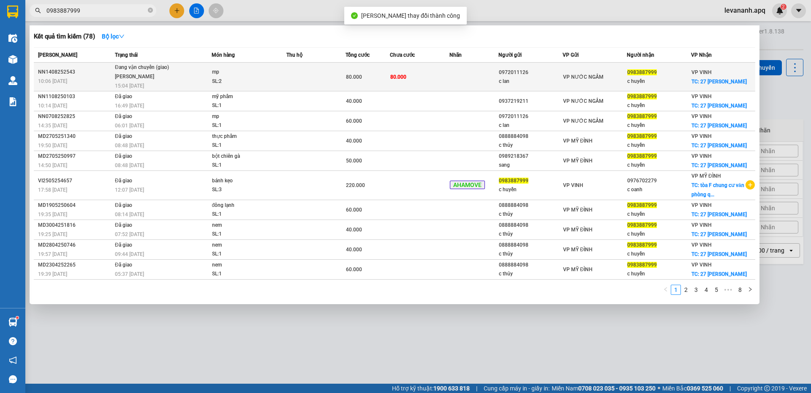
click at [282, 77] on span "mp SL: 2" at bounding box center [249, 77] width 74 height 18
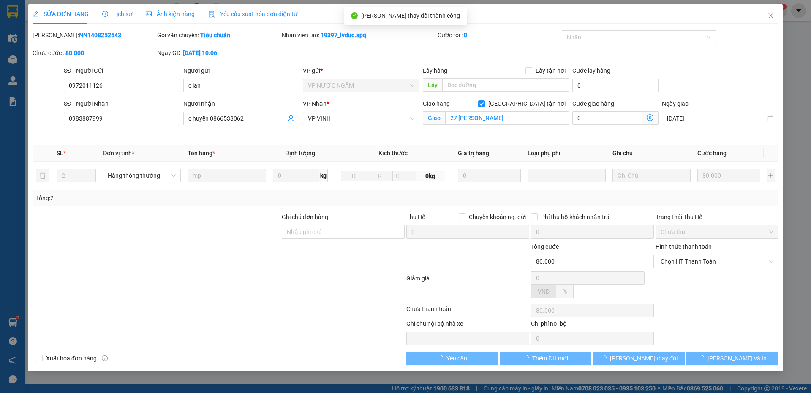
type input "0972011126"
type input "c lan"
type input "0983887999"
type input "c huyền 0866538062"
checkbox input "true"
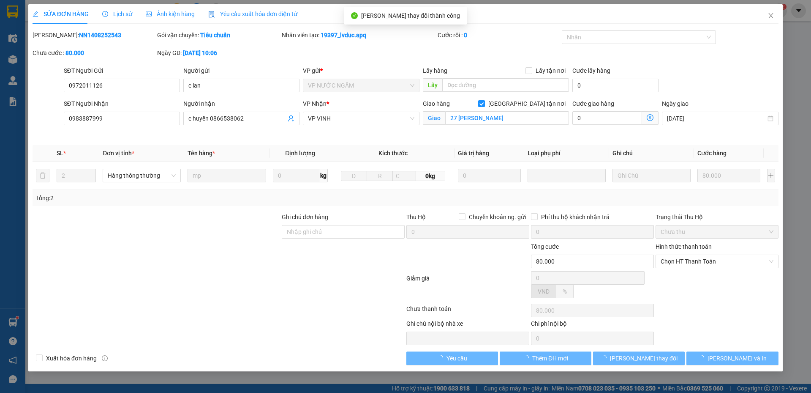
type input "27 NGÔ QUYỀN"
type input "80.000"
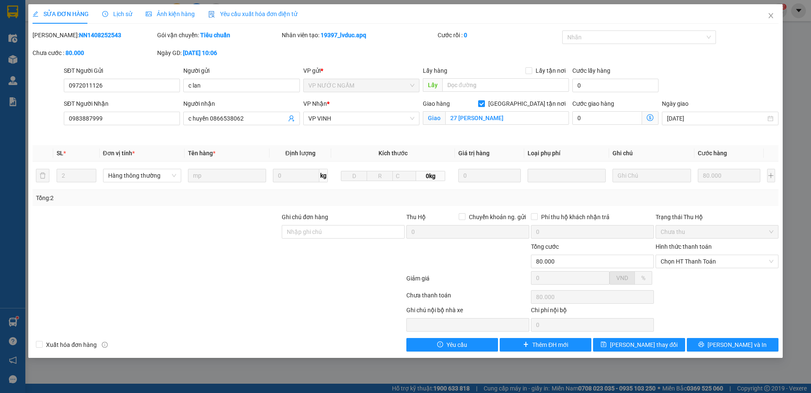
click at [728, 352] on div "SỬA ĐƠN HÀNG Lịch sử Ảnh kiện hàng Yêu cầu xuất hóa đơn điện tử Total Paid Fee …" at bounding box center [405, 180] width 755 height 353
click at [729, 347] on span "Lưu và In" at bounding box center [737, 344] width 59 height 9
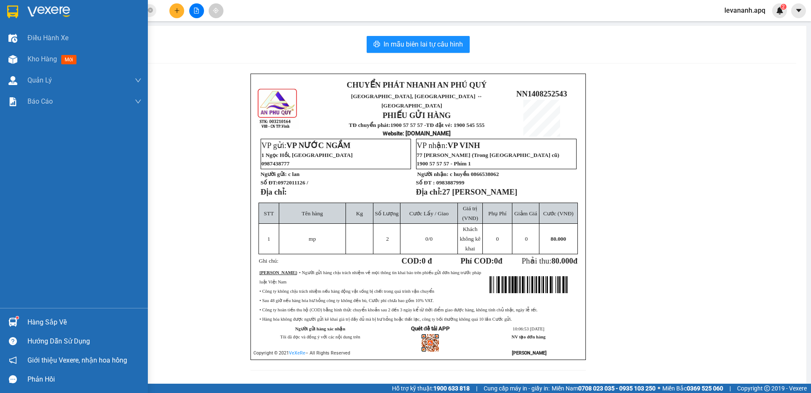
click at [22, 14] on div at bounding box center [74, 13] width 148 height 27
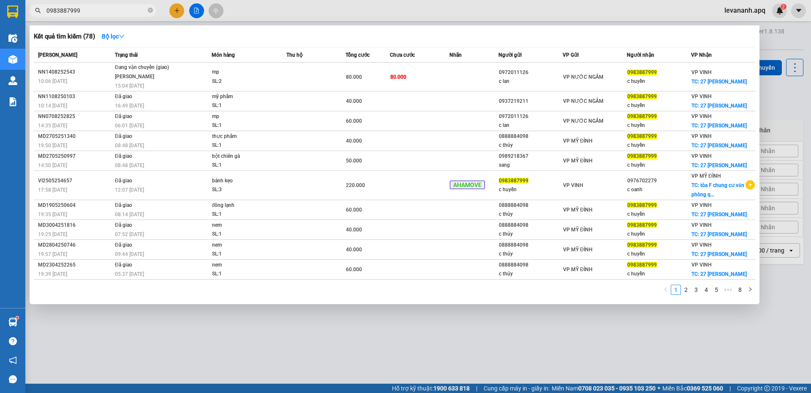
click at [117, 7] on input "0983887999" at bounding box center [96, 10] width 100 height 9
click at [137, 355] on div at bounding box center [405, 196] width 811 height 393
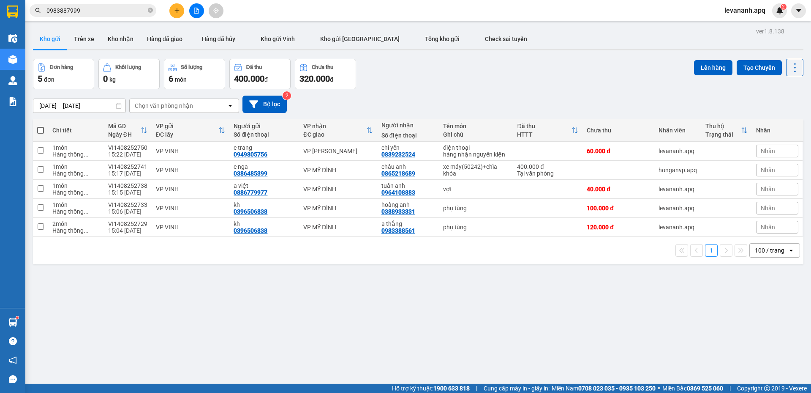
click at [119, 14] on input "0983887999" at bounding box center [96, 10] width 100 height 9
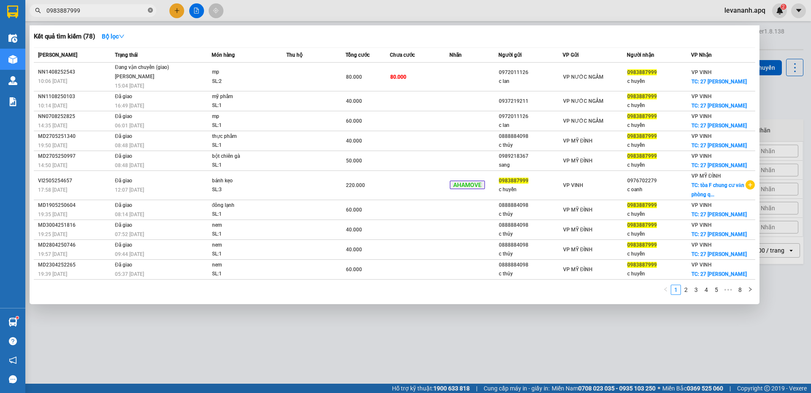
click at [150, 12] on icon "close-circle" at bounding box center [150, 10] width 5 height 5
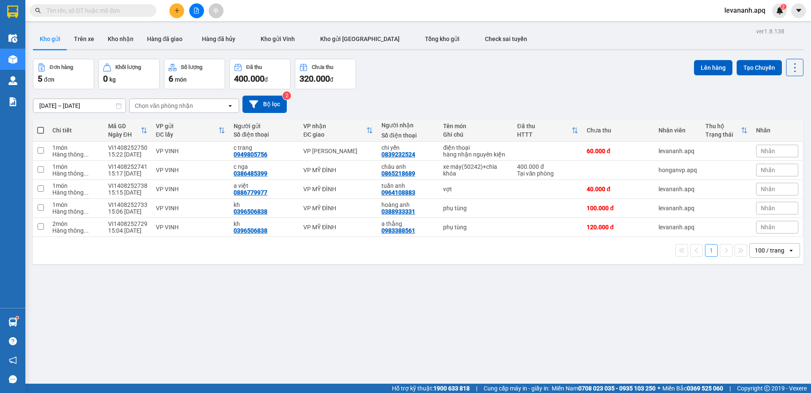
click at [146, 14] on span at bounding box center [93, 10] width 127 height 13
click at [140, 0] on div "Kết quả tìm kiếm ( 78 ) Bộ lọc Mã ĐH Trạng thái Món hàng Thu hộ Tổng cước Chưa …" at bounding box center [405, 10] width 811 height 21
click at [138, 5] on span at bounding box center [93, 10] width 127 height 13
click at [132, 21] on main "ver 1.8.138 Kho gửi Trên xe Kho nhận Hàng đã giao Hàng đã hủy Kho gửi Vinh Kho …" at bounding box center [405, 191] width 811 height 383
click at [130, 16] on span at bounding box center [93, 10] width 127 height 13
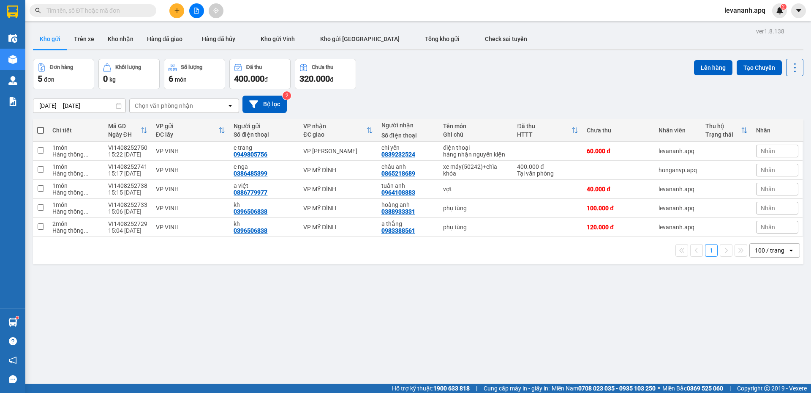
click at [130, 13] on input "text" at bounding box center [96, 10] width 100 height 9
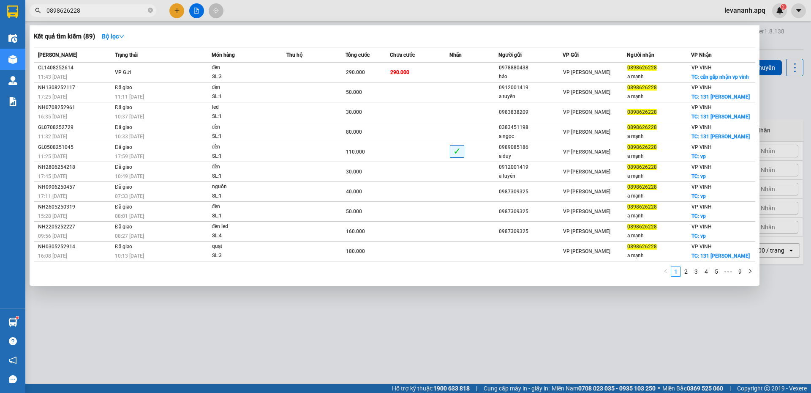
type input "0898626228"
click at [203, 305] on div at bounding box center [405, 196] width 811 height 393
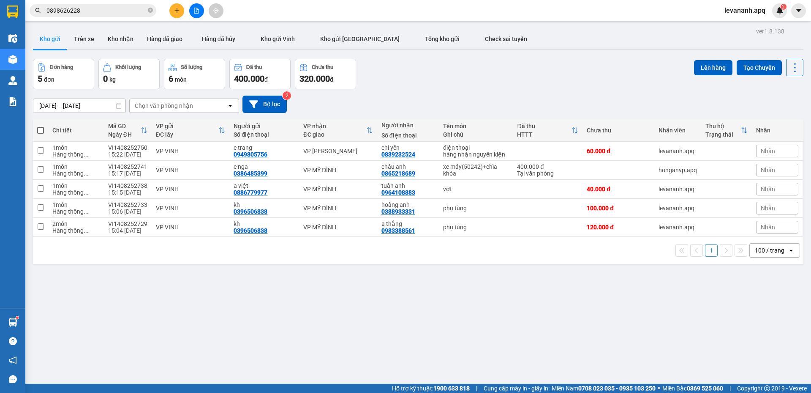
click at [111, 15] on input "0898626228" at bounding box center [96, 10] width 100 height 9
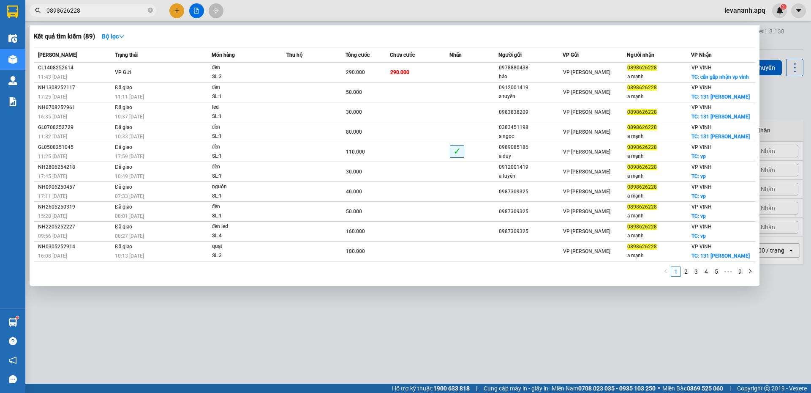
click at [166, 311] on div at bounding box center [405, 196] width 811 height 393
click at [132, 13] on input "0898626228" at bounding box center [96, 10] width 100 height 9
click at [151, 12] on icon "close-circle" at bounding box center [150, 10] width 5 height 5
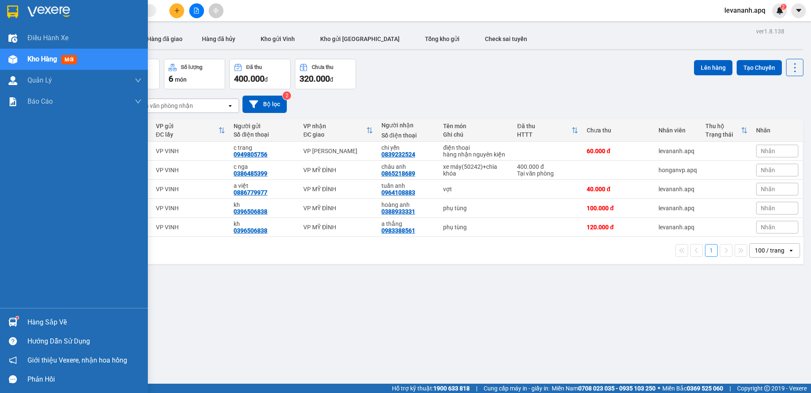
click at [17, 14] on img at bounding box center [12, 11] width 11 height 13
click at [13, 320] on img at bounding box center [12, 321] width 9 height 9
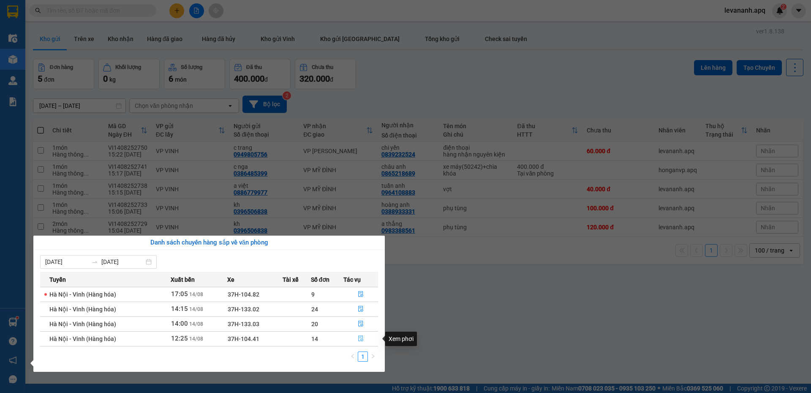
click at [358, 339] on button "button" at bounding box center [361, 339] width 34 height 14
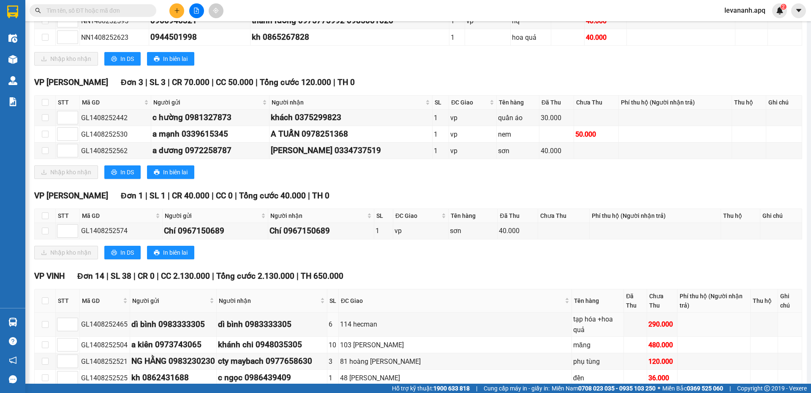
scroll to position [380, 0]
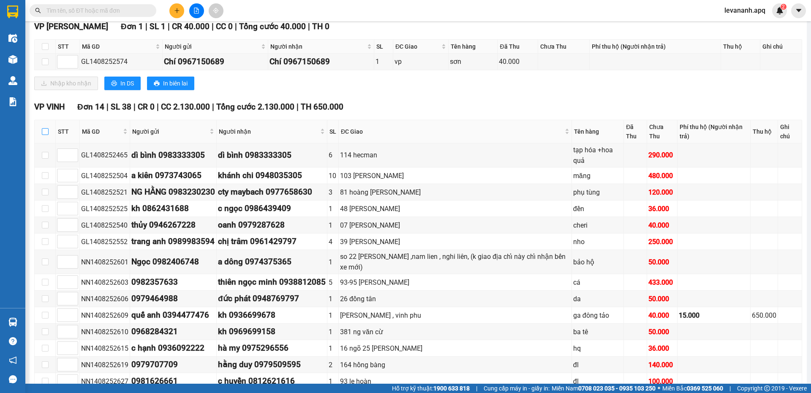
click at [46, 133] on input "checkbox" at bounding box center [45, 131] width 7 height 7
checkbox input "true"
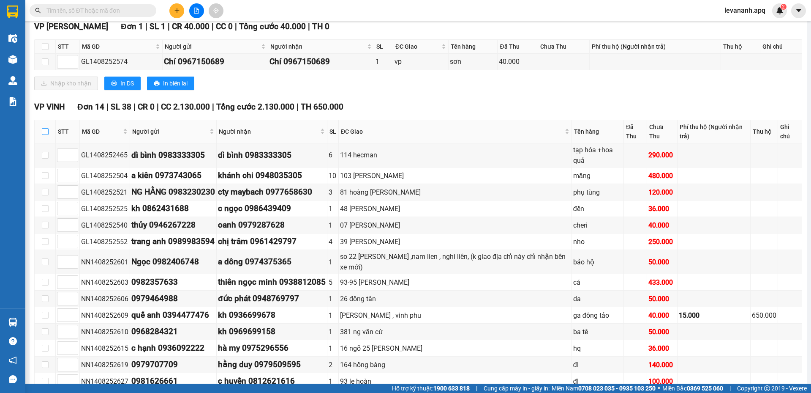
checkbox input "true"
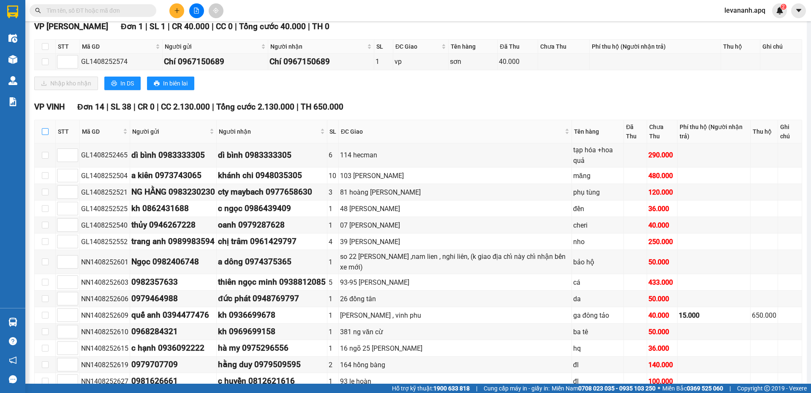
checkbox input "true"
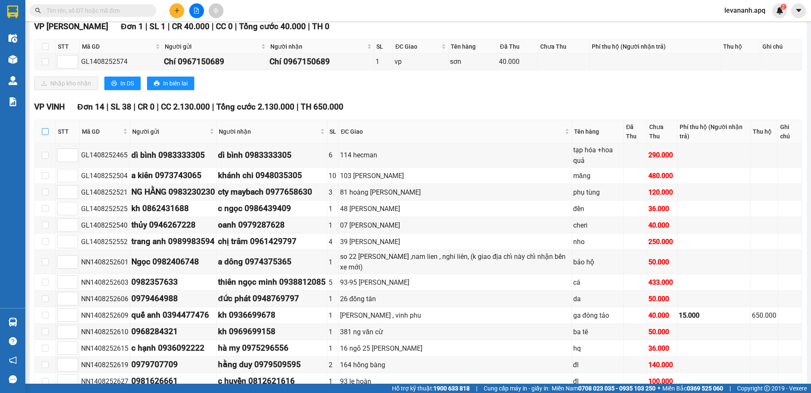
checkbox input "true"
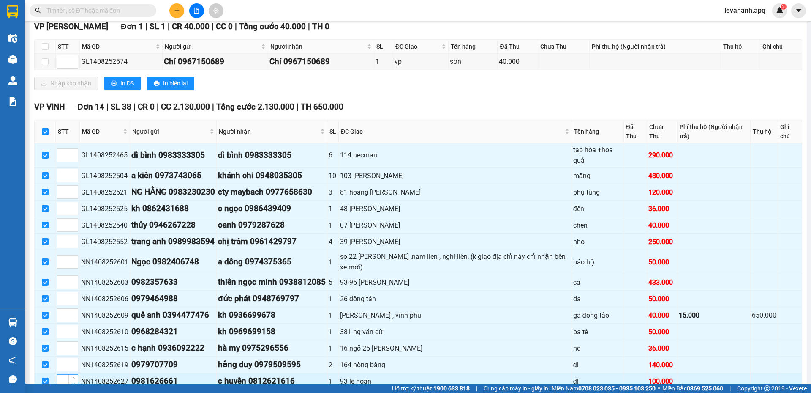
scroll to position [430, 0]
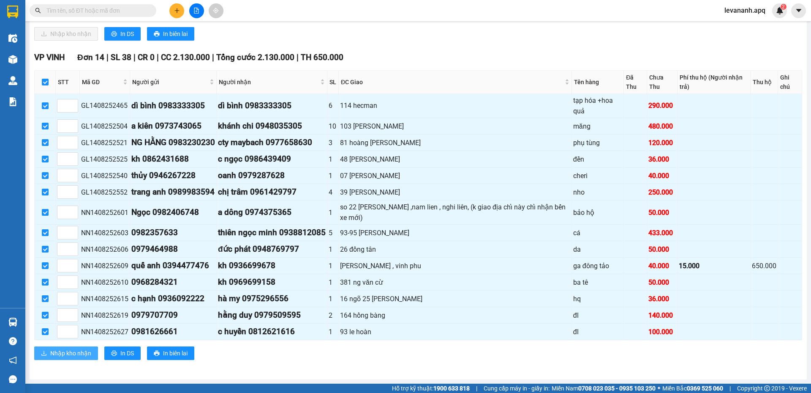
click at [71, 350] on span "Nhập kho nhận" at bounding box center [70, 352] width 41 height 9
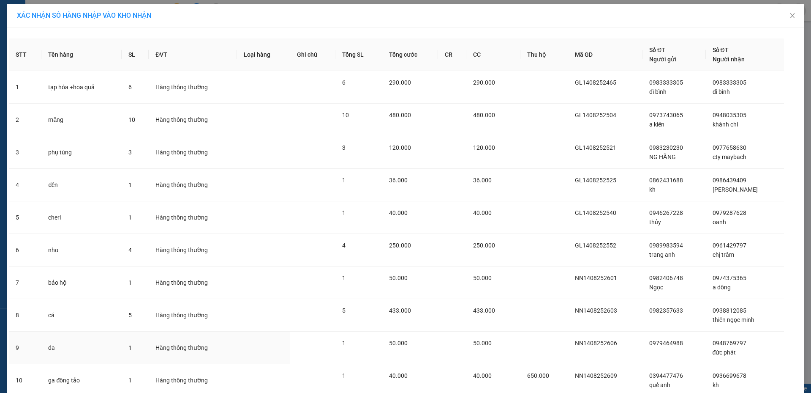
scroll to position [196, 0]
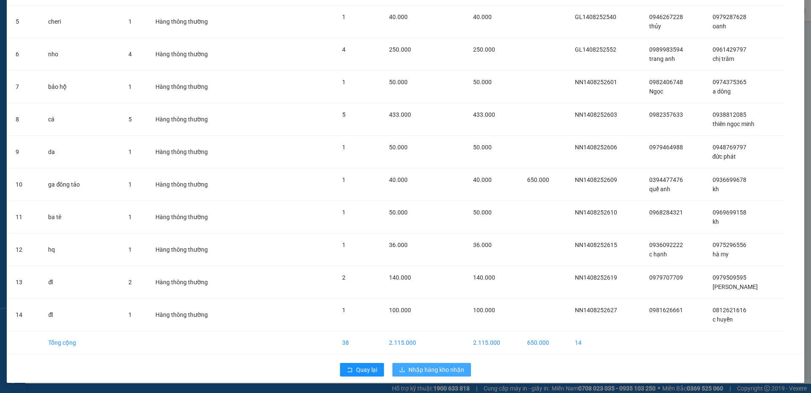
click at [444, 370] on span "Nhập hàng kho nhận" at bounding box center [437, 369] width 56 height 9
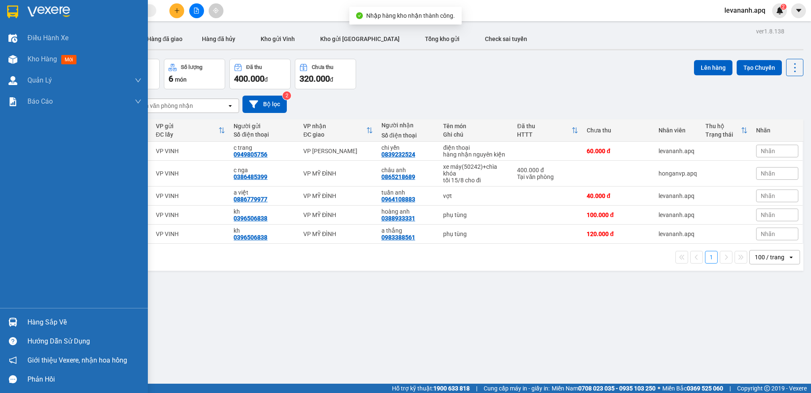
click at [14, 320] on img at bounding box center [12, 321] width 9 height 9
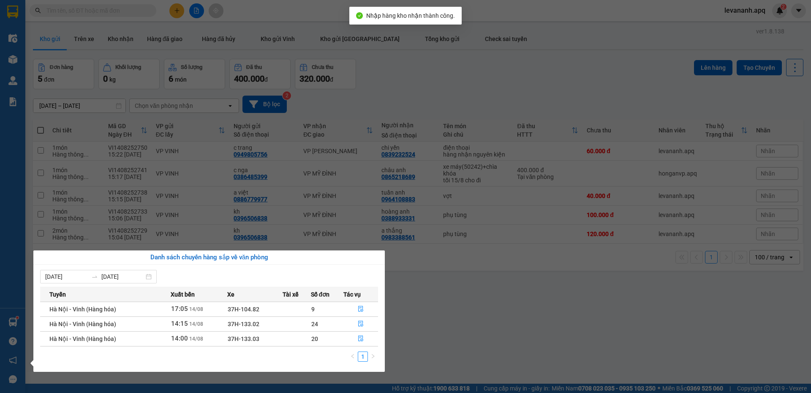
click at [442, 338] on section "Kết quả tìm kiếm ( 89 ) Bộ lọc Mã ĐH Trạng thái Món hàng Thu hộ Tổng cước Chưa …" at bounding box center [405, 196] width 811 height 393
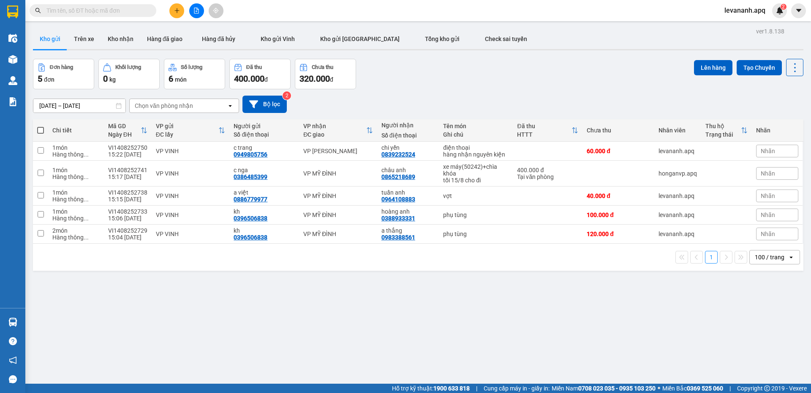
click at [46, 11] on span at bounding box center [93, 10] width 127 height 13
click at [63, 14] on input "text" at bounding box center [96, 10] width 100 height 9
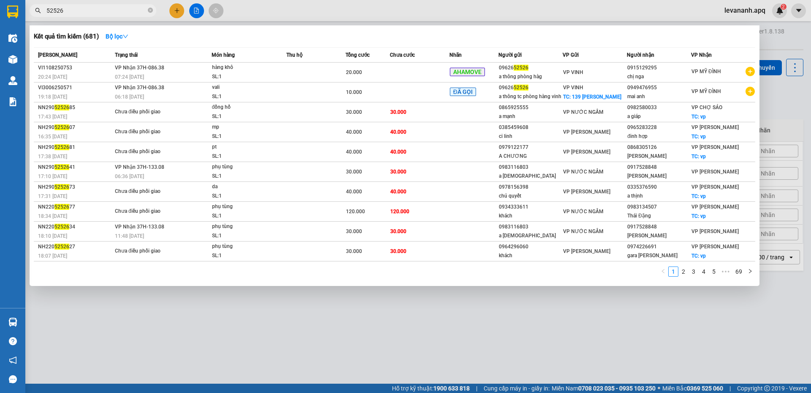
type input "52526"
click at [503, 3] on div at bounding box center [405, 196] width 811 height 393
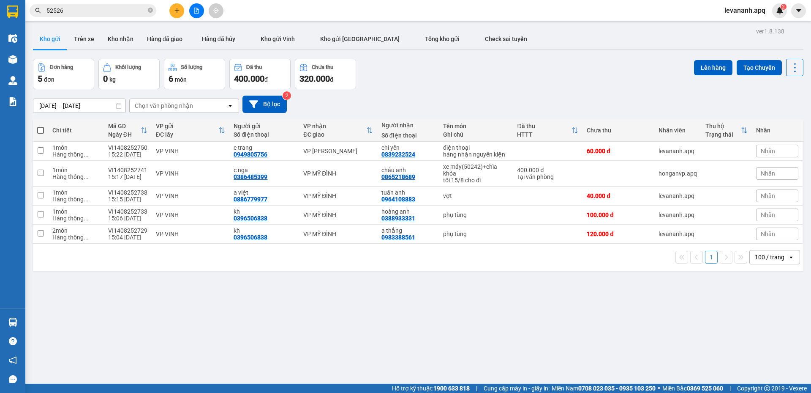
click at [85, 14] on input "52526" at bounding box center [96, 10] width 100 height 9
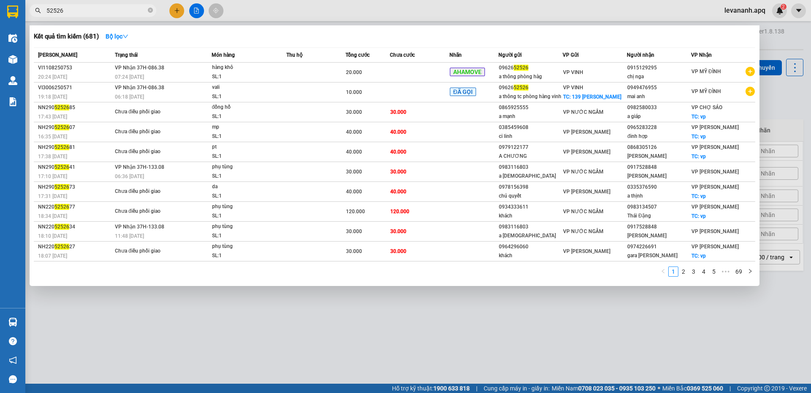
drag, startPoint x: 152, startPoint y: 8, endPoint x: 147, endPoint y: 12, distance: 6.3
click at [151, 9] on icon "close-circle" at bounding box center [150, 10] width 5 height 5
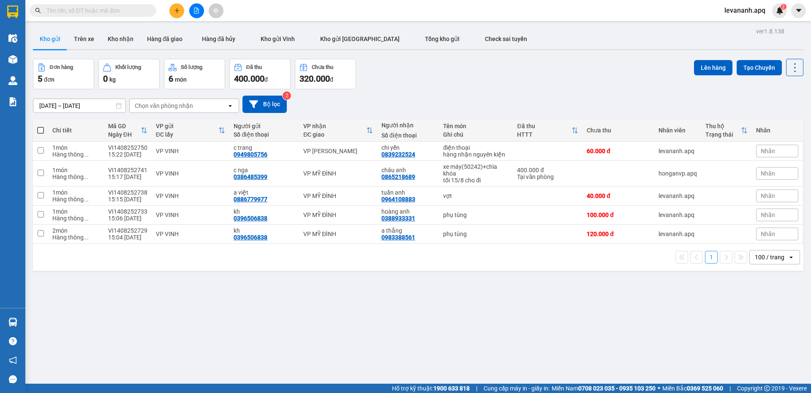
click at [144, 13] on input "text" at bounding box center [96, 10] width 100 height 9
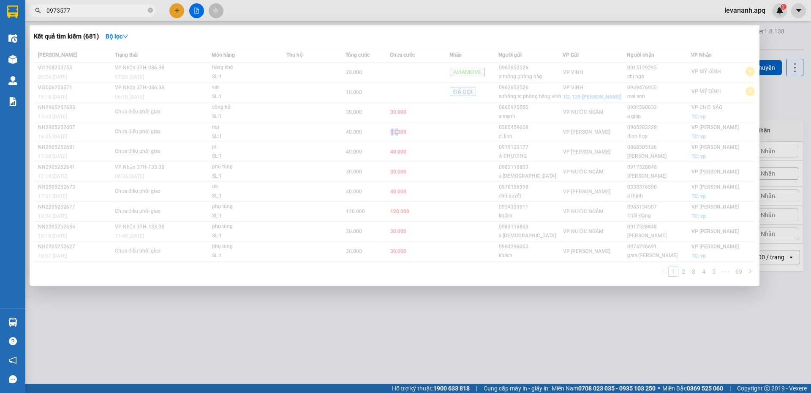
type input "0973577"
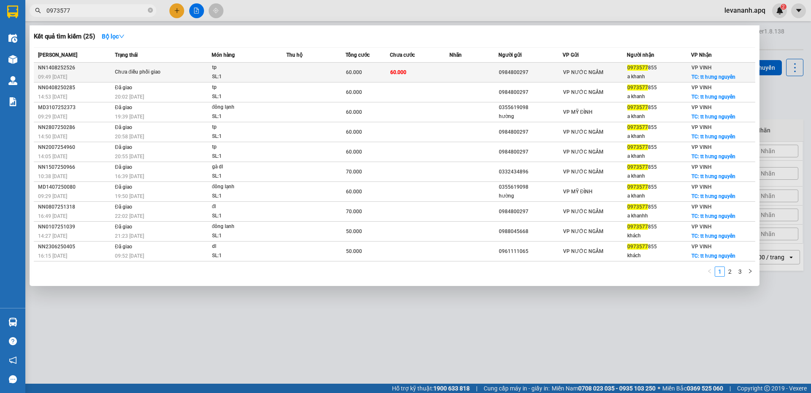
click at [277, 68] on span "tp SL: 1" at bounding box center [249, 72] width 74 height 18
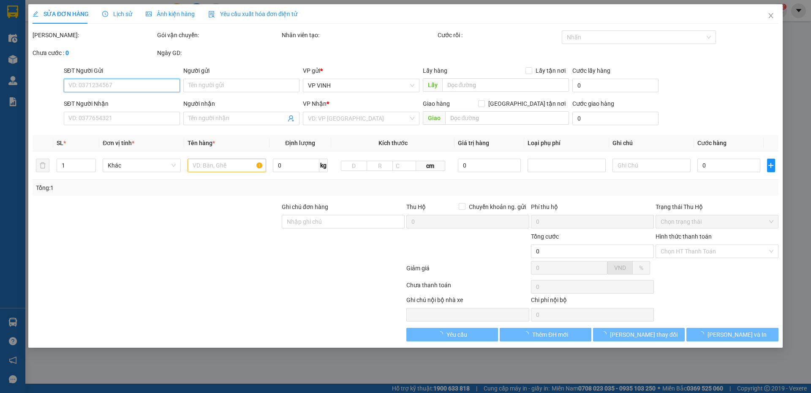
type input "0984800297"
type input "0973577855"
type input "a khanh"
checkbox input "true"
type input "tt hưng nguyên"
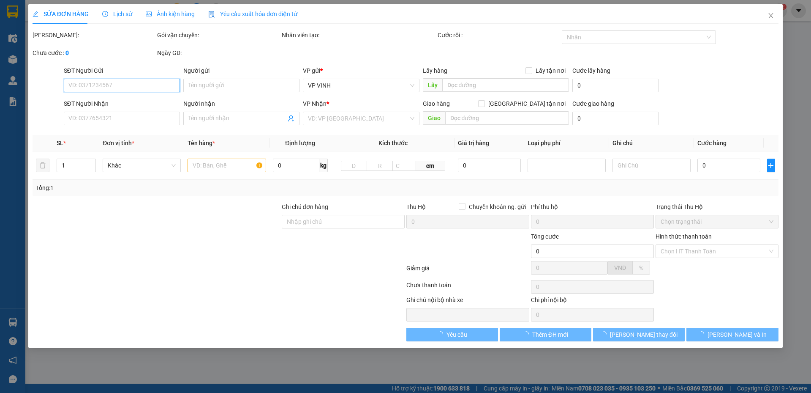
type input "60.000"
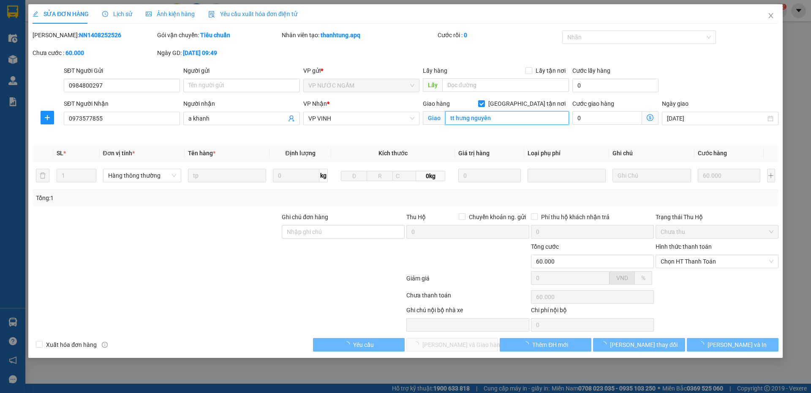
click at [480, 121] on input "tt hưng nguyên" at bounding box center [507, 118] width 124 height 14
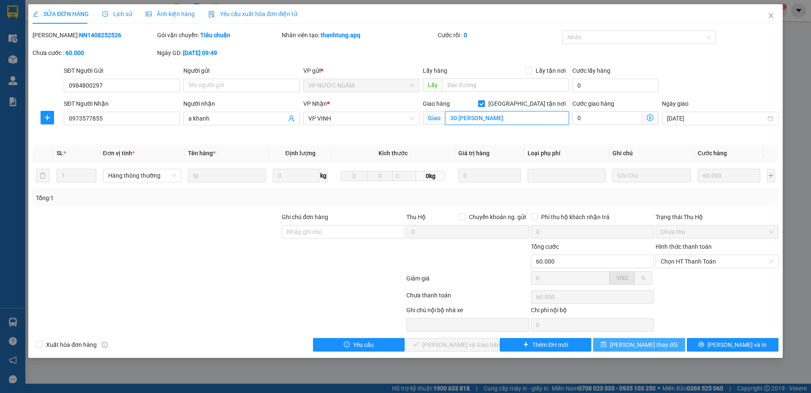
type input "30 trương văn lĩnh"
click at [631, 347] on span "Lưu thay đổi" at bounding box center [644, 344] width 68 height 9
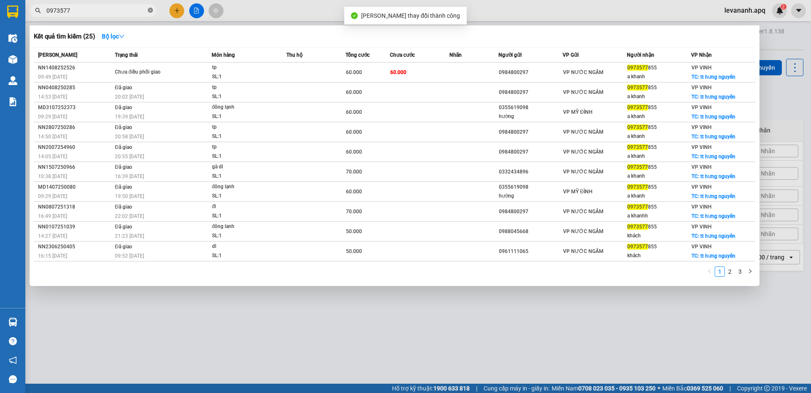
click at [150, 9] on icon "close-circle" at bounding box center [150, 10] width 5 height 5
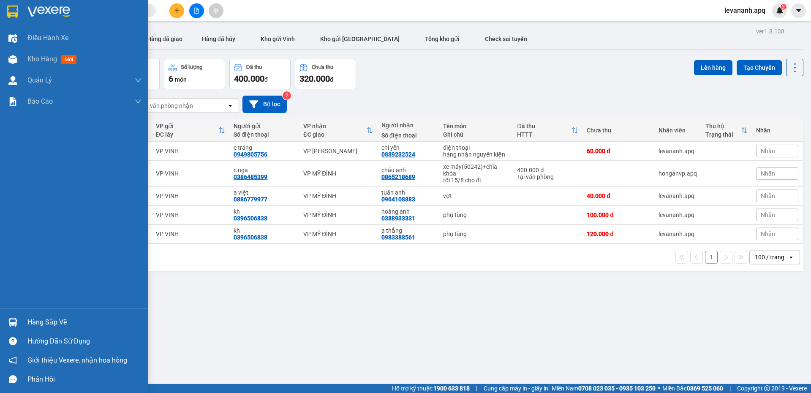
click at [5, 14] on div at bounding box center [12, 11] width 15 height 15
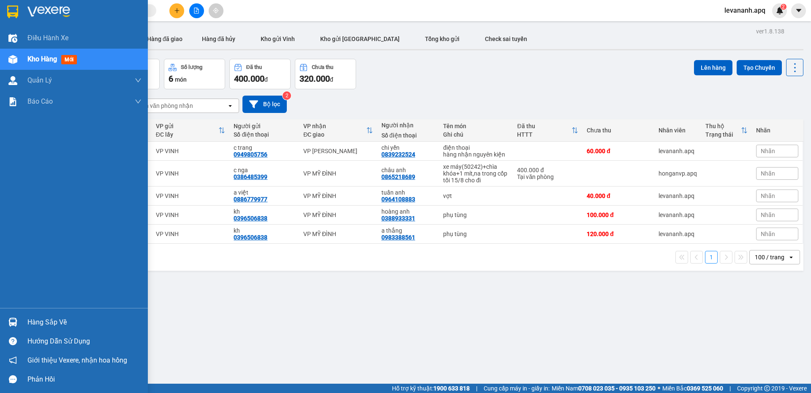
click at [18, 9] on img at bounding box center [12, 11] width 11 height 13
click at [16, 16] on img at bounding box center [12, 11] width 11 height 13
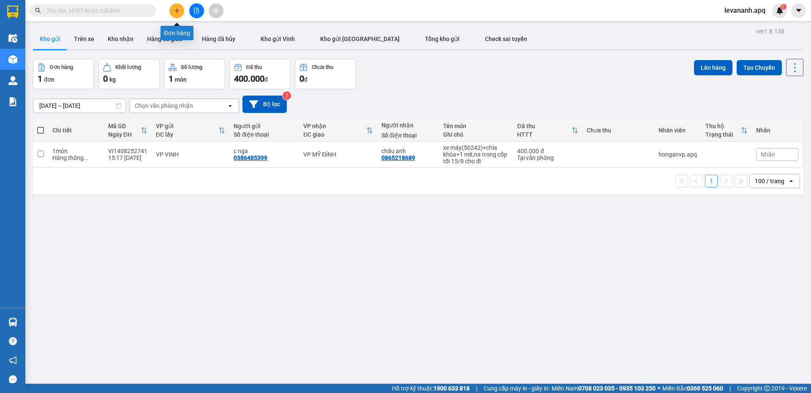
click at [181, 12] on button at bounding box center [176, 10] width 15 height 15
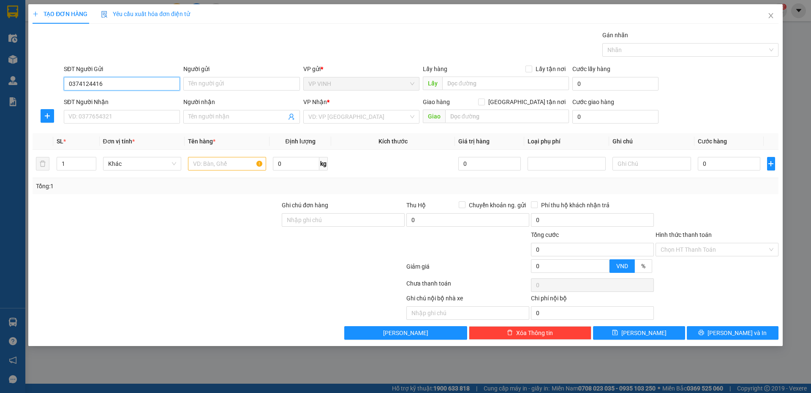
click at [90, 82] on input "0374124416" at bounding box center [122, 84] width 116 height 14
click at [110, 84] on input "0374124416" at bounding box center [122, 84] width 116 height 14
type input "0374124416"
click at [100, 91] on div "SĐT Người Gửi 0374124416" at bounding box center [122, 79] width 116 height 30
click at [109, 91] on div "SĐT Người Gửi 0374124416" at bounding box center [122, 79] width 116 height 30
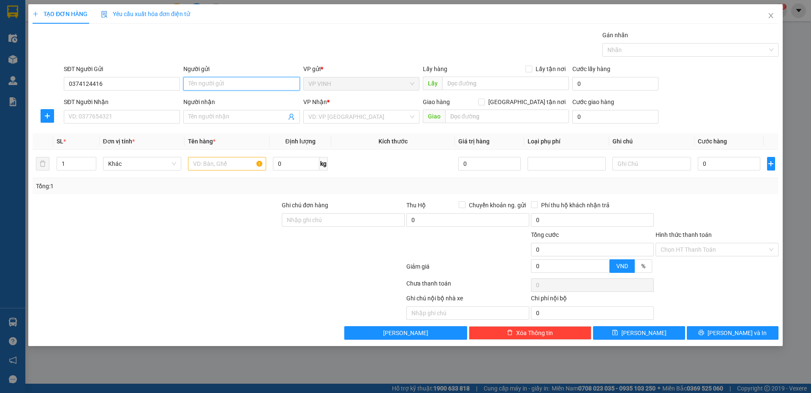
click at [210, 86] on input "Người gửi" at bounding box center [241, 84] width 116 height 14
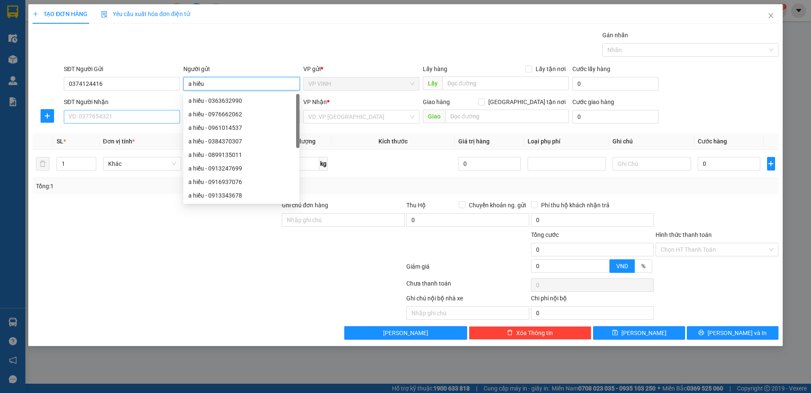
type input "a hiếu"
click at [110, 120] on input "SĐT Người Nhận" at bounding box center [122, 117] width 116 height 14
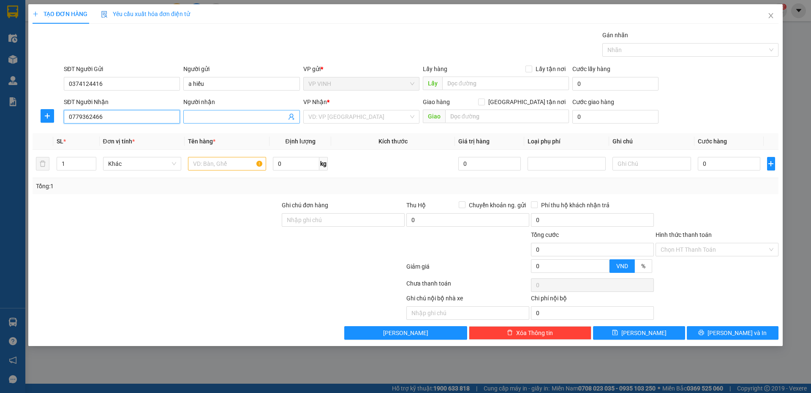
type input "0779362466"
click at [216, 116] on input "Người nhận" at bounding box center [237, 116] width 98 height 9
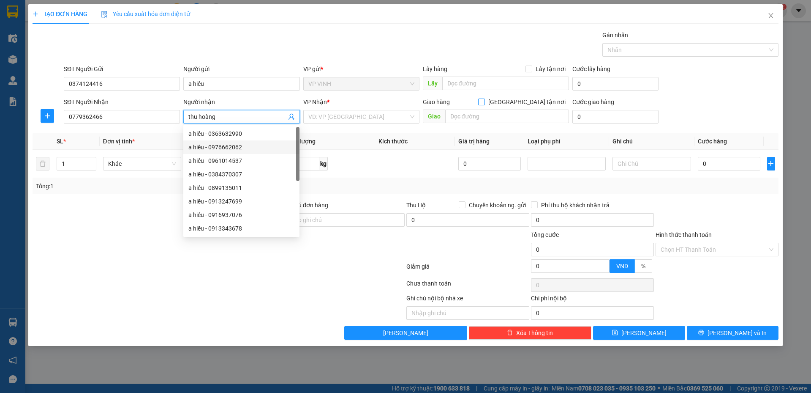
type input "thu hoàng"
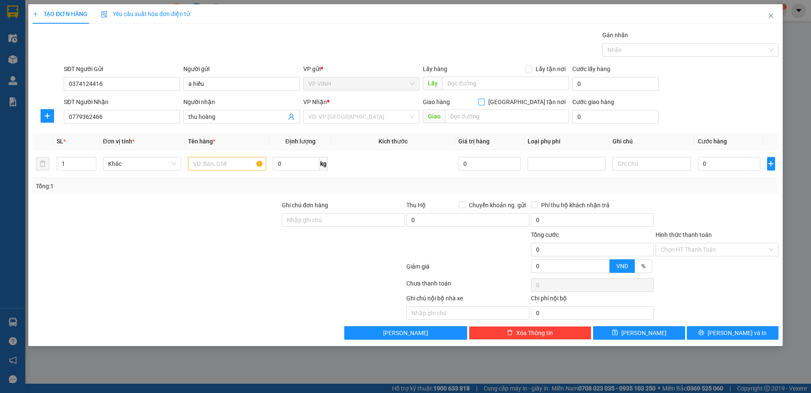
click at [484, 100] on input "Giao tận nơi" at bounding box center [481, 101] width 6 height 6
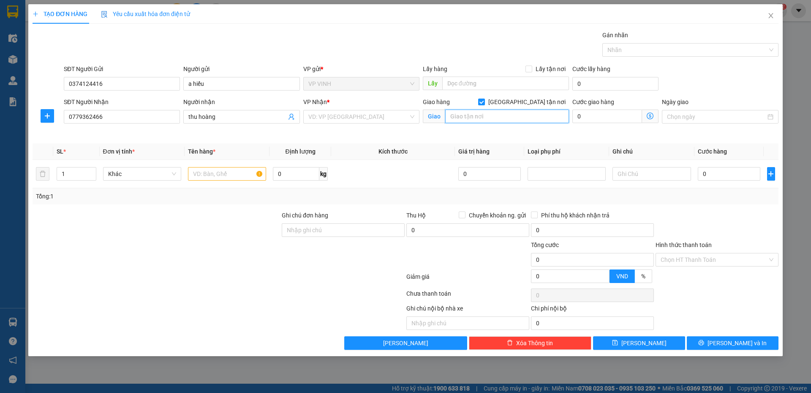
click at [529, 116] on input "text" at bounding box center [507, 116] width 124 height 14
click at [362, 117] on input "search" at bounding box center [359, 116] width 100 height 13
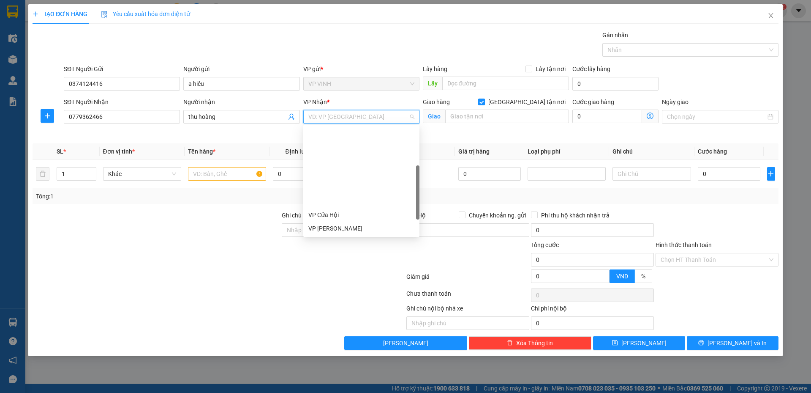
scroll to position [85, 0]
click at [344, 208] on div "VP MỸ ĐÌNH" at bounding box center [362, 211] width 106 height 9
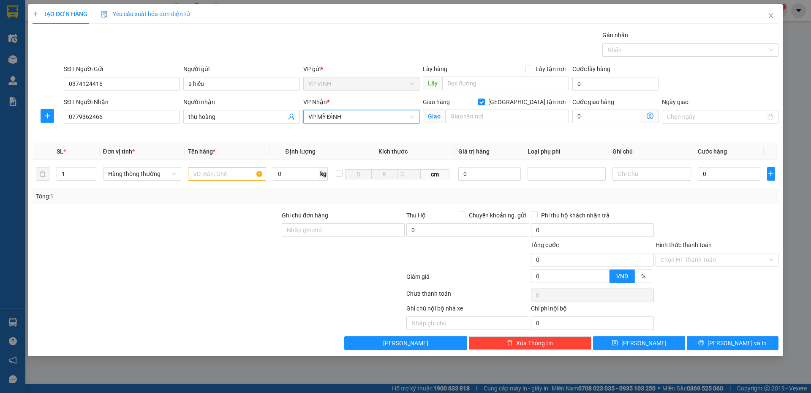
click at [484, 104] on input "Giao tận nơi" at bounding box center [481, 101] width 6 height 6
checkbox input "false"
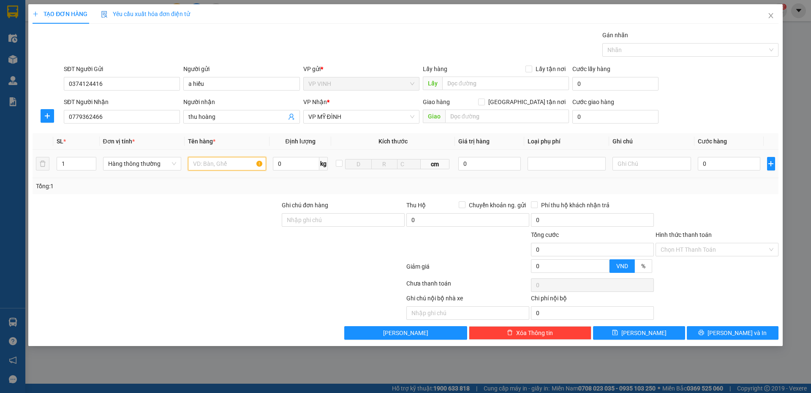
click at [222, 166] on input "text" at bounding box center [227, 164] width 78 height 14
type input "bánh kẹo"
click at [484, 104] on input "Giao tận nơi" at bounding box center [481, 101] width 6 height 6
checkbox input "true"
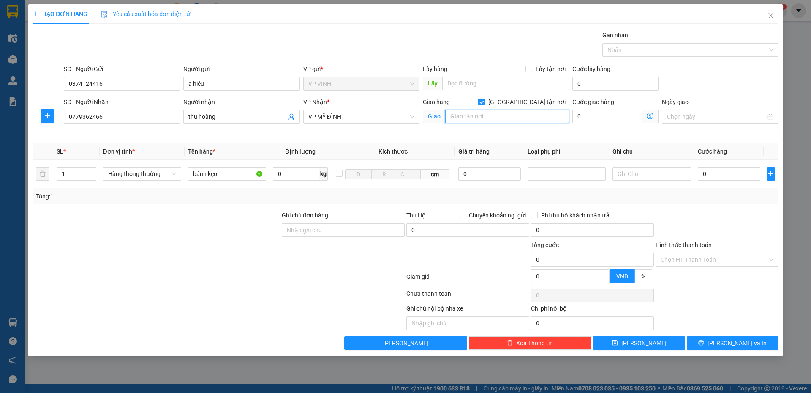
click at [527, 114] on input "text" at bounding box center [507, 116] width 124 height 14
type input "86 ngõ 2 văn trì , minh khai , bắc từ liêm , hà nội"
click at [649, 114] on icon "dollar-circle" at bounding box center [650, 115] width 7 height 7
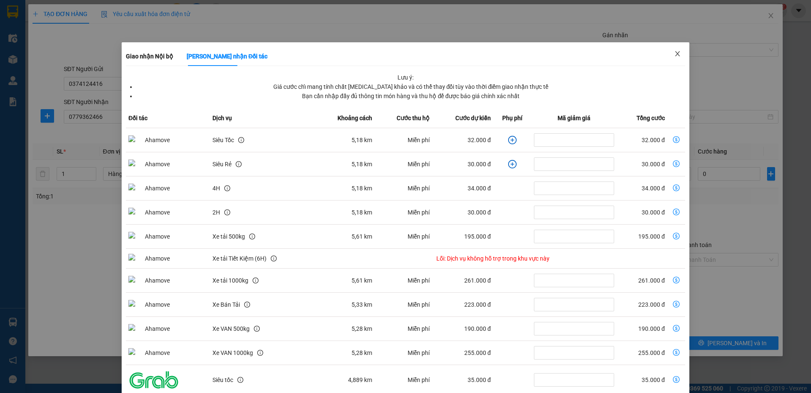
click at [675, 56] on icon "close" at bounding box center [678, 53] width 7 height 7
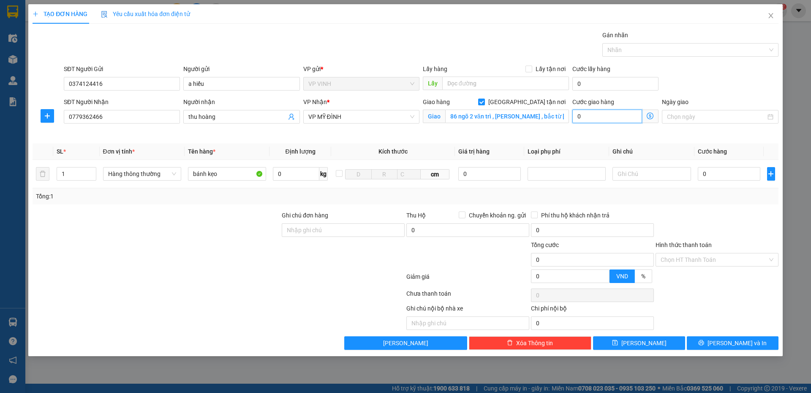
click at [595, 118] on input "0" at bounding box center [608, 116] width 70 height 14
type input "6"
type input "60"
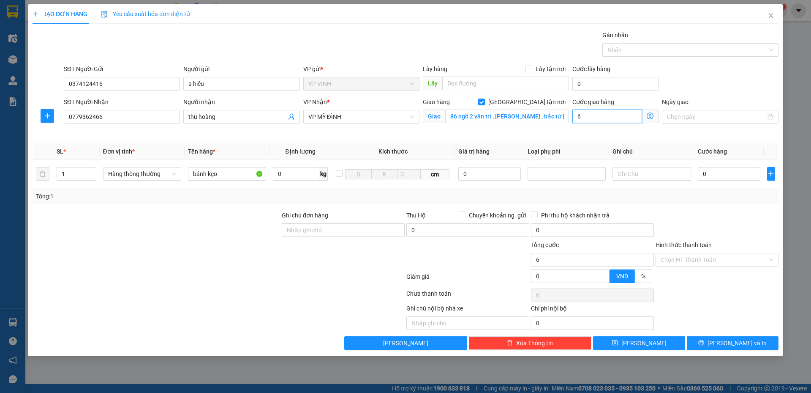
type input "60"
type input "60.000"
click at [707, 175] on input "0" at bounding box center [729, 174] width 63 height 14
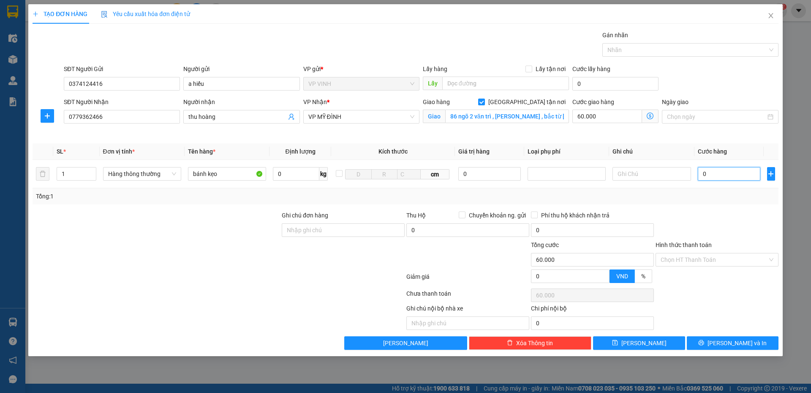
type input "4"
type input "60.004"
type input "40"
type input "60.040"
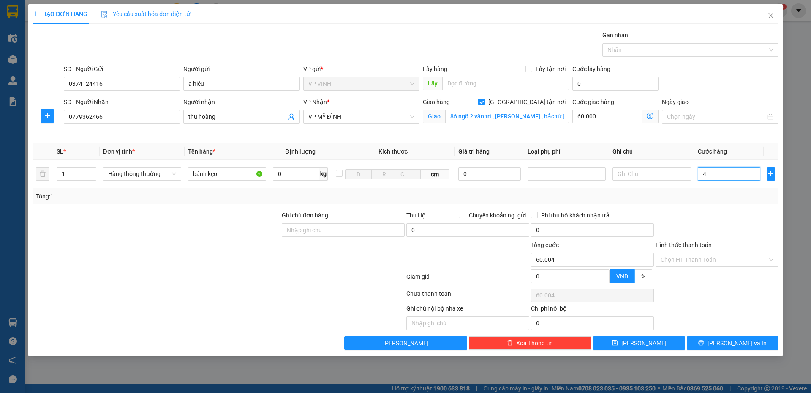
type input "60.040"
type input "40.000"
type input "100.000"
drag, startPoint x: 680, startPoint y: 260, endPoint x: 683, endPoint y: 269, distance: 9.7
click at [680, 261] on input "Hình thức thanh toán" at bounding box center [714, 259] width 107 height 13
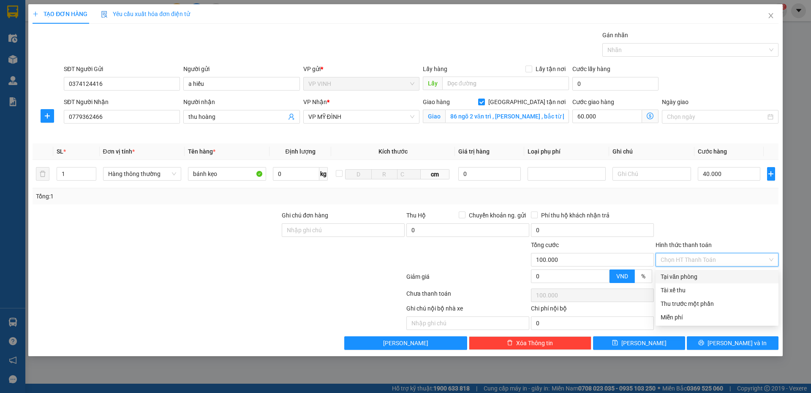
click at [685, 274] on div "Tại văn phòng" at bounding box center [717, 276] width 113 height 9
type input "0"
click at [723, 351] on div "TẠO ĐƠN HÀNG Yêu cầu xuất hóa đơn điện tử Transit Pickup Surcharge Ids Transit …" at bounding box center [405, 180] width 755 height 352
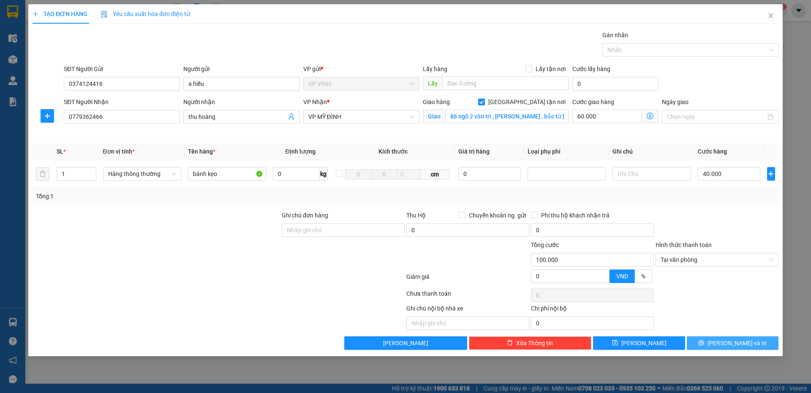
click at [726, 345] on span "Lưu và In" at bounding box center [737, 342] width 59 height 9
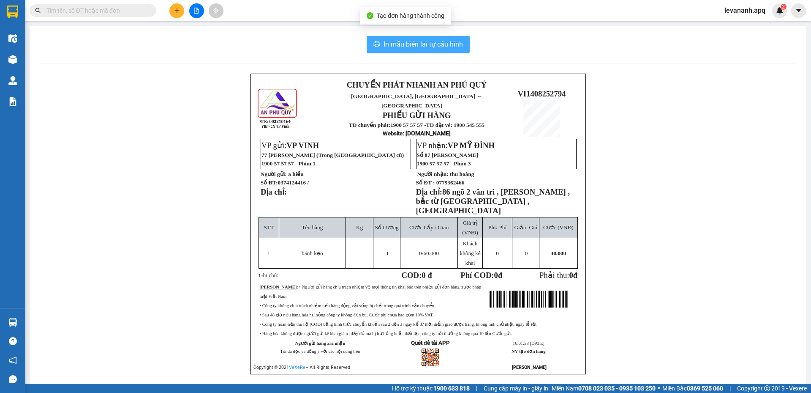
click at [406, 45] on span "In mẫu biên lai tự cấu hình" at bounding box center [423, 44] width 79 height 11
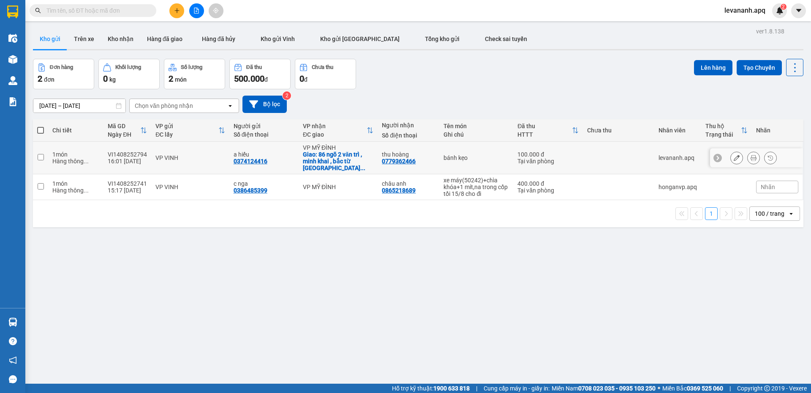
click at [42, 149] on td at bounding box center [40, 158] width 15 height 33
checkbox input "true"
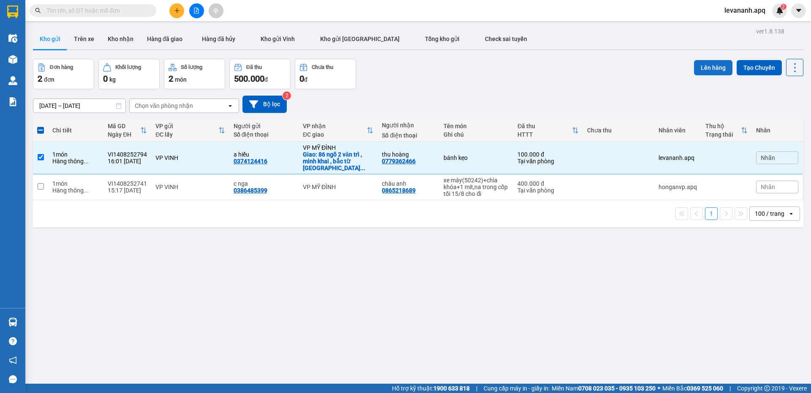
click at [694, 69] on button "Lên hàng" at bounding box center [713, 67] width 38 height 15
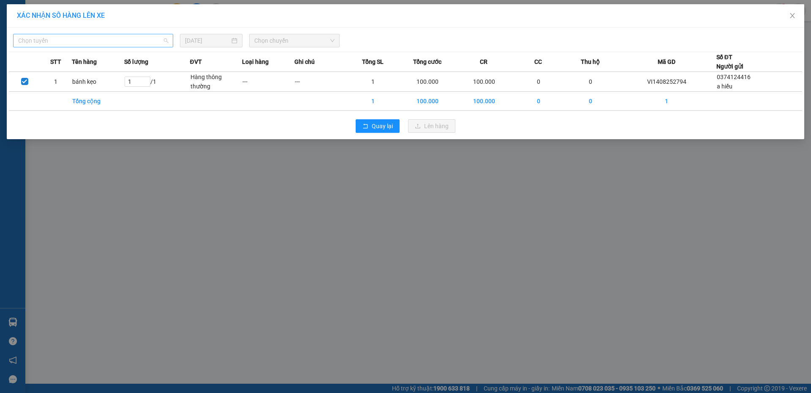
click at [145, 36] on span "Chọn tuyến" at bounding box center [93, 40] width 150 height 13
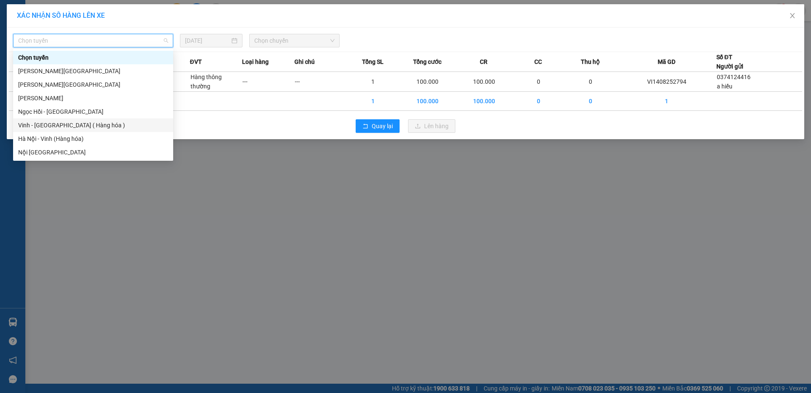
click at [104, 125] on div "Vinh - Hà Nội ( Hàng hóa )" at bounding box center [93, 124] width 150 height 9
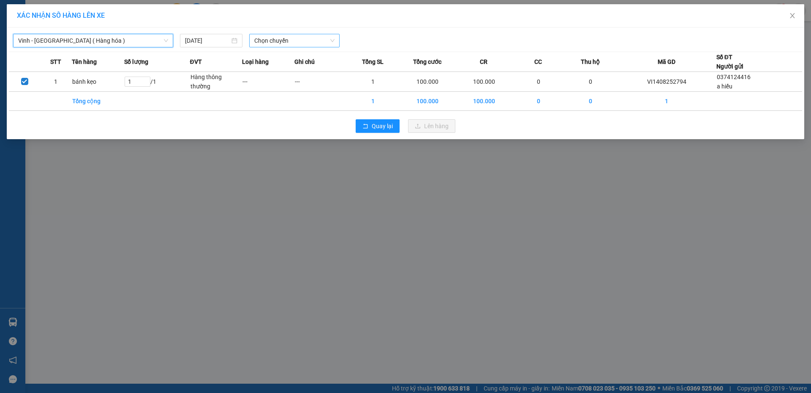
click at [280, 36] on span "Chọn chuyến" at bounding box center [294, 40] width 80 height 13
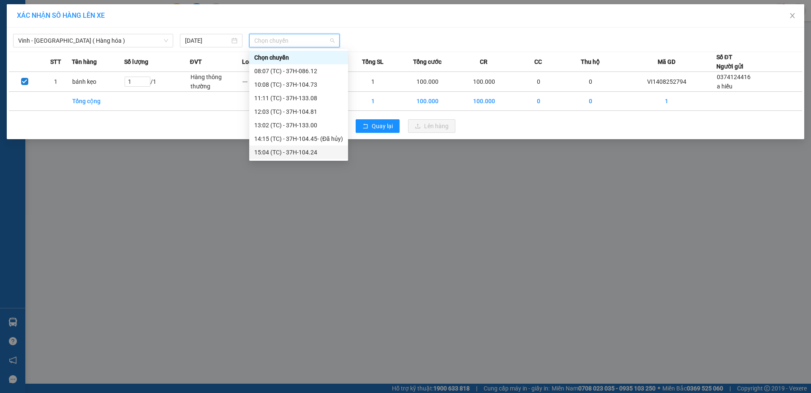
scroll to position [14, 0]
click at [280, 151] on div "17:09 (TC) - 37H-104.78" at bounding box center [298, 151] width 89 height 9
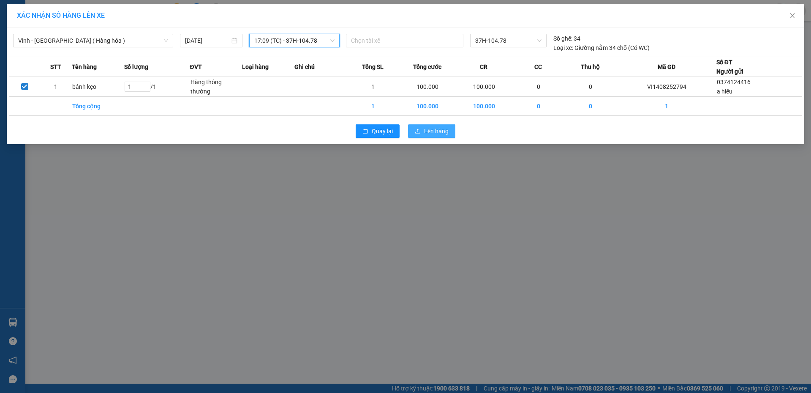
click at [426, 131] on span "Lên hàng" at bounding box center [436, 130] width 25 height 9
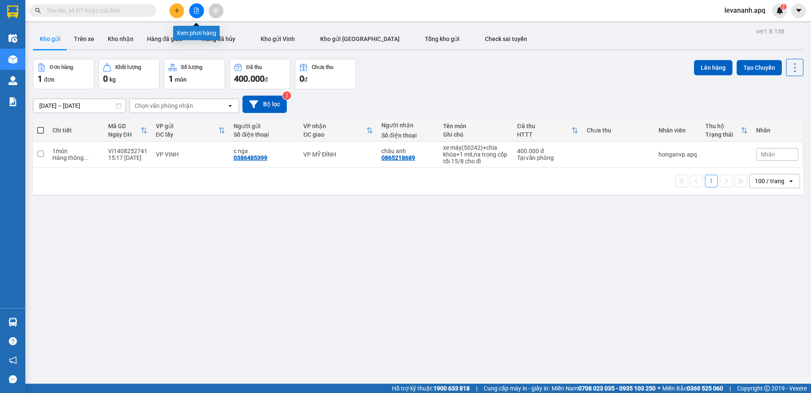
click at [197, 12] on icon "file-add" at bounding box center [197, 11] width 6 height 6
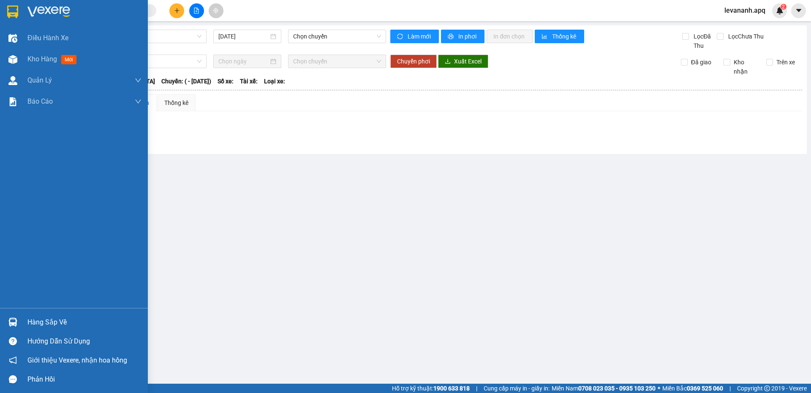
click at [0, 8] on div at bounding box center [74, 13] width 148 height 27
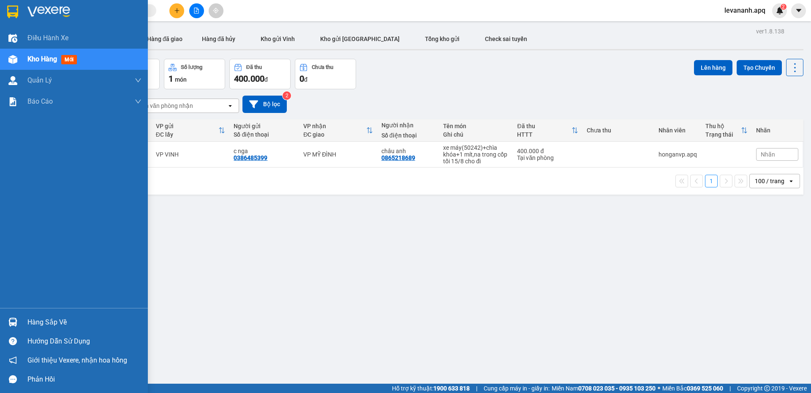
click at [14, 6] on img at bounding box center [12, 11] width 11 height 13
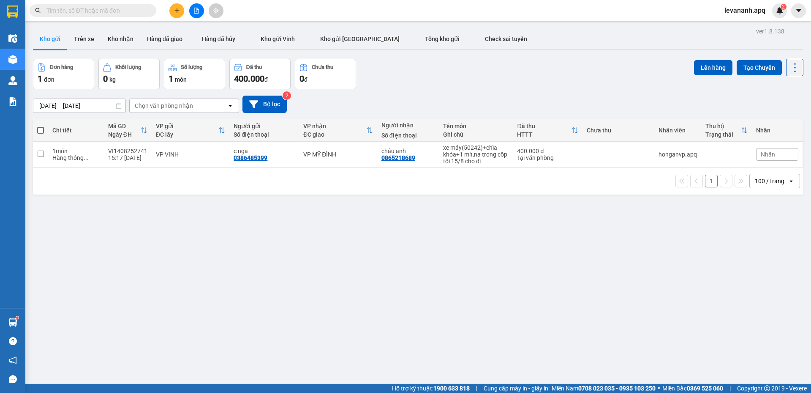
click at [91, 7] on input "text" at bounding box center [96, 10] width 100 height 9
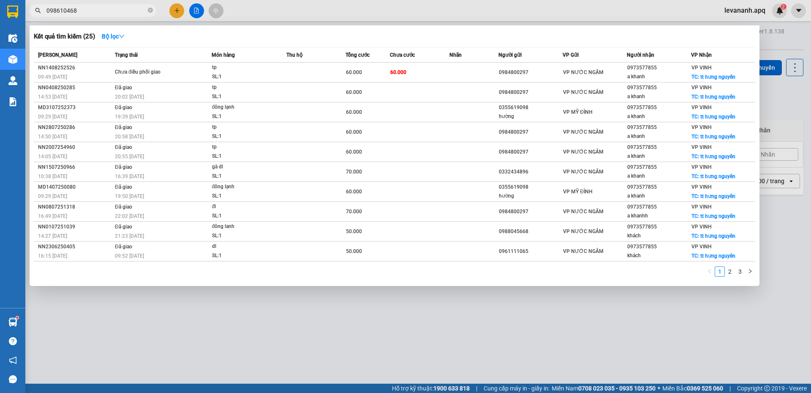
type input "0986104688"
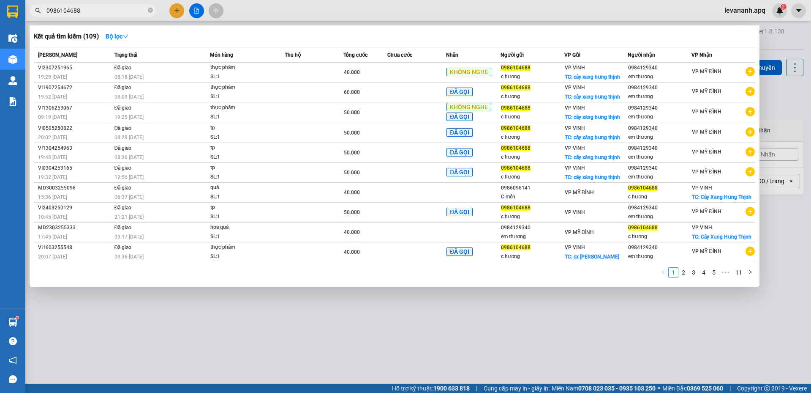
click at [91, 7] on input "0986104688" at bounding box center [96, 10] width 100 height 9
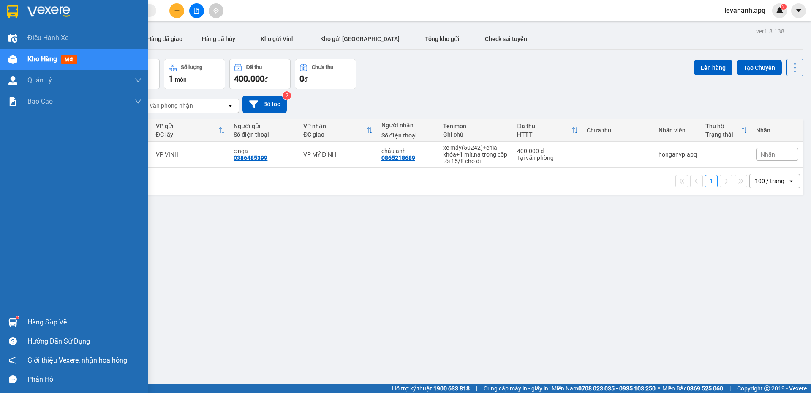
click at [12, 330] on div "Hàng sắp về" at bounding box center [74, 321] width 148 height 19
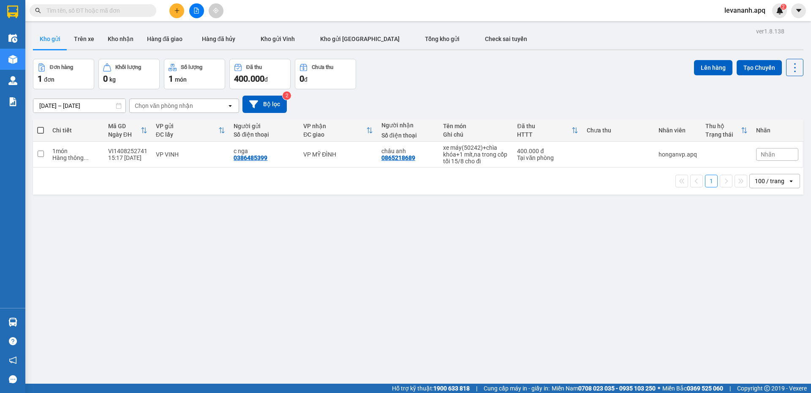
click at [413, 250] on section "Kết quả tìm kiếm ( 109 ) Bộ lọc Mã ĐH Trạng thái Món hàng Thu hộ Tổng cước Chưa…" at bounding box center [405, 196] width 811 height 393
click at [122, 7] on input "text" at bounding box center [96, 10] width 100 height 9
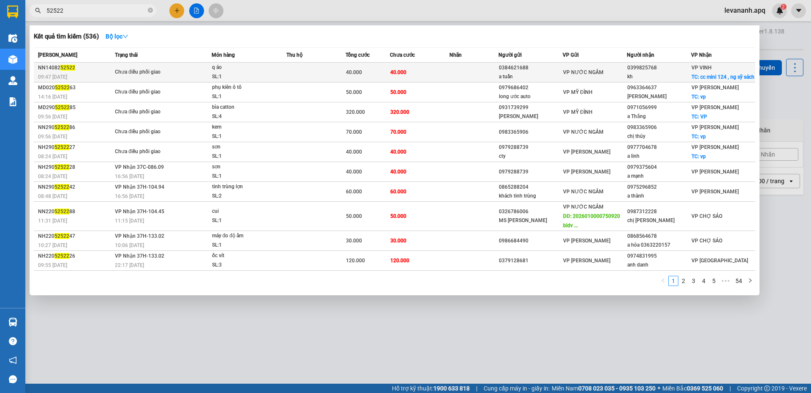
type input "52522"
click at [246, 70] on div "q áo" at bounding box center [243, 67] width 63 height 9
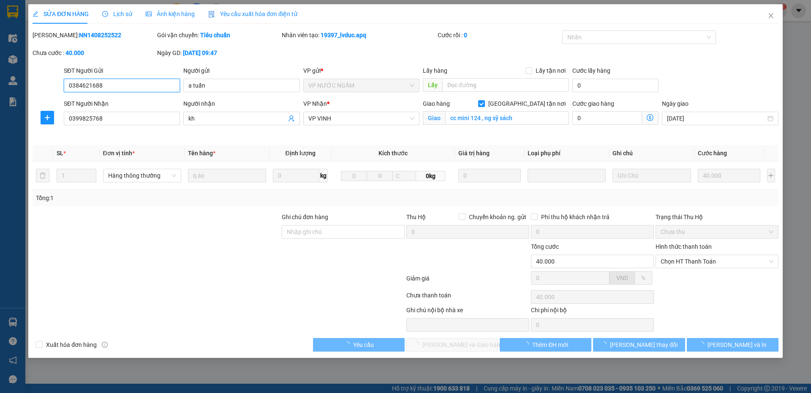
click at [117, 17] on span "Lịch sử" at bounding box center [117, 14] width 30 height 7
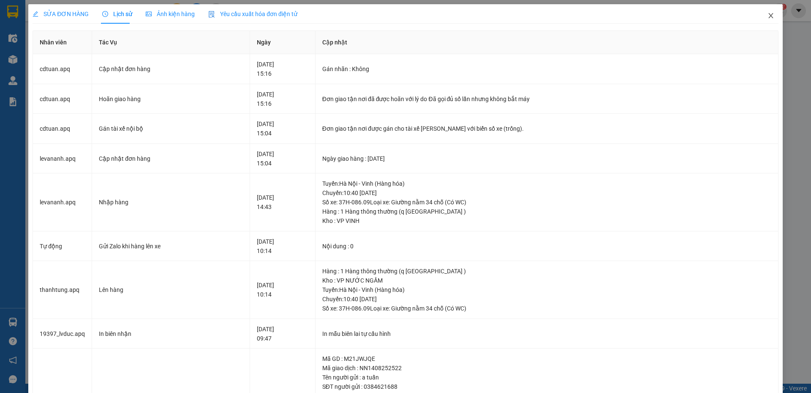
click at [765, 19] on span "Close" at bounding box center [771, 16] width 24 height 24
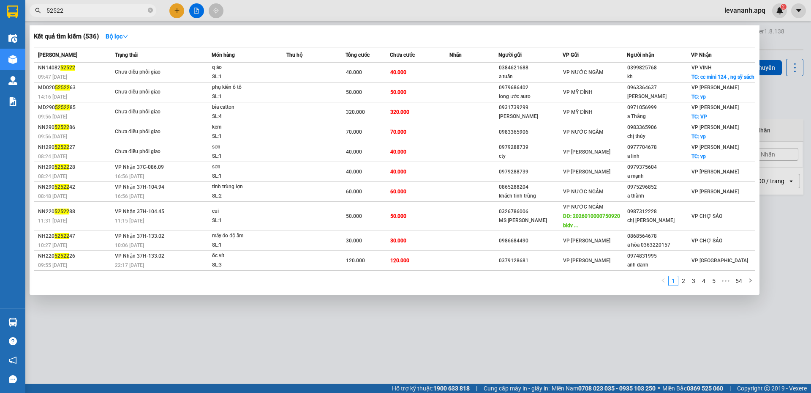
click at [87, 8] on input "52522" at bounding box center [96, 10] width 100 height 9
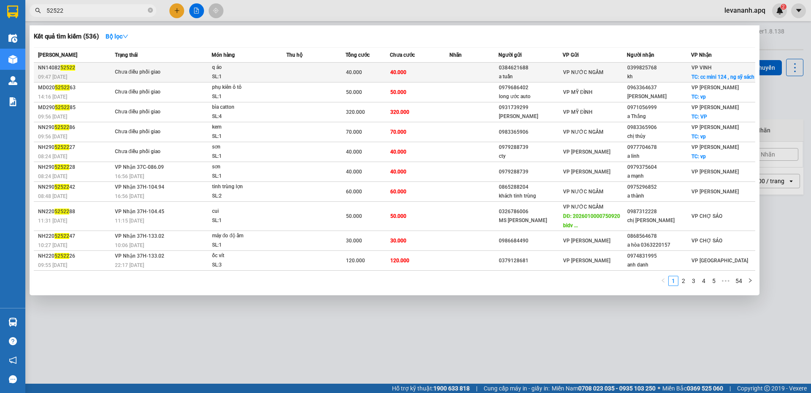
click at [476, 75] on td at bounding box center [474, 73] width 49 height 20
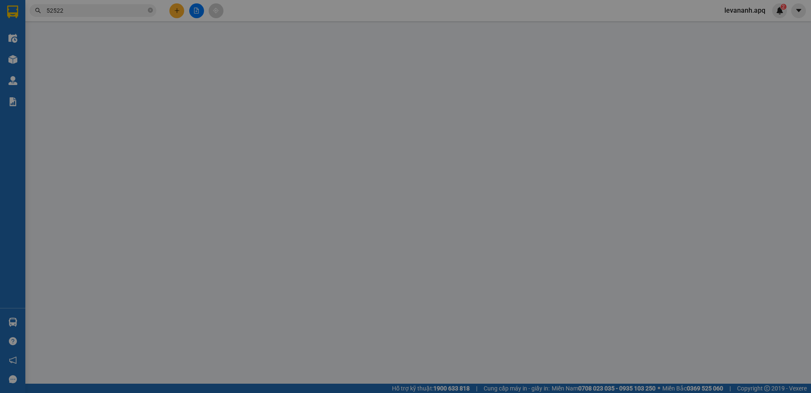
type input "0384621688"
type input "a tuấn"
type input "0399825768"
type input "kh"
checkbox input "true"
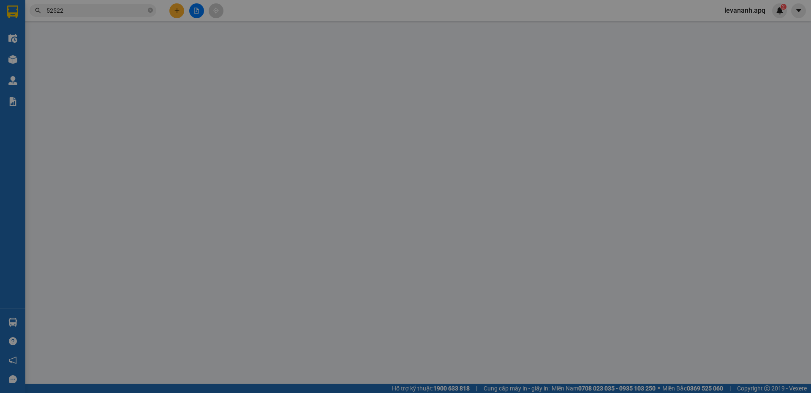
type input "cc mini 124 , ng sỹ sách"
type input "40.000"
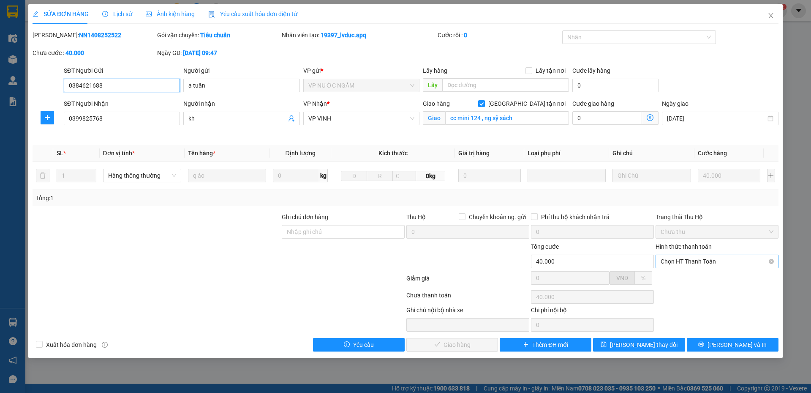
drag, startPoint x: 677, startPoint y: 262, endPoint x: 677, endPoint y: 267, distance: 4.7
click at [677, 263] on span "Chọn HT Thanh Toán" at bounding box center [717, 261] width 113 height 13
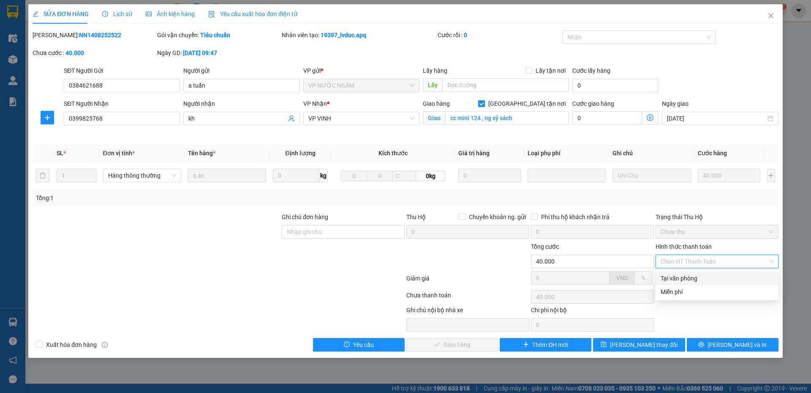
click at [677, 276] on div "Tại văn phòng" at bounding box center [717, 277] width 113 height 9
type input "0"
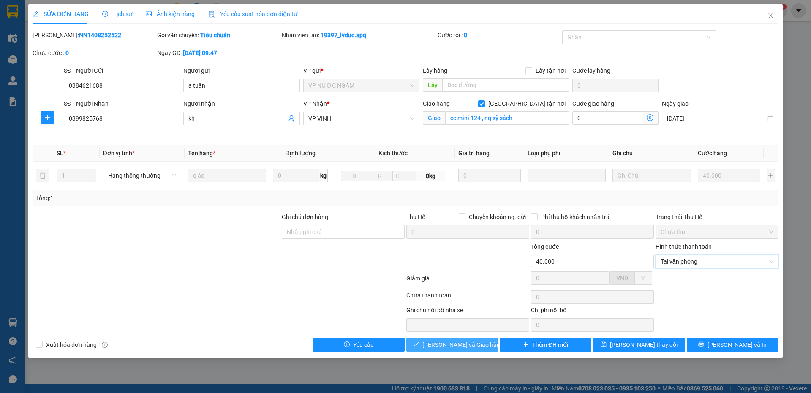
click at [469, 345] on span "Lưu và Giao hàng" at bounding box center [463, 344] width 81 height 9
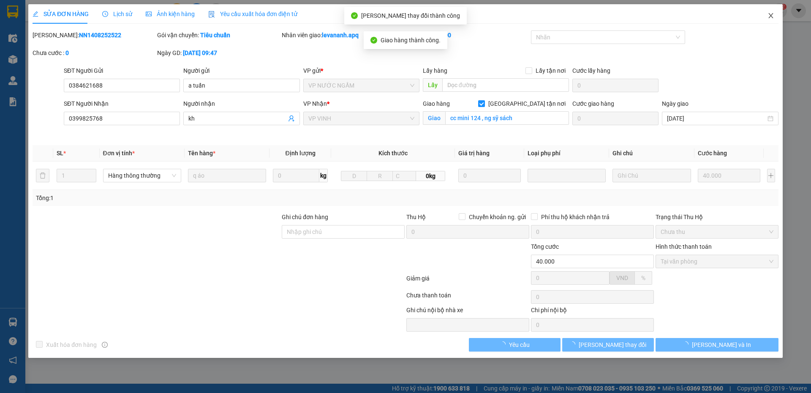
click at [772, 17] on icon "close" at bounding box center [771, 15] width 5 height 5
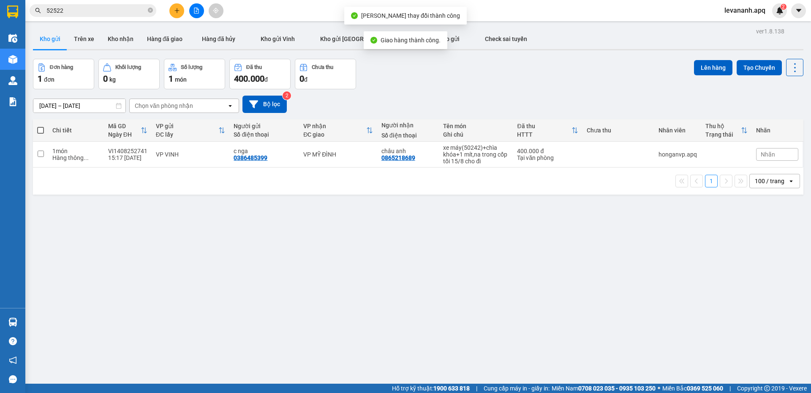
click at [80, 11] on input "52522" at bounding box center [96, 10] width 100 height 9
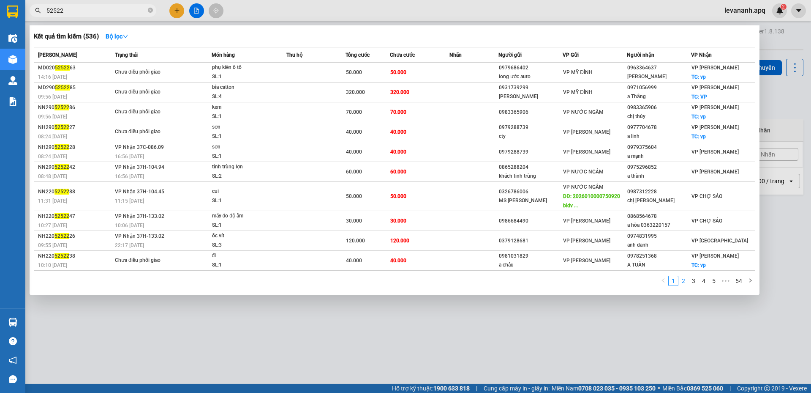
click at [683, 282] on link "2" at bounding box center [683, 280] width 9 height 9
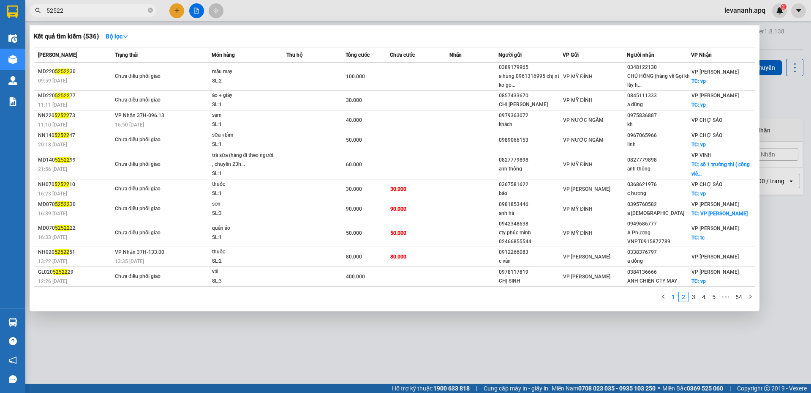
click at [674, 297] on link "1" at bounding box center [673, 296] width 9 height 9
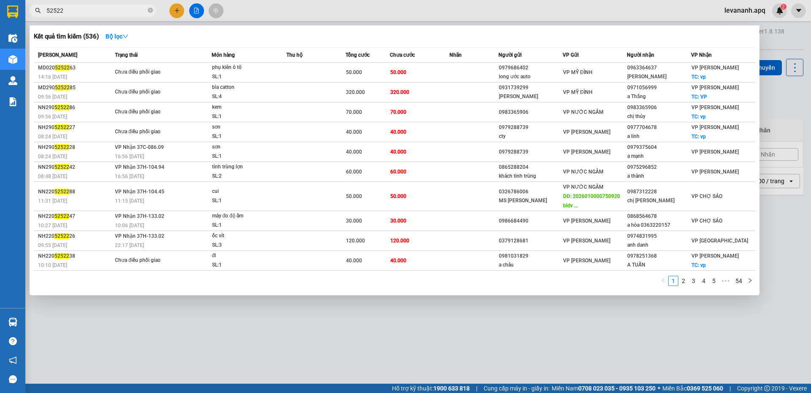
click at [73, 12] on input "52522" at bounding box center [96, 10] width 100 height 9
type input "52522"
click at [152, 10] on icon "close-circle" at bounding box center [150, 10] width 5 height 5
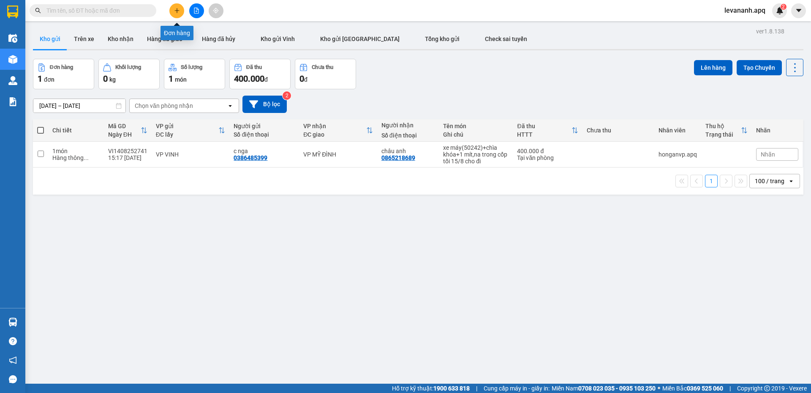
click at [176, 10] on icon "plus" at bounding box center [177, 11] width 6 height 6
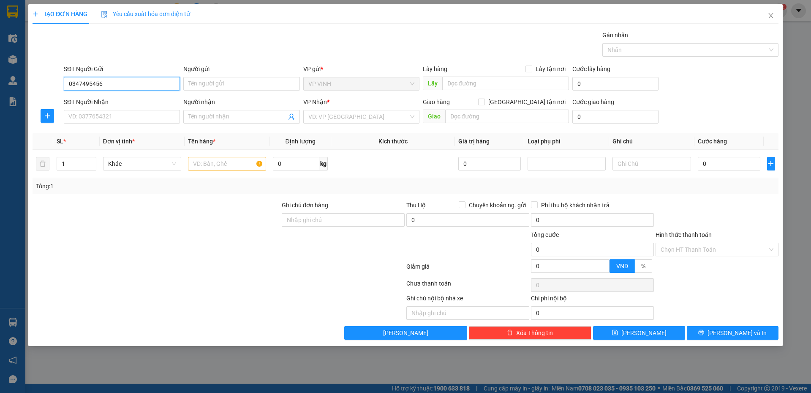
click at [92, 86] on input "0347495456" at bounding box center [122, 84] width 116 height 14
click at [103, 85] on input "0347495456" at bounding box center [122, 84] width 116 height 14
click at [95, 87] on input "0347495456" at bounding box center [122, 84] width 116 height 14
type input "0347495456"
click at [199, 84] on input "Người gửi" at bounding box center [241, 84] width 116 height 14
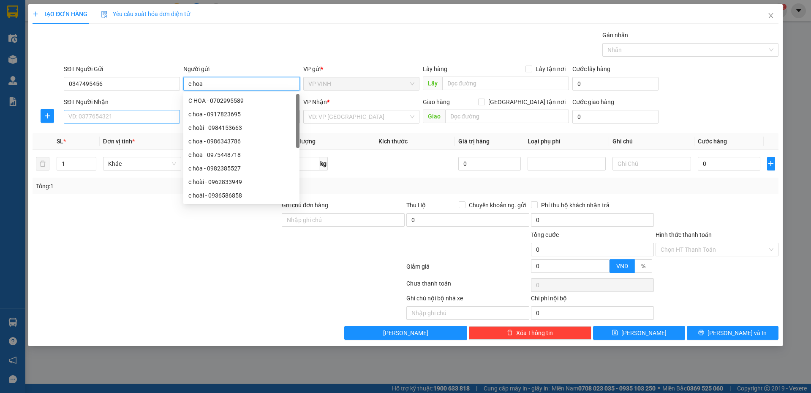
type input "c hoa"
click at [121, 116] on input "SĐT Người Nhận" at bounding box center [122, 117] width 116 height 14
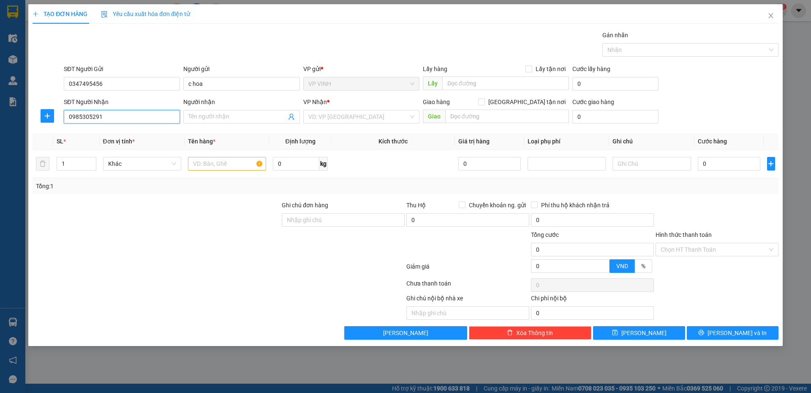
drag, startPoint x: 90, startPoint y: 117, endPoint x: 109, endPoint y: 116, distance: 18.6
click at [92, 115] on input "0985305291" at bounding box center [122, 117] width 116 height 14
click at [109, 116] on input "0985305291" at bounding box center [122, 117] width 116 height 14
type input "0985305291"
click at [189, 116] on input "Người nhận" at bounding box center [237, 116] width 98 height 9
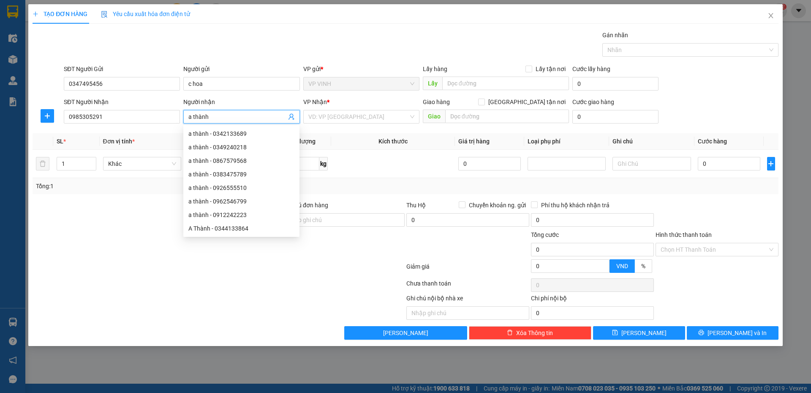
type input "a thành"
click at [484, 104] on input "Giao tận nơi" at bounding box center [481, 101] width 6 height 6
checkbox input "true"
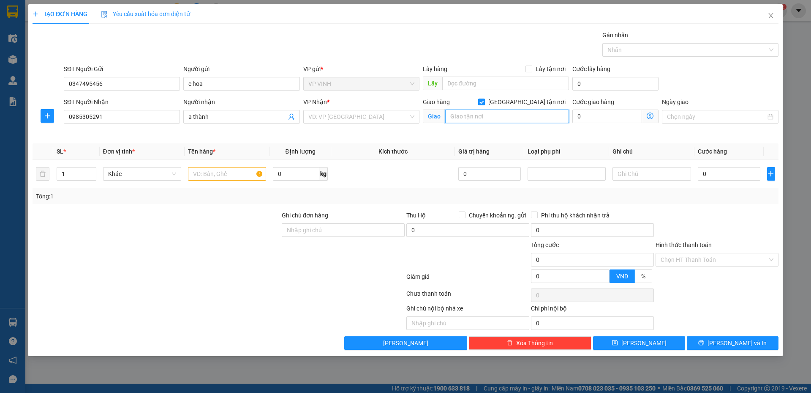
click at [532, 113] on input "text" at bounding box center [507, 116] width 124 height 14
click at [503, 116] on input "chung cư an lạc ngo 67 phùng khoàng , chung văn , thanh xuân , hà nội" at bounding box center [507, 116] width 124 height 14
type input "nhà b chung cư an lạc ngo 67 phùng khoàng , chung văn , thanh xuân , hà nội"
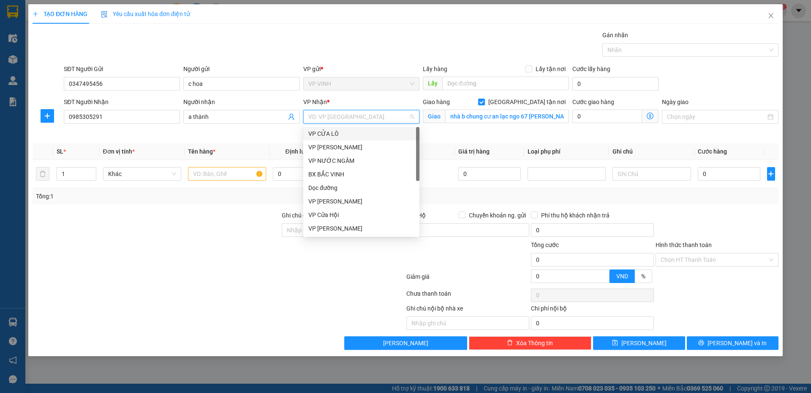
click at [395, 113] on input "search" at bounding box center [359, 116] width 100 height 13
click at [353, 150] on div "VP GIA LÂM" at bounding box center [362, 146] width 106 height 9
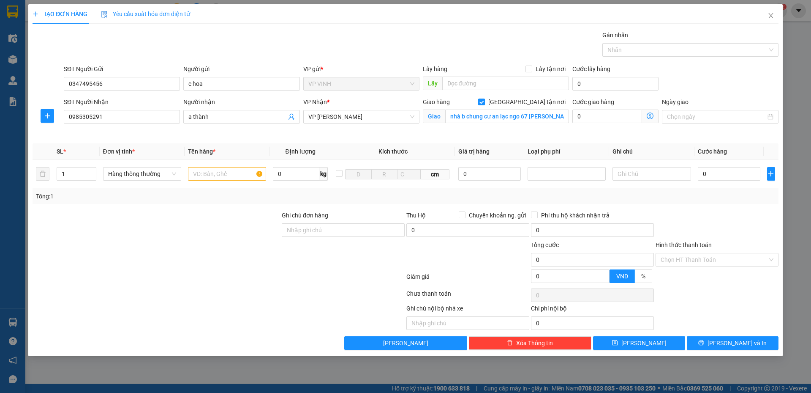
click at [653, 116] on icon "dollar-circle" at bounding box center [650, 115] width 7 height 7
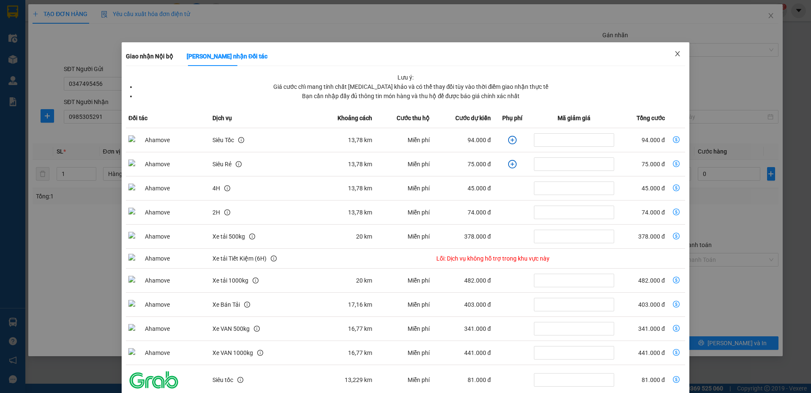
click at [668, 55] on span "Close" at bounding box center [678, 54] width 24 height 24
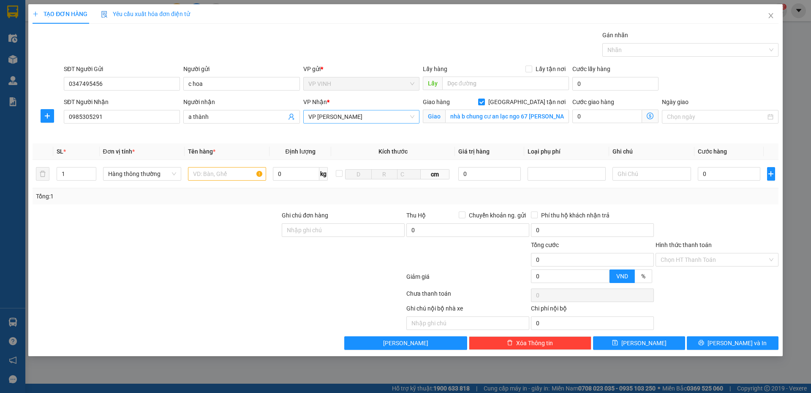
click at [397, 117] on span "VP GIA LÂM" at bounding box center [362, 116] width 106 height 13
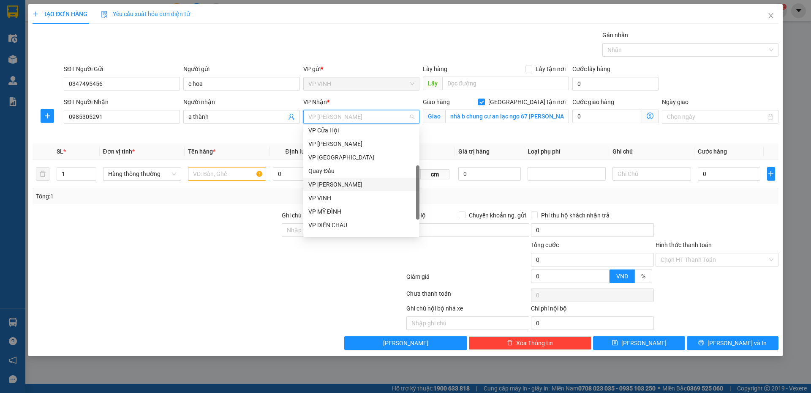
click at [347, 187] on div "VP NGỌC HỒI" at bounding box center [362, 184] width 106 height 9
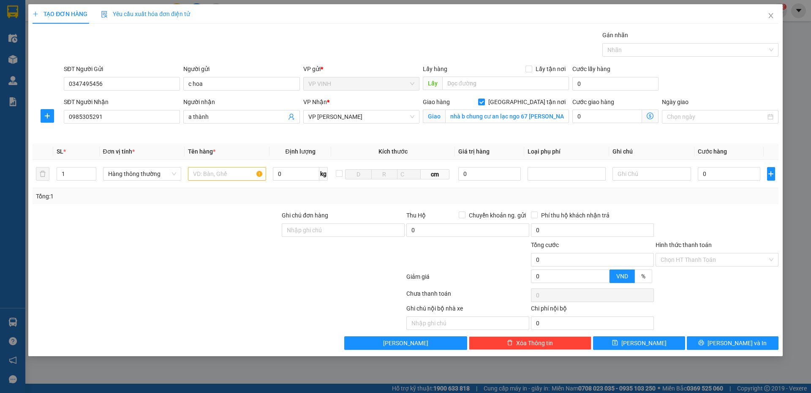
click at [652, 115] on icon "dollar-circle" at bounding box center [650, 115] width 7 height 7
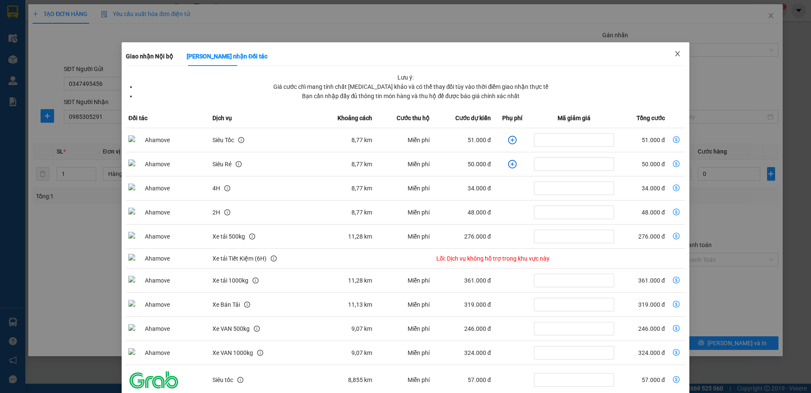
click at [671, 60] on span "Close" at bounding box center [678, 54] width 24 height 24
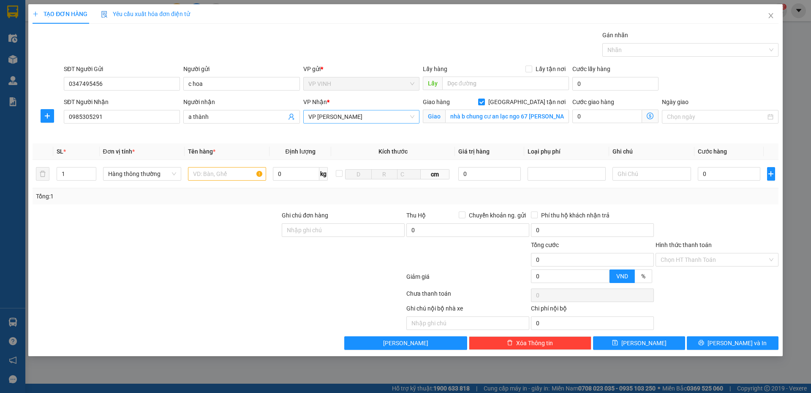
click at [407, 117] on span "VP NGỌC HỒI" at bounding box center [362, 116] width 106 height 13
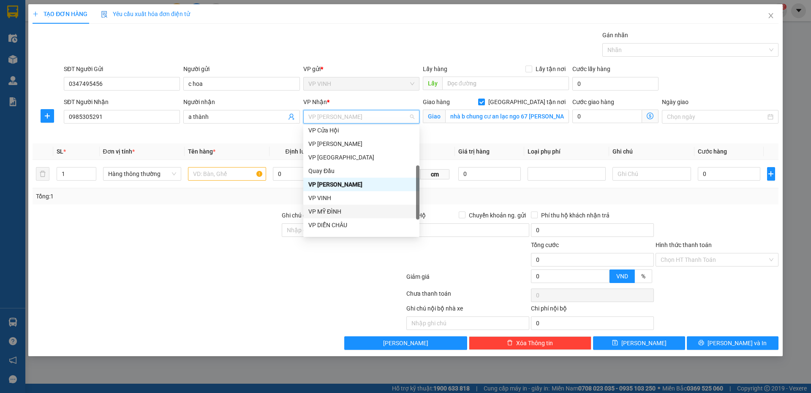
click at [335, 215] on div "VP MỸ ĐÌNH" at bounding box center [362, 211] width 106 height 9
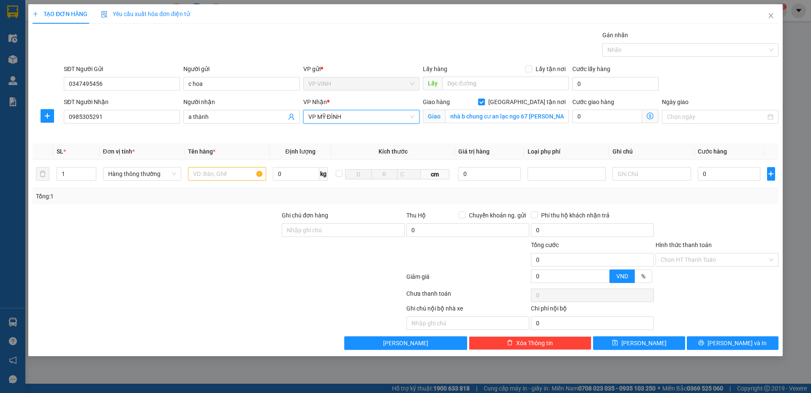
click at [652, 113] on icon "dollar-circle" at bounding box center [650, 115] width 7 height 7
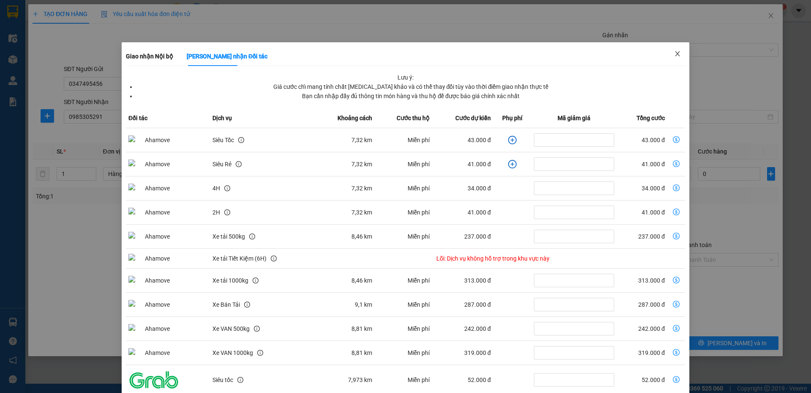
click at [675, 57] on icon "close" at bounding box center [678, 53] width 7 height 7
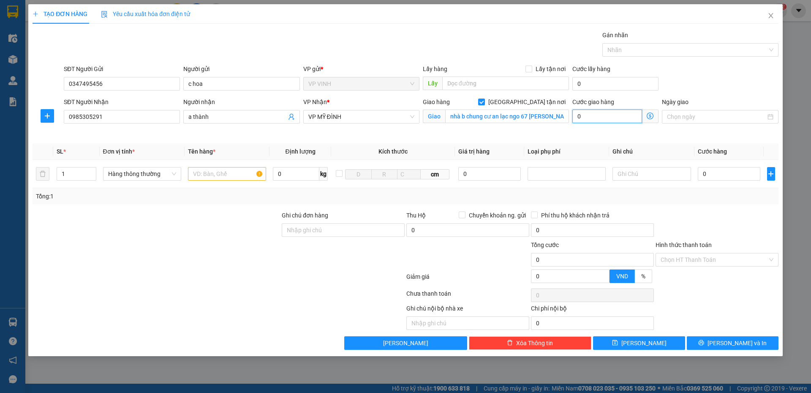
click at [589, 122] on input "0" at bounding box center [608, 116] width 70 height 14
type input "8"
type input "80"
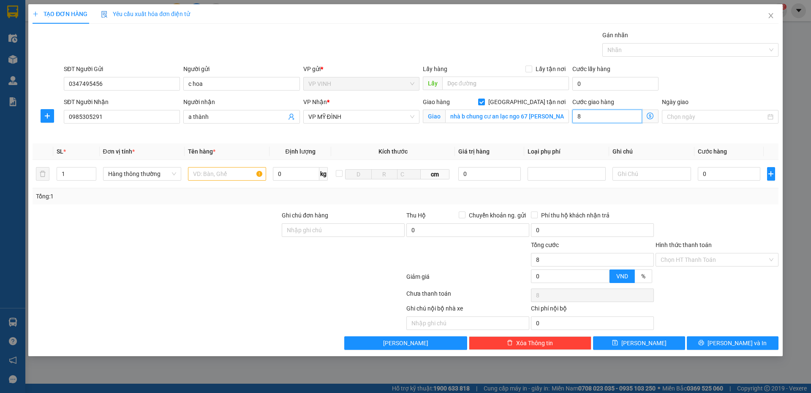
type input "80"
type input "80.000"
click at [216, 173] on input "text" at bounding box center [227, 174] width 78 height 14
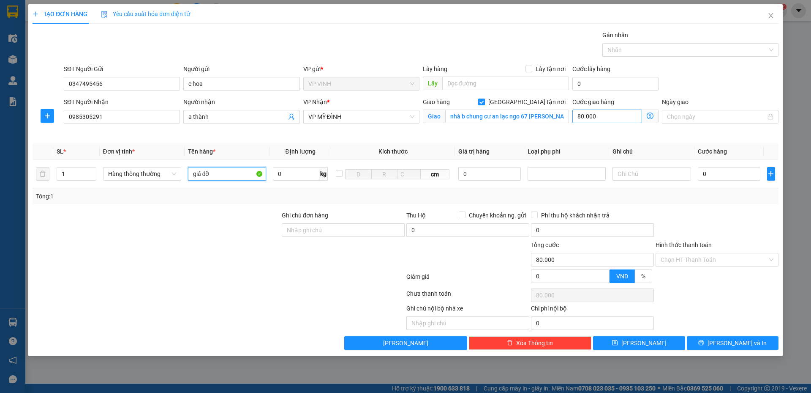
type input "giá đỡ"
click at [599, 116] on input "80.000" at bounding box center [608, 116] width 70 height 14
type input "0"
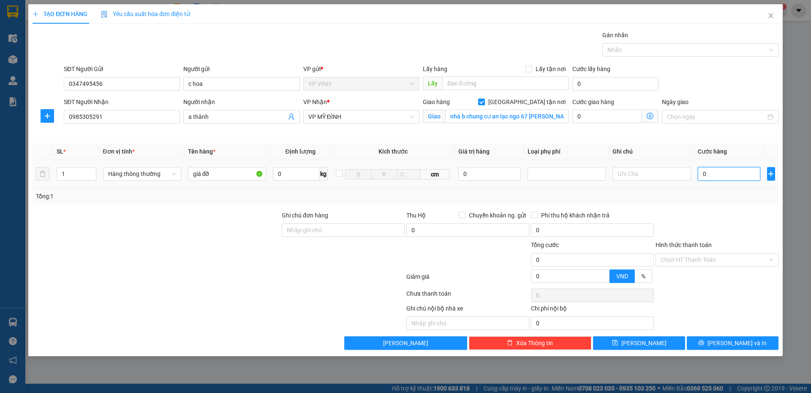
click at [726, 178] on input "0" at bounding box center [729, 174] width 63 height 14
click at [725, 224] on div at bounding box center [717, 225] width 125 height 30
click at [705, 340] on icon "printer" at bounding box center [701, 342] width 5 height 5
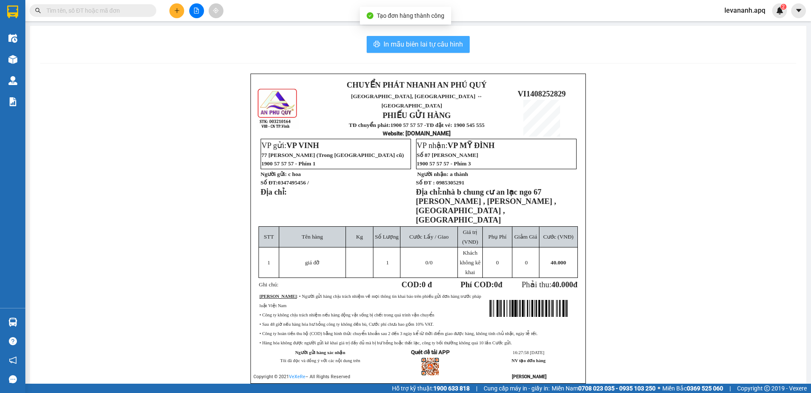
click at [423, 43] on span "In mẫu biên lai tự cấu hình" at bounding box center [423, 44] width 79 height 11
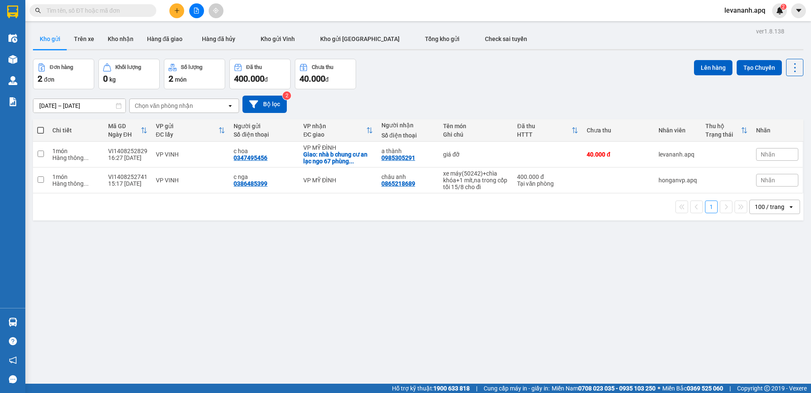
click at [516, 70] on div "Đơn hàng 2 đơn Khối lượng 0 kg Số lượng 2 món Đã thu 400.000 đ Chưa thu 40.000 …" at bounding box center [418, 74] width 771 height 30
click at [734, 156] on icon at bounding box center [737, 154] width 6 height 6
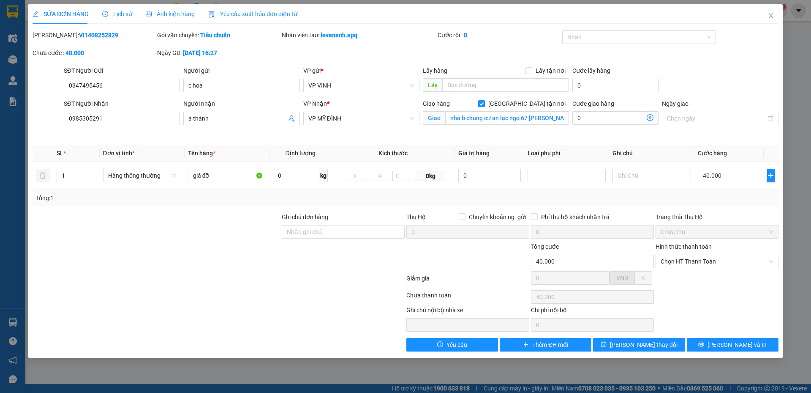
click at [649, 120] on icon "dollar-circle" at bounding box center [650, 117] width 7 height 7
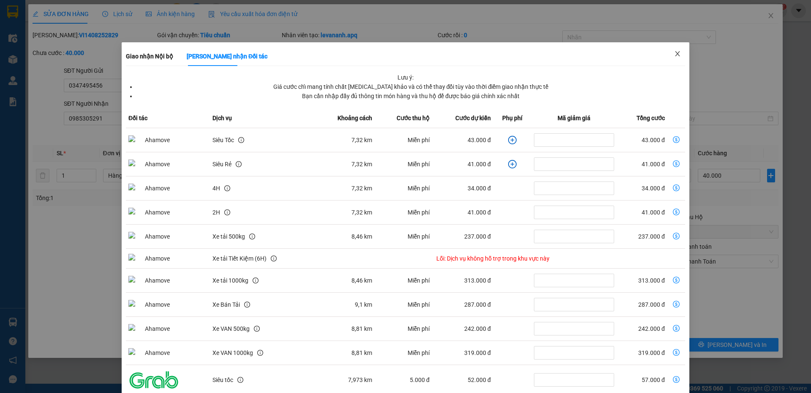
click at [675, 52] on icon "close" at bounding box center [678, 53] width 7 height 7
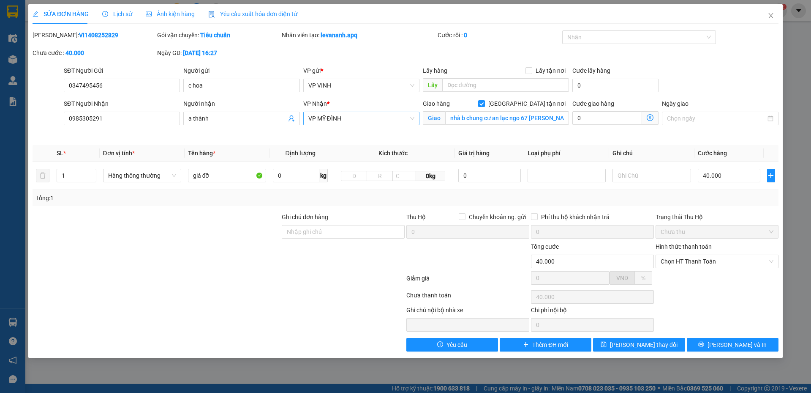
click at [401, 123] on span "VP MỸ ĐÌNH" at bounding box center [362, 118] width 106 height 13
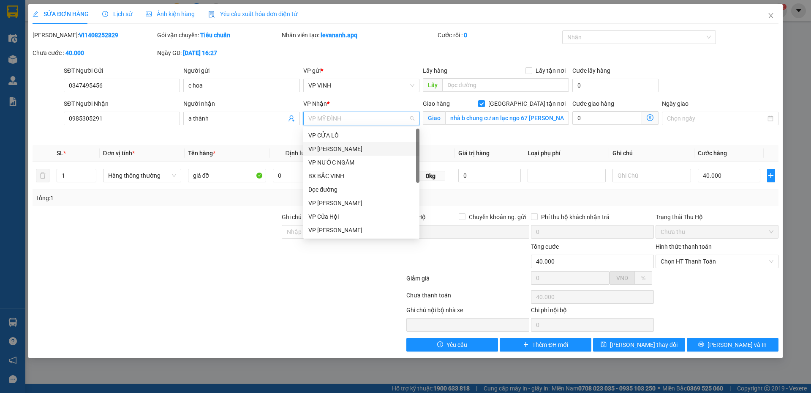
click at [352, 147] on div "VP GIA LÂM" at bounding box center [362, 148] width 106 height 9
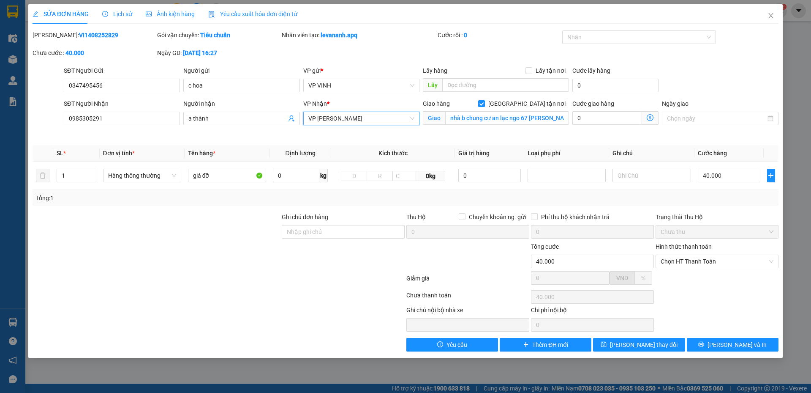
click at [655, 119] on span "Giao nhận Nội bộ Giao nhận Đối tác Lưu ý: Giá cước chỉ mang tính chất tham khảo…" at bounding box center [650, 118] width 16 height 14
click at [653, 119] on icon "dollar-circle" at bounding box center [650, 117] width 7 height 7
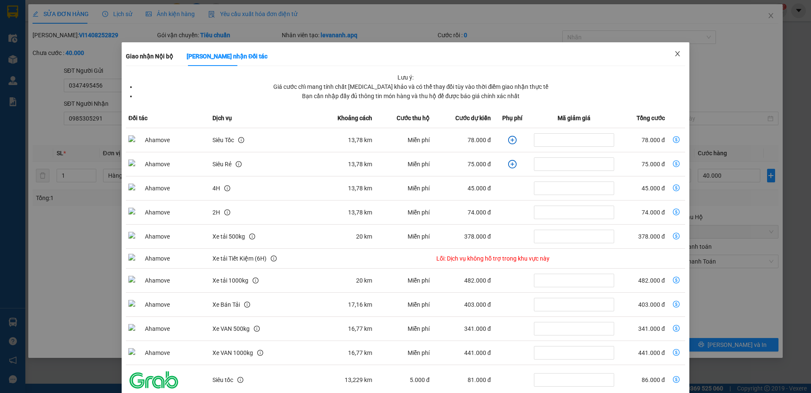
click at [675, 54] on icon "close" at bounding box center [677, 53] width 5 height 5
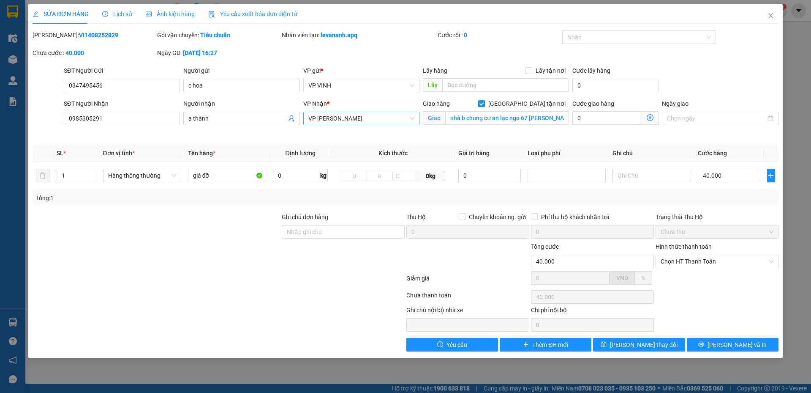
click at [339, 124] on span "VP [PERSON_NAME]" at bounding box center [362, 118] width 106 height 13
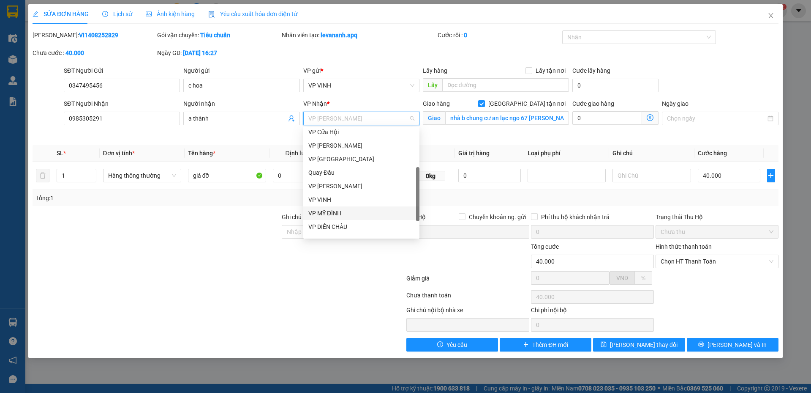
click at [336, 215] on div "VP MỸ ĐÌNH" at bounding box center [362, 212] width 106 height 9
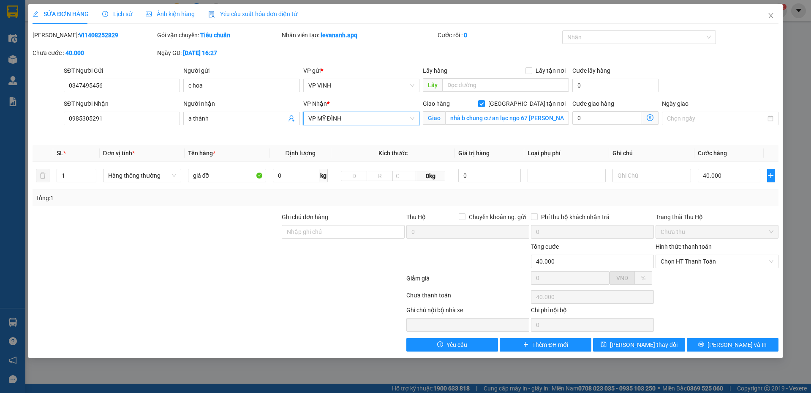
click at [386, 118] on span "VP MỸ ĐÌNH" at bounding box center [362, 118] width 106 height 13
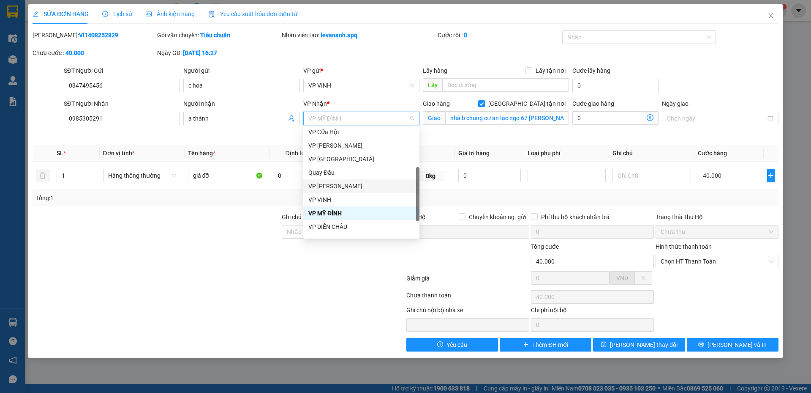
click at [351, 183] on div "VP [PERSON_NAME]" at bounding box center [362, 185] width 106 height 9
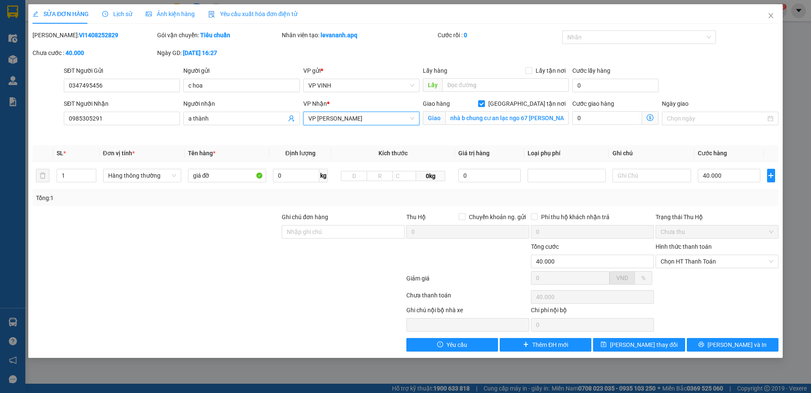
click at [650, 120] on icon "dollar-circle" at bounding box center [650, 117] width 7 height 7
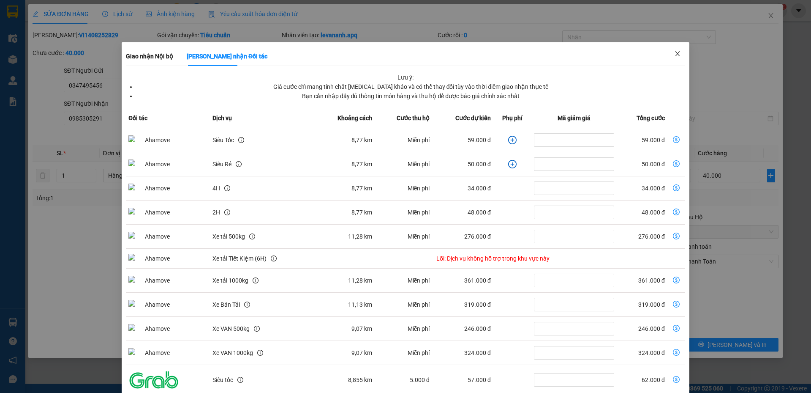
click at [671, 49] on span "Close" at bounding box center [678, 54] width 24 height 24
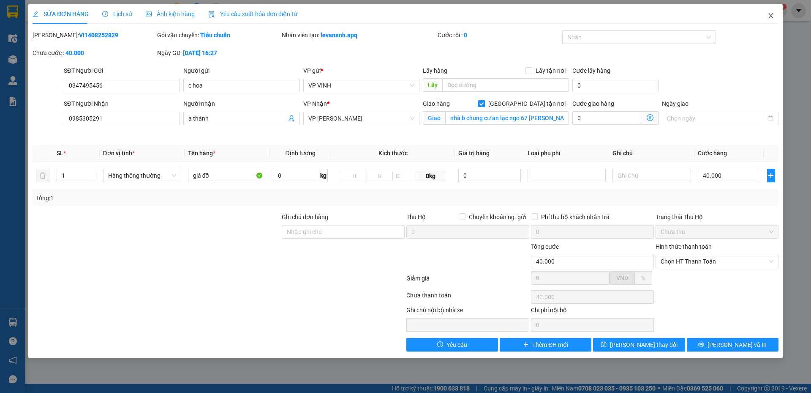
click at [768, 11] on span "Close" at bounding box center [771, 16] width 24 height 24
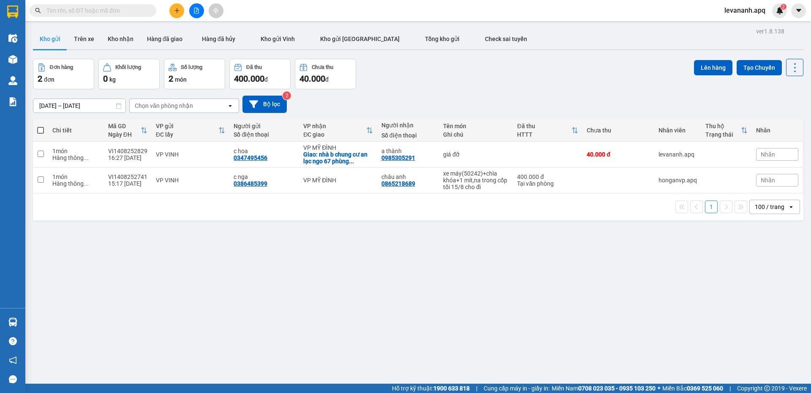
click at [90, 9] on input "text" at bounding box center [96, 10] width 100 height 9
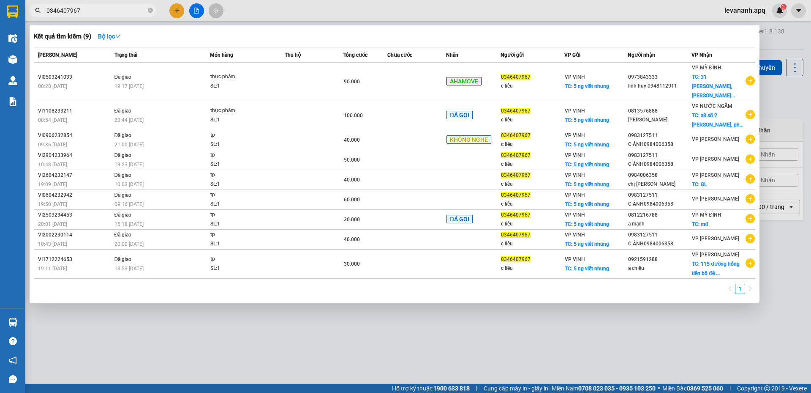
click at [90, 12] on input "0346407967" at bounding box center [96, 10] width 100 height 9
click at [91, 11] on input "0346407967" at bounding box center [96, 10] width 100 height 9
click at [91, 12] on input "0346407967" at bounding box center [96, 10] width 100 height 9
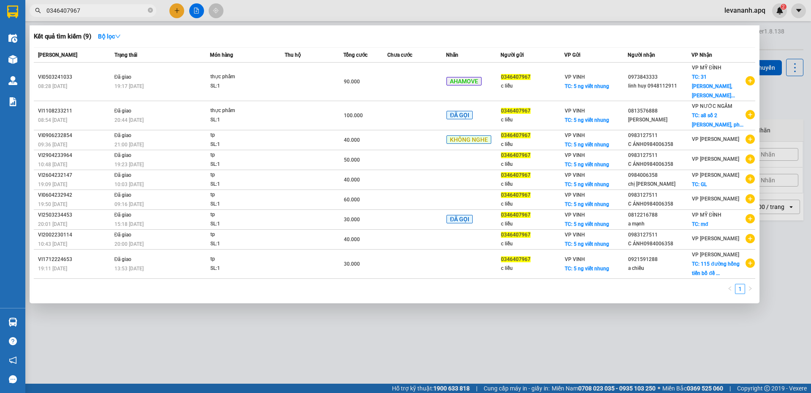
click at [91, 12] on input "0346407967" at bounding box center [96, 10] width 100 height 9
click at [89, 14] on input "0346407967" at bounding box center [96, 10] width 100 height 9
type input "0346407967"
click at [99, 14] on input "0346407967" at bounding box center [96, 10] width 100 height 9
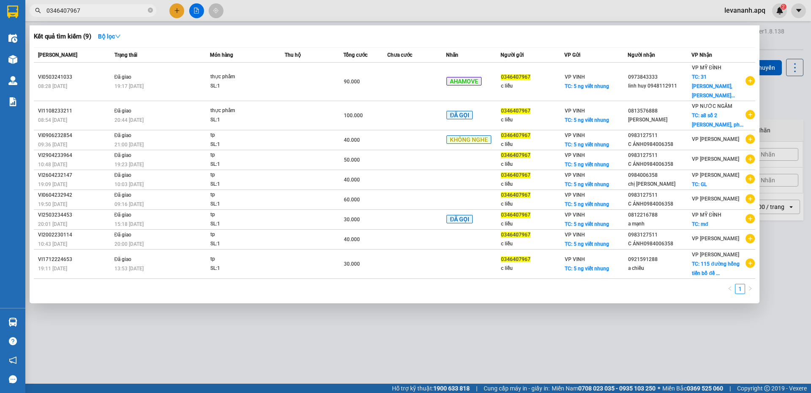
click at [99, 14] on input "0346407967" at bounding box center [96, 10] width 100 height 9
click at [95, 14] on input "0346407967" at bounding box center [96, 10] width 100 height 9
click at [95, 12] on input "0346407967" at bounding box center [96, 10] width 100 height 9
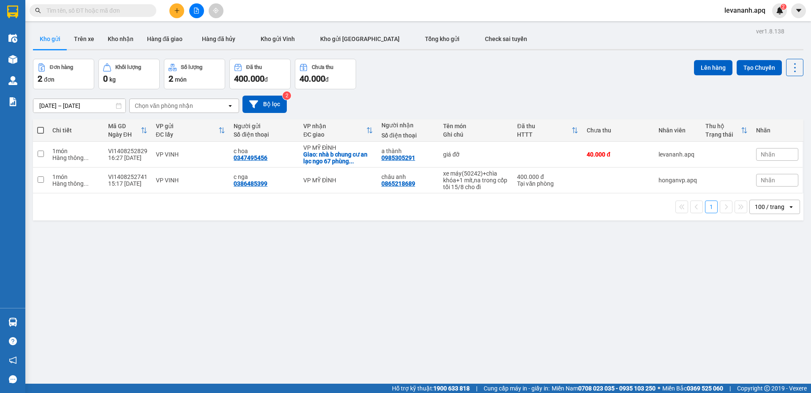
click at [82, 8] on input "text" at bounding box center [96, 10] width 100 height 9
paste input "0346407967"
type input "0346407967"
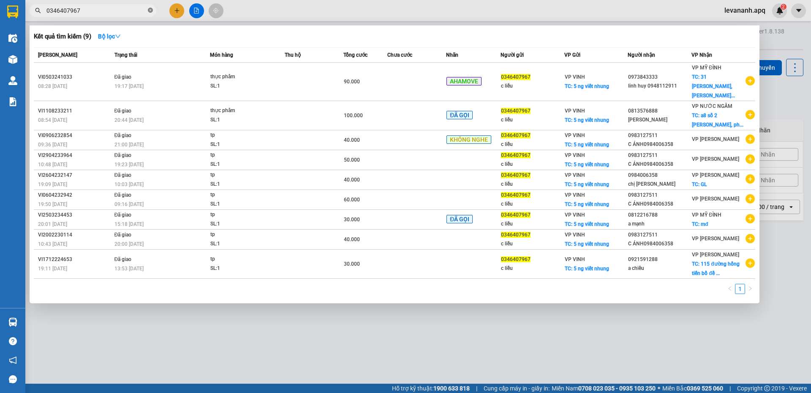
click at [149, 11] on icon "close-circle" at bounding box center [150, 10] width 5 height 5
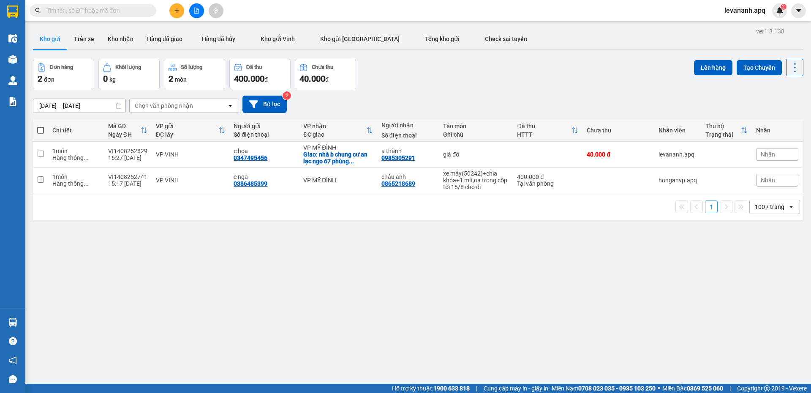
paste input "0346407967"
type input "0346407967"
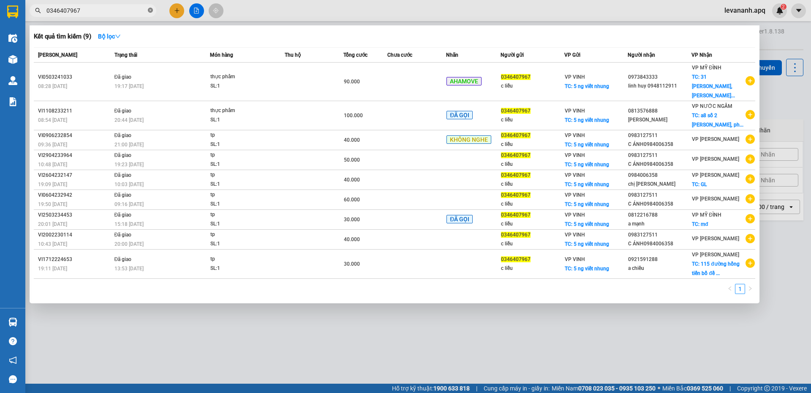
click at [151, 12] on icon "close-circle" at bounding box center [150, 10] width 5 height 5
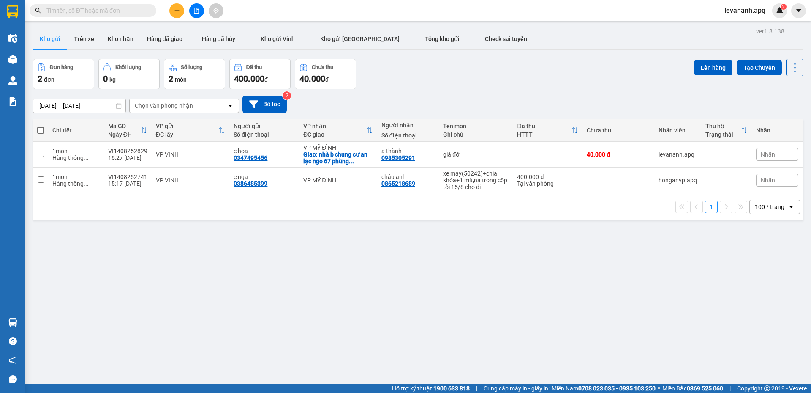
drag, startPoint x: 426, startPoint y: 82, endPoint x: 418, endPoint y: 259, distance: 177.2
click at [418, 259] on div "ver 1.8.138 Kho gửi Trên xe Kho nhận Hàng đã giao Hàng đã hủy Kho gửi Vinh Kho …" at bounding box center [419, 221] width 778 height 393
click at [413, 268] on div "ver 1.8.138 Kho gửi Trên xe Kho nhận Hàng đã giao Hàng đã hủy Kho gửi Vinh Kho …" at bounding box center [419, 221] width 778 height 393
click at [131, 7] on input "text" at bounding box center [96, 10] width 100 height 9
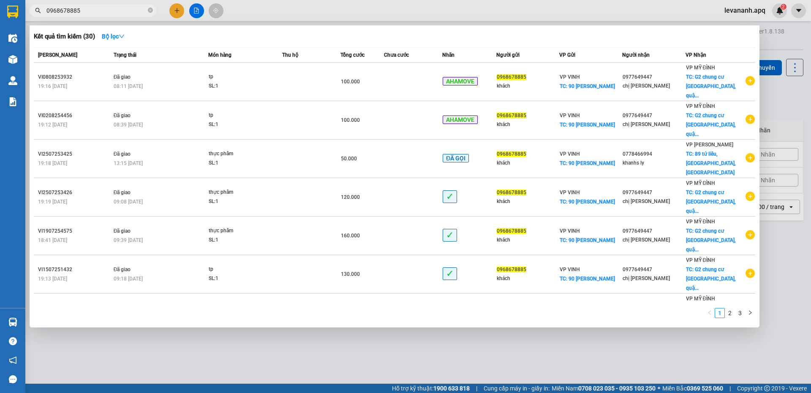
click at [93, 12] on input "0968678885" at bounding box center [96, 10] width 100 height 9
type input "0968678885"
click at [95, 17] on div at bounding box center [405, 196] width 811 height 393
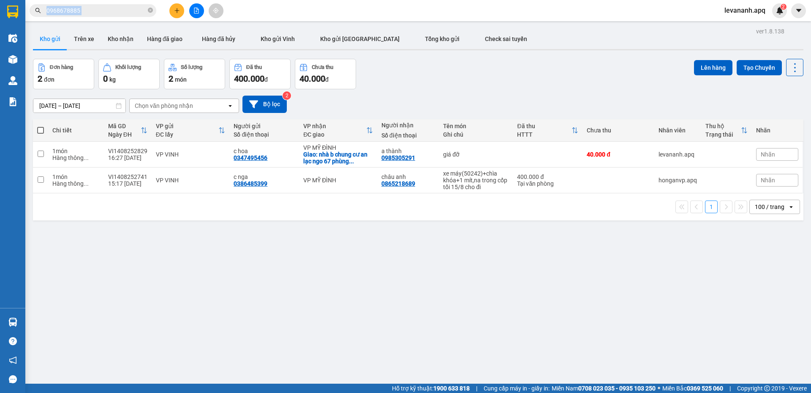
click at [95, 17] on div "Kết quả tìm kiếm ( 30 ) Bộ lọc Mã ĐH Trạng thái Món hàng Thu hộ Tổng cước Chưa …" at bounding box center [82, 10] width 165 height 15
click at [96, 11] on input "0968678885" at bounding box center [96, 10] width 100 height 9
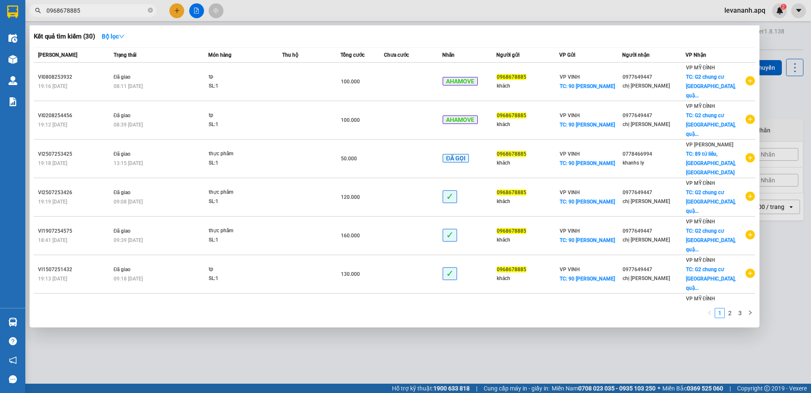
click at [96, 11] on input "0968678885" at bounding box center [96, 10] width 100 height 9
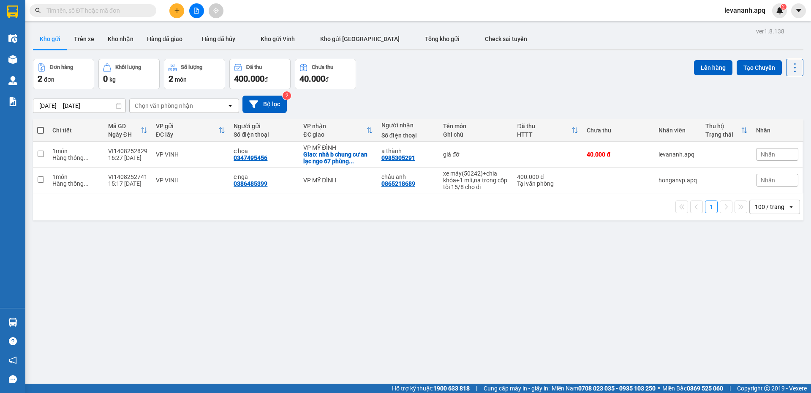
click at [89, 8] on input "text" at bounding box center [96, 10] width 100 height 9
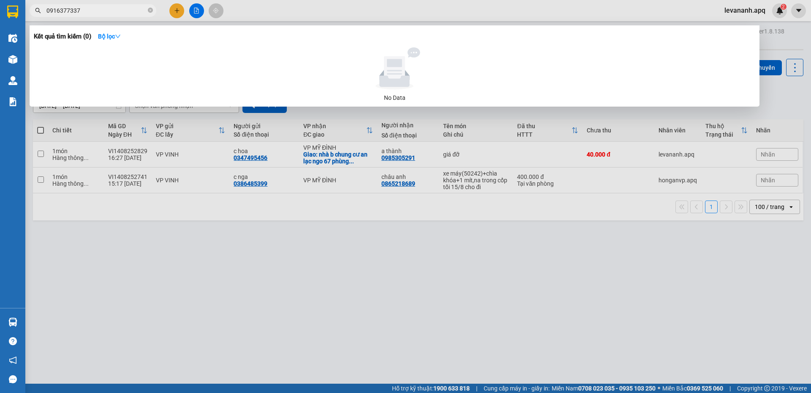
type input "0916377337"
click at [153, 8] on span "0916377337" at bounding box center [93, 10] width 127 height 13
click at [150, 8] on icon "close-circle" at bounding box center [150, 10] width 5 height 5
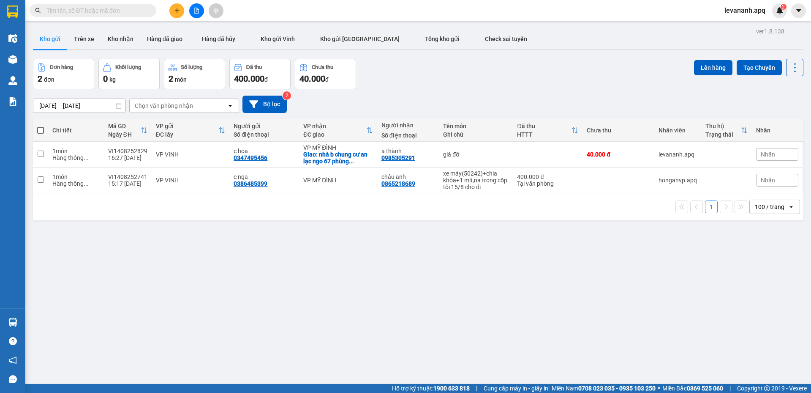
click at [133, 11] on input "text" at bounding box center [96, 10] width 100 height 9
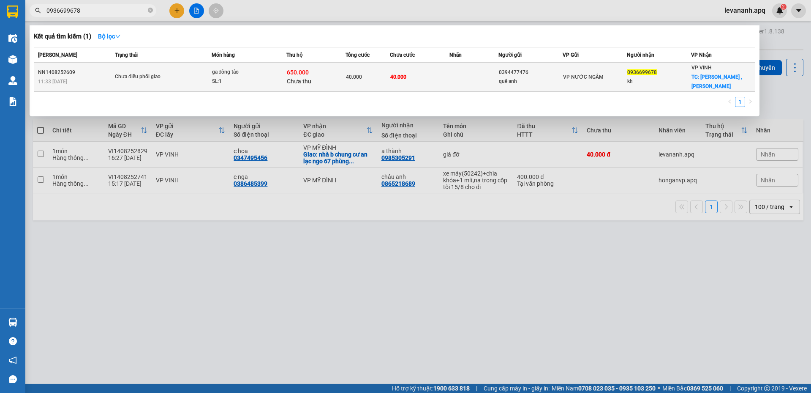
type input "0936699678"
click at [254, 77] on div "SL: 1" at bounding box center [243, 81] width 63 height 9
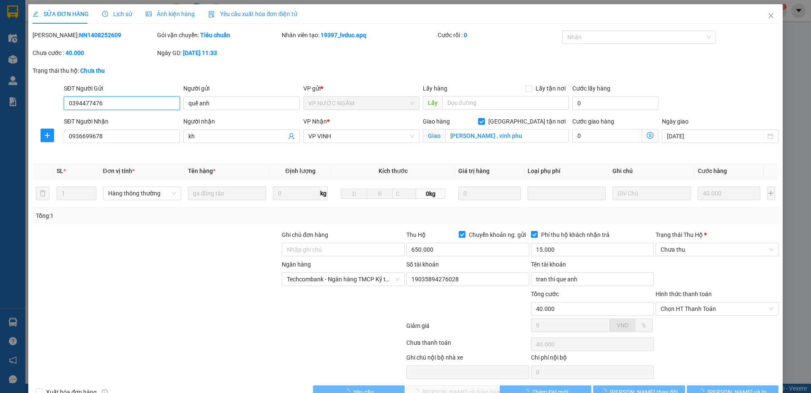
click at [121, 15] on span "Lịch sử" at bounding box center [117, 14] width 30 height 7
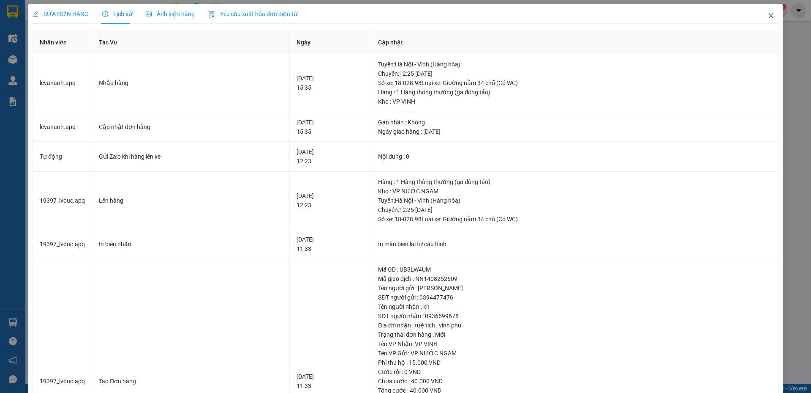
click at [769, 15] on icon "close" at bounding box center [771, 15] width 5 height 5
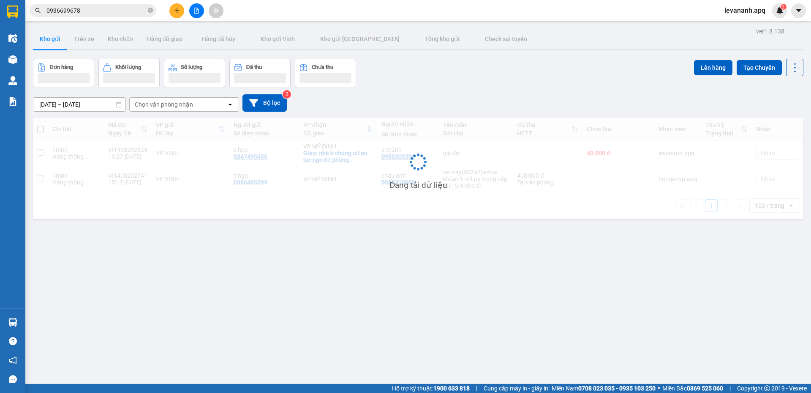
click at [127, 13] on input "0936699678" at bounding box center [96, 10] width 100 height 9
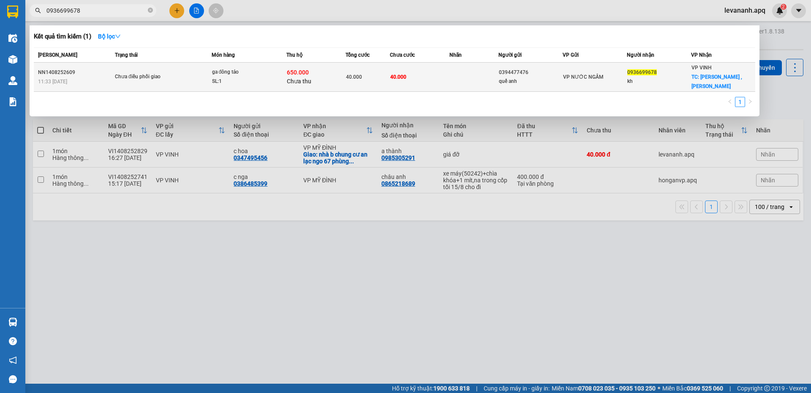
click at [330, 68] on div "650.000 Chưa thu" at bounding box center [316, 77] width 58 height 18
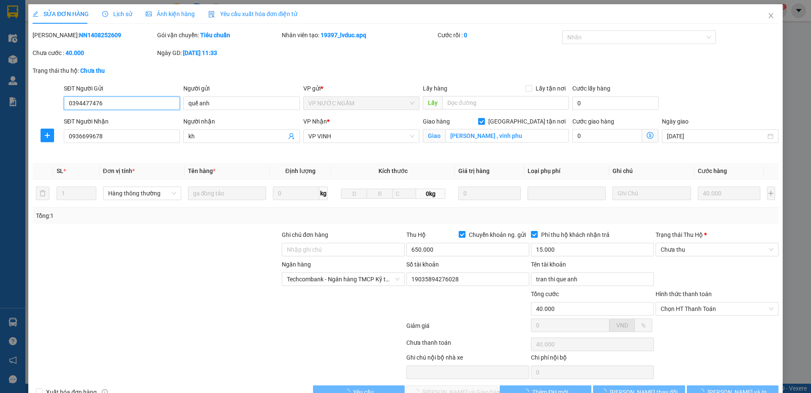
type input "0394477476"
type input "quế anh"
type input "0936699678"
type input "kh"
checkbox input "true"
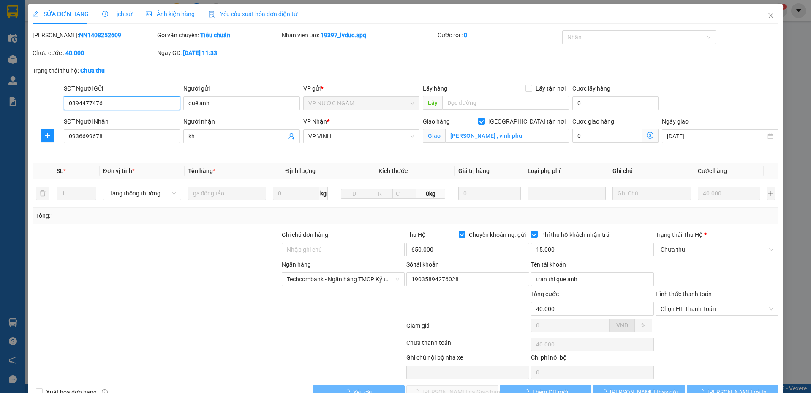
type input "tuệ tích , vinh phu"
type input "40.000"
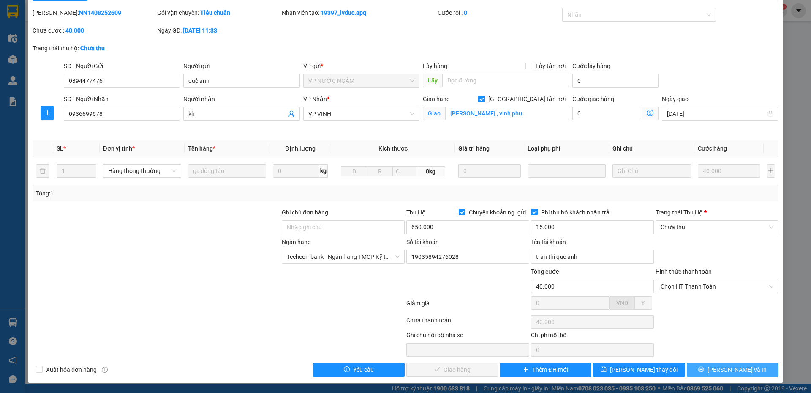
click at [705, 367] on icon "printer" at bounding box center [702, 369] width 6 height 6
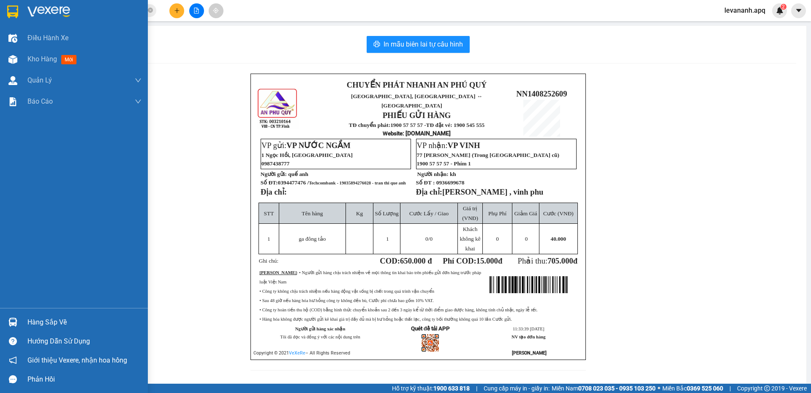
click at [14, 15] on img at bounding box center [12, 11] width 11 height 13
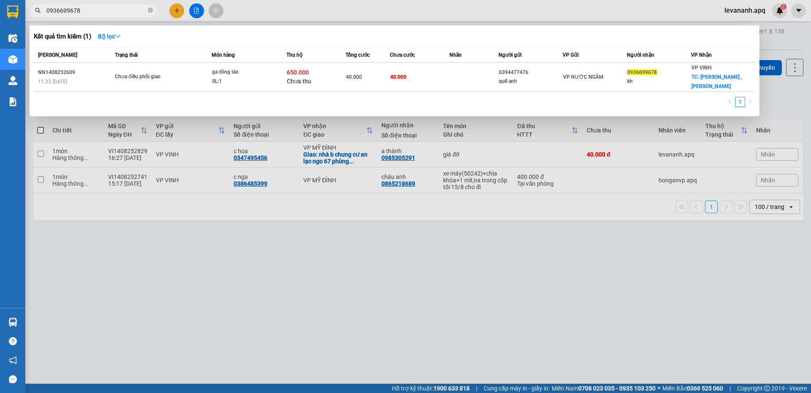
click at [104, 10] on input "0936699678" at bounding box center [96, 10] width 100 height 9
click at [151, 7] on span at bounding box center [150, 11] width 5 height 8
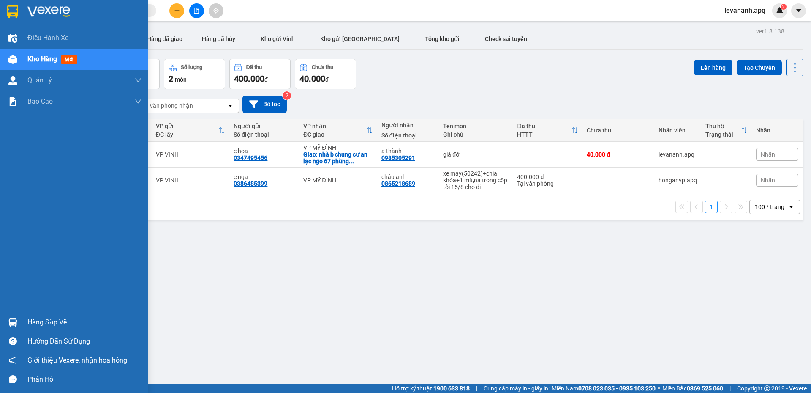
click at [22, 17] on div at bounding box center [74, 13] width 148 height 27
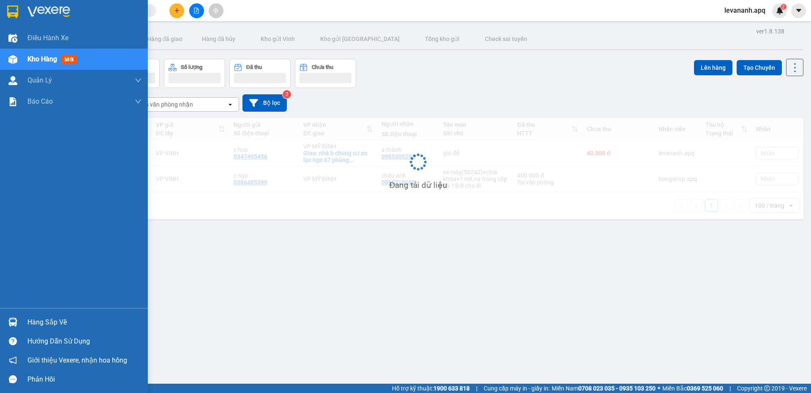
click at [30, 316] on div "Hàng sắp về" at bounding box center [84, 322] width 114 height 13
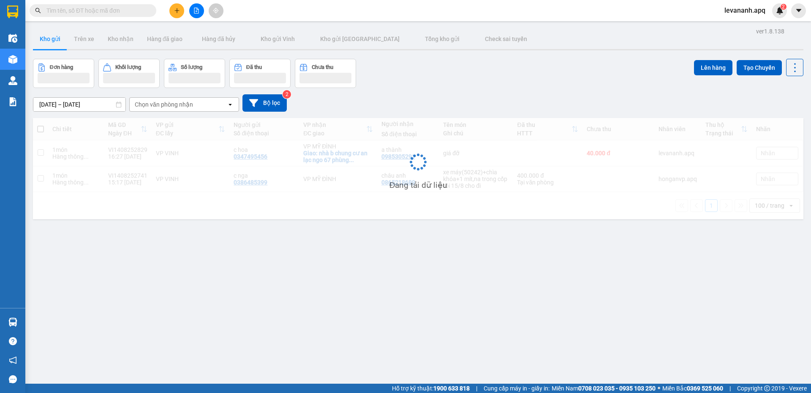
drag, startPoint x: 441, startPoint y: 311, endPoint x: 195, endPoint y: 7, distance: 390.7
click at [440, 306] on section "Kết quả tìm kiếm ( 1 ) Bộ lọc Mã ĐH Trạng thái Món hàng Thu hộ Tổng cước Chưa c…" at bounding box center [405, 196] width 811 height 393
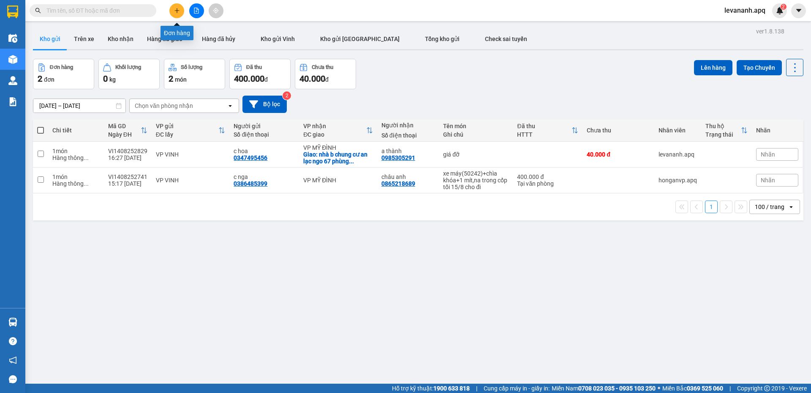
click at [176, 11] on icon "plus" at bounding box center [177, 11] width 6 height 6
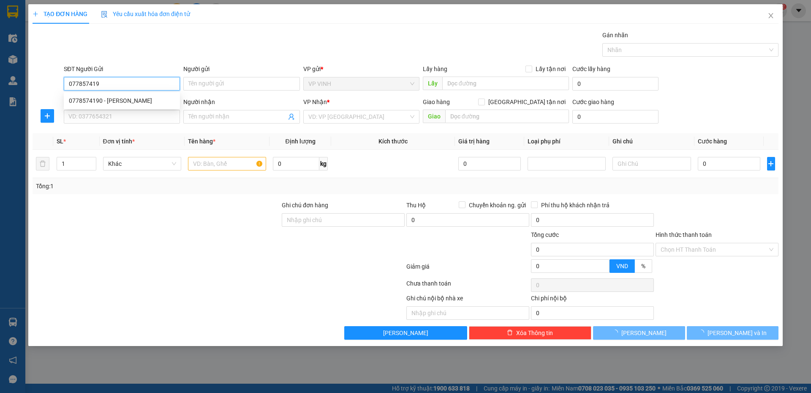
type input "0778574190"
drag, startPoint x: 123, startPoint y: 103, endPoint x: 126, endPoint y: 115, distance: 12.0
click at [123, 104] on div "0778574190 - lê viết nhung" at bounding box center [122, 100] width 106 height 9
type input "[PERSON_NAME]"
type input "0778574190"
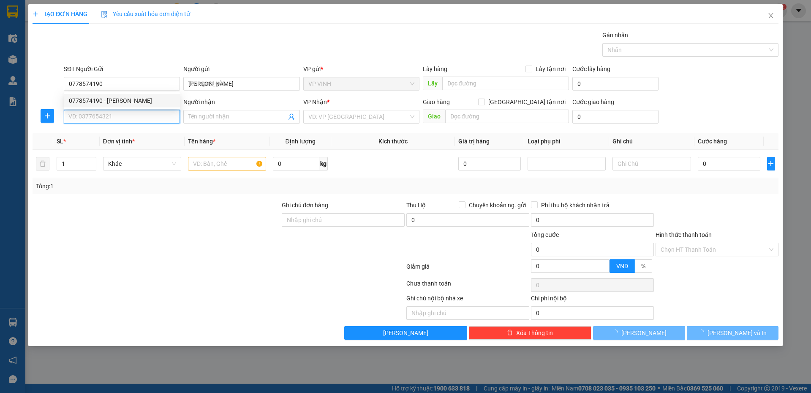
click at [126, 115] on input "SĐT Người Nhận" at bounding box center [122, 117] width 116 height 14
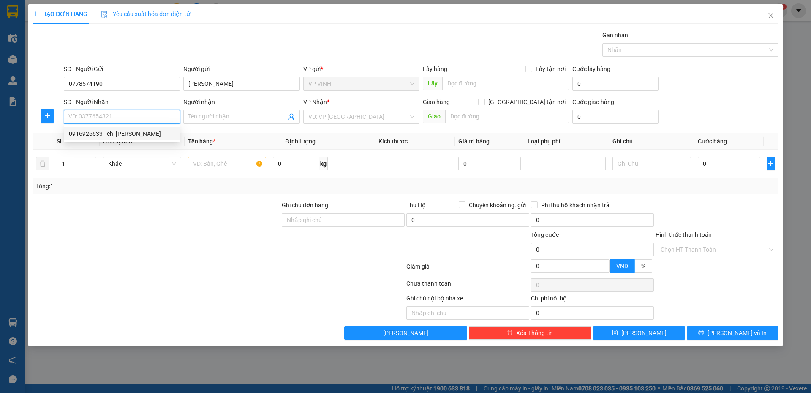
click at [126, 130] on div "0916926633 - chị ngọc lan" at bounding box center [122, 133] width 106 height 9
type input "0916926633"
type input "[PERSON_NAME]"
checkbox input "true"
type input "vp"
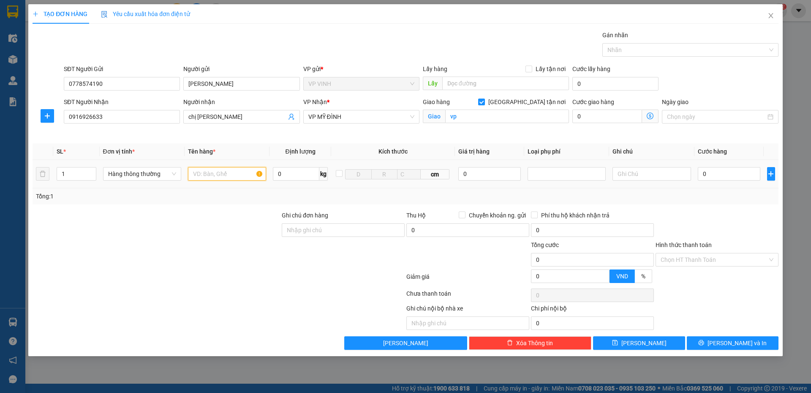
click at [219, 169] on input "text" at bounding box center [227, 174] width 78 height 14
type input "hàng khô"
click at [708, 171] on input "0" at bounding box center [729, 174] width 63 height 14
type input "7"
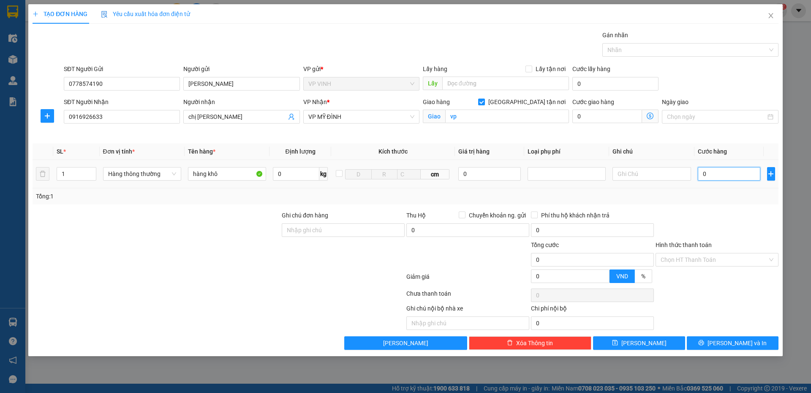
type input "7"
type input "70"
type input "70.000"
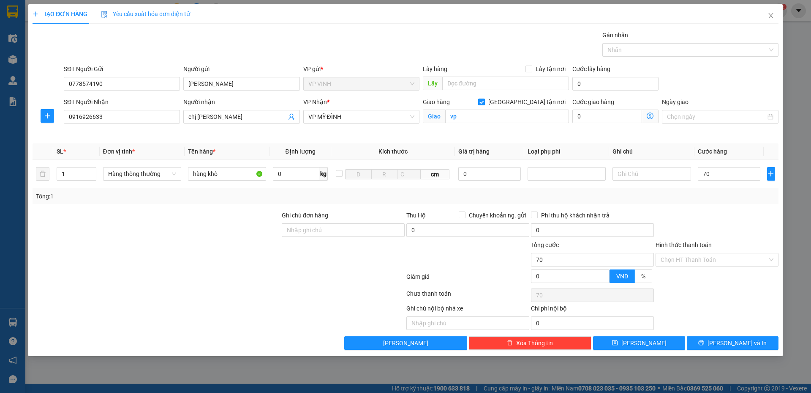
type input "70.000"
click at [693, 199] on div "Tổng: 1" at bounding box center [406, 195] width 740 height 9
click at [712, 344] on button "[PERSON_NAME] và In" at bounding box center [733, 343] width 92 height 14
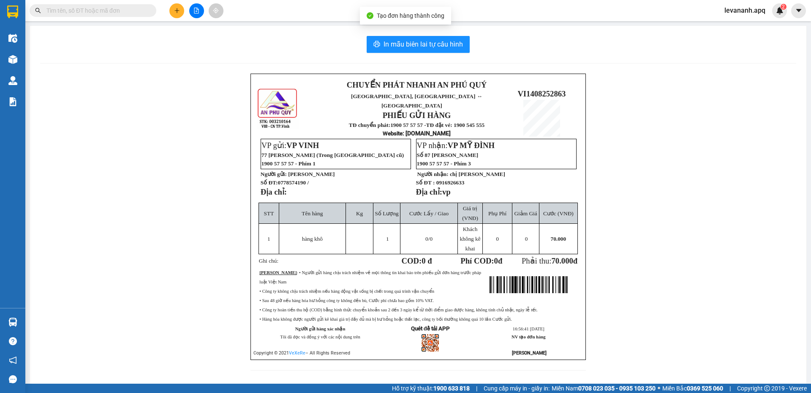
click at [394, 36] on div "In mẫu biên lai tự cấu hình CHUYỂN PHÁT NHANH AN PHÚ QUÝ NGHỆ AN, HÀ TĨNH ↔ HÀ …" at bounding box center [418, 208] width 777 height 365
click at [397, 53] on div "In mẫu biên lai tự cấu hình CHUYỂN PHÁT NHANH AN PHÚ QUÝ NGHỆ AN, HÀ TĨNH ↔ HÀ …" at bounding box center [418, 208] width 777 height 365
click at [402, 49] on span "In mẫu biên lai tự cấu hình" at bounding box center [423, 44] width 79 height 11
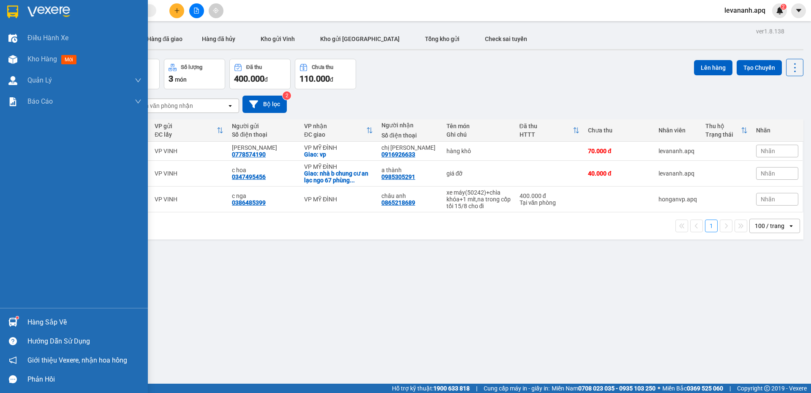
click at [11, 16] on img at bounding box center [12, 11] width 11 height 13
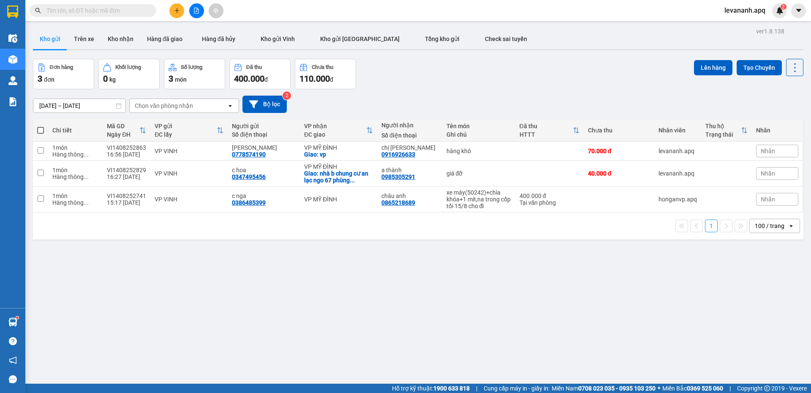
click at [177, 14] on button at bounding box center [176, 10] width 15 height 15
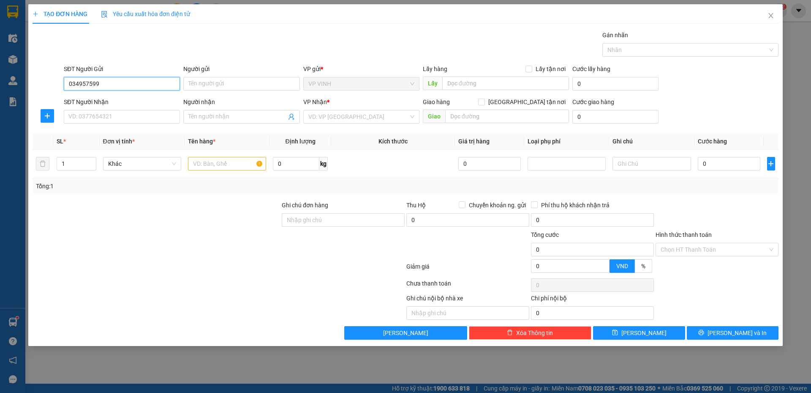
type input "0349575997"
drag, startPoint x: 90, startPoint y: 79, endPoint x: 100, endPoint y: 89, distance: 14.0
click at [90, 79] on input "0349575997" at bounding box center [122, 84] width 116 height 14
click at [111, 98] on div "0349575997 - PHÒNG HÀNG VINH" at bounding box center [122, 100] width 106 height 9
type input "PHÒNG HÀNG VINH"
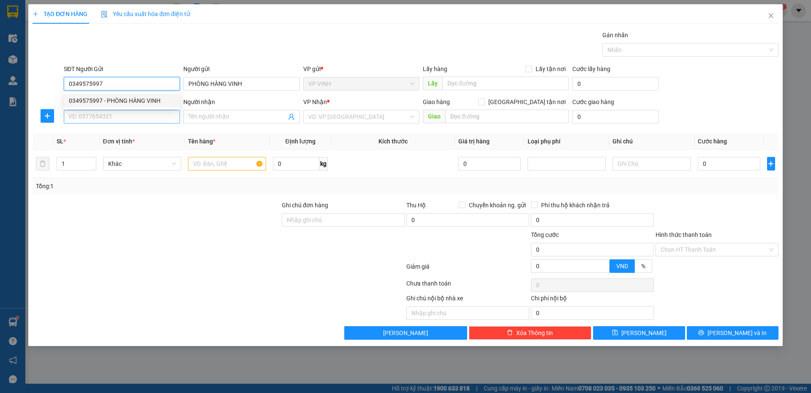
type input "0349575997"
click at [115, 112] on input "SĐT Người Nhận" at bounding box center [122, 117] width 116 height 14
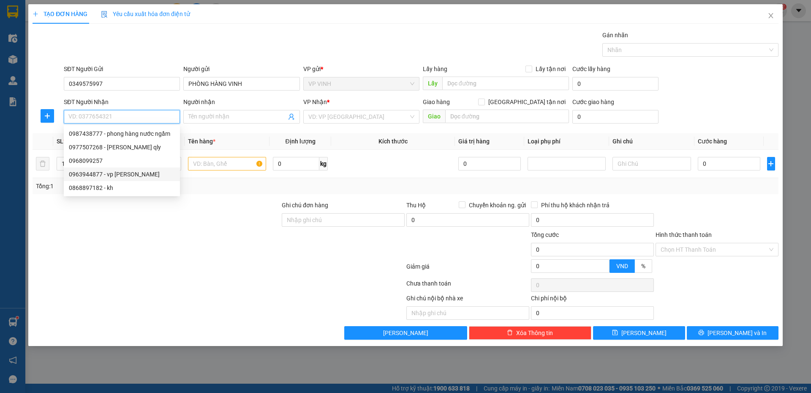
click at [124, 169] on div "0963944877 - vp ngọc hồi" at bounding box center [122, 174] width 116 height 14
type input "0963944877"
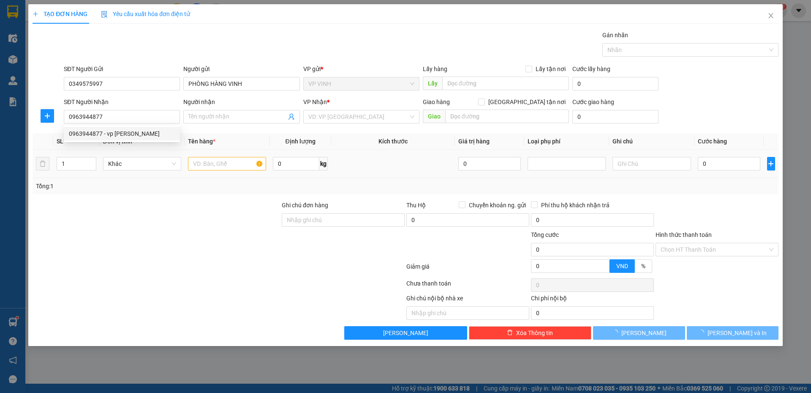
type input "[PERSON_NAME]"
checkbox input "true"
type input "vp"
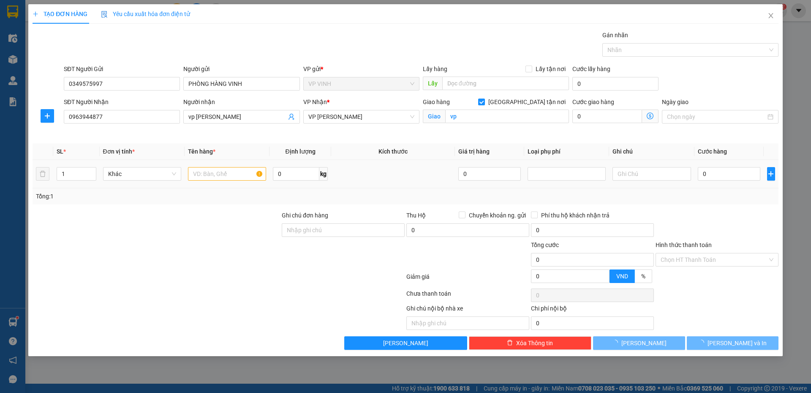
click at [209, 164] on td at bounding box center [227, 174] width 85 height 28
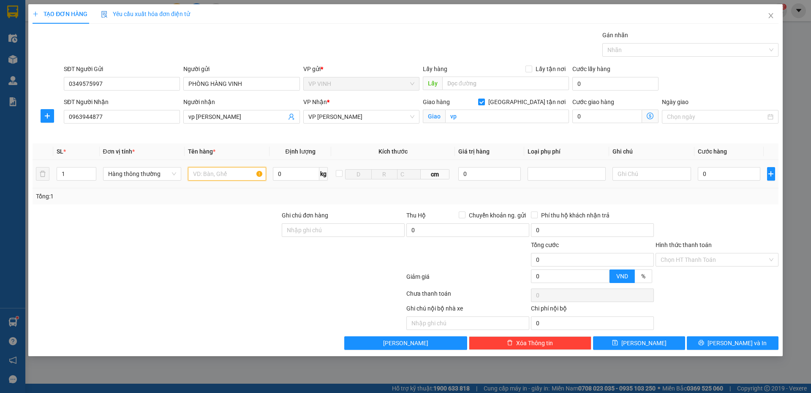
click at [209, 168] on input "text" at bounding box center [227, 174] width 78 height 14
click at [724, 333] on div "Transit Pickup Surcharge Ids Transit Deliver Surcharge Ids Transit Deliver Surc…" at bounding box center [406, 189] width 746 height 319
click at [728, 345] on span "[PERSON_NAME] và In" at bounding box center [737, 342] width 59 height 9
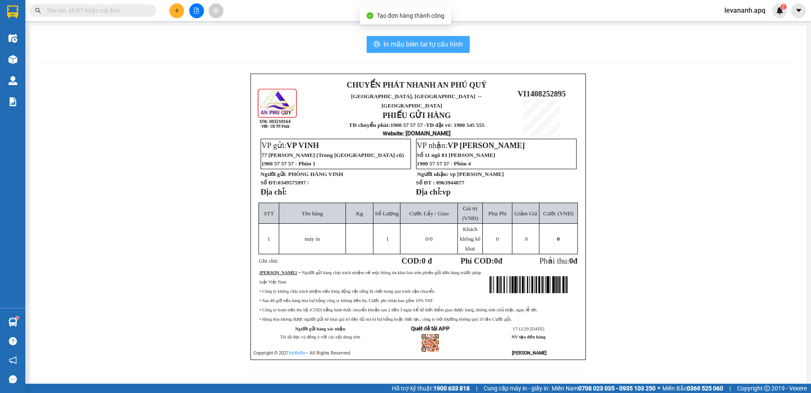
click at [431, 47] on span "In mẫu biên lai tự cấu hình" at bounding box center [423, 44] width 79 height 11
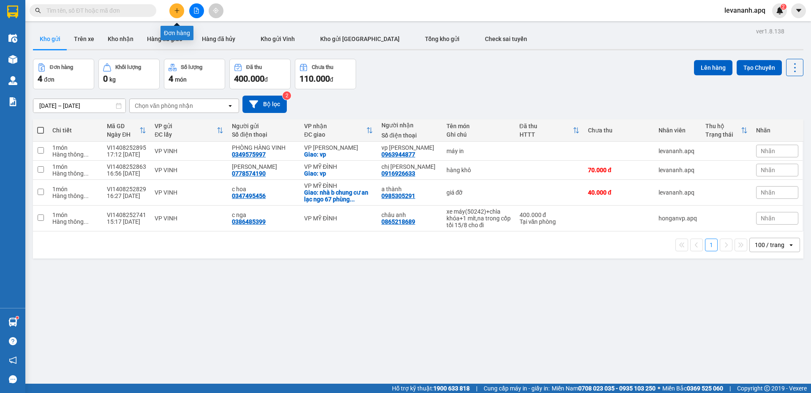
click at [180, 14] on button at bounding box center [176, 10] width 15 height 15
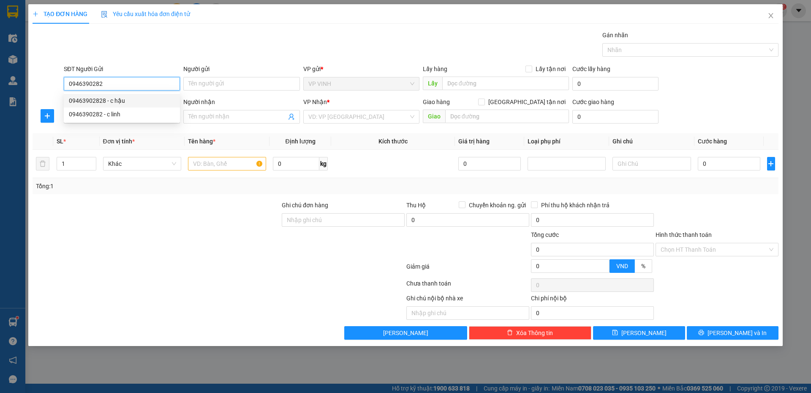
click at [127, 103] on div "09463902828 - c hậu" at bounding box center [122, 100] width 106 height 9
type input "09463902828"
type input "c hậu"
type input "09463902828"
click at [129, 119] on input "SĐT Người Nhận" at bounding box center [122, 117] width 116 height 14
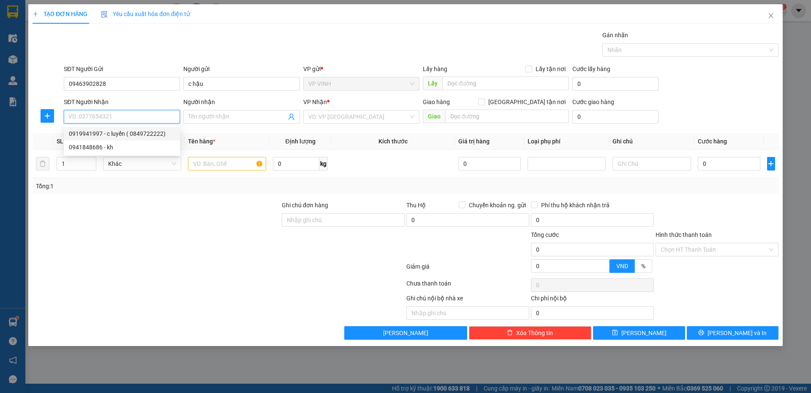
click at [126, 131] on div "0919941997 - c luyến ( 0849722222)" at bounding box center [122, 133] width 106 height 9
type input "0919941997"
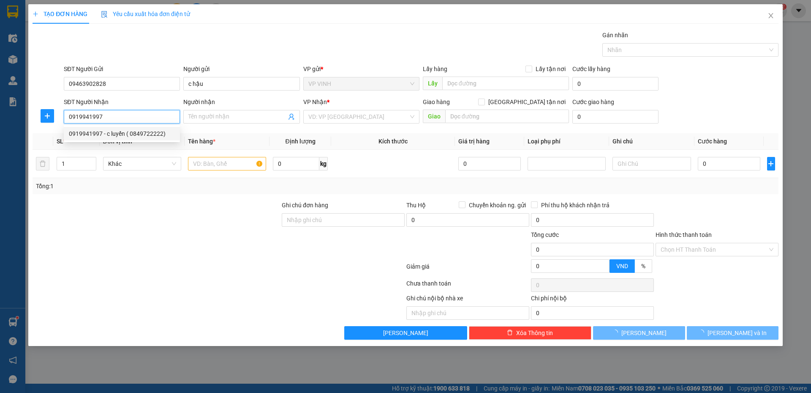
type input "c luyến ( 0849722222)"
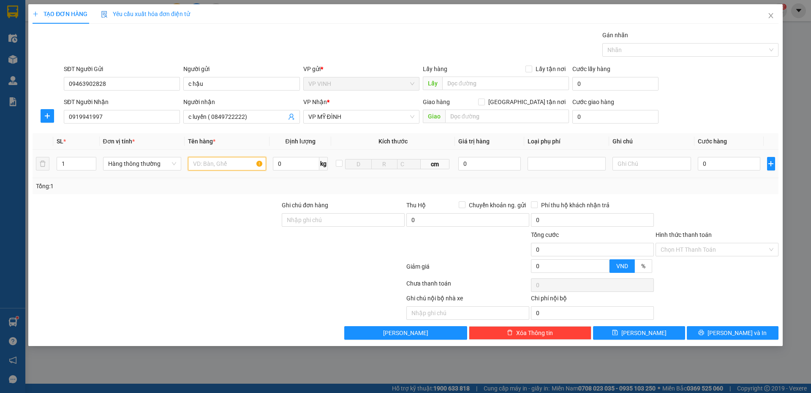
click at [224, 165] on input "text" at bounding box center [227, 164] width 78 height 14
type input "thực phẩm"
click at [721, 164] on input "0" at bounding box center [729, 164] width 63 height 14
type input "6"
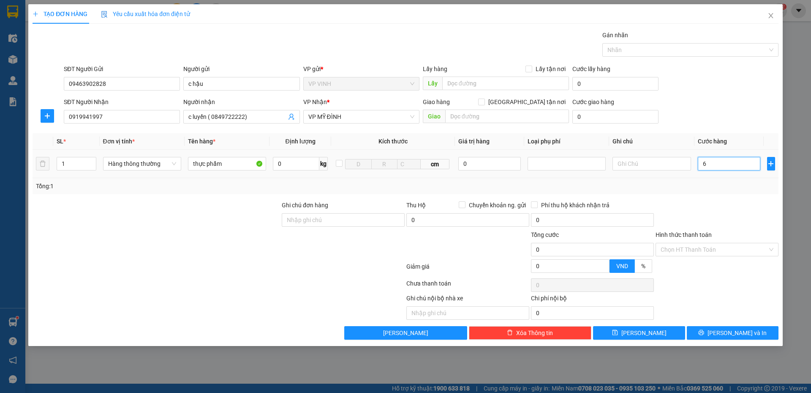
type input "6"
type input "60"
click at [740, 340] on div "TẠO ĐƠN HÀNG Yêu cầu xuất hóa đơn điện tử Transit Pickup Surcharge Ids Transit …" at bounding box center [405, 174] width 755 height 341
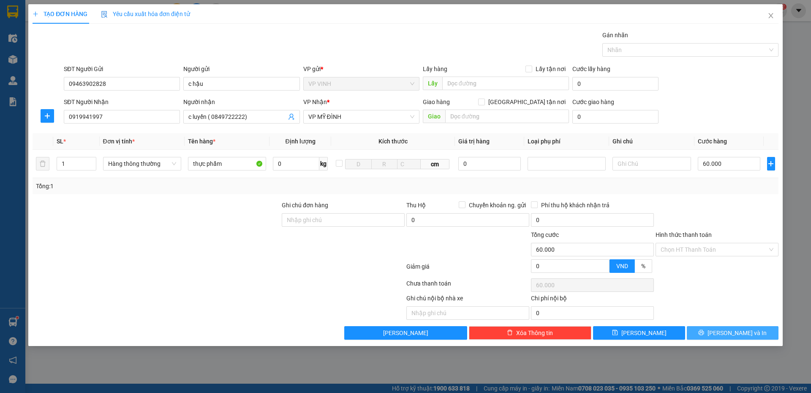
click at [740, 336] on span "[PERSON_NAME] và In" at bounding box center [737, 332] width 59 height 9
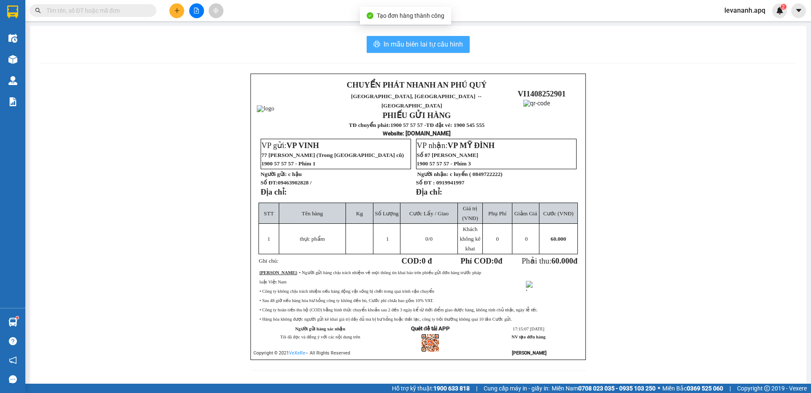
click at [405, 49] on span "In mẫu biên lai tự cấu hình" at bounding box center [423, 44] width 79 height 11
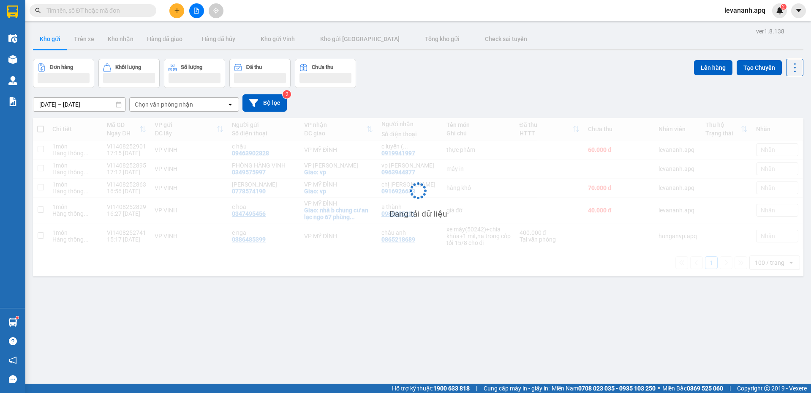
click at [18, 326] on div at bounding box center [12, 321] width 15 height 15
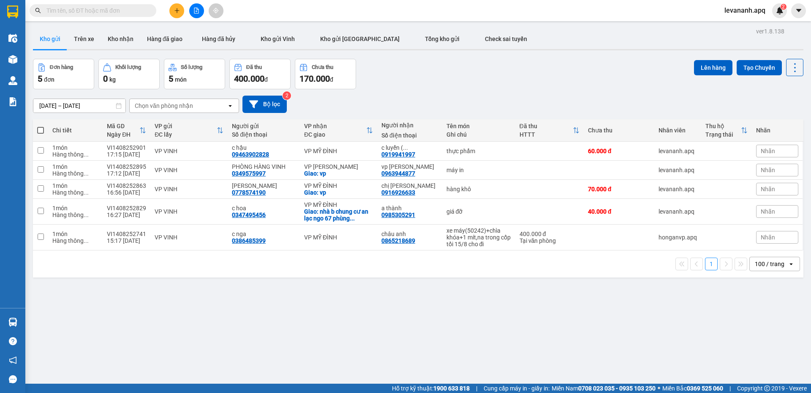
click at [442, 308] on section "Kết quả tìm kiếm ( 1 ) Bộ lọc Mã ĐH Trạng thái Món hàng Thu hộ Tổng cước Chưa c…" at bounding box center [405, 196] width 811 height 393
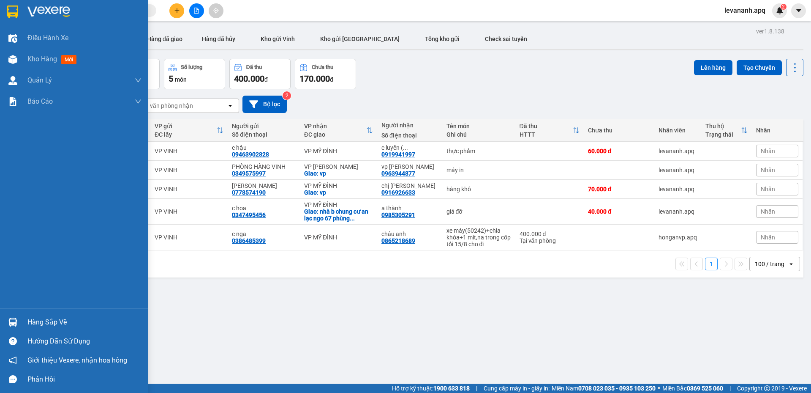
click at [3, 320] on div "Hàng sắp về" at bounding box center [74, 321] width 148 height 19
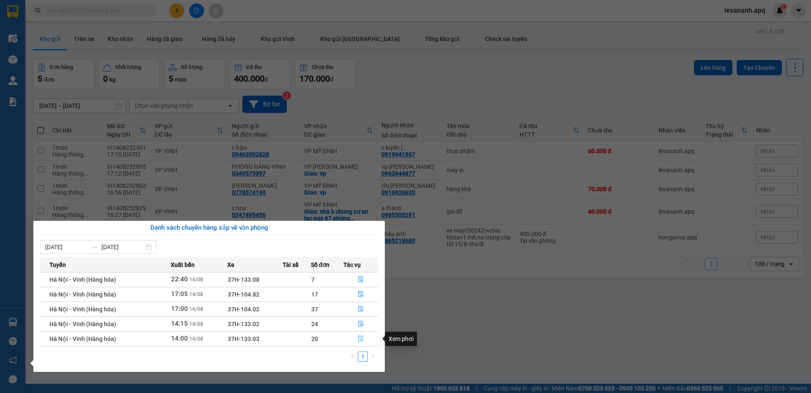
click at [365, 339] on button "button" at bounding box center [361, 339] width 34 height 14
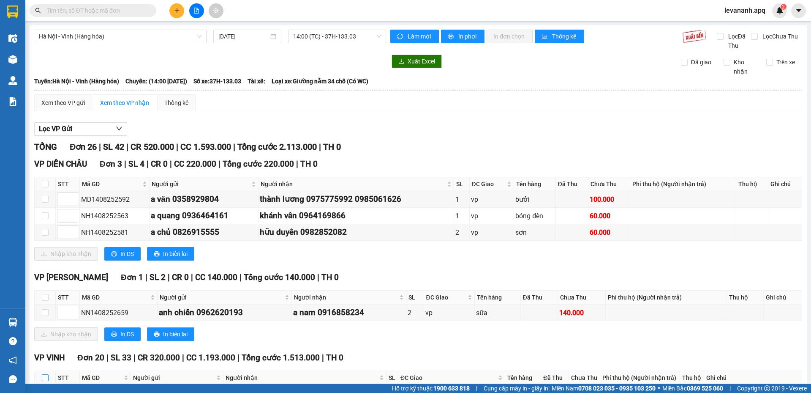
click at [44, 374] on input "checkbox" at bounding box center [45, 377] width 7 height 7
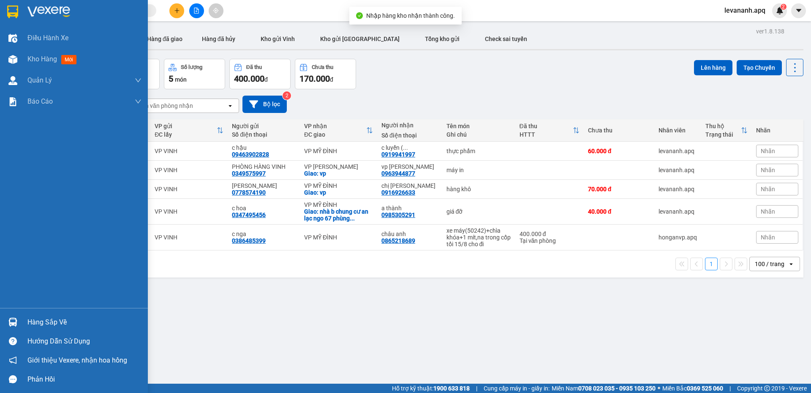
click at [0, 320] on div "Hàng sắp về" at bounding box center [74, 321] width 148 height 19
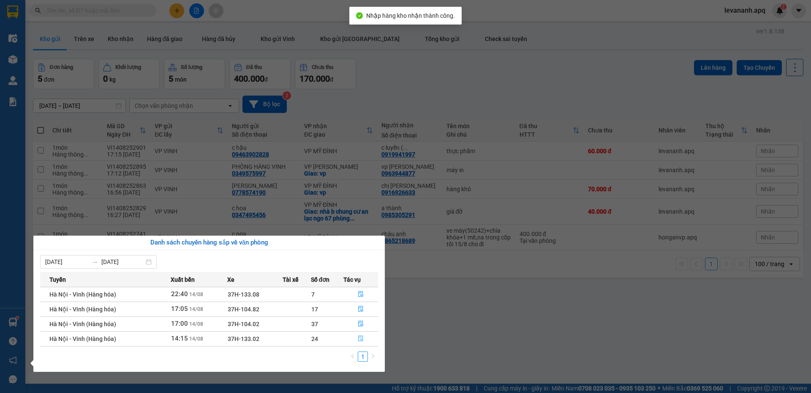
click at [359, 340] on icon "file-done" at bounding box center [360, 339] width 5 height 6
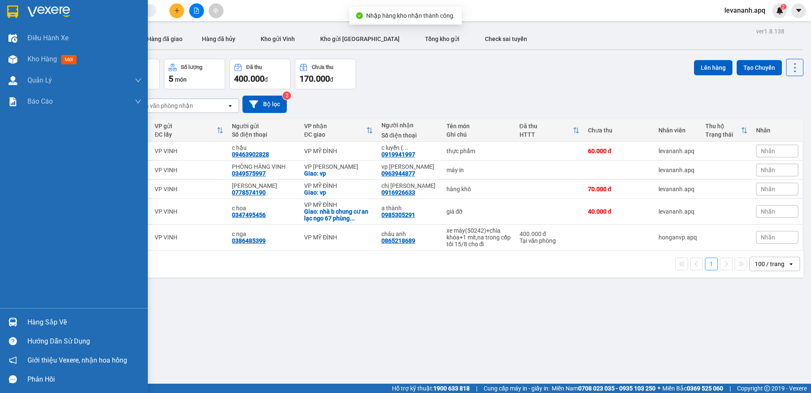
click at [16, 319] on img at bounding box center [12, 321] width 9 height 9
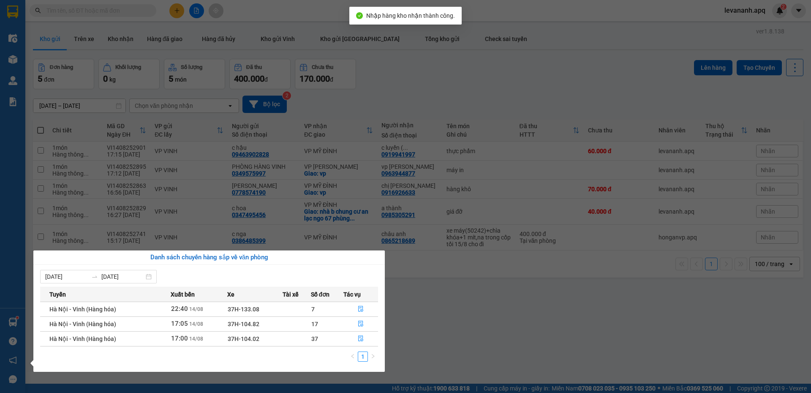
click at [409, 318] on section "Kết quả tìm kiếm ( 1 ) Bộ lọc Mã ĐH Trạng thái Món hàng Thu hộ Tổng cước Chưa c…" at bounding box center [405, 196] width 811 height 393
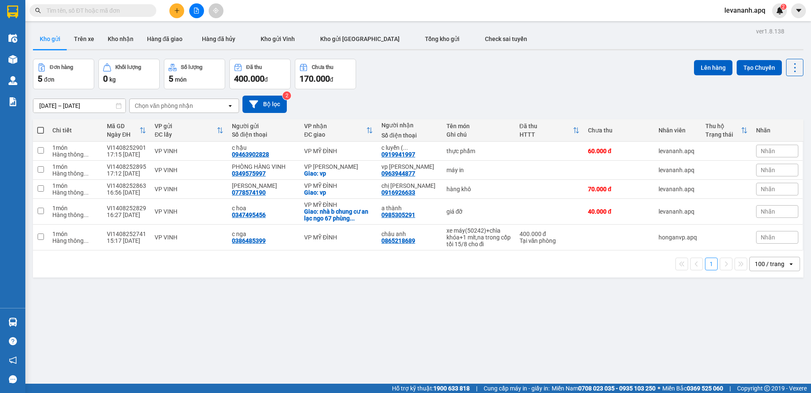
click at [81, 14] on input "text" at bounding box center [96, 10] width 100 height 9
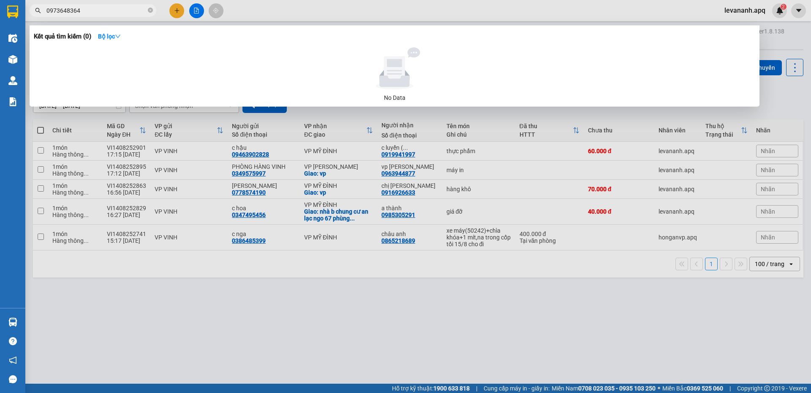
click at [82, 13] on input "0973648364" at bounding box center [96, 10] width 100 height 9
click at [85, 11] on input "0973648364" at bounding box center [96, 10] width 100 height 9
type input "0973648364"
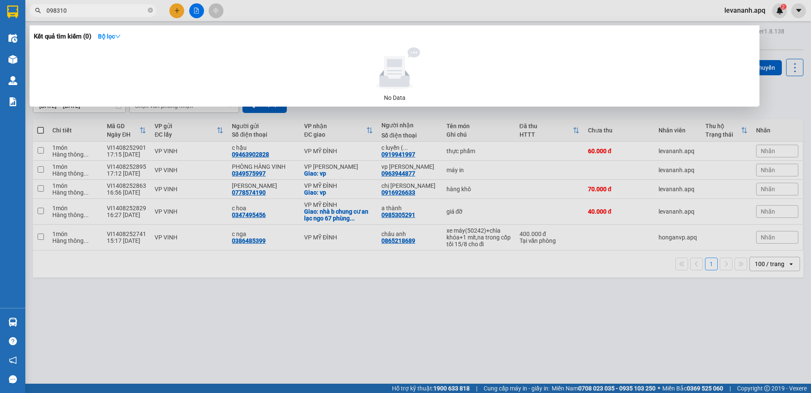
type input "0983104"
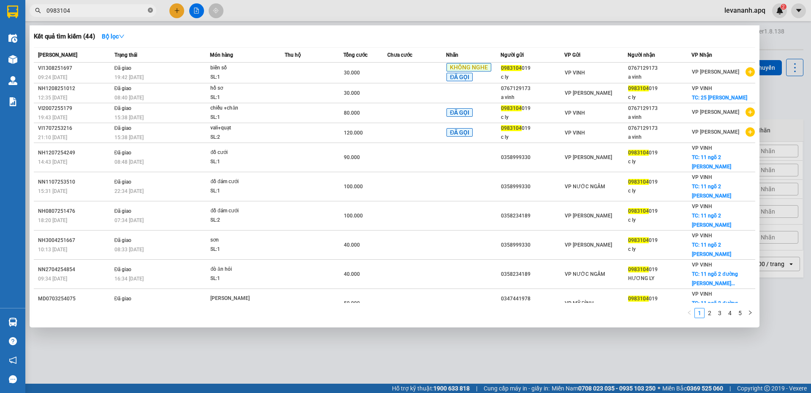
click at [150, 9] on icon "close-circle" at bounding box center [150, 10] width 5 height 5
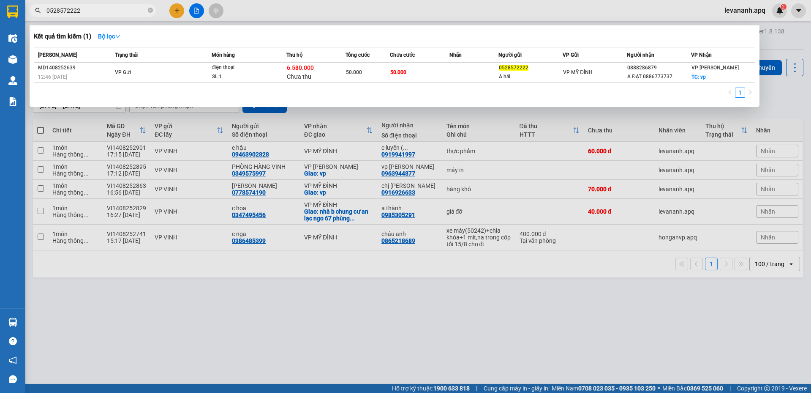
type input "0528572222"
drag, startPoint x: 546, startPoint y: 334, endPoint x: 525, endPoint y: 337, distance: 20.4
click at [544, 334] on div at bounding box center [405, 196] width 811 height 393
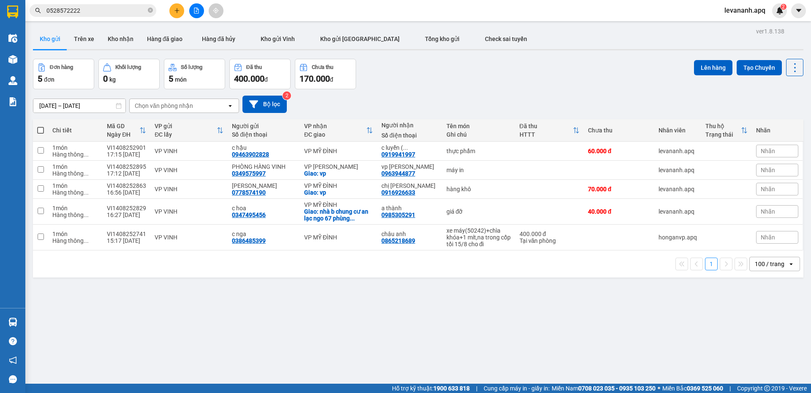
click at [117, 12] on input "0528572222" at bounding box center [96, 10] width 100 height 9
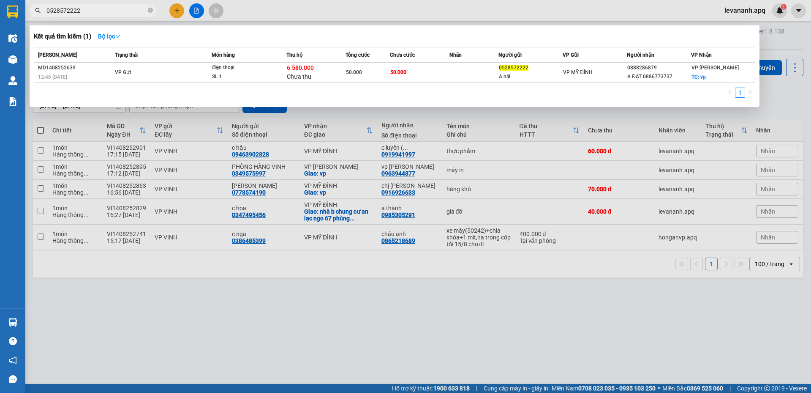
click at [226, 333] on div at bounding box center [405, 196] width 811 height 393
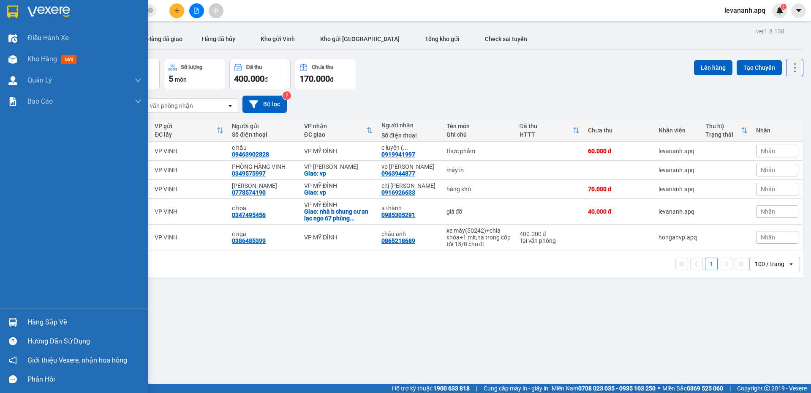
click at [3, 320] on div "Hàng sắp về" at bounding box center [74, 321] width 148 height 19
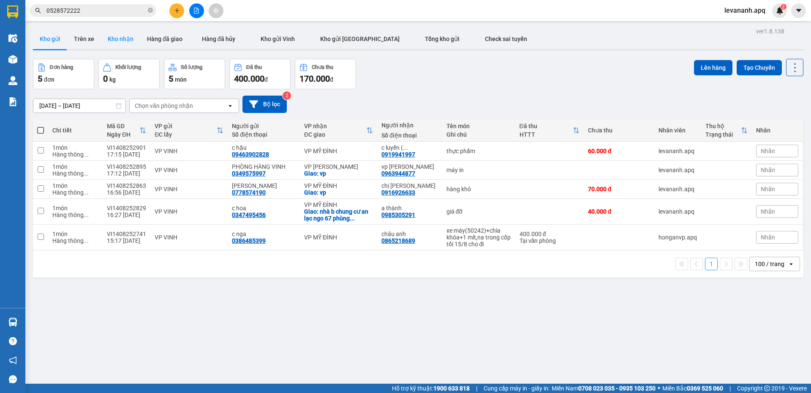
drag, startPoint x: 421, startPoint y: 306, endPoint x: 130, endPoint y: 40, distance: 393.9
click at [411, 292] on section "Kết quả tìm kiếm ( 1 ) Bộ lọc Mã ĐH Trạng thái Món hàng Thu hộ Tổng cước Chưa c…" at bounding box center [405, 196] width 811 height 393
click at [99, 9] on input "0528572222" at bounding box center [96, 10] width 100 height 9
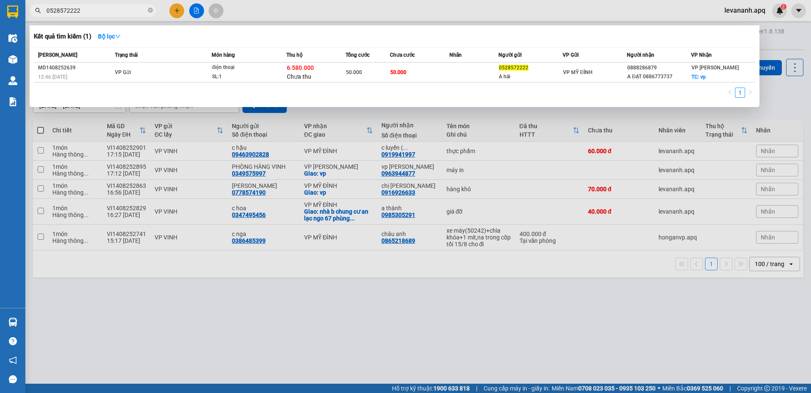
click at [195, 279] on div at bounding box center [405, 196] width 811 height 393
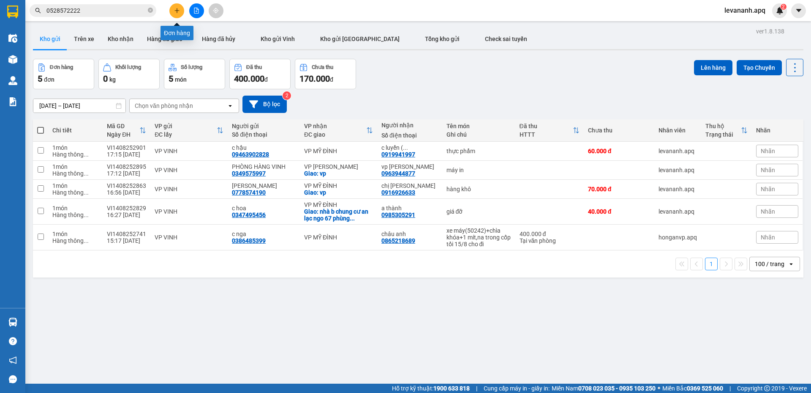
click at [173, 14] on button at bounding box center [176, 10] width 15 height 15
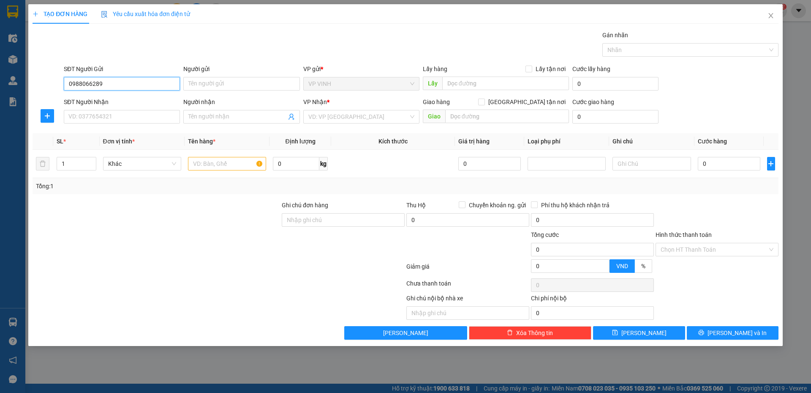
drag, startPoint x: 94, startPoint y: 87, endPoint x: 103, endPoint y: 86, distance: 9.0
click at [94, 86] on input "0988066289" at bounding box center [122, 84] width 116 height 14
click at [104, 86] on input "0988066289" at bounding box center [122, 84] width 116 height 14
click at [106, 85] on input "0988066289" at bounding box center [122, 84] width 116 height 14
type input "0988066289"
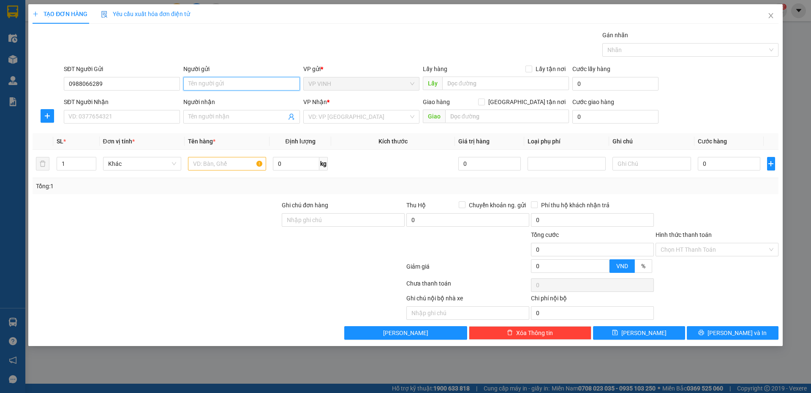
click at [199, 86] on input "Người gửi" at bounding box center [241, 84] width 116 height 14
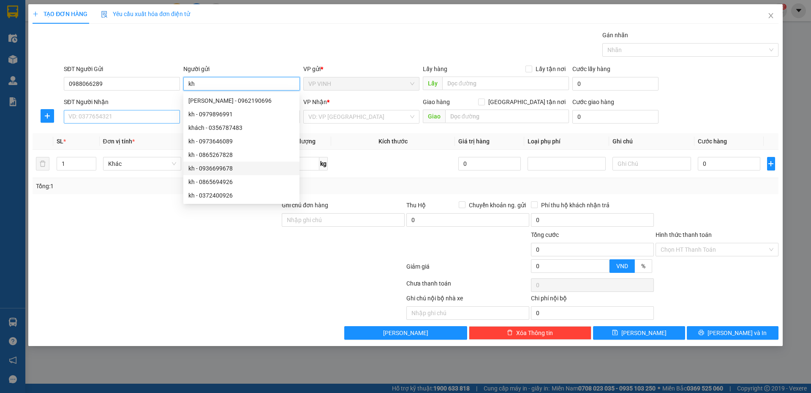
type input "kh"
click at [93, 114] on input "SĐT Người Nhận" at bounding box center [122, 117] width 116 height 14
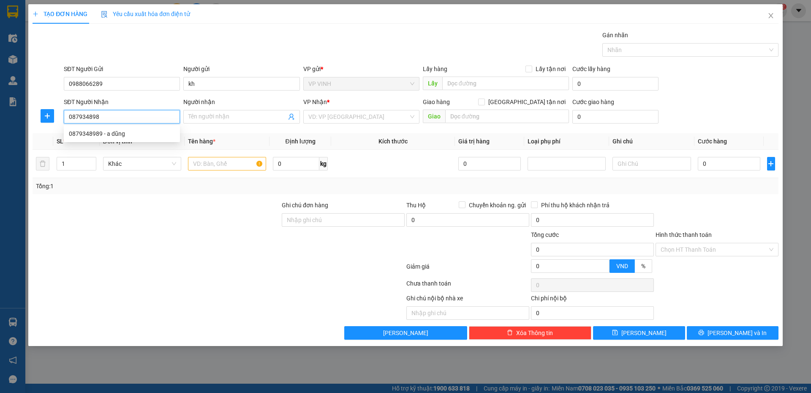
type input "0879348989"
click at [82, 130] on div "0879348989 - a dũng" at bounding box center [122, 133] width 106 height 9
type input "a dũng"
type input "0879348989"
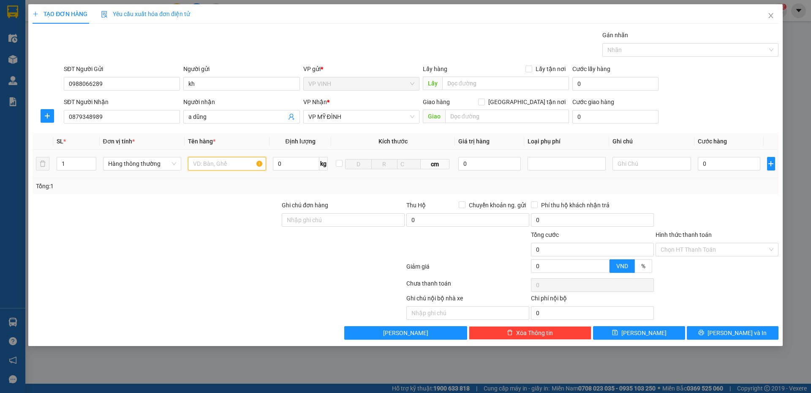
click at [209, 167] on input "text" at bounding box center [227, 164] width 78 height 14
type input "sâm"
click at [714, 161] on input "0" at bounding box center [729, 164] width 63 height 14
click at [723, 204] on div at bounding box center [717, 215] width 125 height 30
drag, startPoint x: 727, startPoint y: 320, endPoint x: 730, endPoint y: 336, distance: 16.8
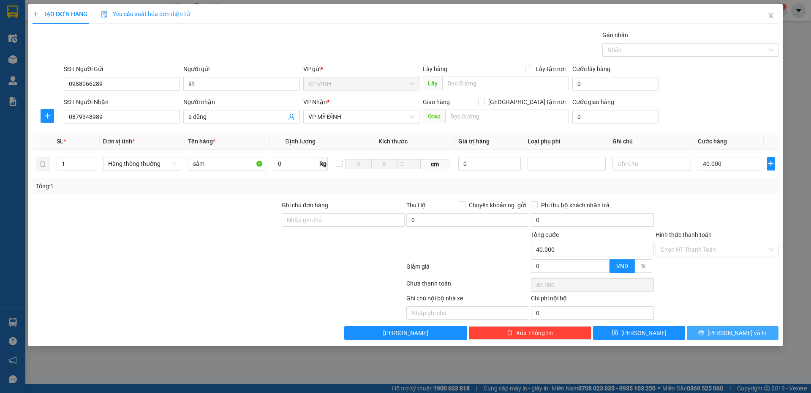
click at [728, 326] on div "Transit Pickup Surcharge Ids Transit Deliver Surcharge Ids Transit Deliver Surc…" at bounding box center [406, 184] width 746 height 309
click at [730, 336] on span "[PERSON_NAME] và In" at bounding box center [737, 332] width 59 height 9
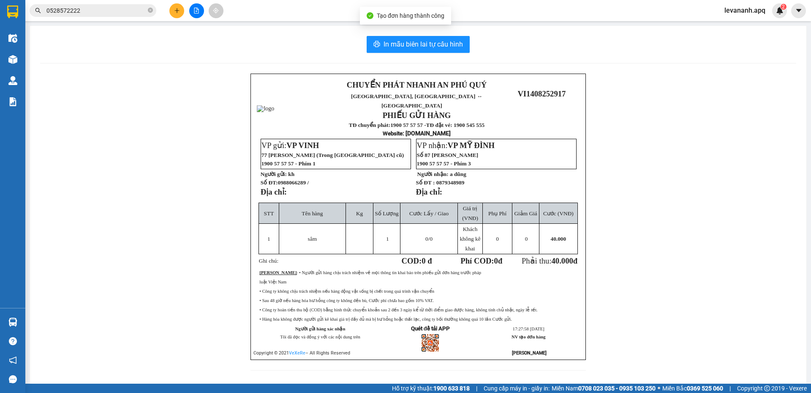
click at [398, 54] on div "In mẫu biên lai tự cấu hình CHUYỂN PHÁT NHANH AN PHÚ QUÝ NGHỆ AN, HÀ TĨNH ↔ HÀ …" at bounding box center [418, 208] width 777 height 365
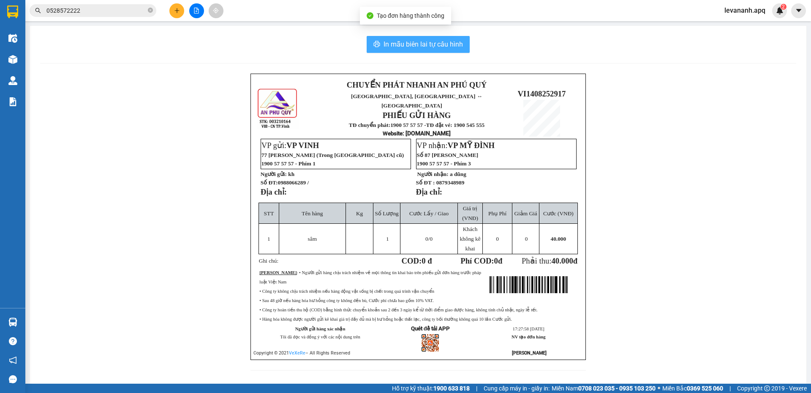
click at [416, 43] on span "In mẫu biên lai tự cấu hình" at bounding box center [423, 44] width 79 height 11
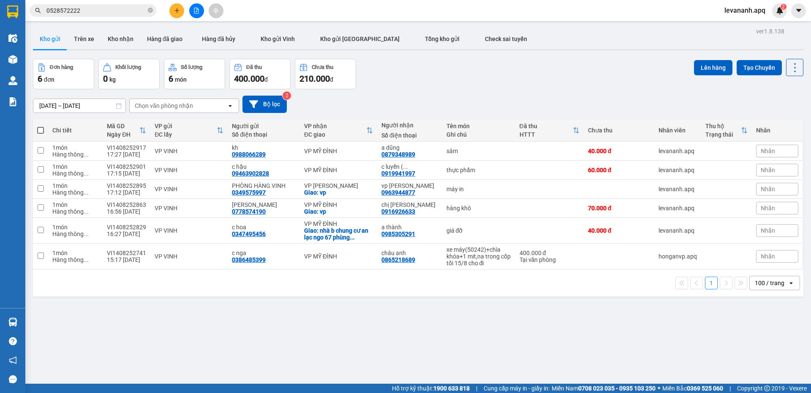
click at [101, 11] on input "0528572222" at bounding box center [96, 10] width 100 height 9
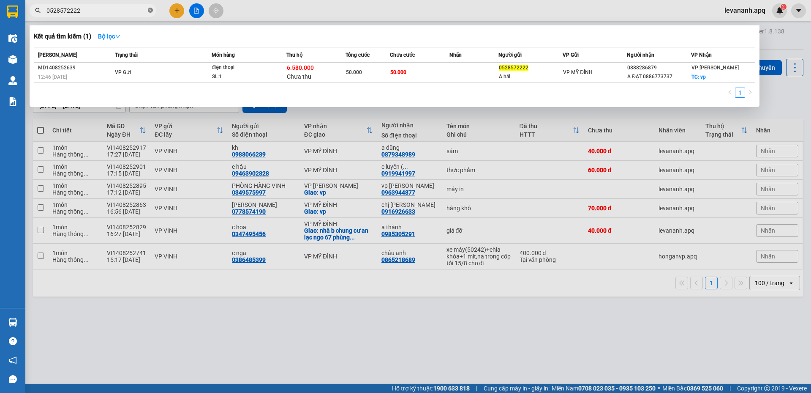
click at [148, 9] on icon "close-circle" at bounding box center [150, 10] width 5 height 5
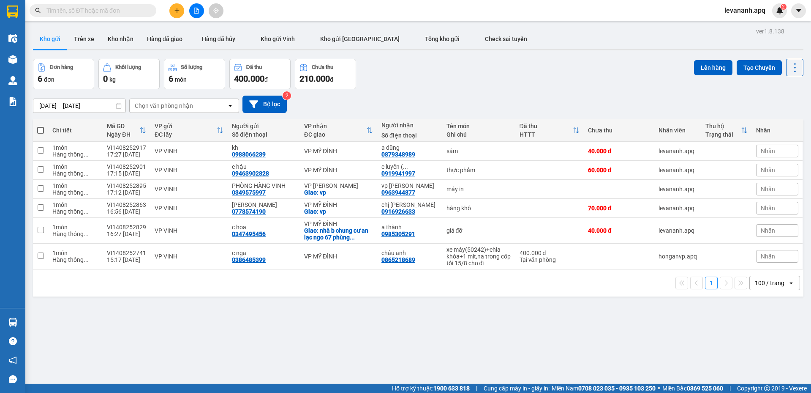
click at [135, 10] on input "text" at bounding box center [96, 10] width 100 height 9
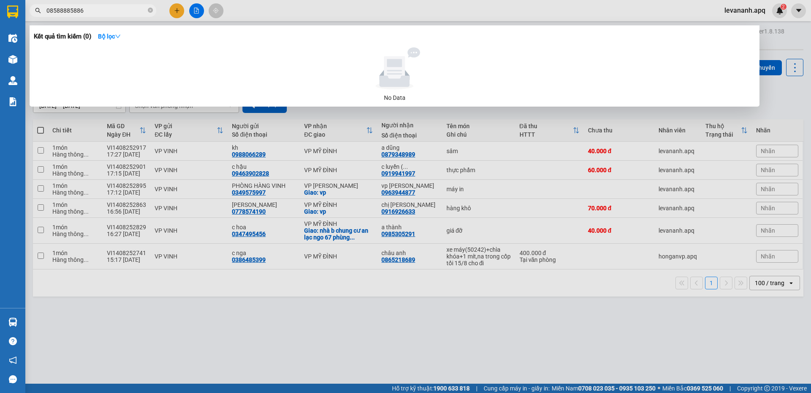
click at [66, 14] on input "08588885886" at bounding box center [96, 10] width 100 height 9
type input "0858885886"
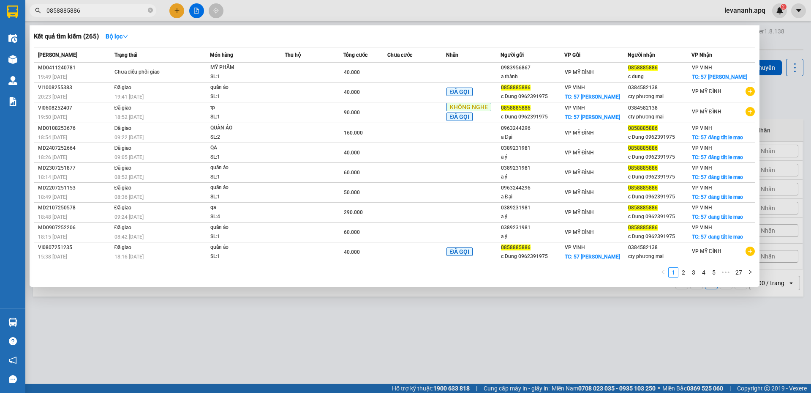
click at [82, 11] on input "0858885886" at bounding box center [96, 10] width 100 height 9
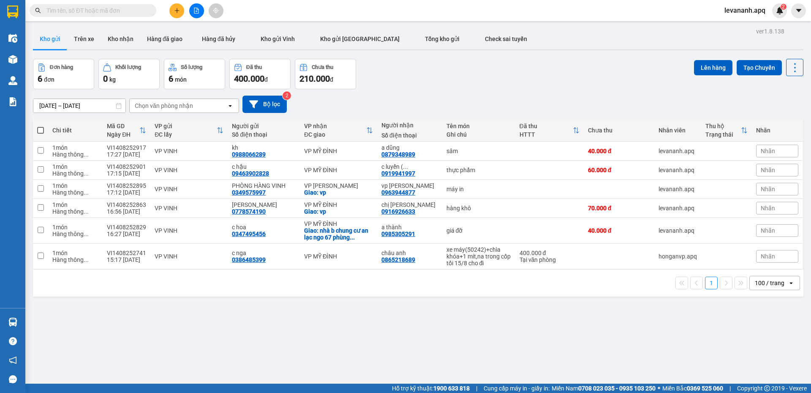
click at [108, 15] on input "text" at bounding box center [96, 10] width 100 height 9
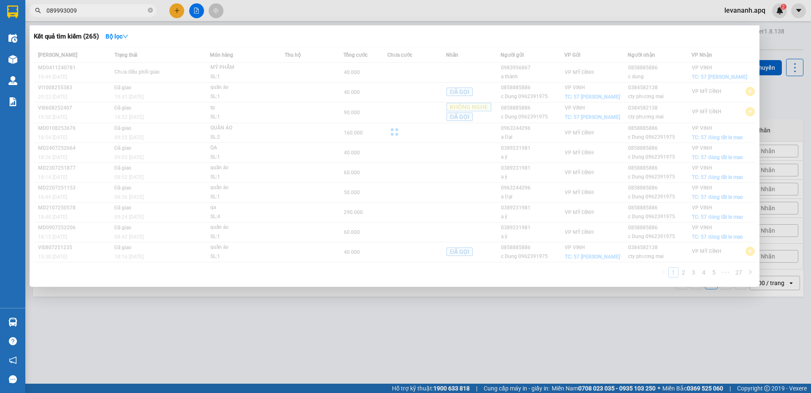
type input "0899930096"
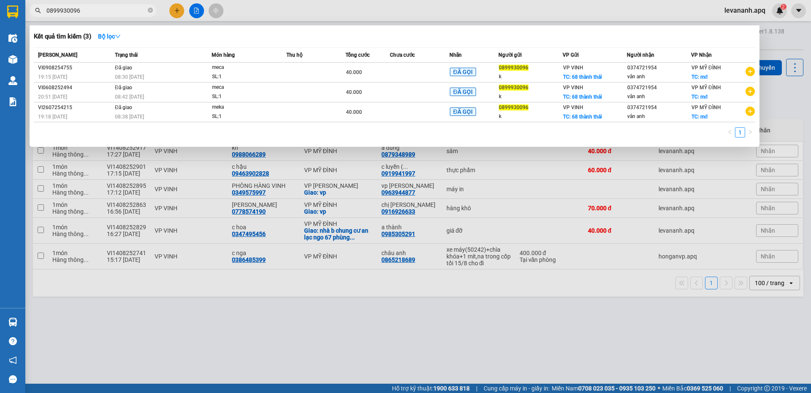
click at [84, 11] on input "0899930096" at bounding box center [96, 10] width 100 height 9
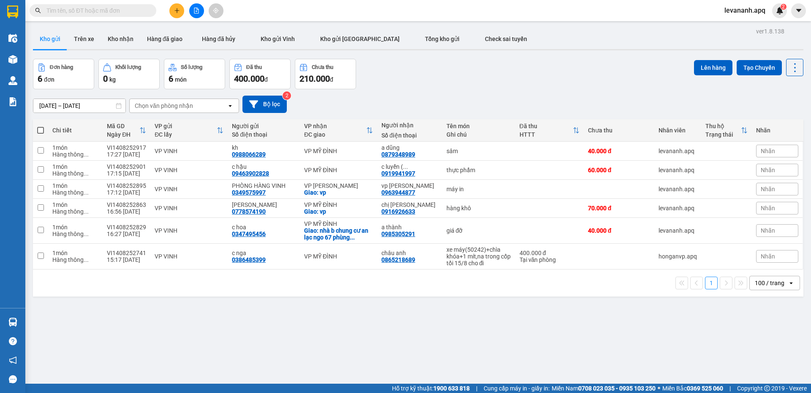
click at [77, 10] on input "text" at bounding box center [96, 10] width 100 height 9
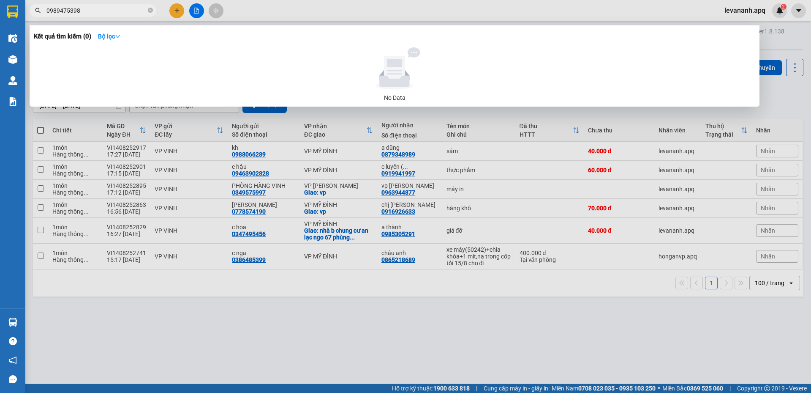
type input "0989475398"
click at [233, 350] on div at bounding box center [405, 196] width 811 height 393
click at [131, 15] on span "0989475398" at bounding box center [93, 10] width 127 height 13
click at [149, 12] on icon "close-circle" at bounding box center [150, 10] width 5 height 5
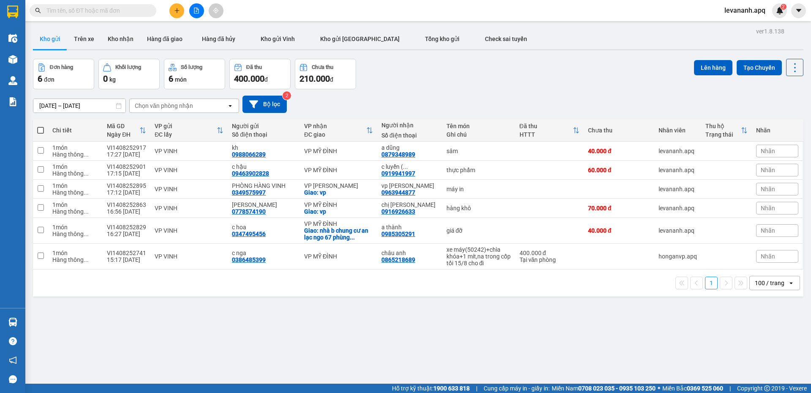
click at [145, 15] on input "text" at bounding box center [96, 10] width 100 height 9
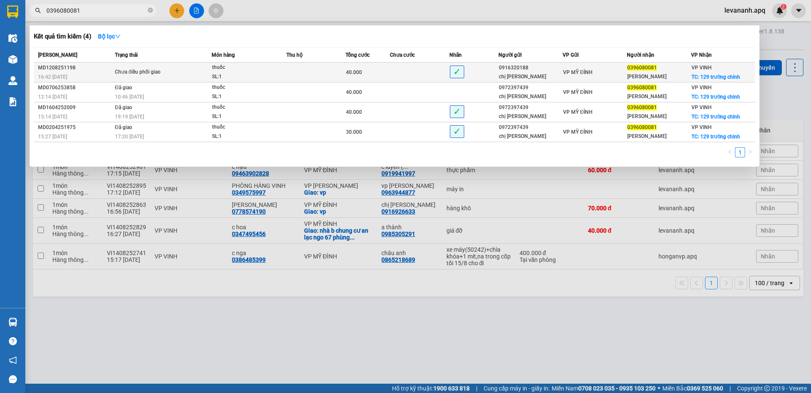
type input "0396080081"
click at [209, 69] on span "Chưa điều phối giao" at bounding box center [163, 72] width 96 height 9
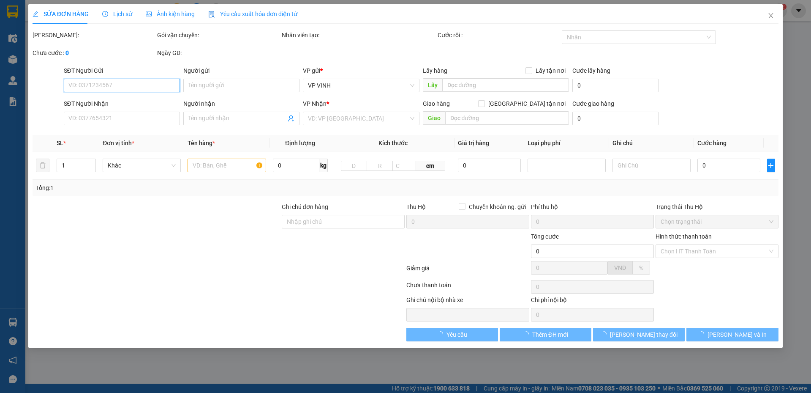
type input "0916320188"
type input "chị thùy"
type input "0396080081"
type input "quỳnh anh"
checkbox input "true"
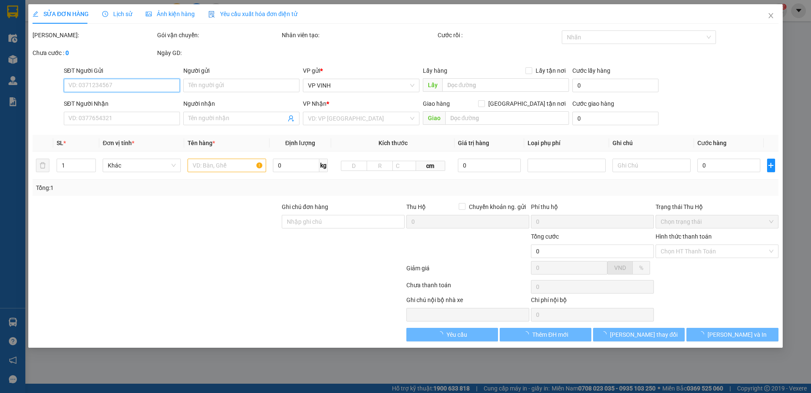
type input "129 trường chinh"
type input "40.000"
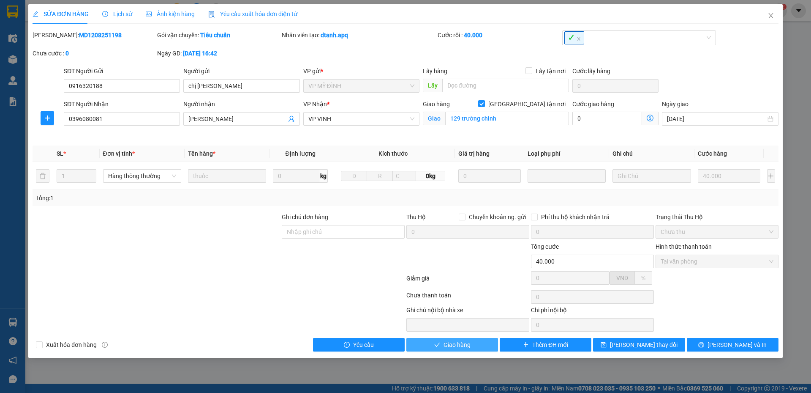
click at [453, 348] on span "Giao hàng" at bounding box center [457, 344] width 27 height 9
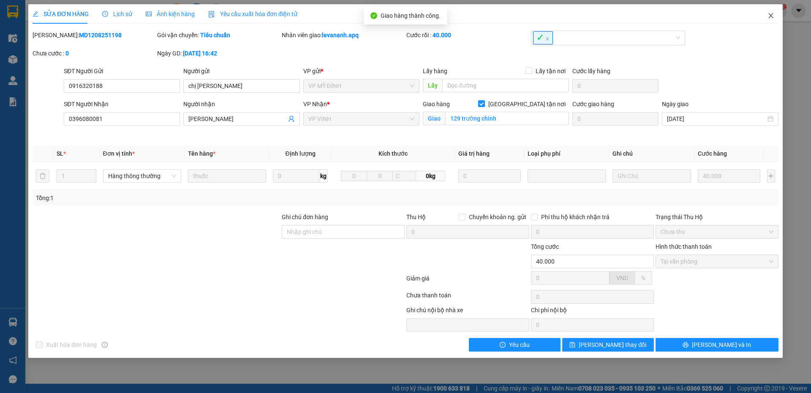
click at [770, 13] on icon "close" at bounding box center [771, 15] width 7 height 7
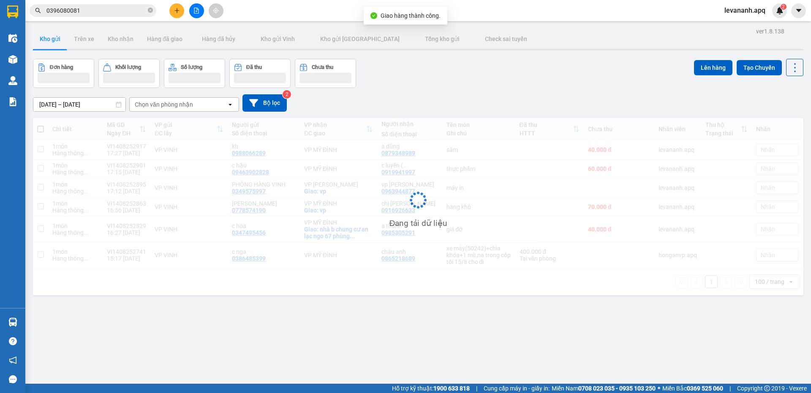
click at [135, 12] on input "0396080081" at bounding box center [96, 10] width 100 height 9
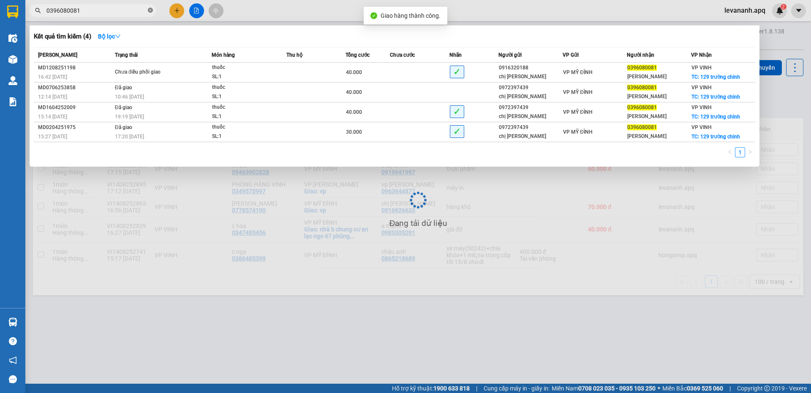
click at [150, 11] on icon "close-circle" at bounding box center [150, 10] width 5 height 5
click at [137, 13] on input "text" at bounding box center [96, 10] width 100 height 9
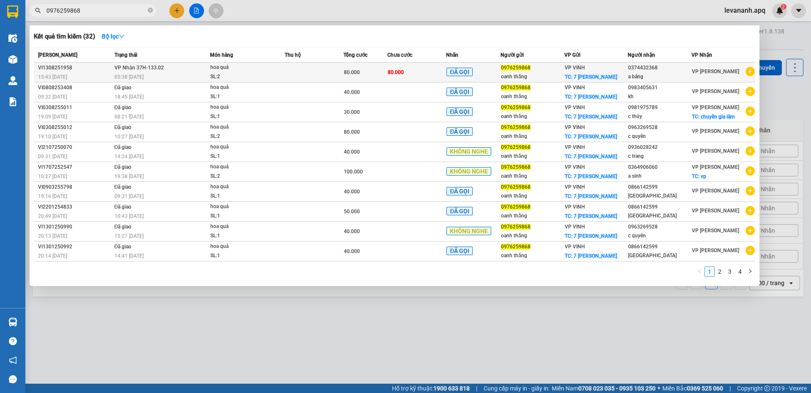
type input "0976259868"
click at [231, 73] on div "SL: 2" at bounding box center [241, 76] width 63 height 9
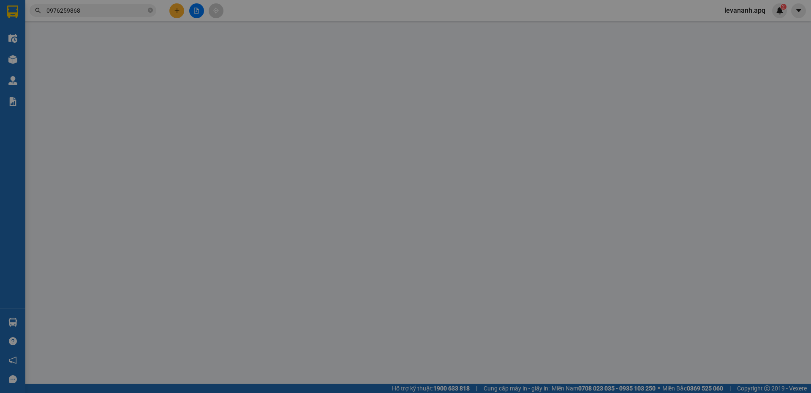
type input "0976259868"
type input "oanh thắng"
checkbox input "true"
type input "7 hồ tùng mậu"
type input "0374432368"
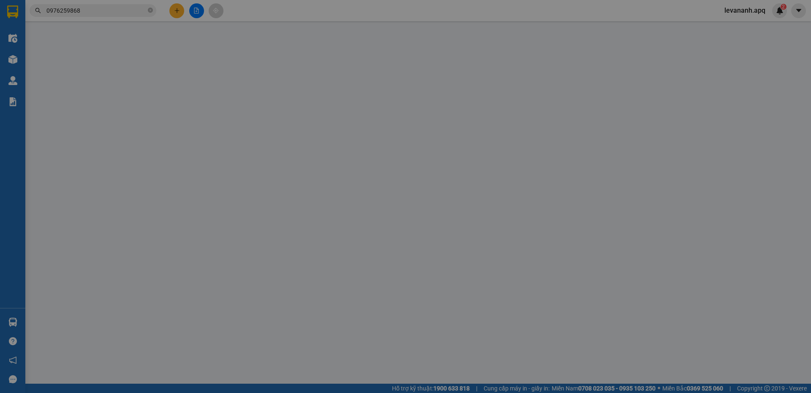
type input "a bảng"
type input "80.000"
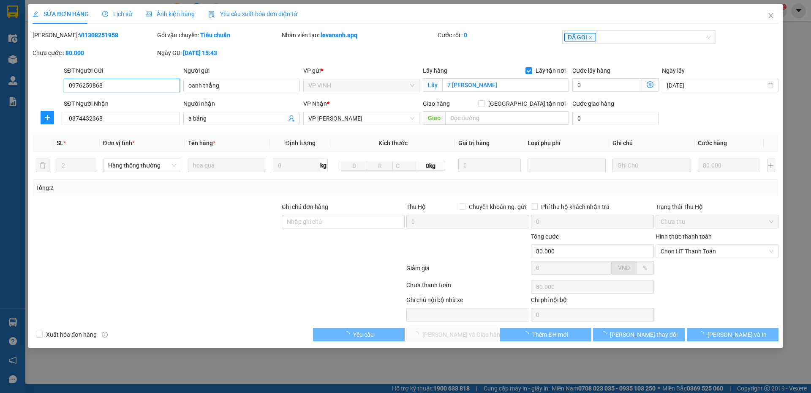
click at [120, 9] on div "Lịch sử" at bounding box center [117, 13] width 30 height 19
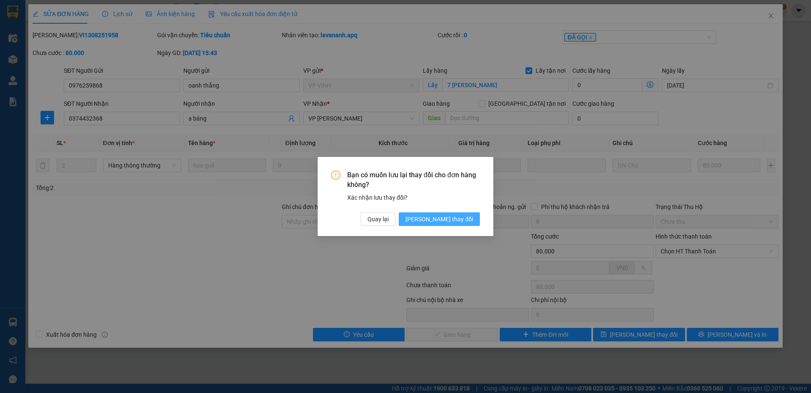
click at [468, 222] on span "[PERSON_NAME] đổi" at bounding box center [440, 218] width 68 height 9
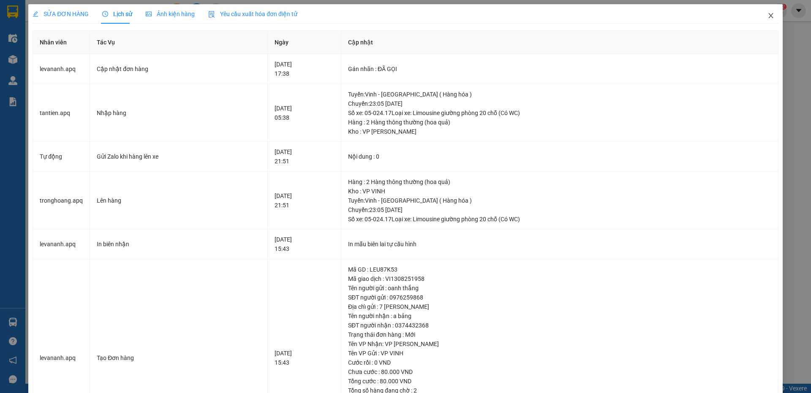
click at [761, 21] on span "Close" at bounding box center [771, 16] width 24 height 24
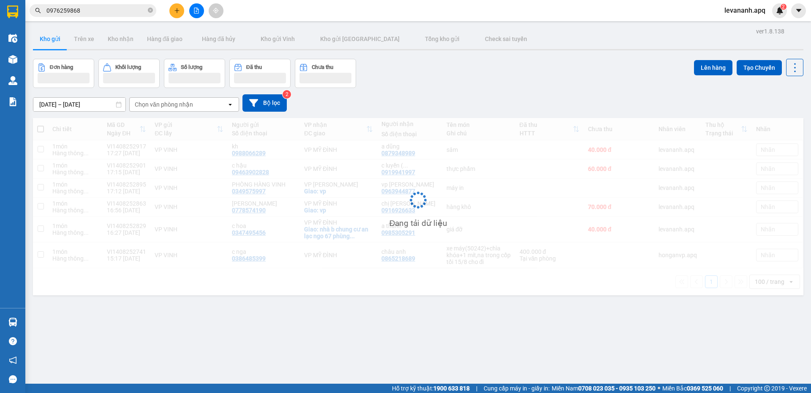
click at [112, 13] on input "0976259868" at bounding box center [96, 10] width 100 height 9
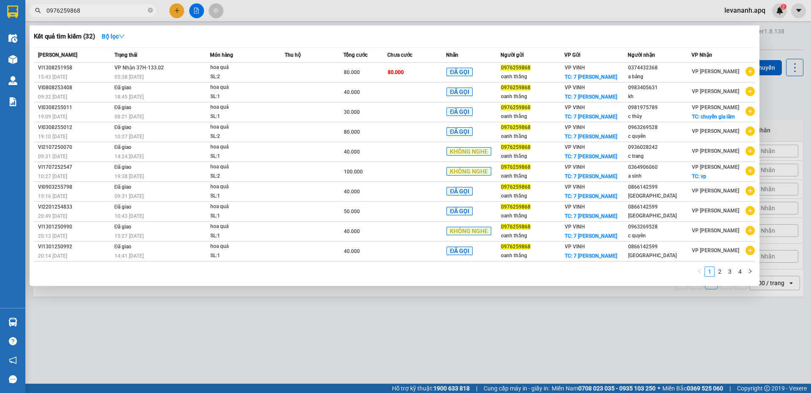
click at [101, 10] on input "0976259868" at bounding box center [96, 10] width 100 height 9
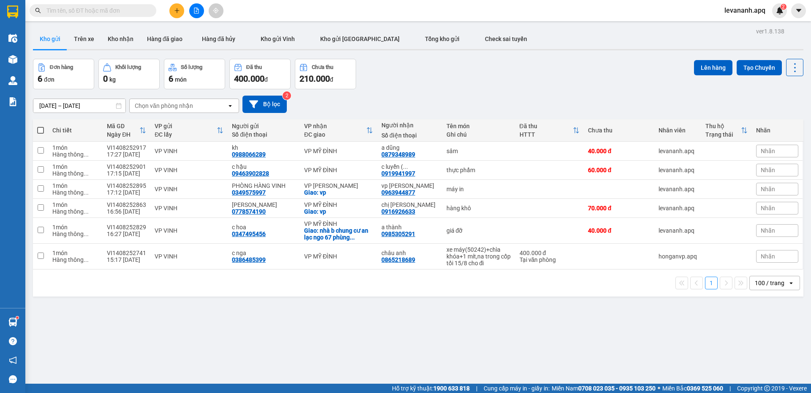
click at [78, 13] on input "text" at bounding box center [96, 10] width 100 height 9
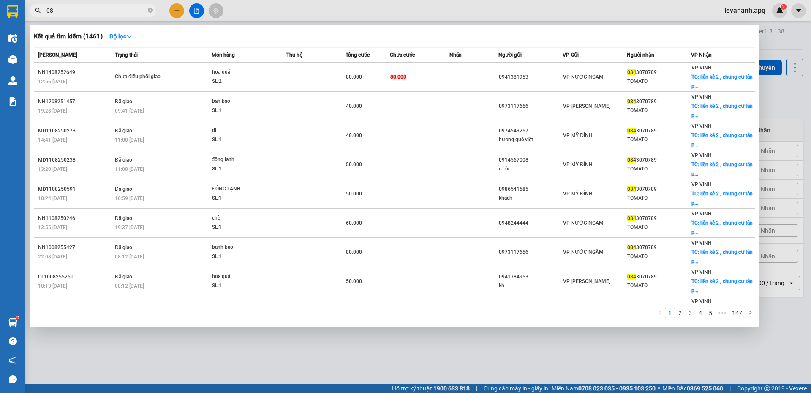
type input "0"
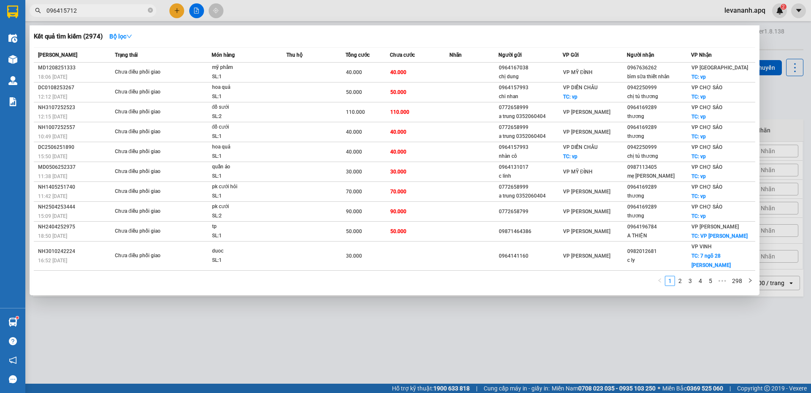
type input "0964157120"
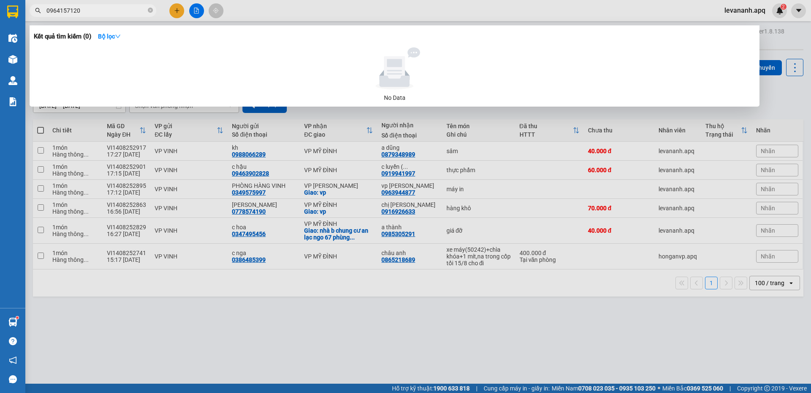
click at [73, 14] on input "0964157120" at bounding box center [96, 10] width 100 height 9
click at [85, 14] on input "0964157120" at bounding box center [96, 10] width 100 height 9
click at [149, 13] on icon "close-circle" at bounding box center [150, 10] width 5 height 5
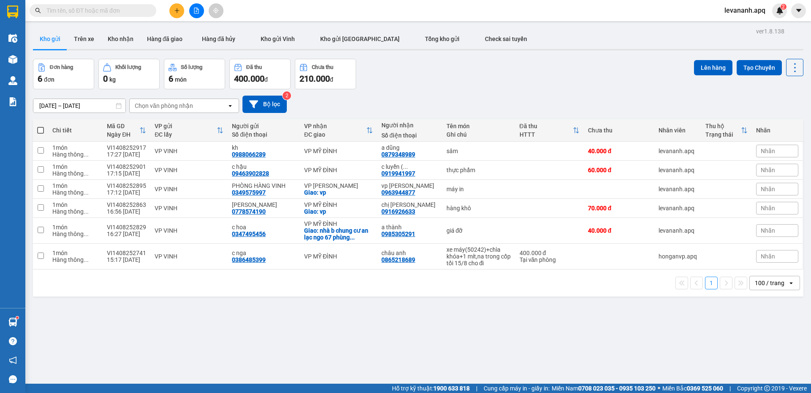
click at [77, 12] on input "text" at bounding box center [96, 10] width 100 height 9
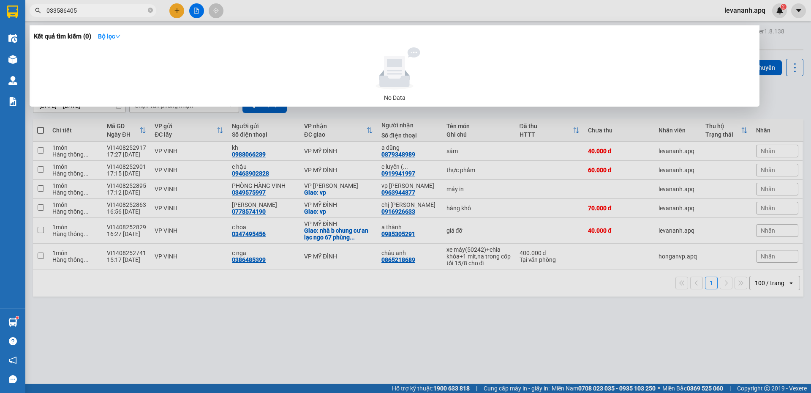
type input "0335864055"
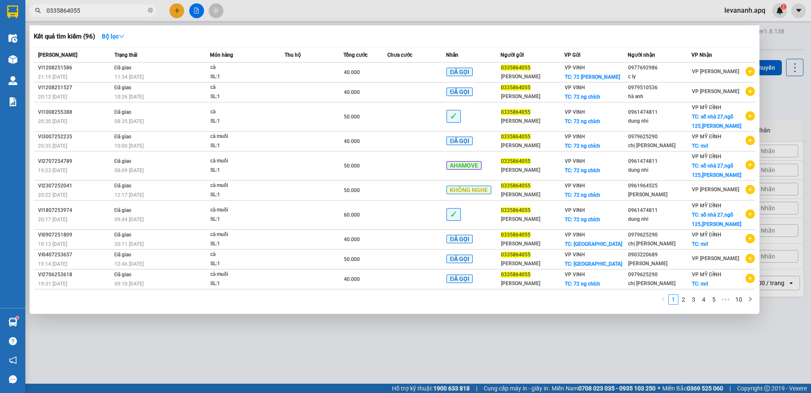
click at [83, 13] on input "0335864055" at bounding box center [96, 10] width 100 height 9
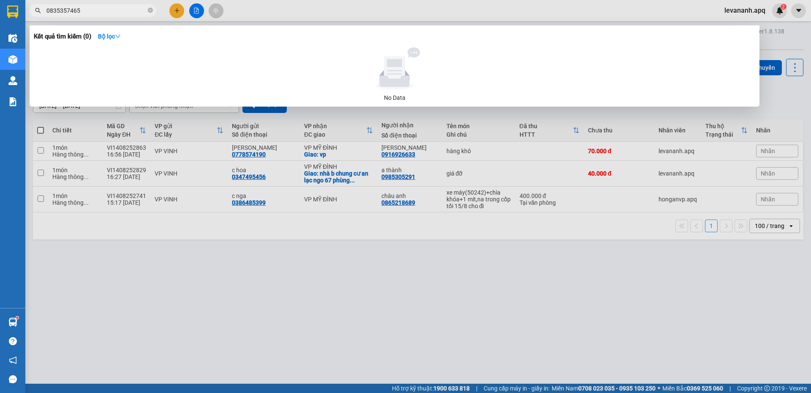
scroll to position [39, 0]
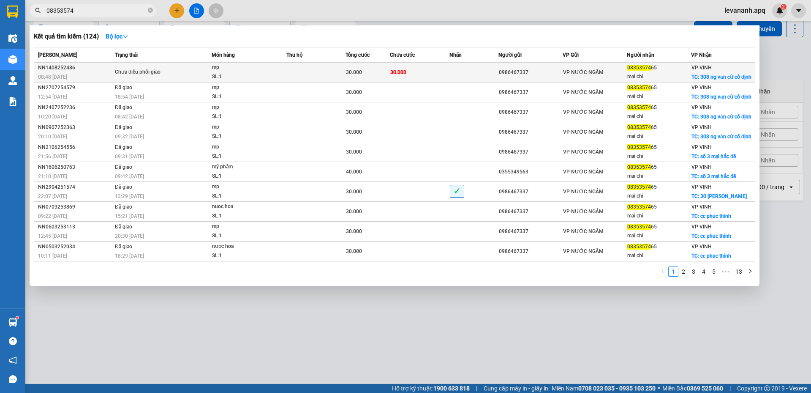
type input "08353574"
click at [208, 74] on span "Chưa điều phối giao" at bounding box center [163, 72] width 96 height 9
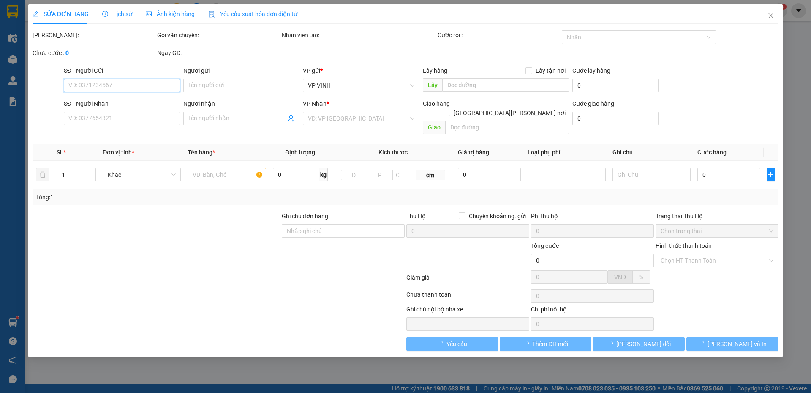
type input "0986467337"
type input "0835357465"
type input "mai chi"
checkbox input "true"
type input "308 ng văn cừ cố định"
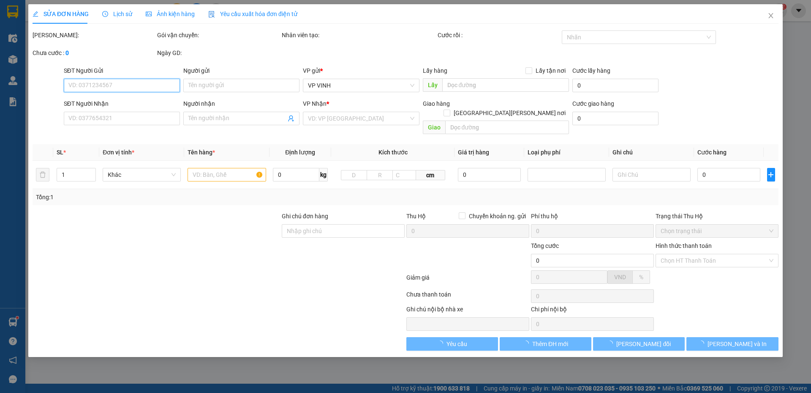
type input "30.000"
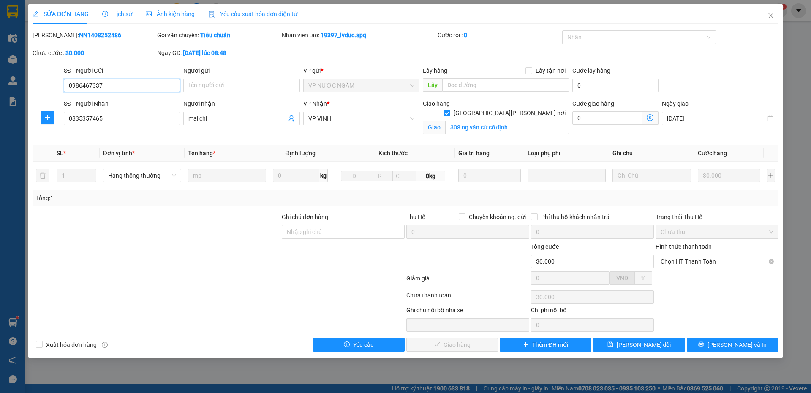
click at [688, 263] on span "Chọn HT Thanh Toán" at bounding box center [717, 261] width 113 height 13
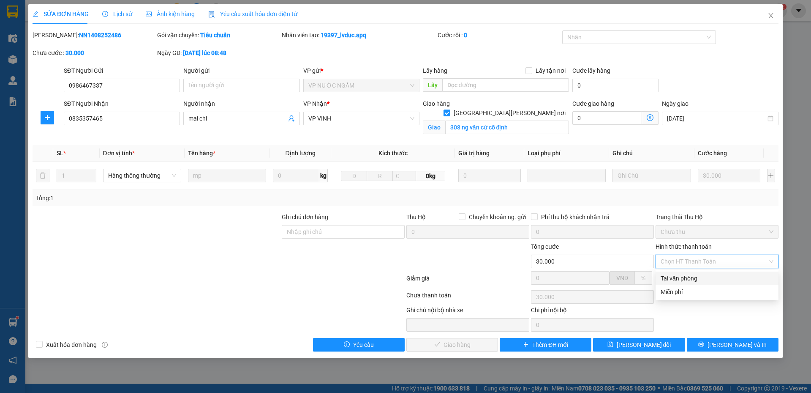
click at [684, 276] on div "Tại văn phòng" at bounding box center [717, 277] width 113 height 9
type input "0"
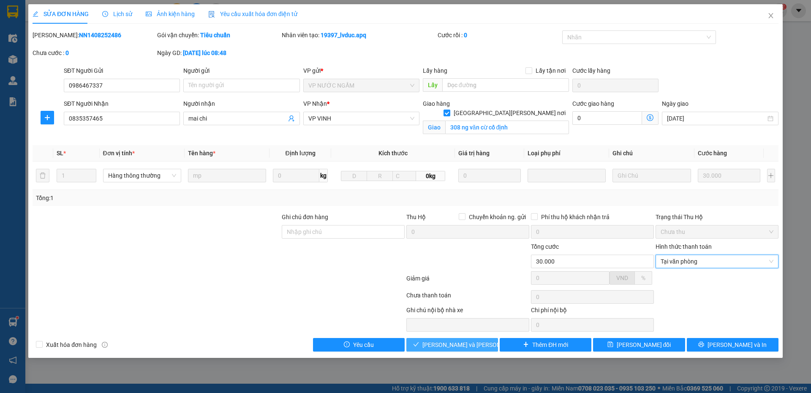
click at [461, 344] on span "[PERSON_NAME] và [PERSON_NAME] hàng" at bounding box center [480, 344] width 114 height 9
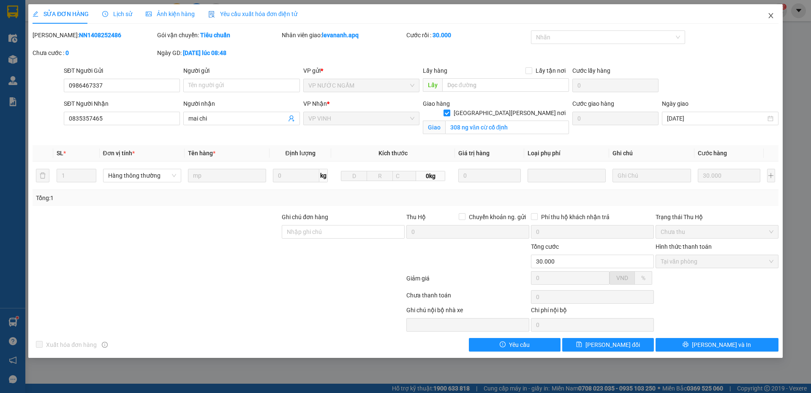
click at [772, 16] on icon "close" at bounding box center [771, 15] width 5 height 5
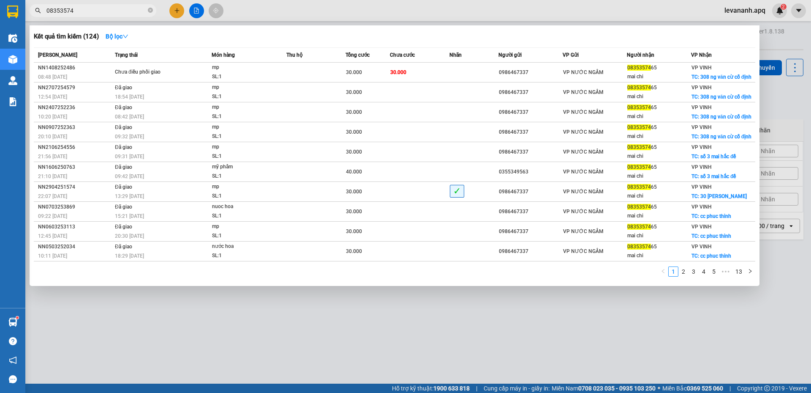
click at [76, 11] on input "08353574" at bounding box center [96, 10] width 100 height 9
drag, startPoint x: 76, startPoint y: 11, endPoint x: 33, endPoint y: 26, distance: 46.0
click at [33, 18] on div "Kết quả [PERSON_NAME] ( 124 ) Bộ lọc Mã ĐH Trạng thái Món hàng Thu hộ Tổng [PER…" at bounding box center [82, 10] width 165 height 15
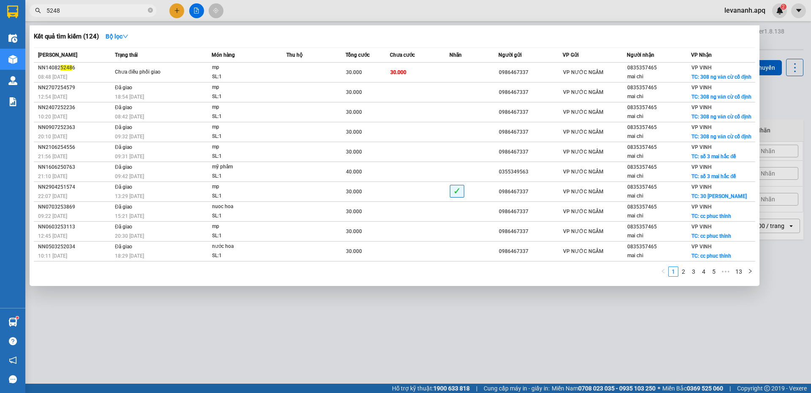
type input "52486"
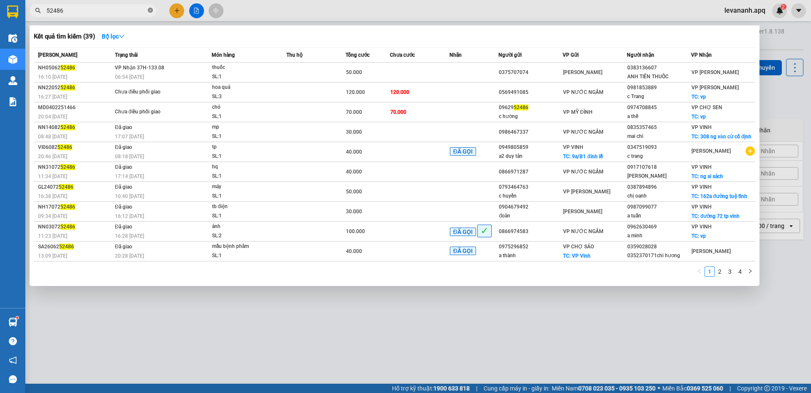
click at [149, 11] on icon "close-circle" at bounding box center [150, 10] width 5 height 5
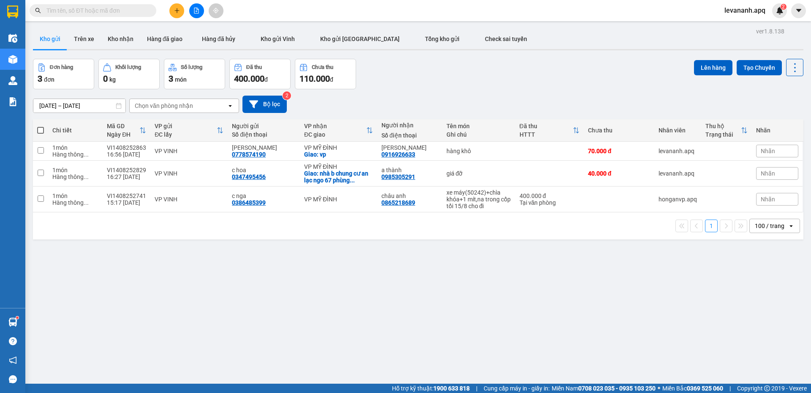
click at [51, 14] on input "text" at bounding box center [96, 10] width 100 height 9
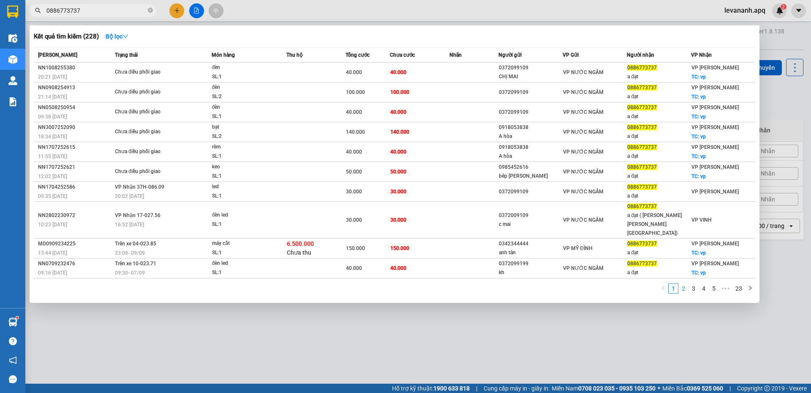
type input "0886773737"
click at [688, 284] on link "2" at bounding box center [683, 288] width 9 height 9
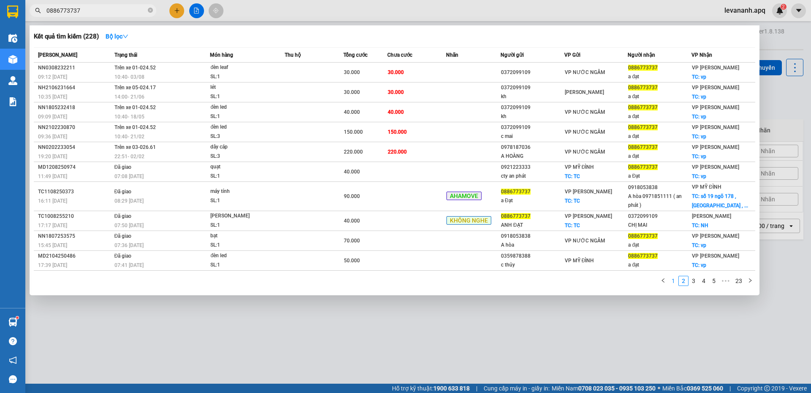
click at [673, 282] on link "1" at bounding box center [673, 280] width 9 height 9
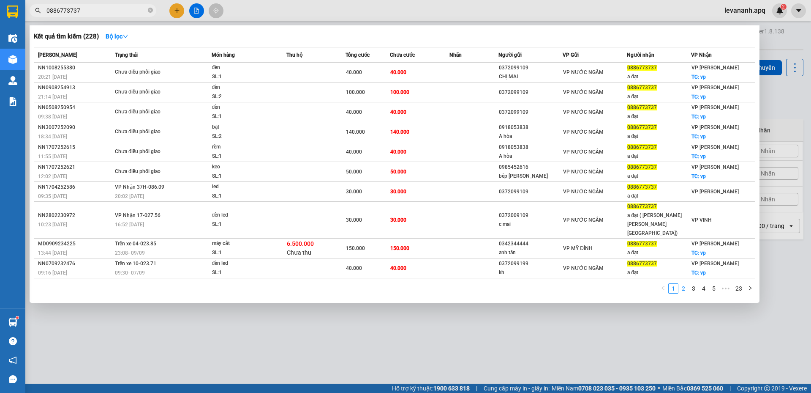
click at [687, 284] on link "2" at bounding box center [683, 288] width 9 height 9
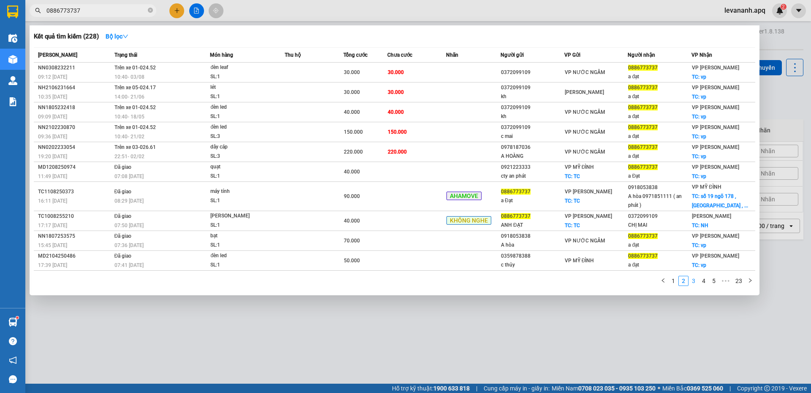
click at [691, 280] on link "3" at bounding box center [693, 280] width 9 height 9
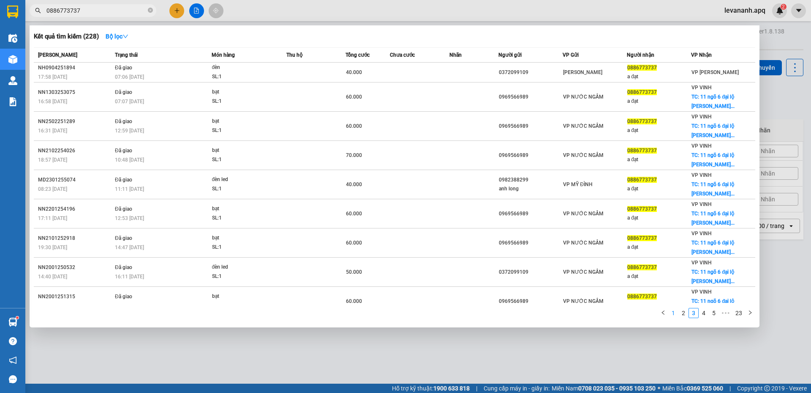
click at [671, 311] on link "1" at bounding box center [673, 312] width 9 height 9
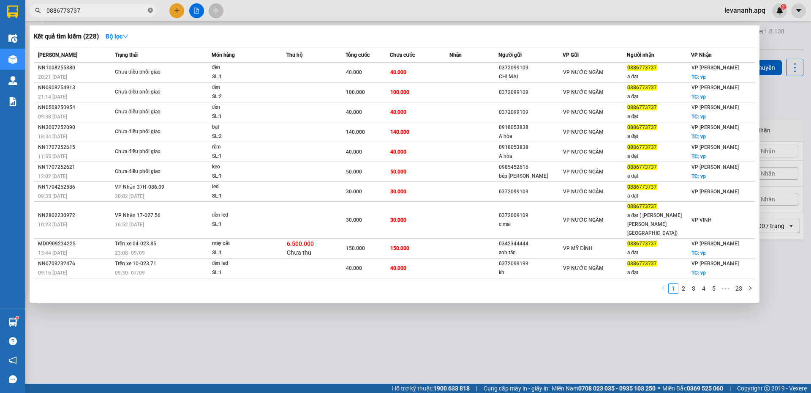
click at [148, 10] on icon "close-circle" at bounding box center [150, 10] width 5 height 5
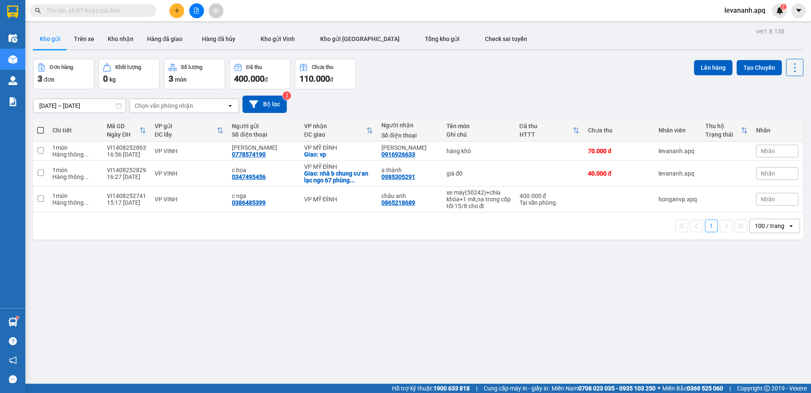
click at [130, 11] on input "text" at bounding box center [96, 10] width 100 height 9
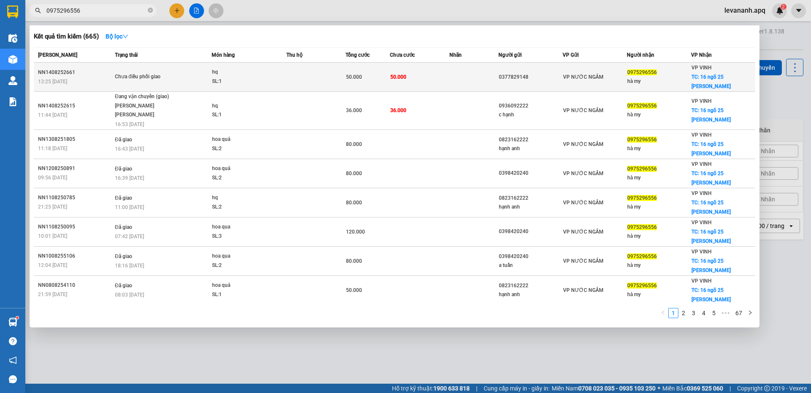
type input "0975296556"
click at [237, 71] on div "hq" at bounding box center [243, 72] width 63 height 9
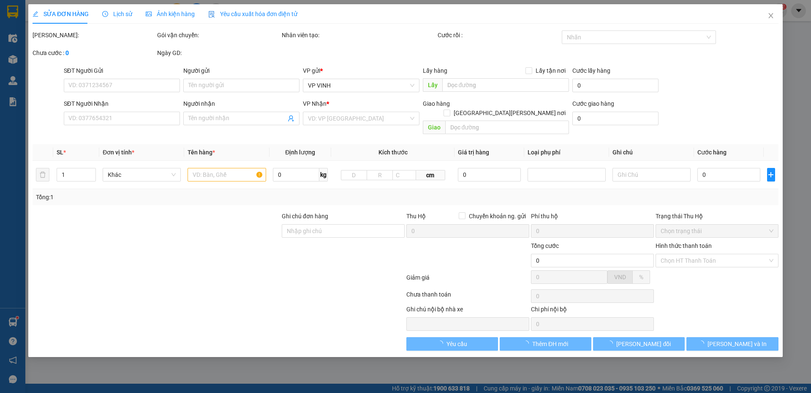
click at [115, 9] on div "Lịch sử" at bounding box center [117, 13] width 30 height 19
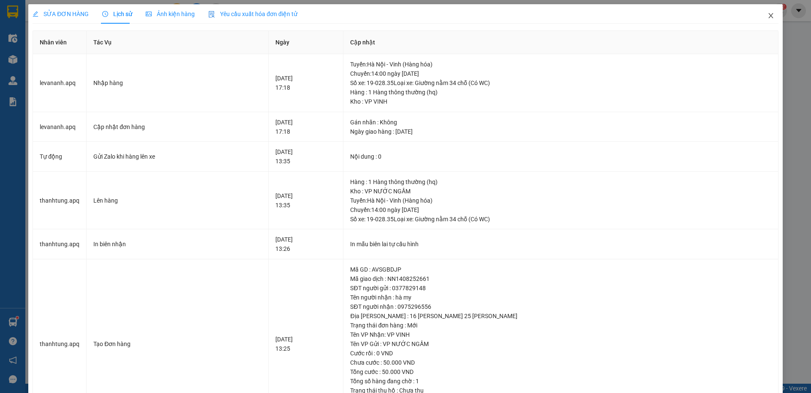
click at [769, 16] on span "Close" at bounding box center [771, 16] width 24 height 24
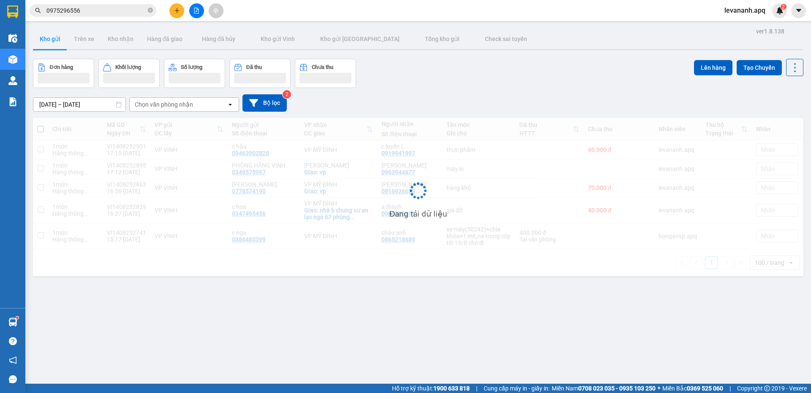
click at [133, 14] on input "0975296556" at bounding box center [96, 10] width 100 height 9
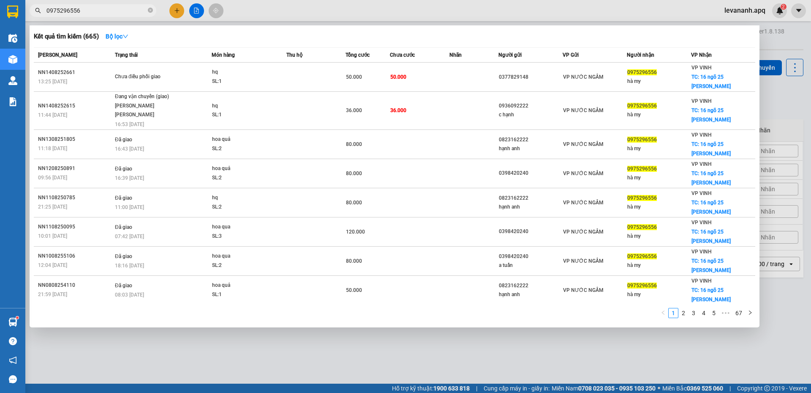
click at [135, 380] on div at bounding box center [405, 196] width 811 height 393
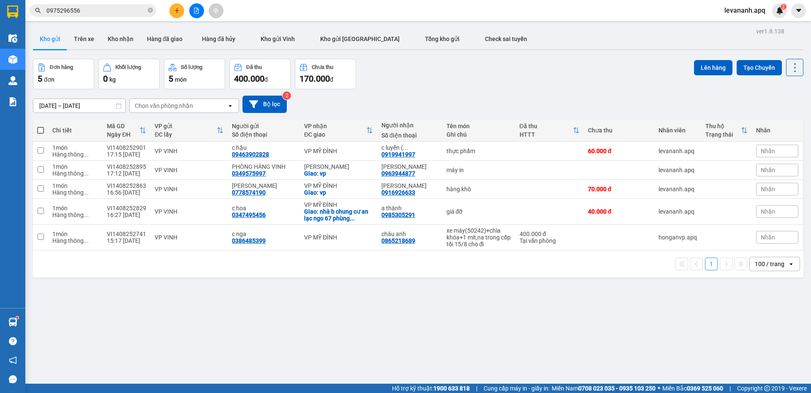
click at [85, 14] on input "0975296556" at bounding box center [96, 10] width 100 height 9
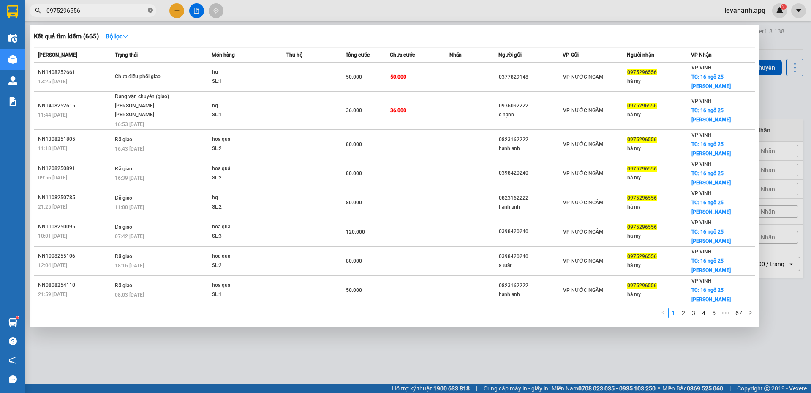
click at [152, 11] on icon "close-circle" at bounding box center [150, 10] width 5 height 5
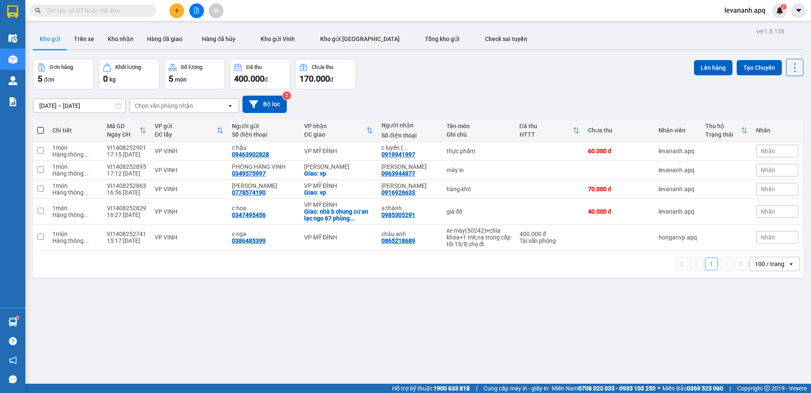
click at [110, 10] on input "text" at bounding box center [96, 10] width 100 height 9
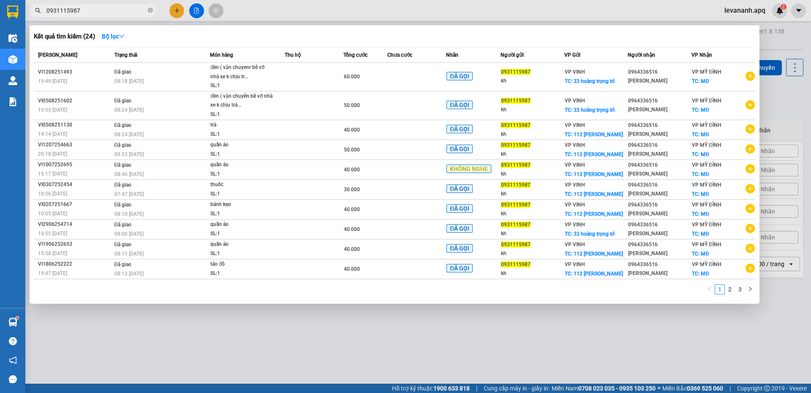
click at [109, 14] on input "0931115987" at bounding box center [96, 10] width 100 height 9
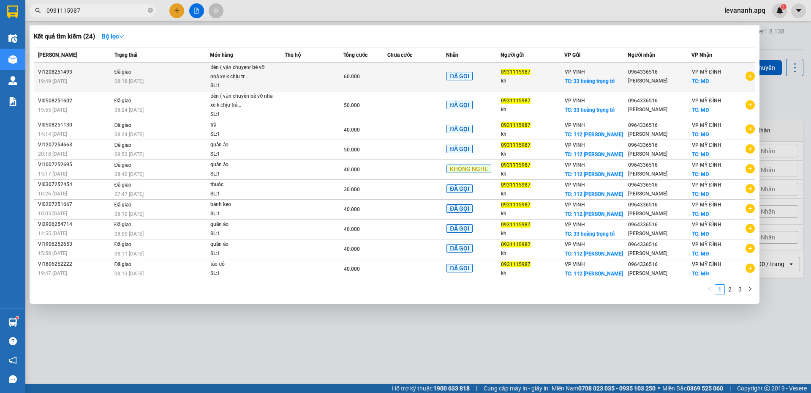
type input "0931115987"
click at [369, 79] on div "60.000" at bounding box center [365, 76] width 43 height 9
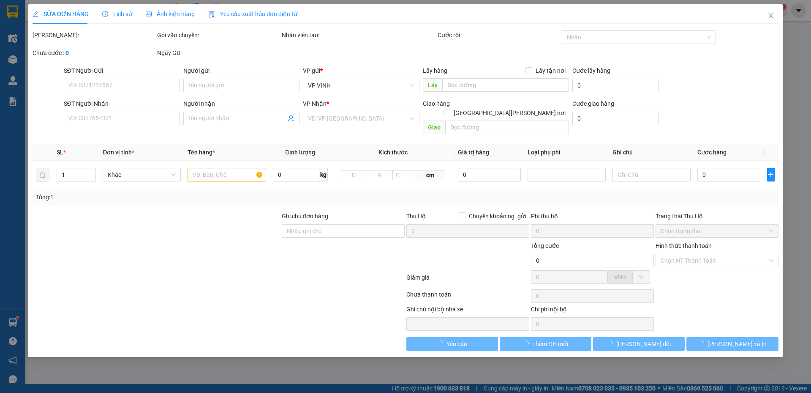
click at [117, 14] on span "Lịch sử" at bounding box center [117, 14] width 30 height 7
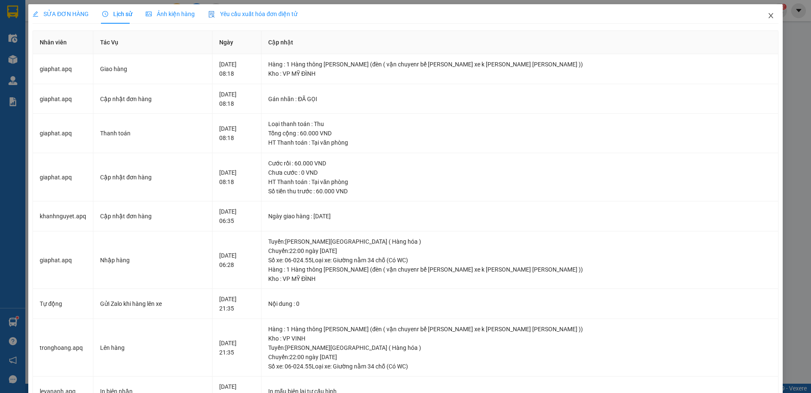
click at [768, 18] on icon "close" at bounding box center [771, 15] width 7 height 7
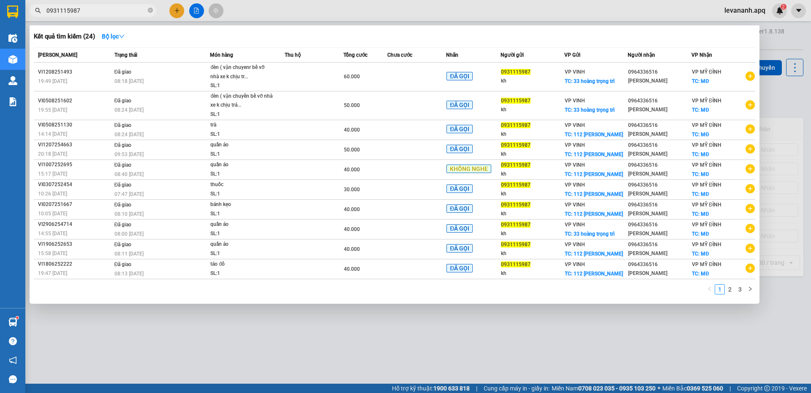
click at [105, 14] on input "0931115987" at bounding box center [96, 10] width 100 height 9
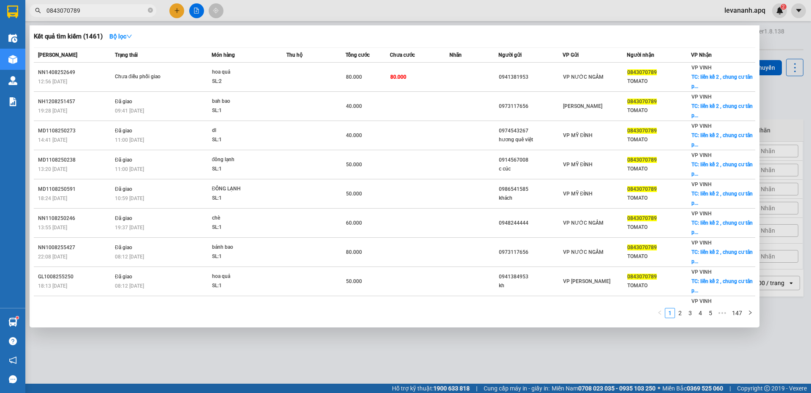
click at [96, 14] on input "0843070789" at bounding box center [96, 10] width 100 height 9
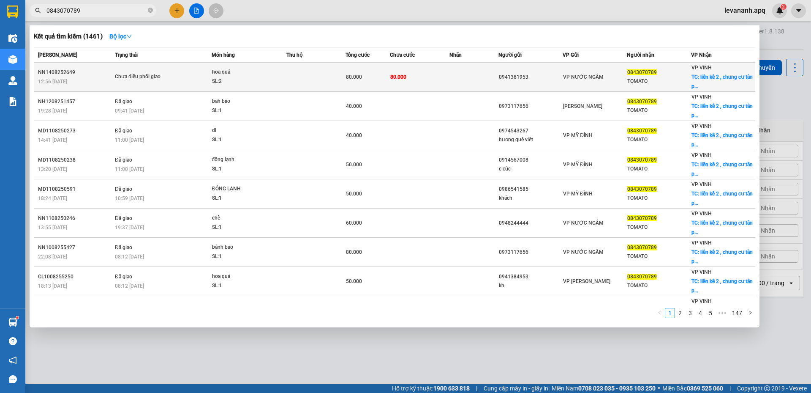
type input "0843070789"
click at [197, 80] on span "Chưa điều phối giao" at bounding box center [163, 76] width 96 height 9
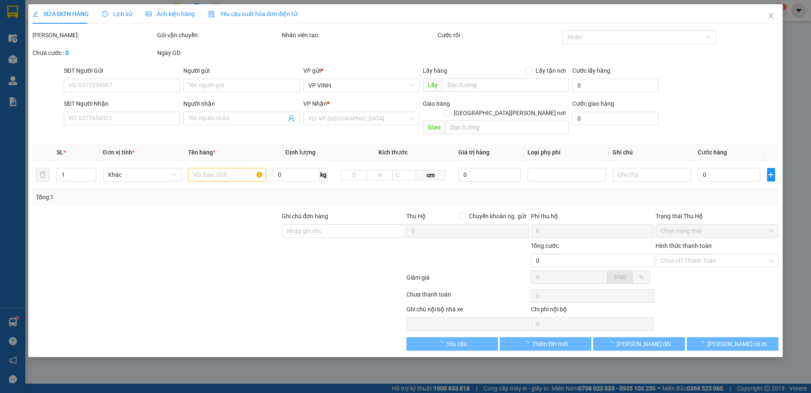
click at [123, 21] on div "Lịch sử" at bounding box center [117, 13] width 30 height 19
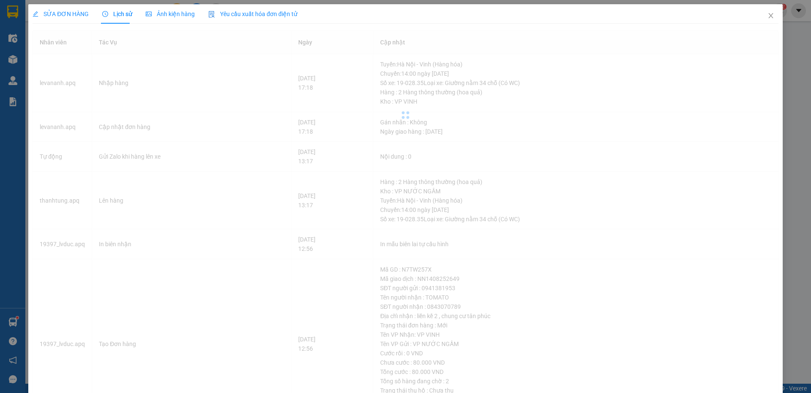
click at [124, 12] on span "Lịch sử" at bounding box center [117, 14] width 30 height 7
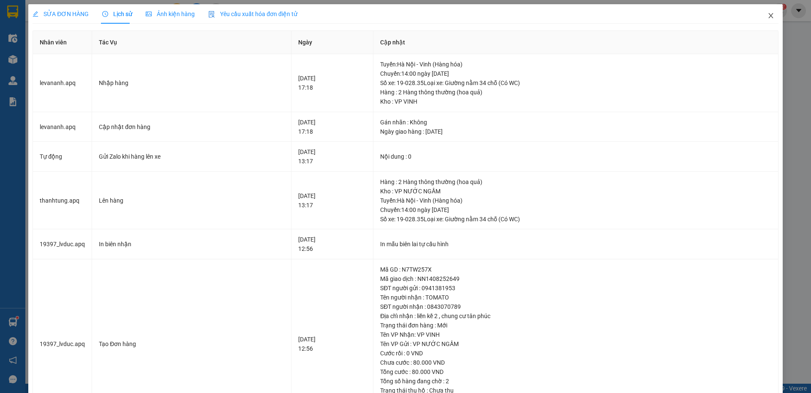
click at [768, 17] on icon "close" at bounding box center [771, 15] width 7 height 7
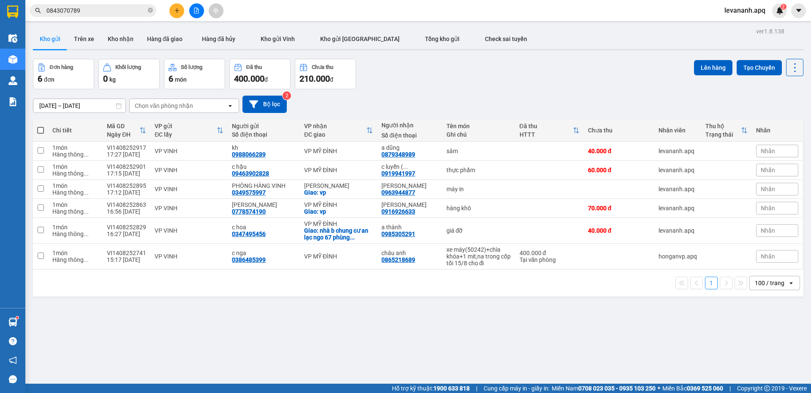
click at [126, 14] on input "0843070789" at bounding box center [96, 10] width 100 height 9
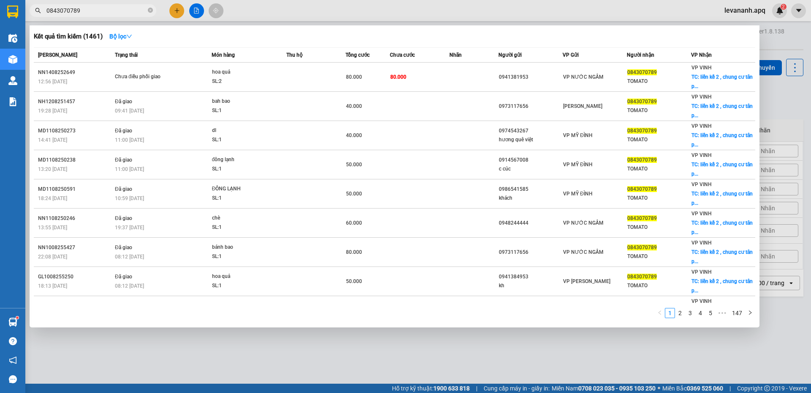
click at [771, 109] on div at bounding box center [405, 196] width 811 height 393
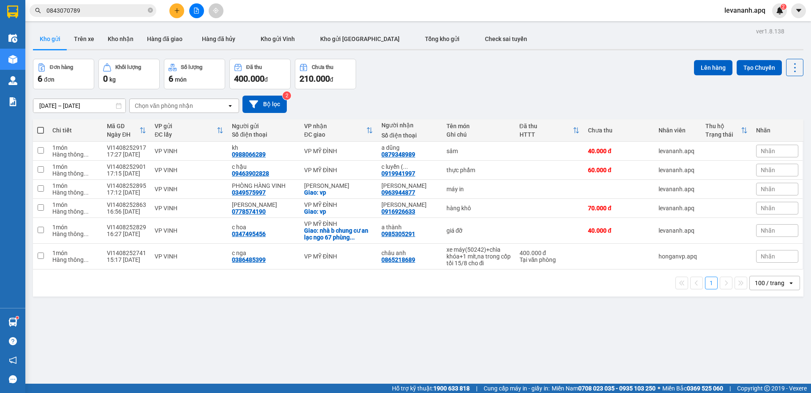
click at [115, 14] on input "0843070789" at bounding box center [96, 10] width 100 height 9
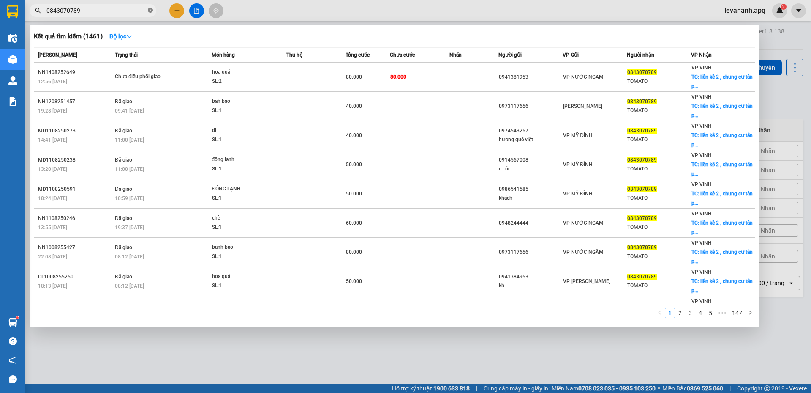
click at [150, 11] on icon "close-circle" at bounding box center [150, 10] width 5 height 5
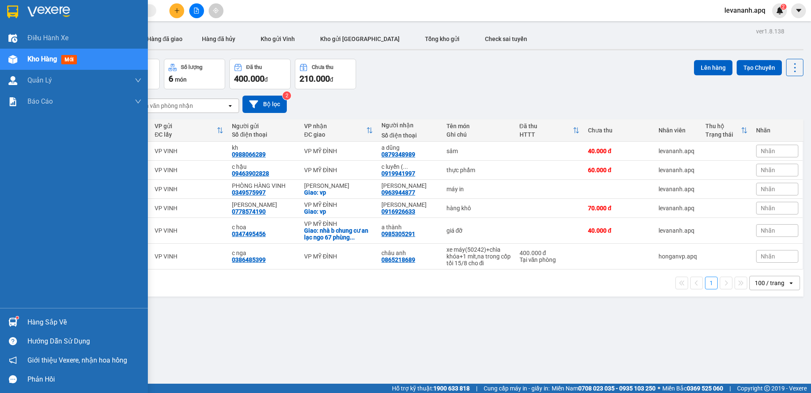
click at [3, 320] on div "Hàng sắp về" at bounding box center [74, 321] width 148 height 19
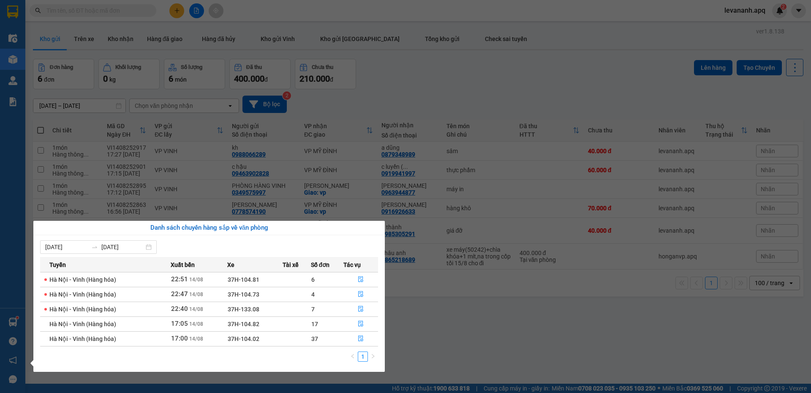
click at [451, 341] on section "Kết quả tìm kiếm ( 1461 ) Bộ lọc Mã ĐH Trạng thái Món hàng Thu hộ Tổng cước Chư…" at bounding box center [405, 196] width 811 height 393
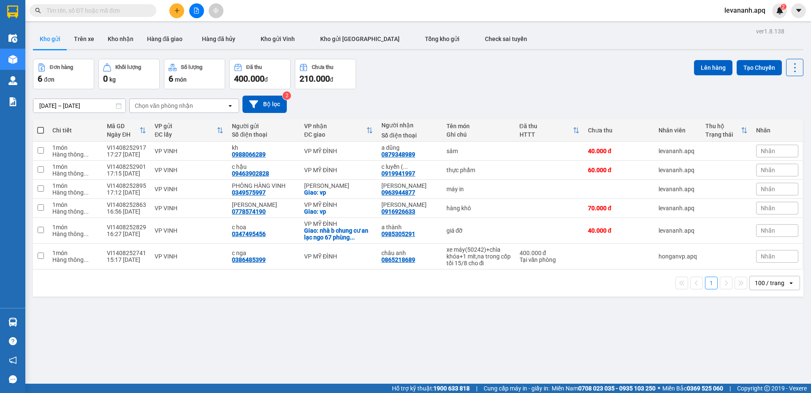
click at [127, 8] on input "text" at bounding box center [96, 10] width 100 height 9
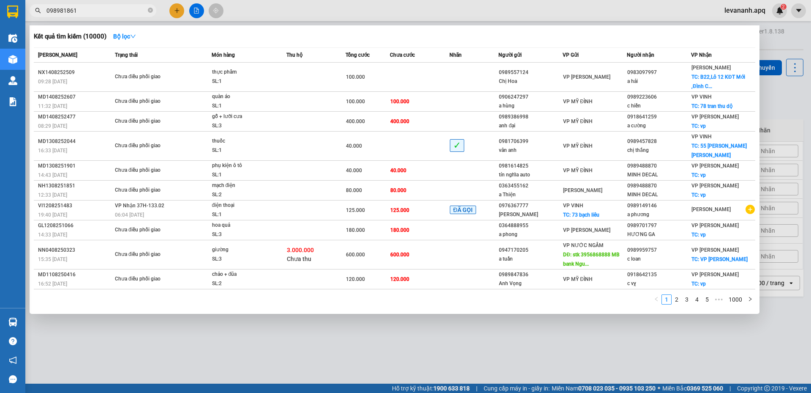
type input "0989818617"
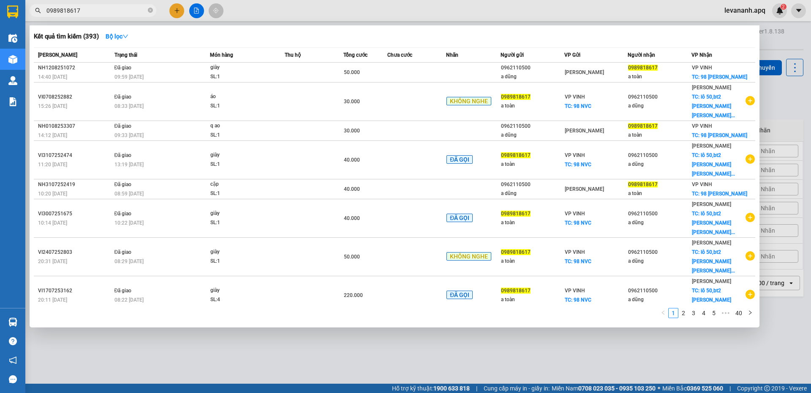
click at [86, 15] on input "0989818617" at bounding box center [96, 10] width 100 height 9
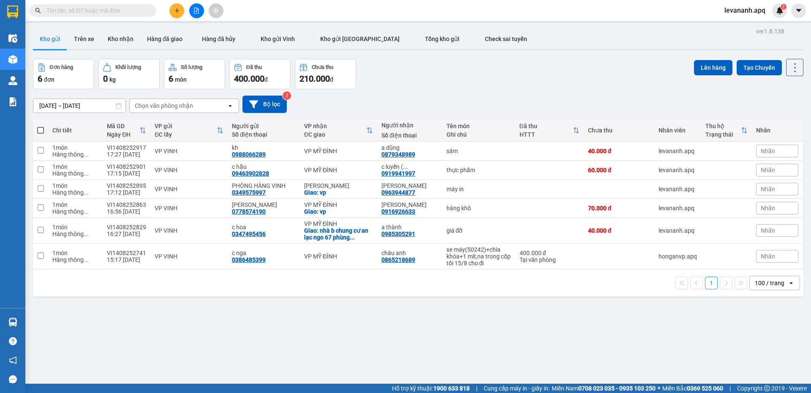
click at [737, 9] on span "levananh.apq" at bounding box center [745, 10] width 55 height 11
click at [732, 26] on span "Đăng xuất" at bounding box center [750, 26] width 36 height 9
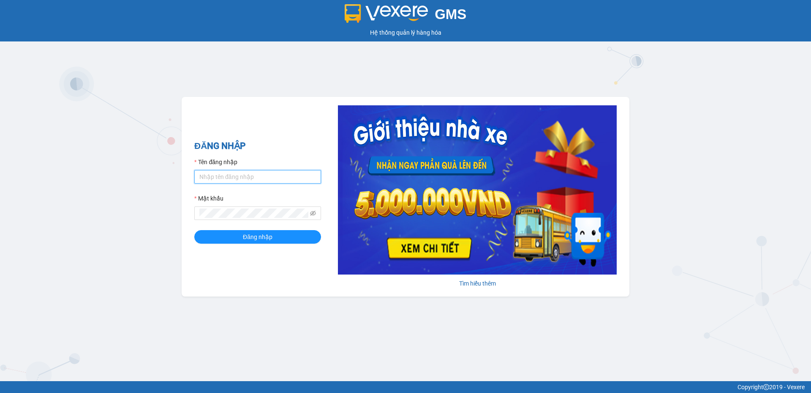
type input "tuananh.apq"
click at [103, 301] on div "GMS Hệ thống quản lý hàng hóa ĐĂNG NHẬP Tên đăng nhập tuananh.apq Mật khẩu Đăng…" at bounding box center [405, 190] width 811 height 381
